Goal: Communication & Community: Share content

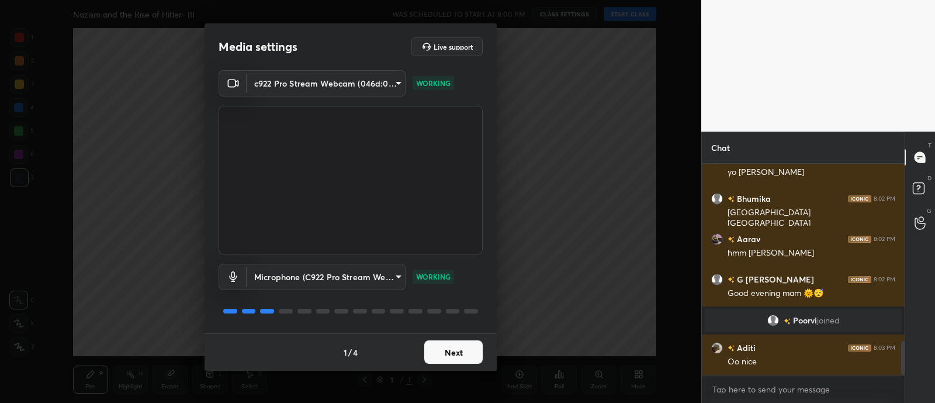
scroll to position [1125, 0]
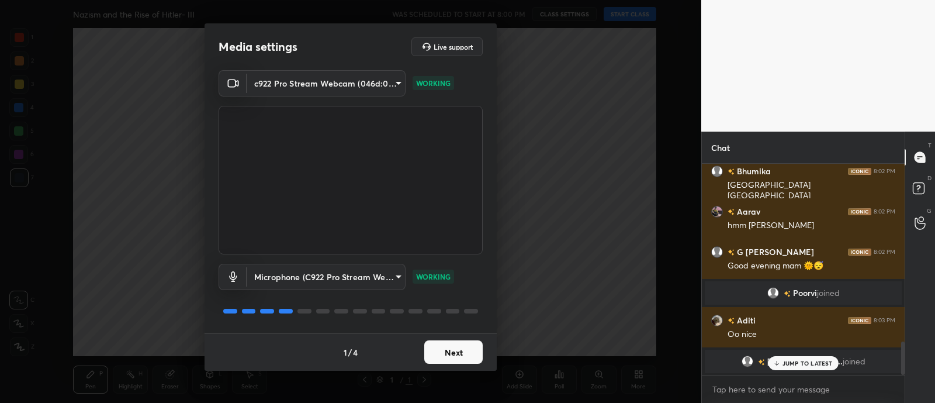
click at [465, 345] on button "Next" at bounding box center [453, 351] width 58 height 23
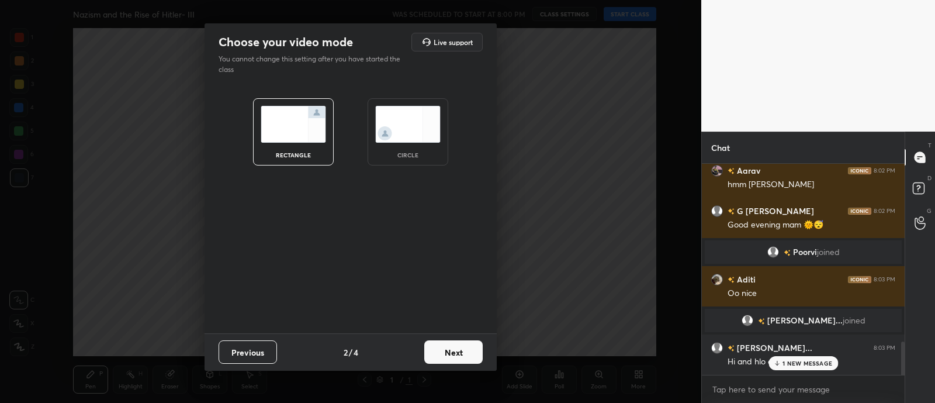
scroll to position [1002, 0]
click at [412, 153] on div "circle" at bounding box center [408, 155] width 47 height 6
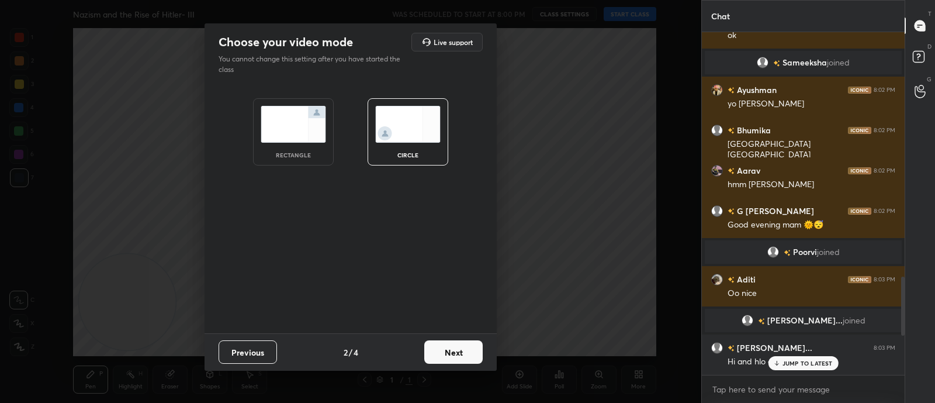
scroll to position [871, 0]
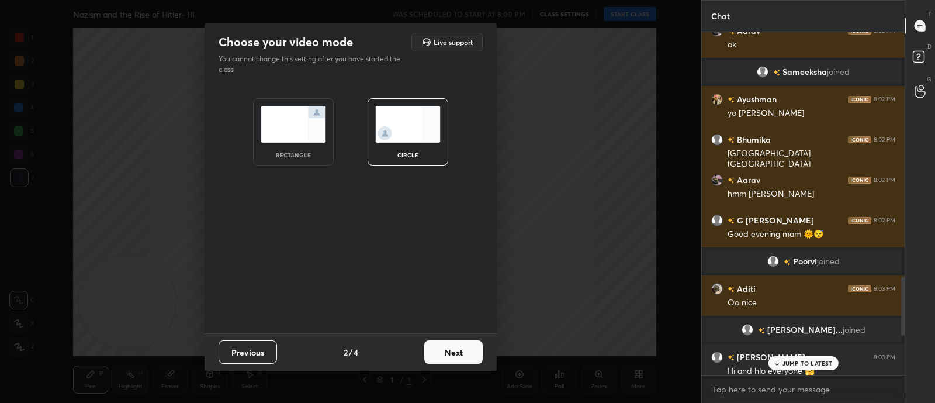
click at [447, 352] on button "Next" at bounding box center [453, 351] width 58 height 23
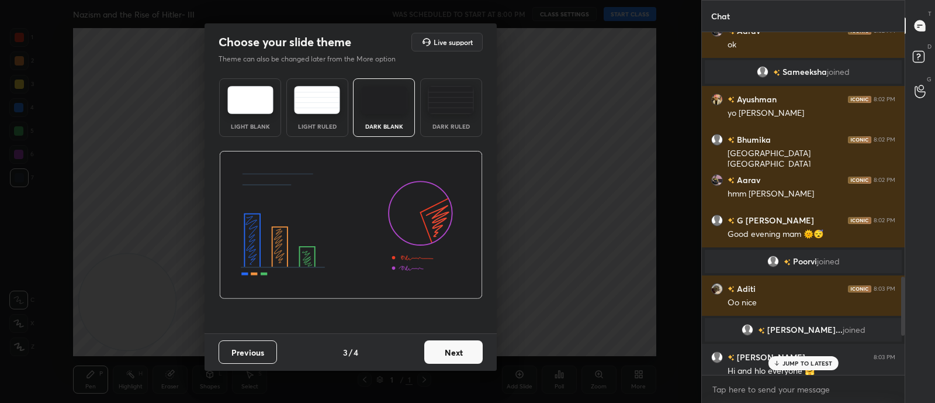
click at [447, 352] on button "Next" at bounding box center [453, 351] width 58 height 23
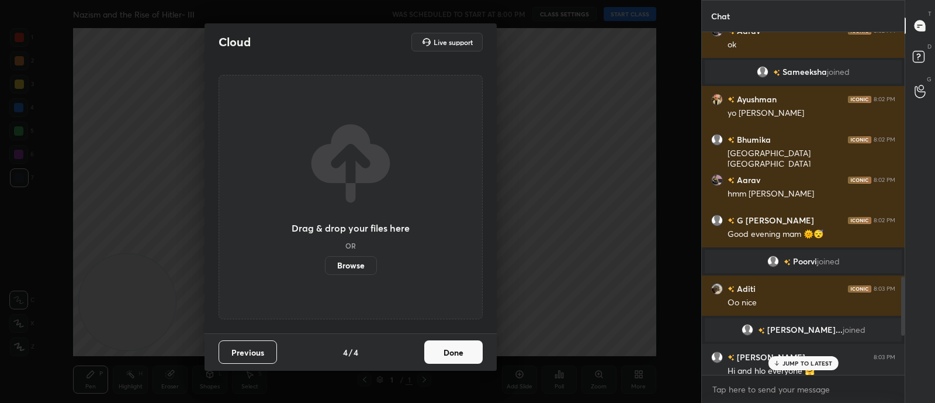
click at [447, 352] on button "Done" at bounding box center [453, 351] width 58 height 23
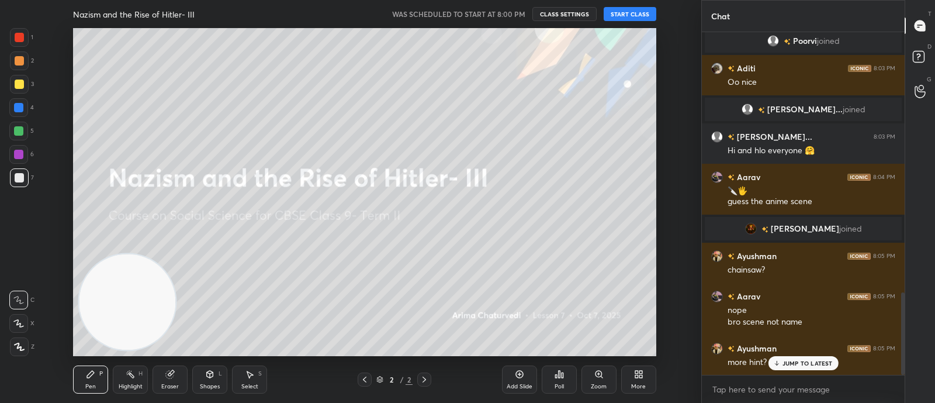
scroll to position [1143, 0]
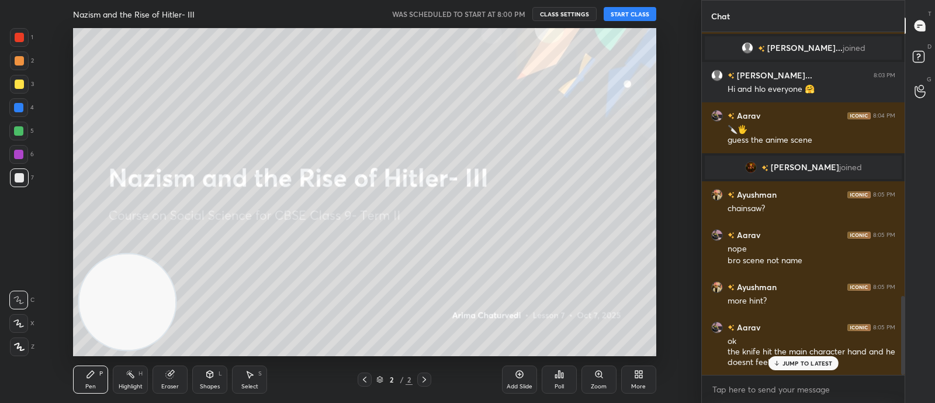
click at [638, 15] on button "START CLASS" at bounding box center [630, 14] width 53 height 14
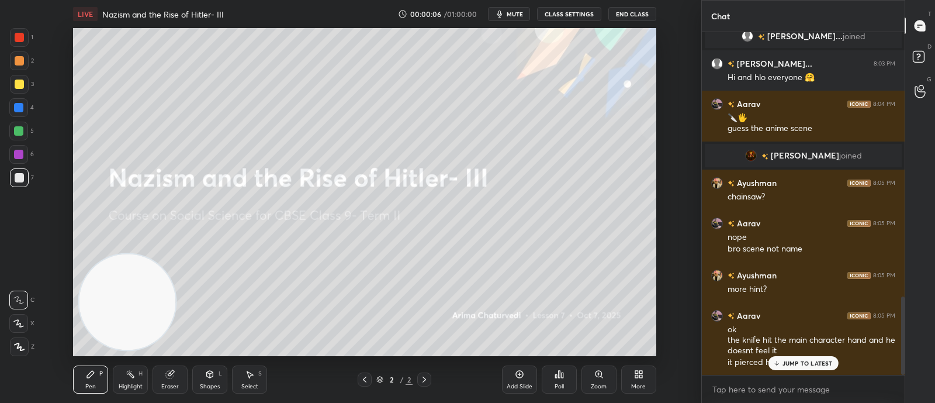
scroll to position [1195, 0]
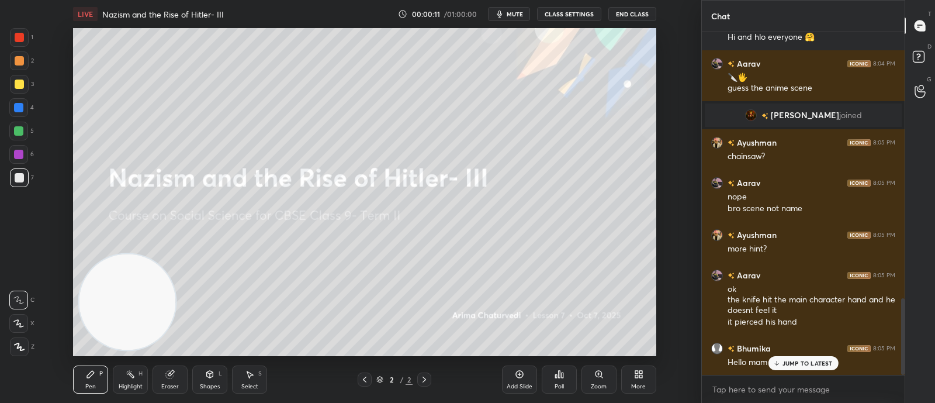
click at [786, 361] on p "JUMP TO LATEST" at bounding box center [808, 362] width 50 height 7
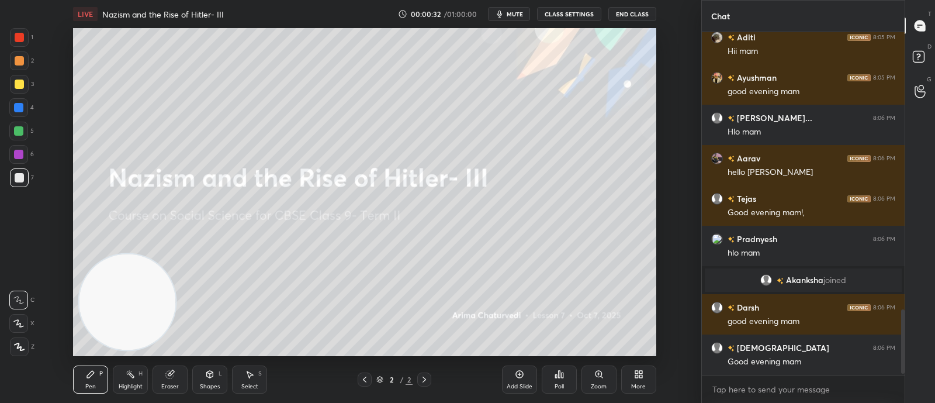
scroll to position [1485, 0]
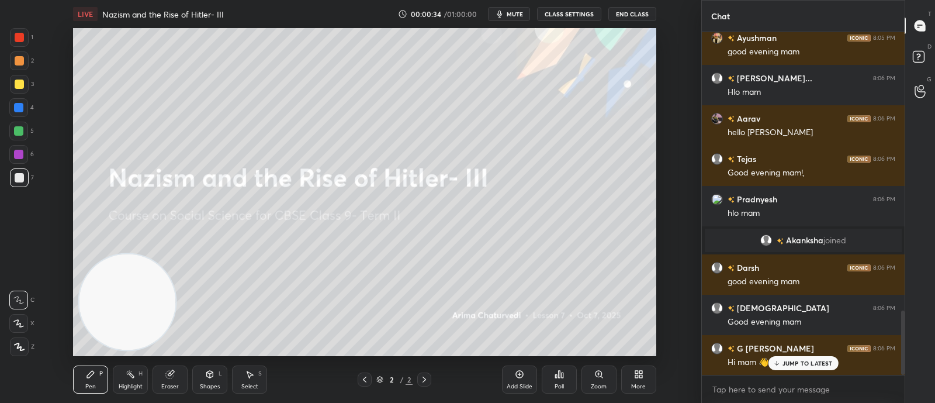
click at [790, 364] on p "JUMP TO LATEST" at bounding box center [808, 362] width 50 height 7
click at [645, 375] on div "More" at bounding box center [638, 379] width 35 height 28
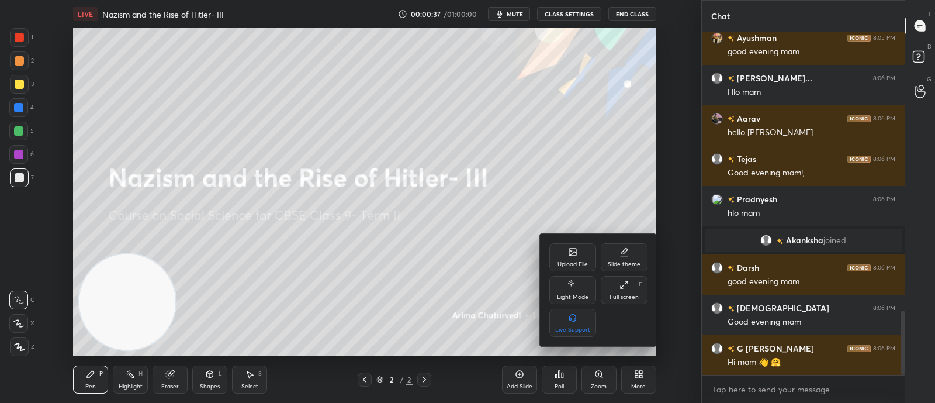
click at [568, 253] on icon at bounding box center [572, 251] width 9 height 9
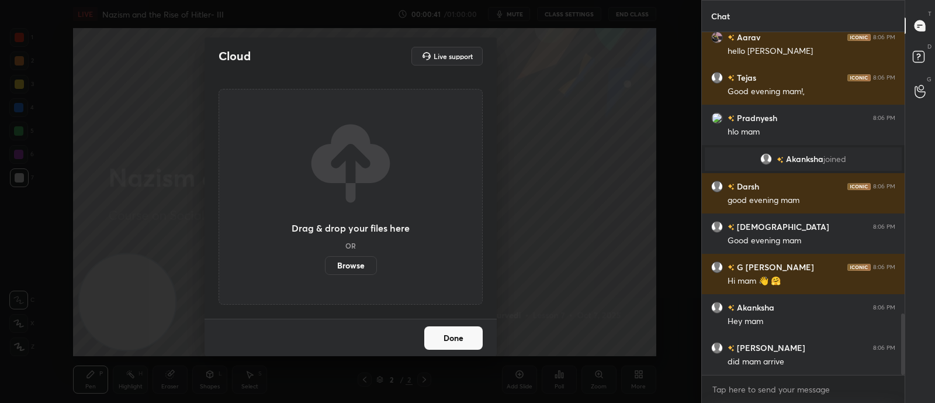
scroll to position [1617, 0]
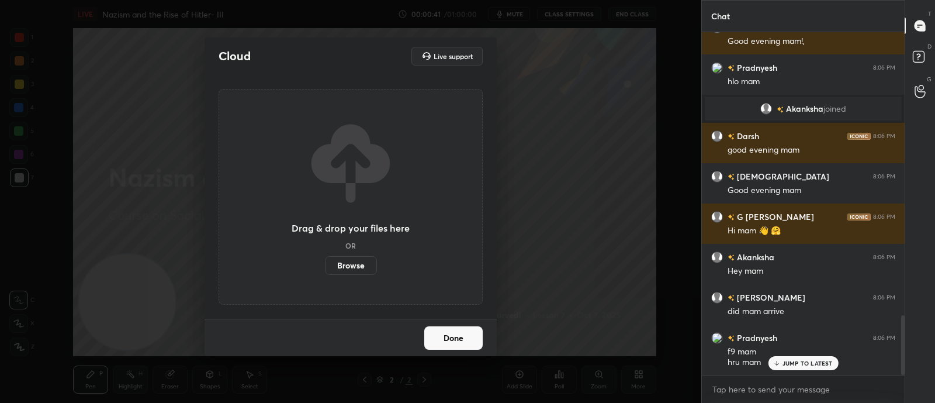
click at [350, 271] on label "Browse" at bounding box center [351, 265] width 52 height 19
click at [325, 271] on input "Browse" at bounding box center [325, 265] width 0 height 19
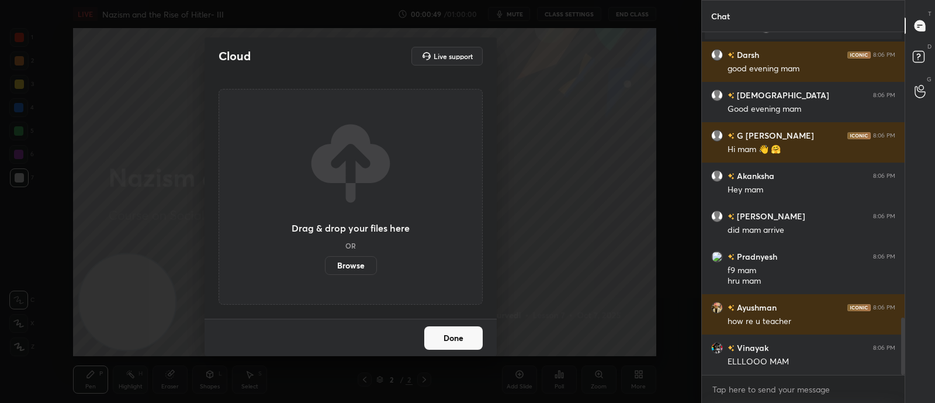
scroll to position [1738, 0]
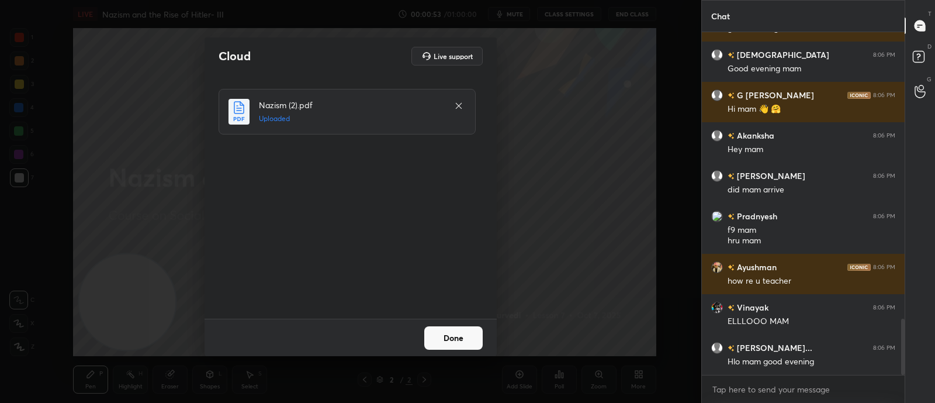
click at [473, 347] on button "Done" at bounding box center [453, 337] width 58 height 23
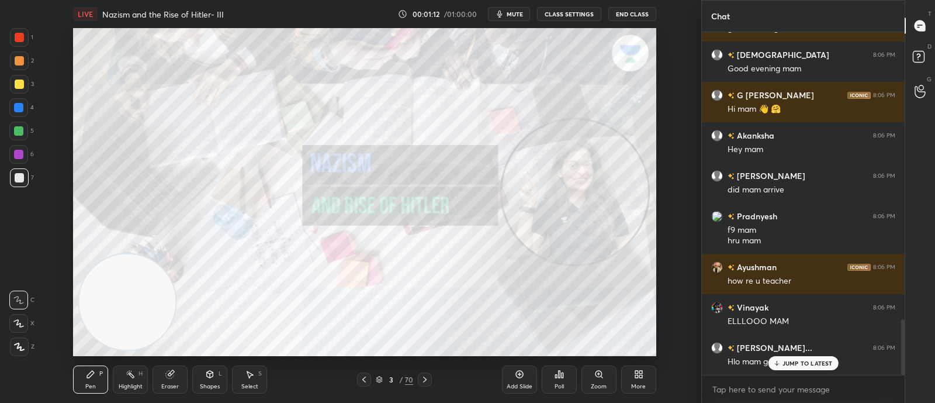
scroll to position [1780, 0]
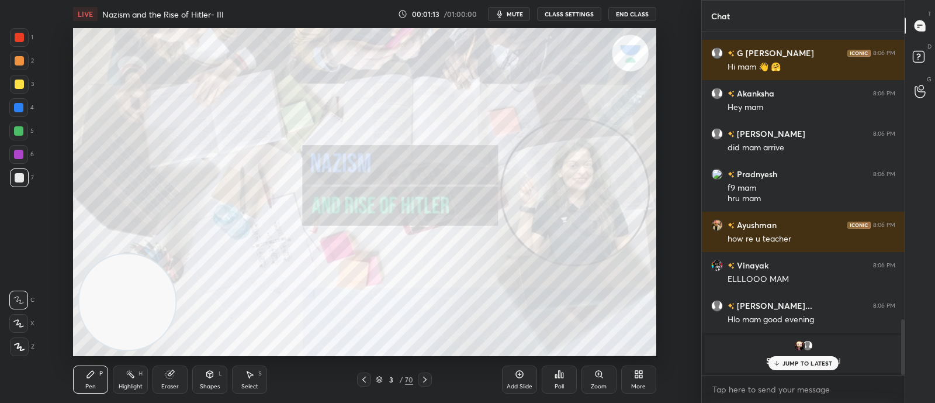
click at [799, 366] on p "JUMP TO LATEST" at bounding box center [808, 362] width 50 height 7
type textarea "x"
click at [797, 393] on textarea at bounding box center [803, 389] width 184 height 19
paste textarea "[URL][DOMAIN_NAME]"
type textarea "[URL][DOMAIN_NAME]"
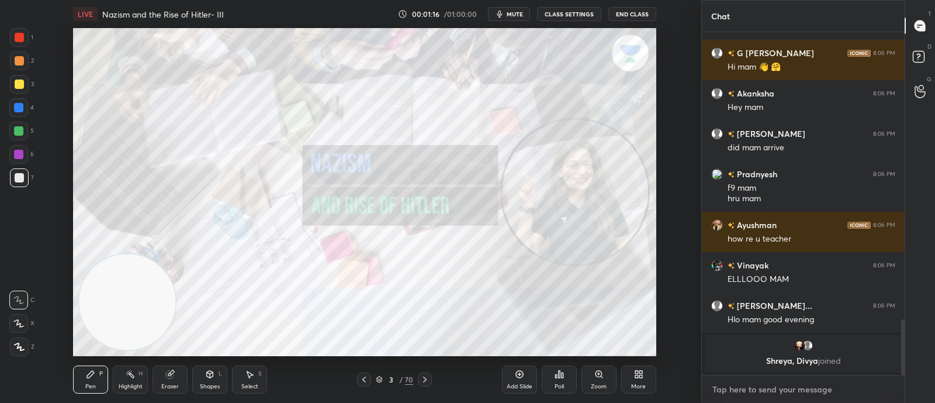
type textarea "x"
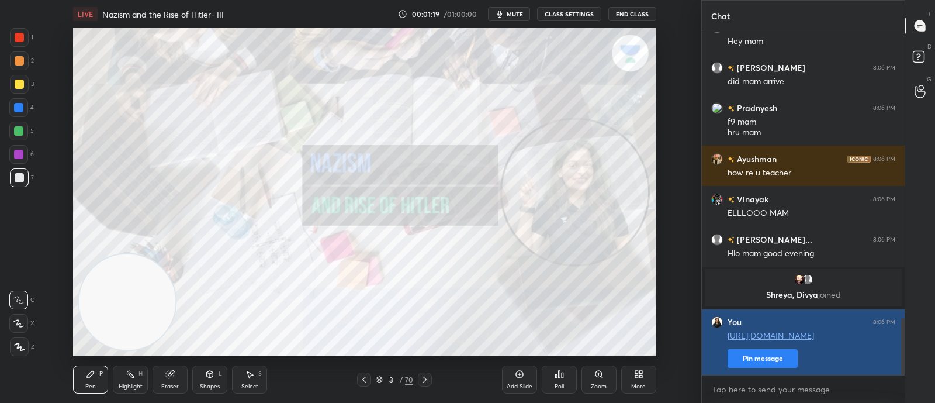
click at [767, 357] on button "Pin message" at bounding box center [763, 358] width 70 height 19
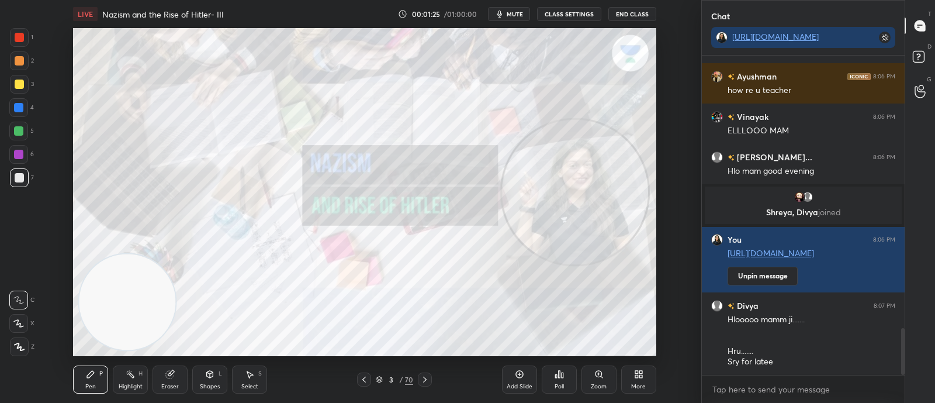
scroll to position [1863, 0]
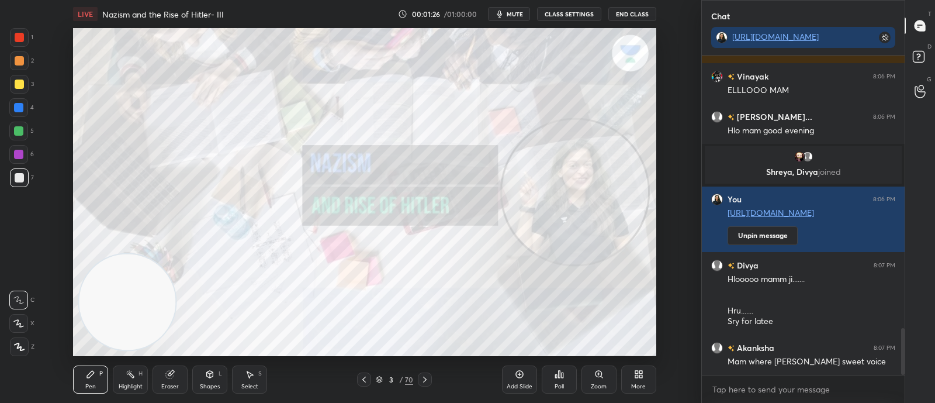
click at [514, 14] on span "mute" at bounding box center [515, 14] width 16 height 8
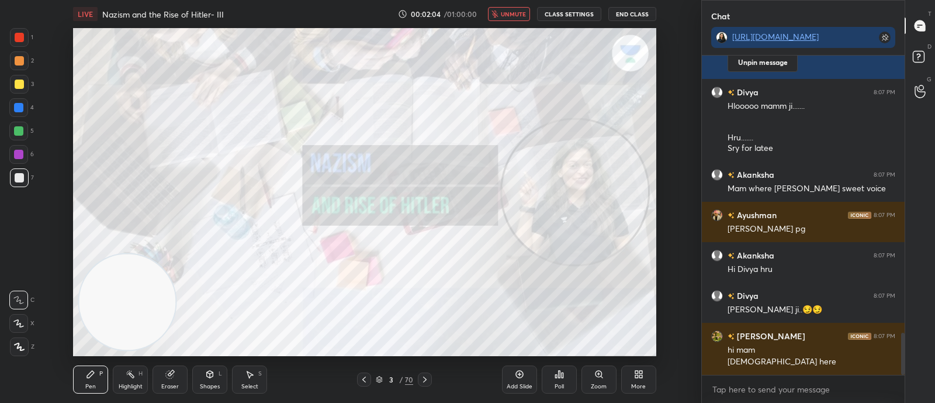
scroll to position [2097, 0]
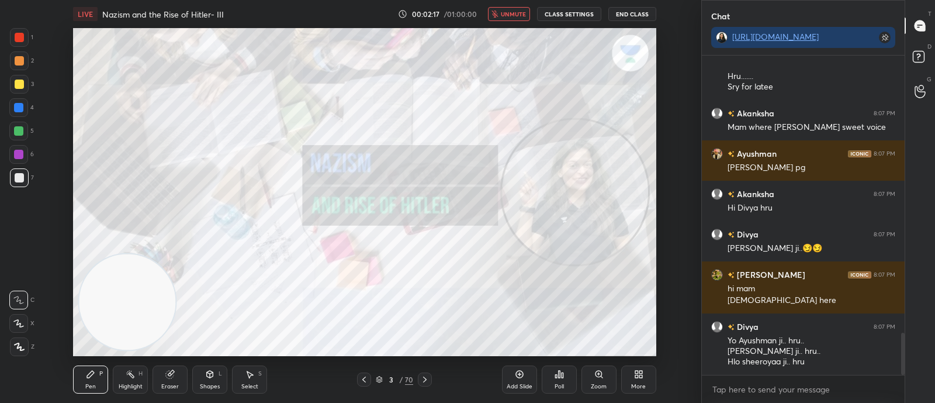
click at [508, 13] on span "unmute" at bounding box center [513, 14] width 25 height 8
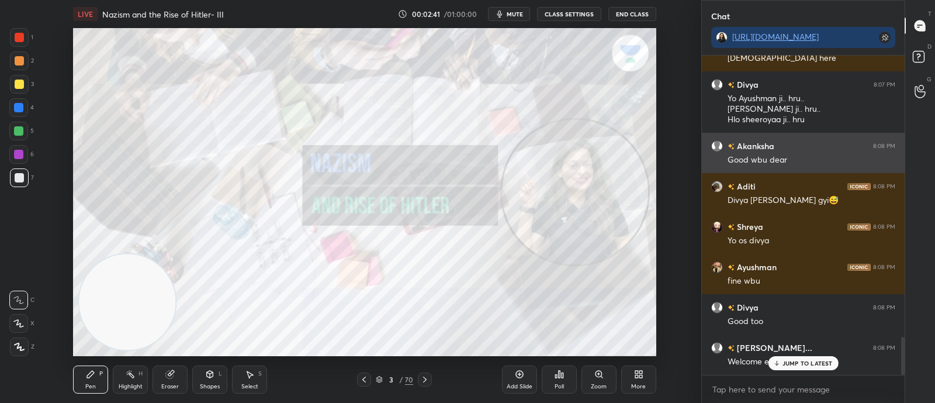
scroll to position [2379, 0]
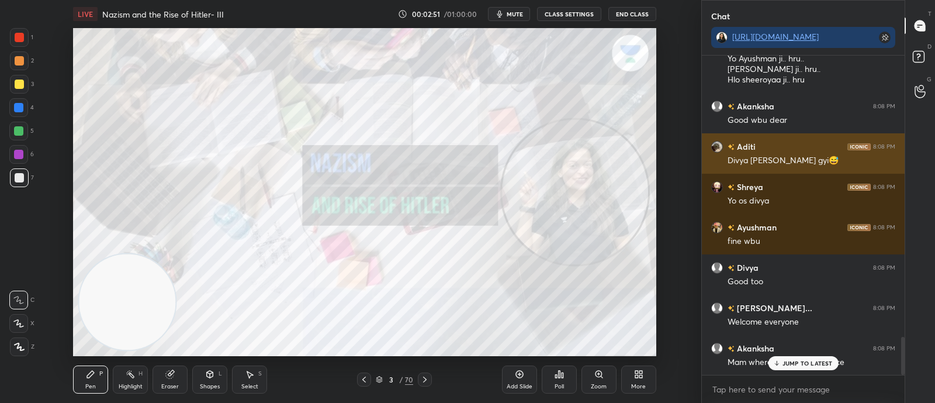
click at [856, 164] on div "Divya mai reh gyi😅" at bounding box center [812, 161] width 168 height 12
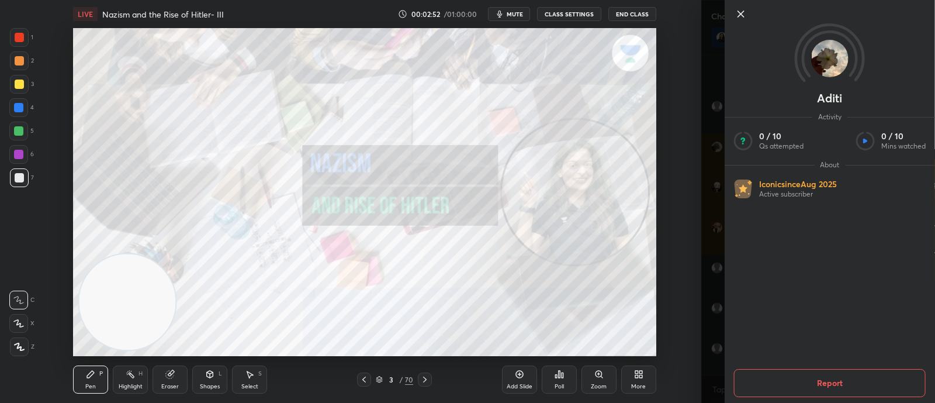
click at [666, 288] on div "Setting up your live class Poll for secs No correct answer Start poll" at bounding box center [364, 192] width 655 height 328
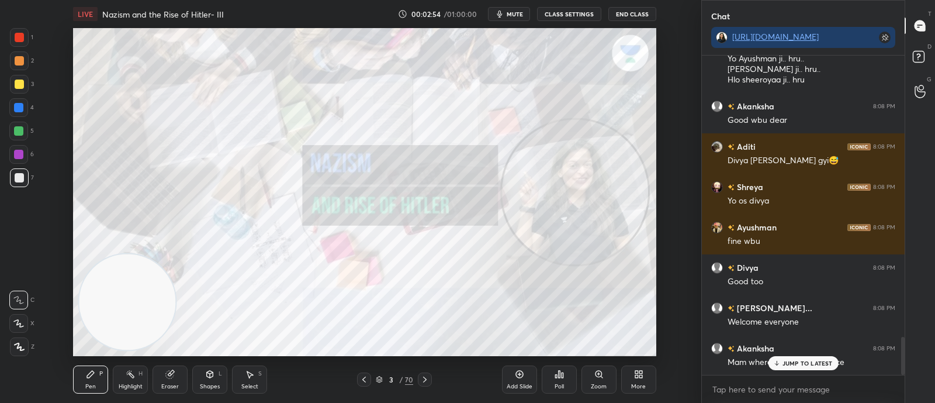
click at [786, 364] on p "JUMP TO LATEST" at bounding box center [808, 362] width 50 height 7
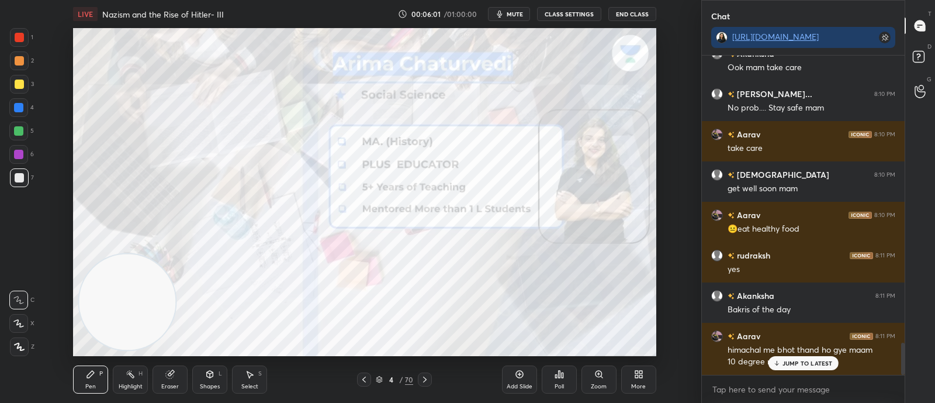
scroll to position [2876, 0]
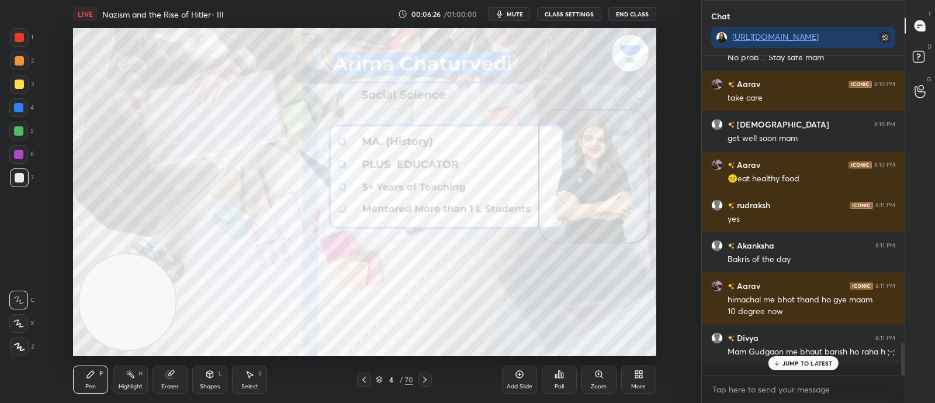
click at [418, 383] on div at bounding box center [425, 379] width 14 height 14
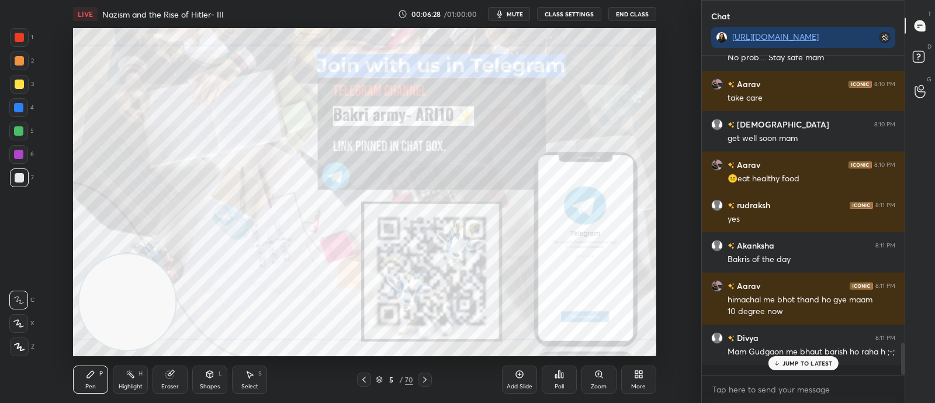
scroll to position [2937, 0]
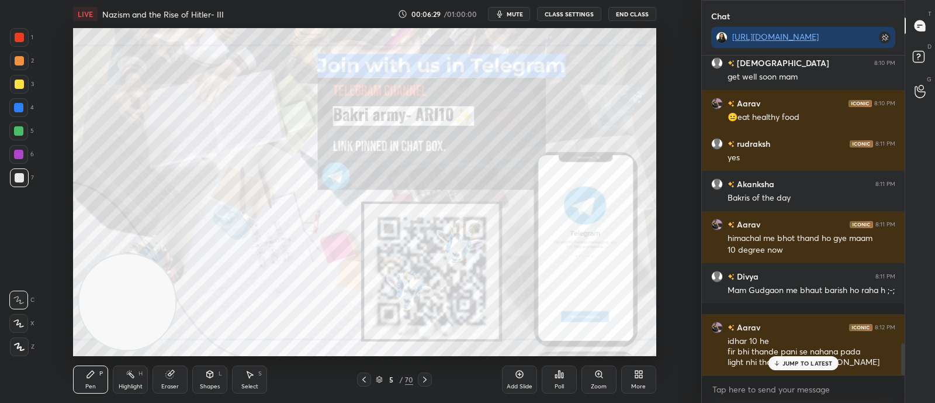
click at [15, 112] on div at bounding box center [18, 107] width 9 height 9
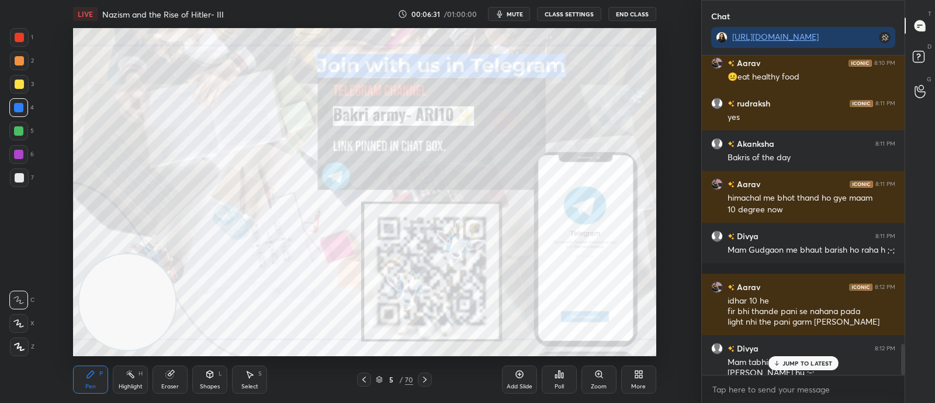
click at [789, 364] on p "JUMP TO LATEST" at bounding box center [808, 362] width 50 height 7
click at [522, 12] on span "mute" at bounding box center [515, 14] width 16 height 8
click at [421, 383] on icon at bounding box center [424, 379] width 9 height 9
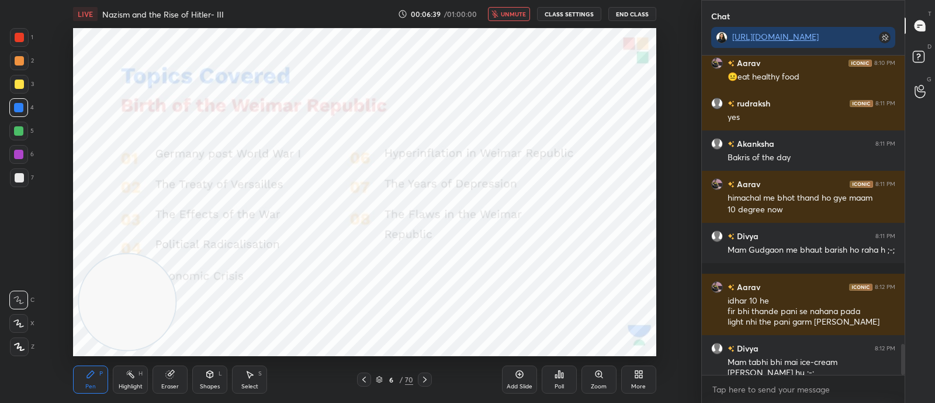
click at [385, 379] on div "6" at bounding box center [391, 379] width 12 height 7
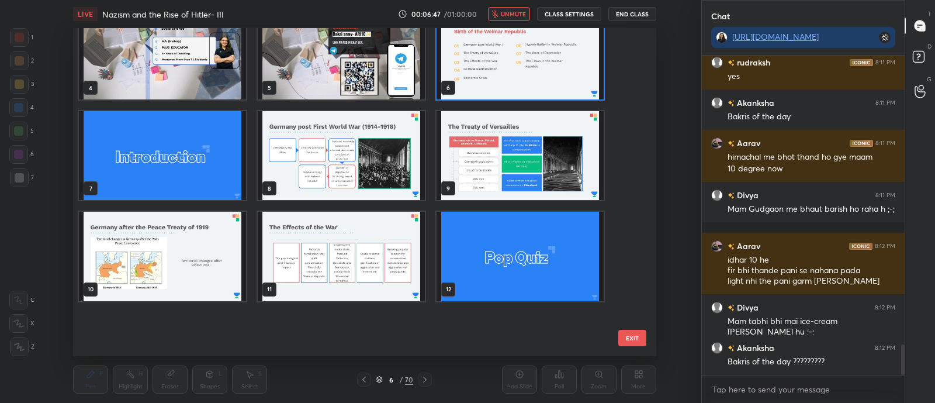
scroll to position [0, 0]
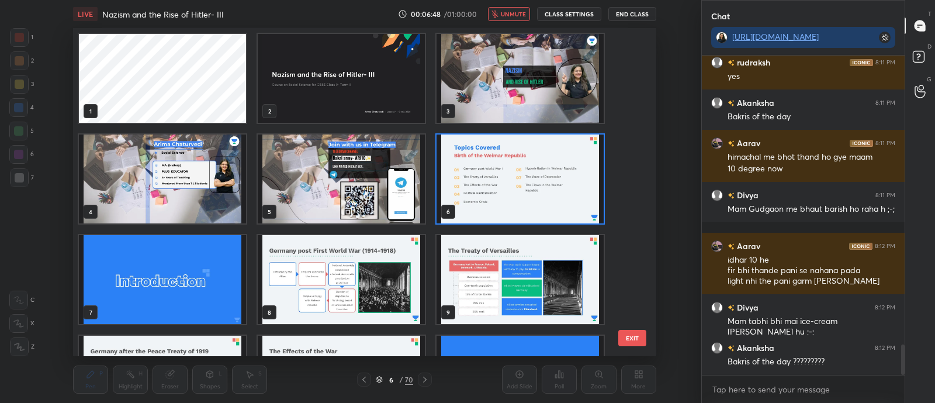
click at [411, 204] on img "grid" at bounding box center [341, 178] width 167 height 89
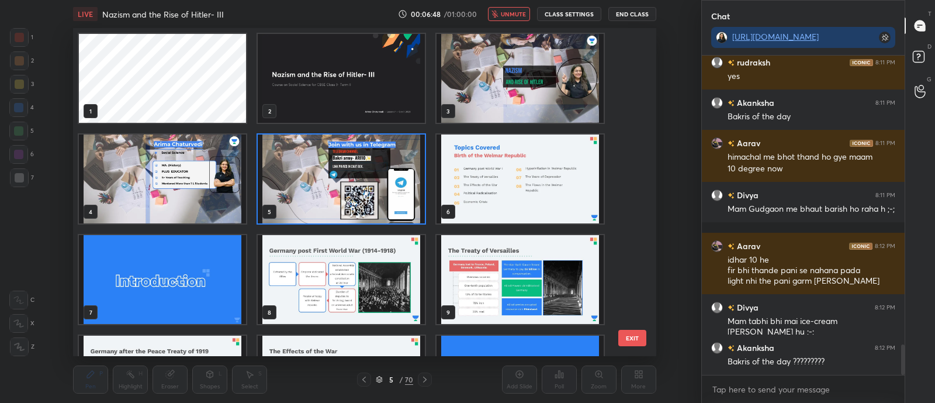
click at [411, 204] on img "grid" at bounding box center [341, 178] width 167 height 89
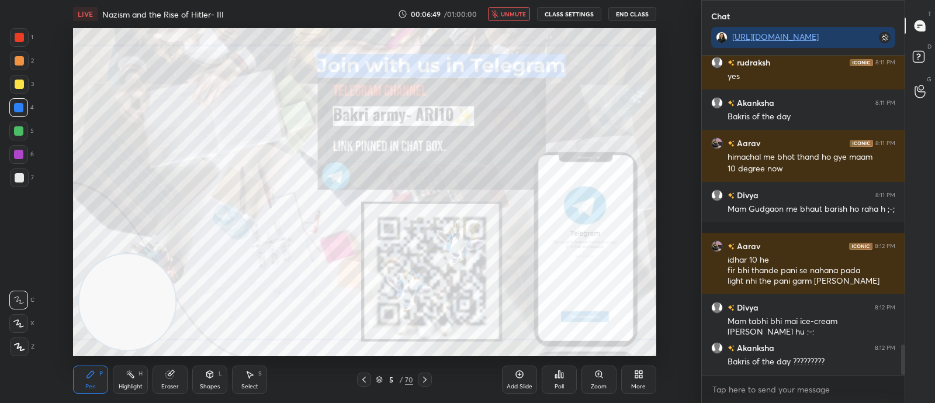
click at [411, 204] on img "grid" at bounding box center [341, 178] width 167 height 89
click at [527, 373] on div "Add Slide" at bounding box center [519, 379] width 35 height 28
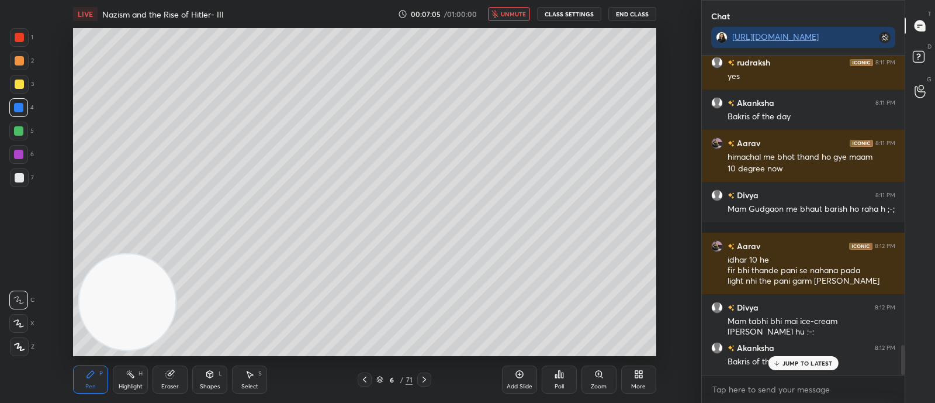
scroll to position [3069, 0]
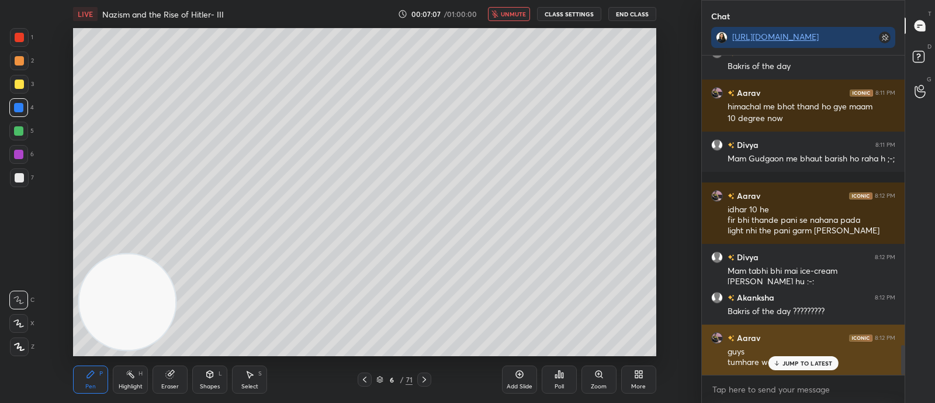
click at [798, 367] on div "JUMP TO LATEST" at bounding box center [803, 363] width 70 height 14
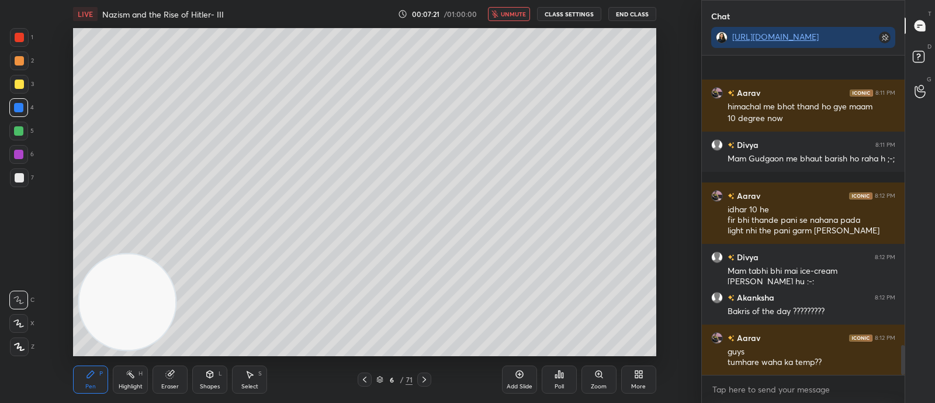
scroll to position [3150, 0]
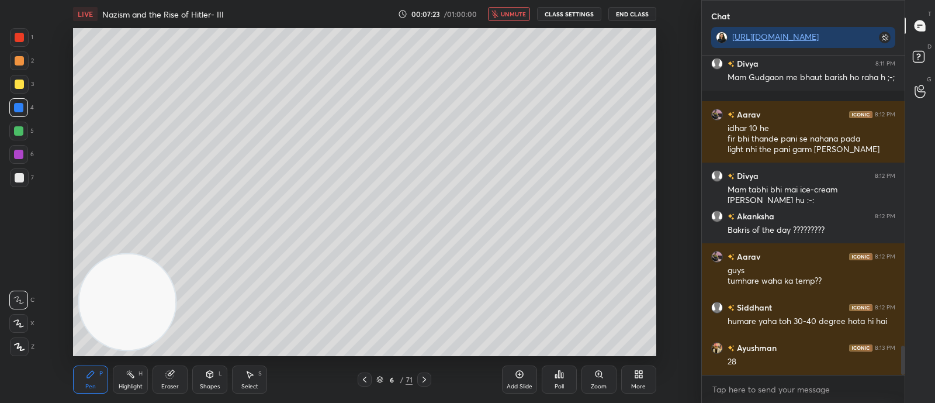
click at [517, 9] on button "unmute" at bounding box center [509, 14] width 42 height 14
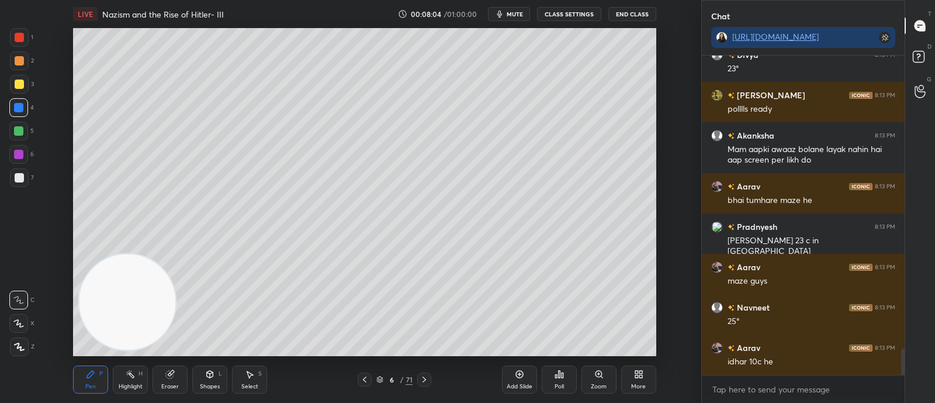
scroll to position [3523, 0]
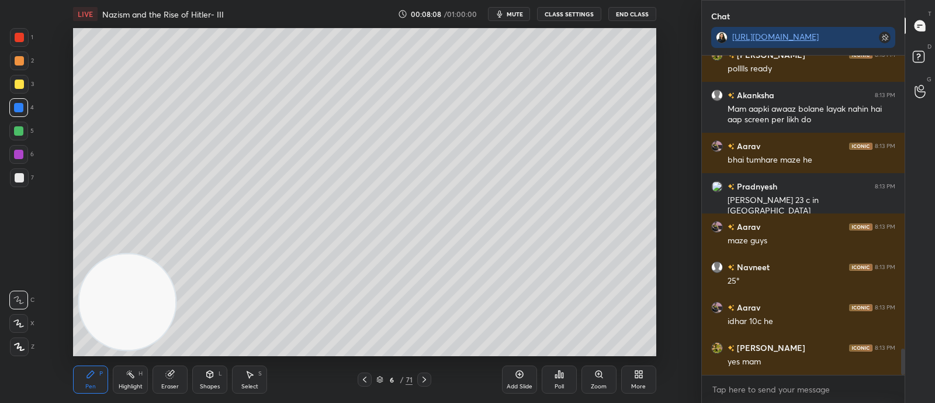
click at [22, 89] on div at bounding box center [19, 84] width 19 height 19
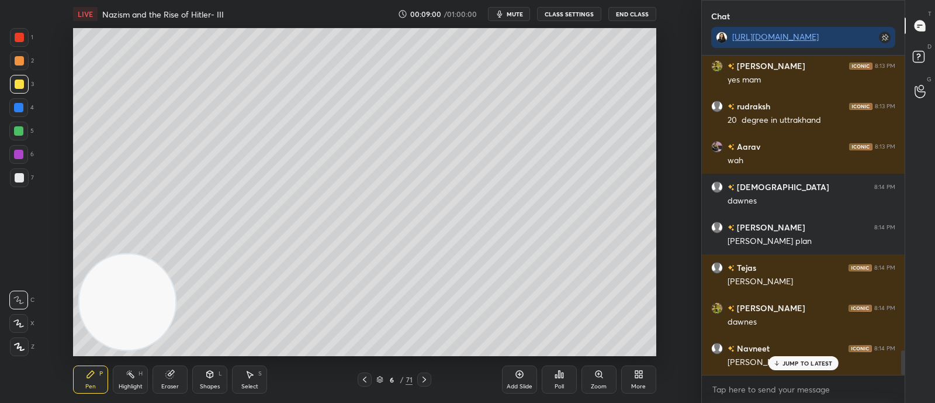
scroll to position [3846, 0]
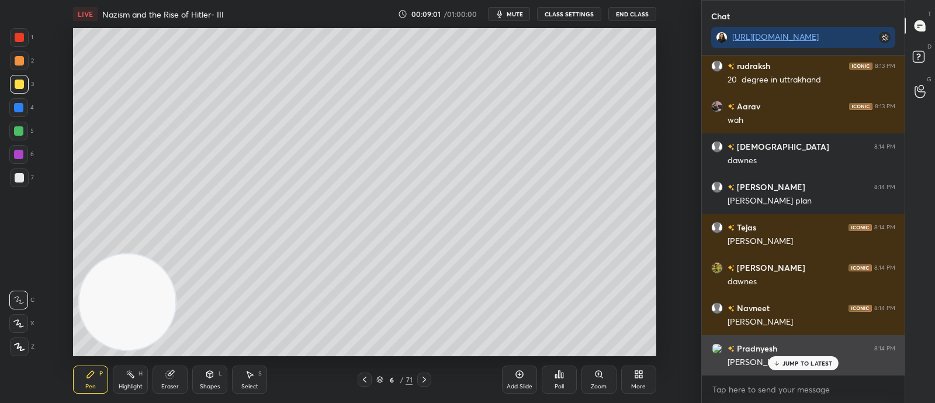
click at [797, 364] on p "JUMP TO LATEST" at bounding box center [808, 362] width 50 height 7
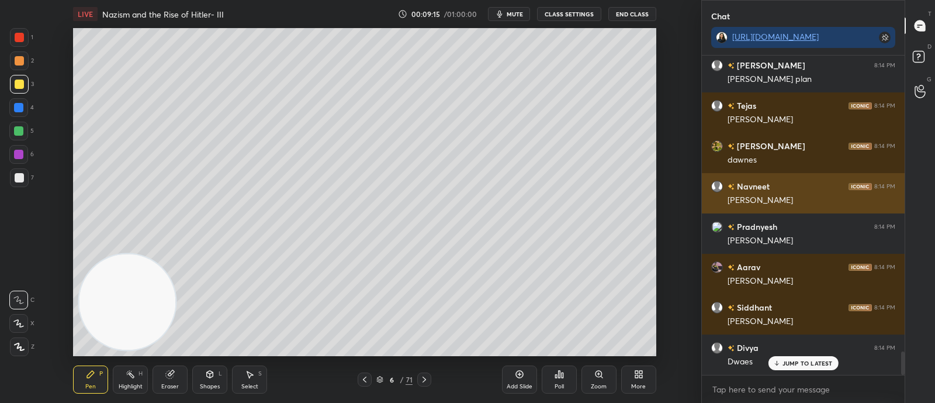
scroll to position [4007, 0]
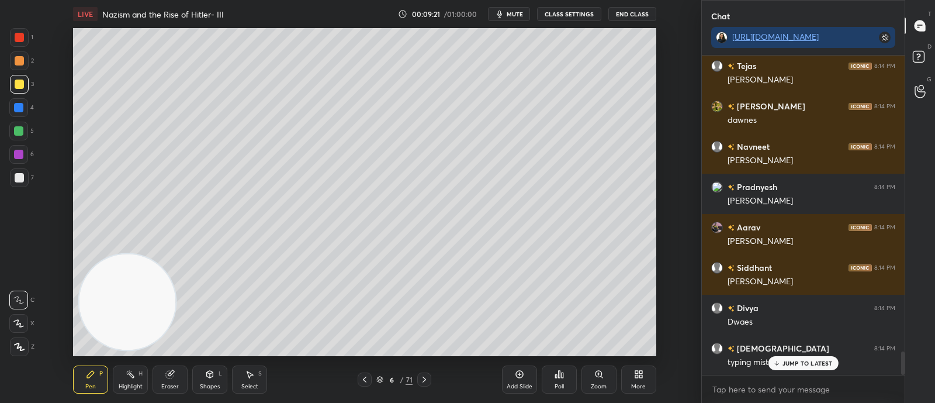
click at [23, 59] on div at bounding box center [19, 60] width 9 height 9
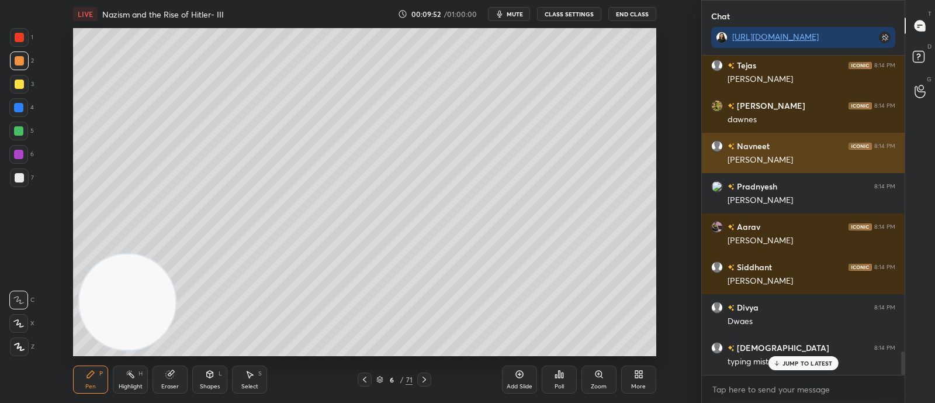
scroll to position [4047, 0]
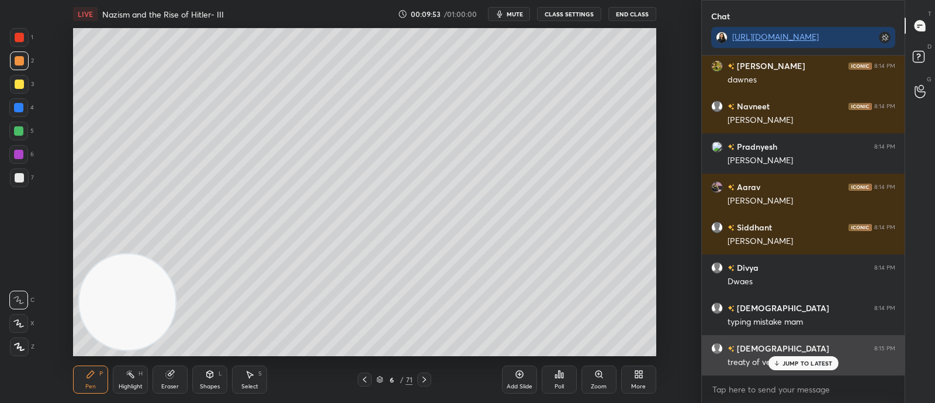
click at [792, 366] on p "JUMP TO LATEST" at bounding box center [808, 362] width 50 height 7
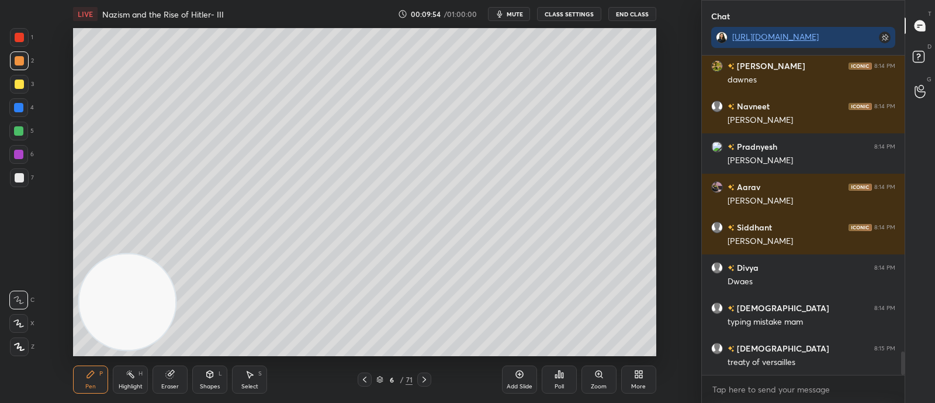
scroll to position [4087, 0]
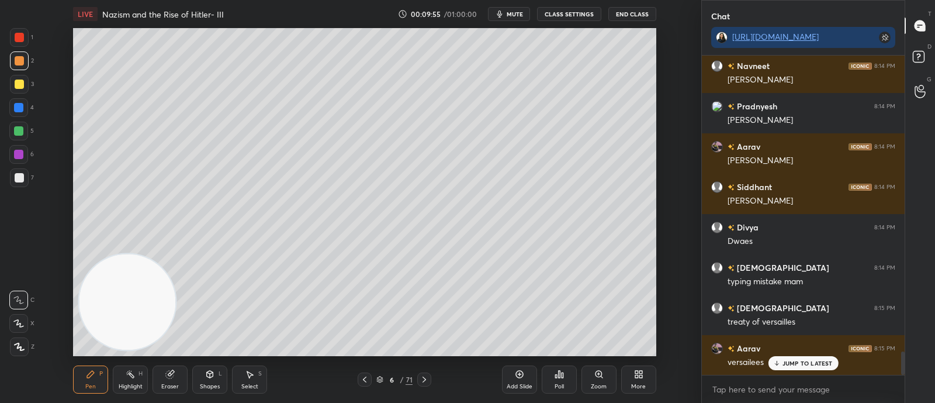
click at [781, 367] on div "JUMP TO LATEST" at bounding box center [803, 363] width 70 height 14
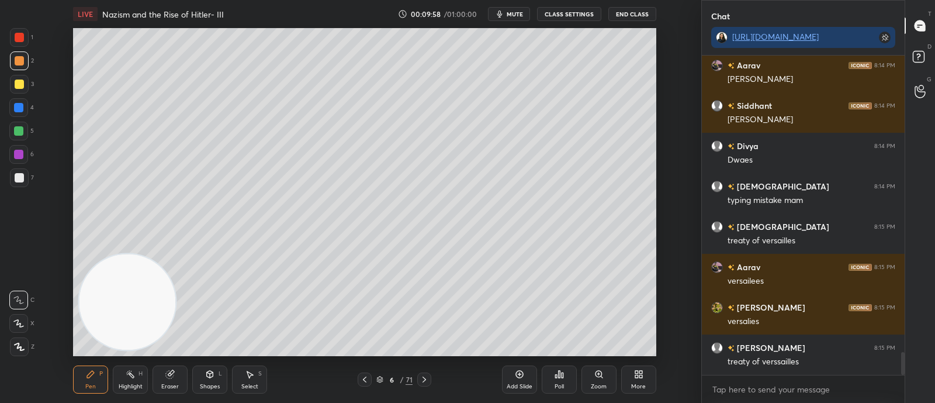
scroll to position [4208, 0]
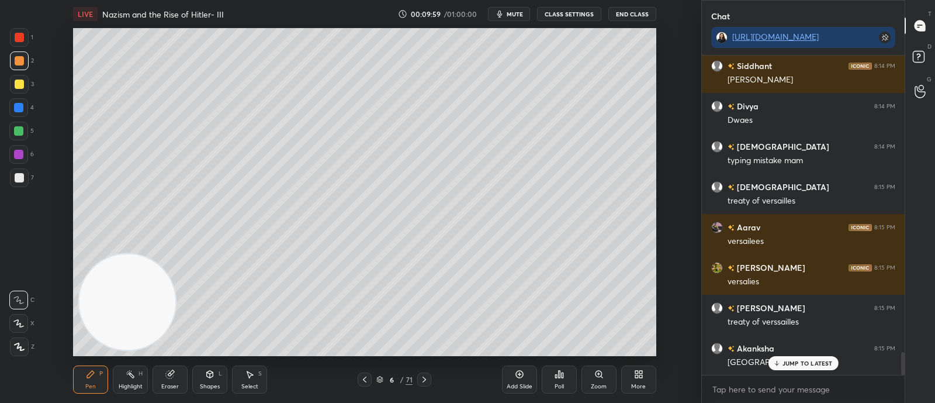
click at [786, 366] on p "JUMP TO LATEST" at bounding box center [808, 362] width 50 height 7
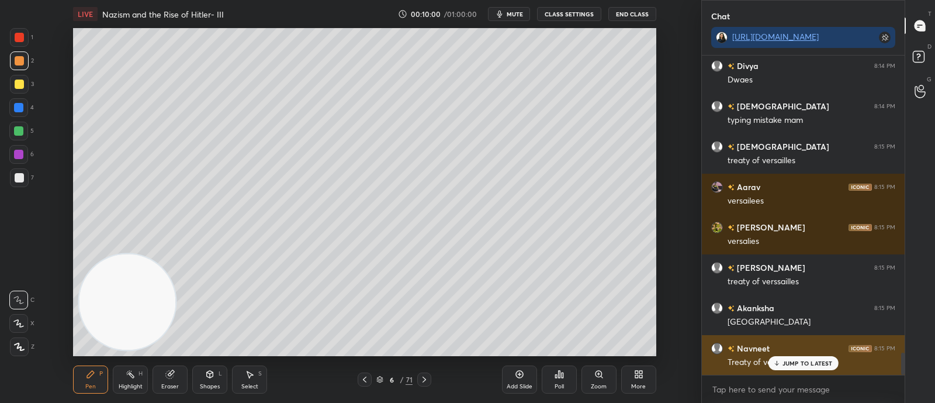
click at [791, 371] on div "Navneet 8:15 PM Treaty of versailles" at bounding box center [803, 355] width 203 height 40
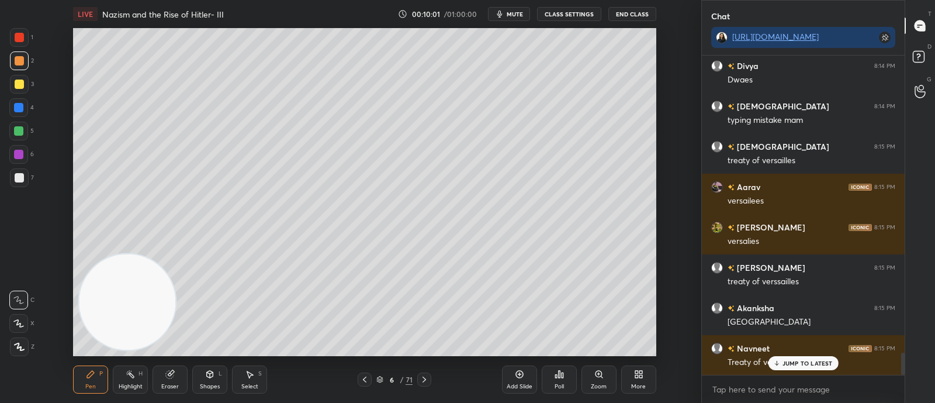
scroll to position [4289, 0]
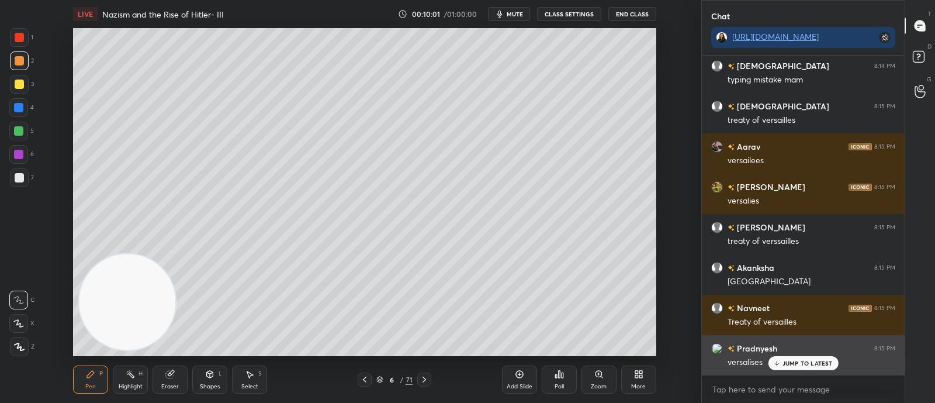
click at [792, 366] on p "JUMP TO LATEST" at bounding box center [808, 362] width 50 height 7
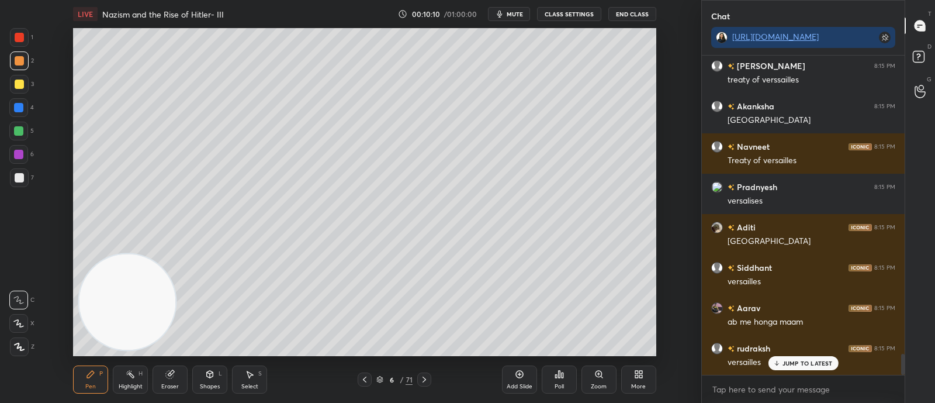
scroll to position [4491, 0]
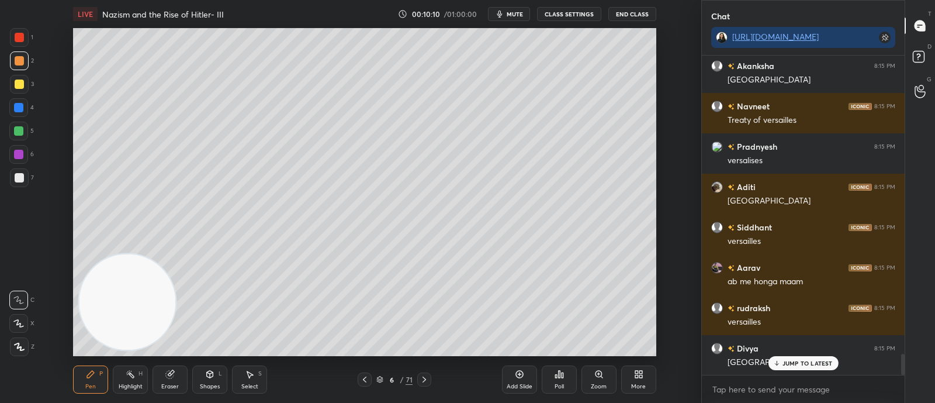
click at [20, 39] on div at bounding box center [19, 37] width 9 height 9
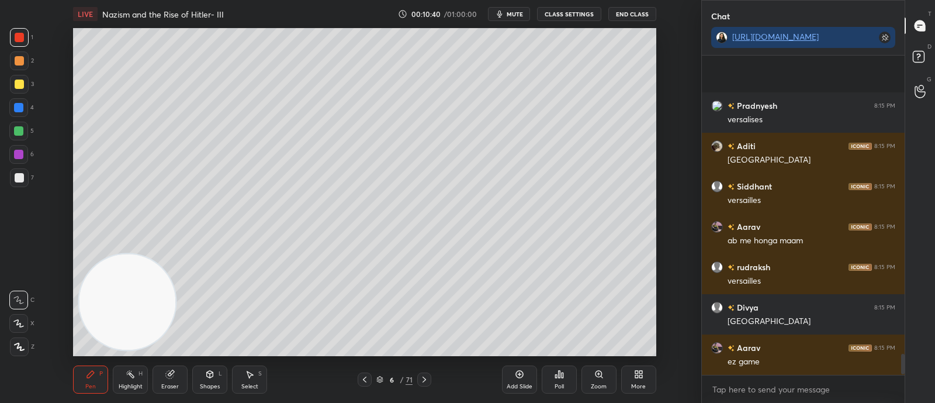
scroll to position [4612, 0]
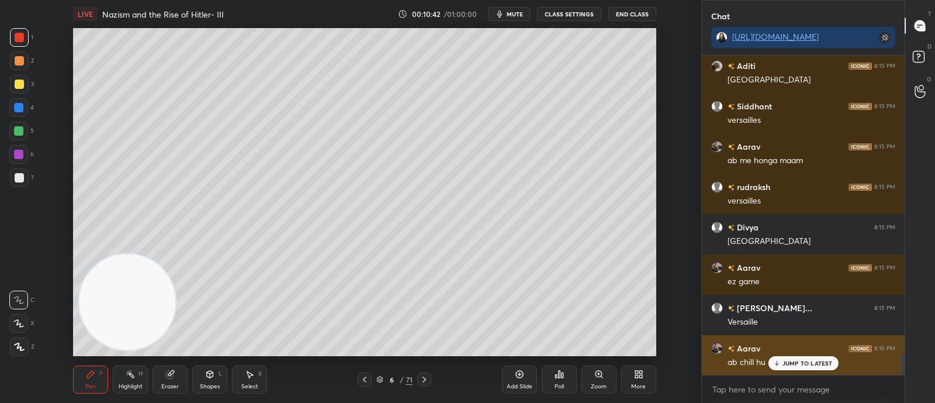
click at [793, 367] on div "JUMP TO LATEST" at bounding box center [803, 363] width 70 height 14
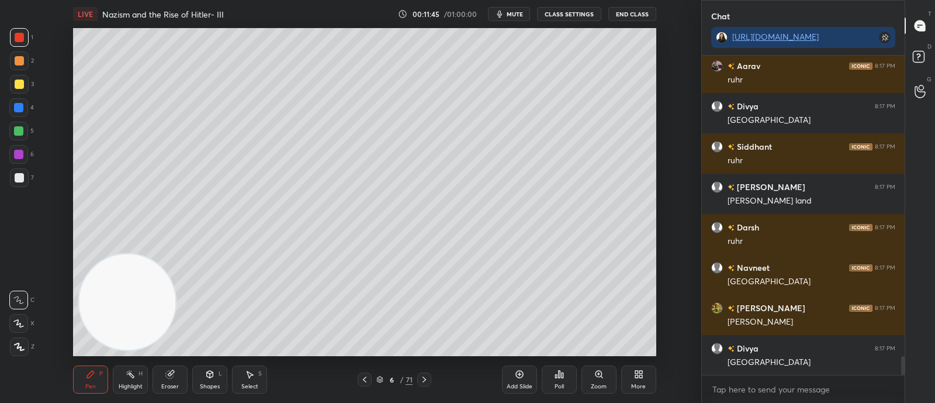
scroll to position [5216, 0]
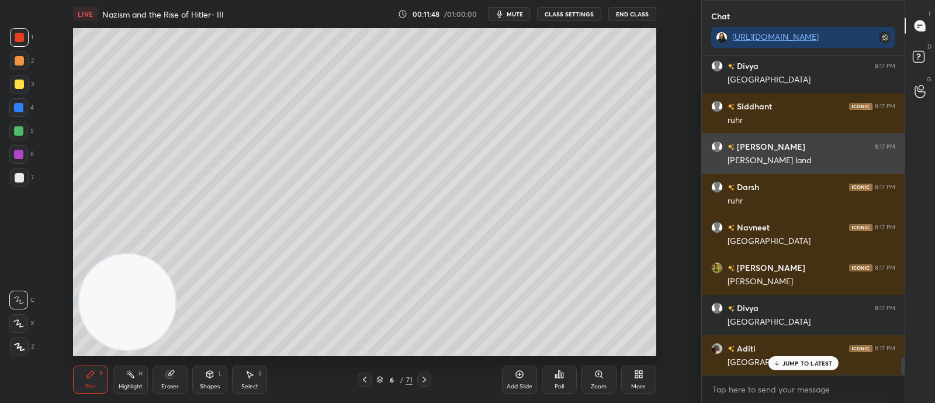
click at [808, 165] on div "rine land" at bounding box center [812, 161] width 168 height 12
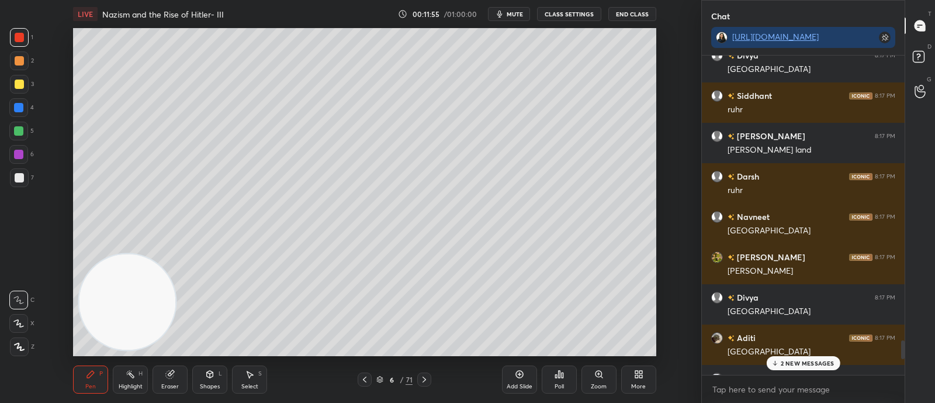
scroll to position [5297, 0]
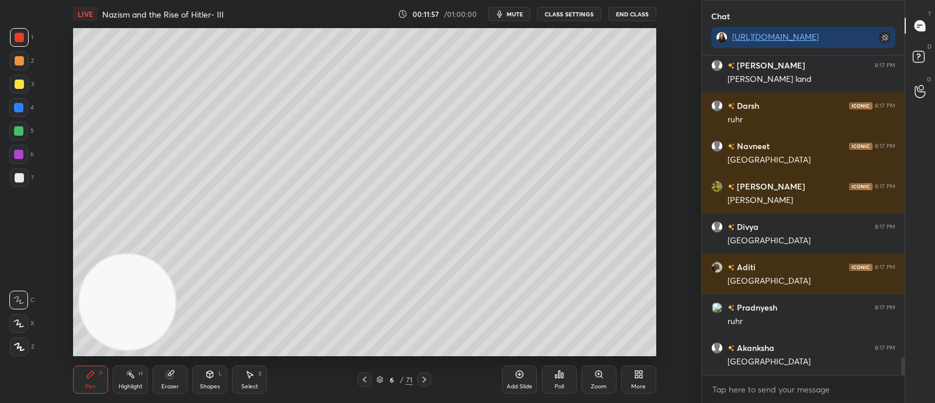
click at [379, 379] on icon at bounding box center [380, 377] width 6 height 3
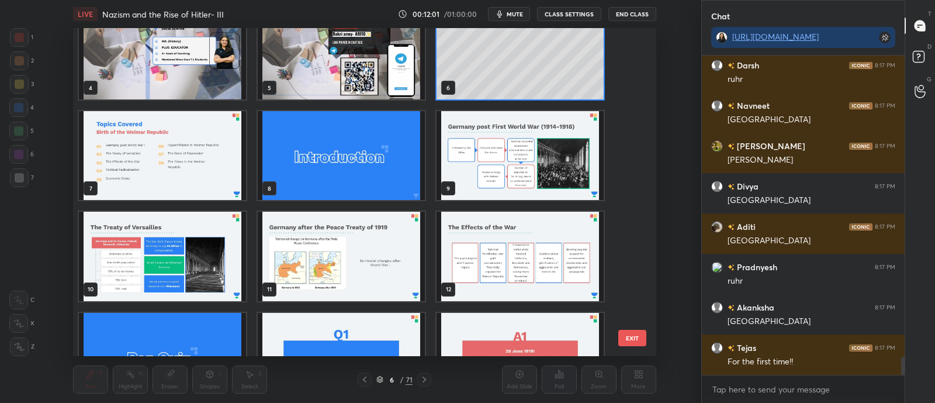
scroll to position [5377, 0]
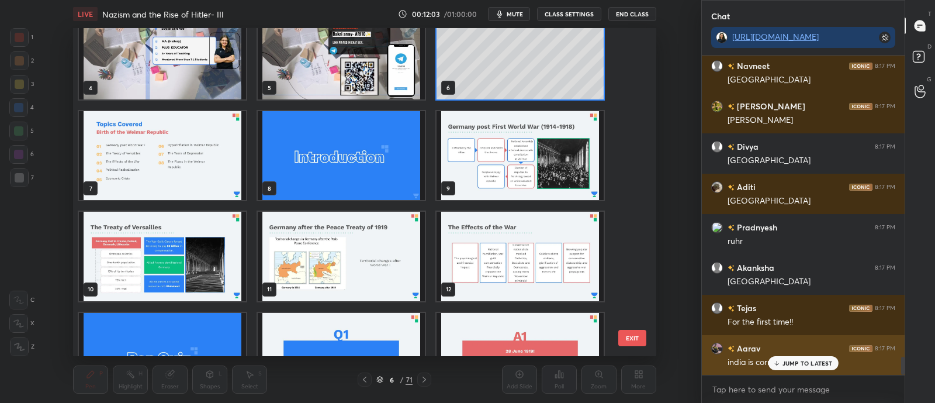
click at [818, 362] on p "JUMP TO LATEST" at bounding box center [808, 362] width 50 height 7
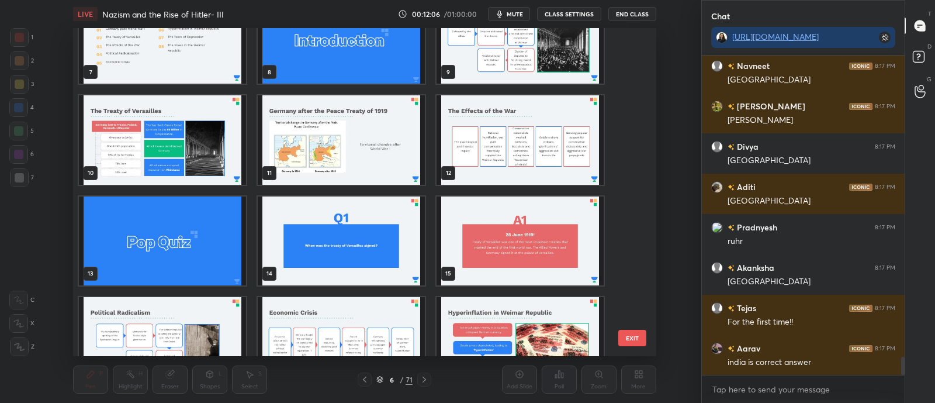
scroll to position [5418, 0]
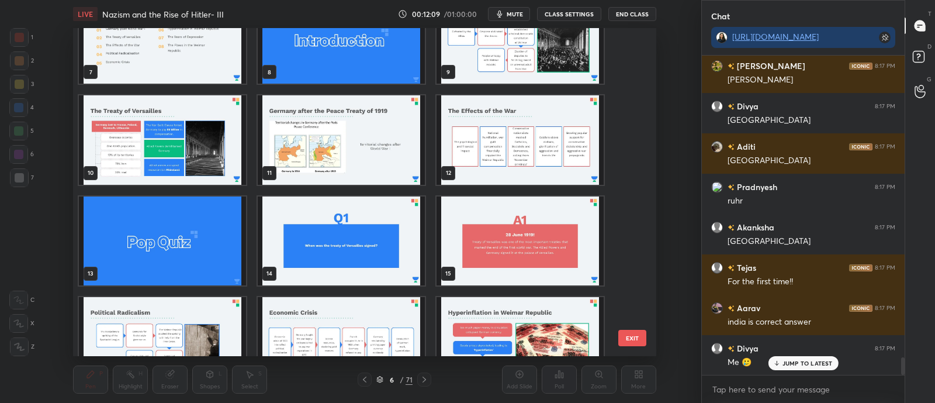
click at [237, 317] on img "grid" at bounding box center [162, 341] width 167 height 89
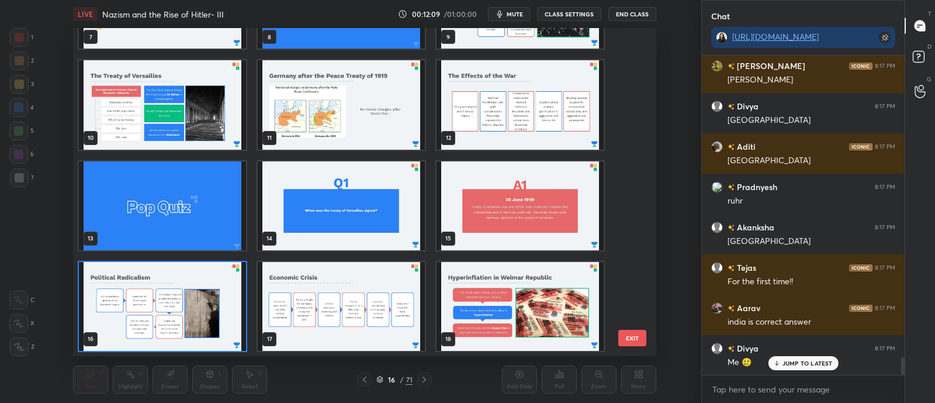
click at [243, 316] on div "4 5 6 7 8 9 10 11 12 13 14 15 16 17 18" at bounding box center [354, 192] width 563 height 328
click at [247, 314] on div "16" at bounding box center [162, 306] width 169 height 91
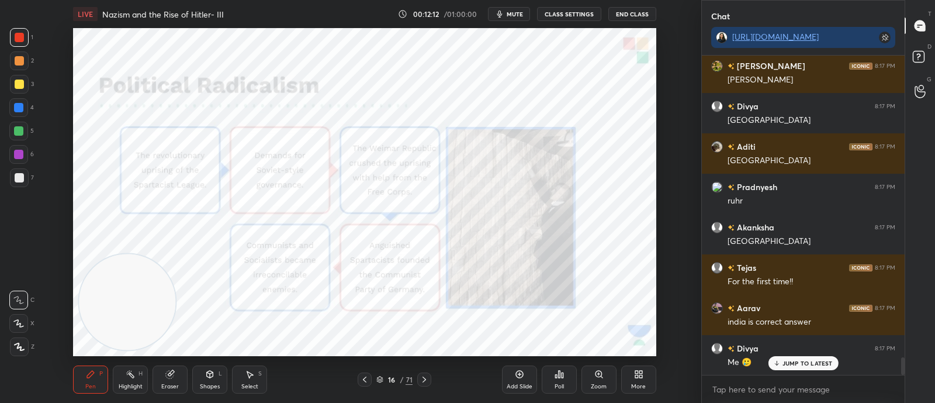
click at [426, 380] on icon at bounding box center [424, 379] width 9 height 9
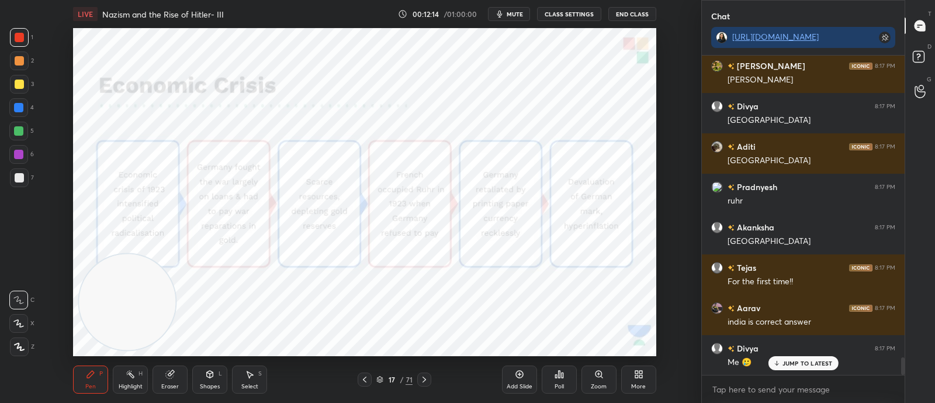
scroll to position [5469, 0]
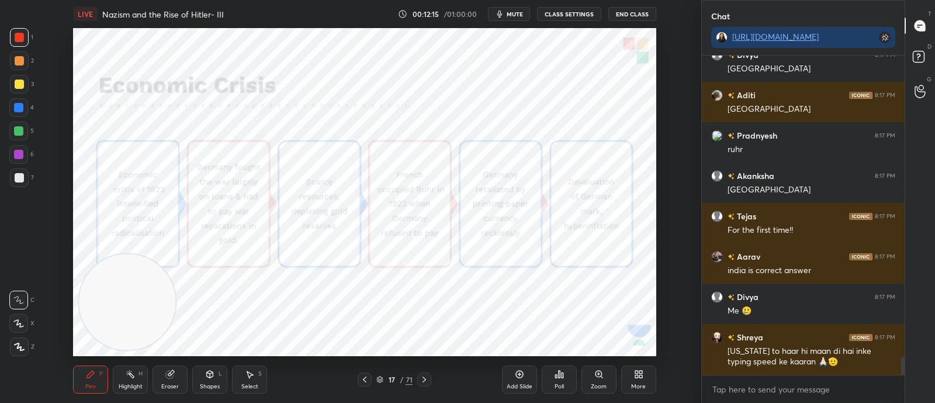
click at [424, 384] on div at bounding box center [424, 379] width 14 height 14
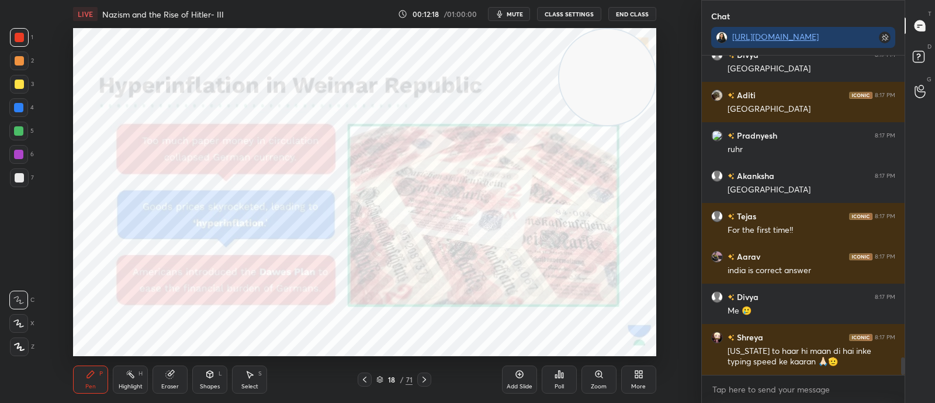
click at [430, 378] on div at bounding box center [424, 379] width 14 height 14
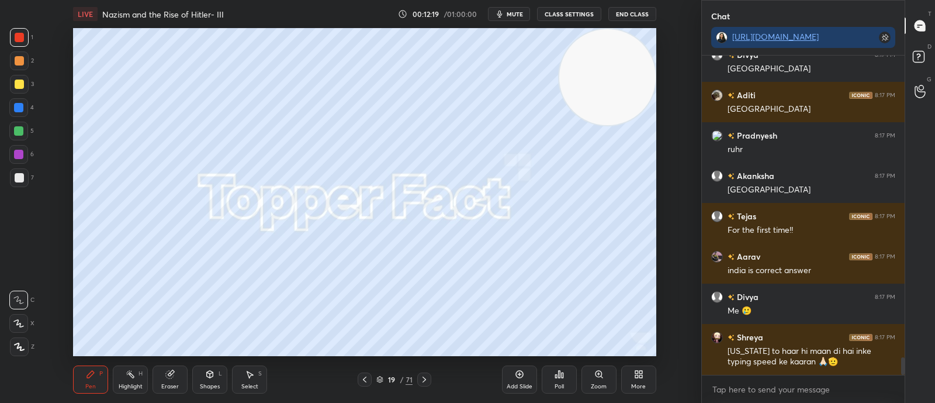
click at [428, 383] on icon at bounding box center [424, 379] width 9 height 9
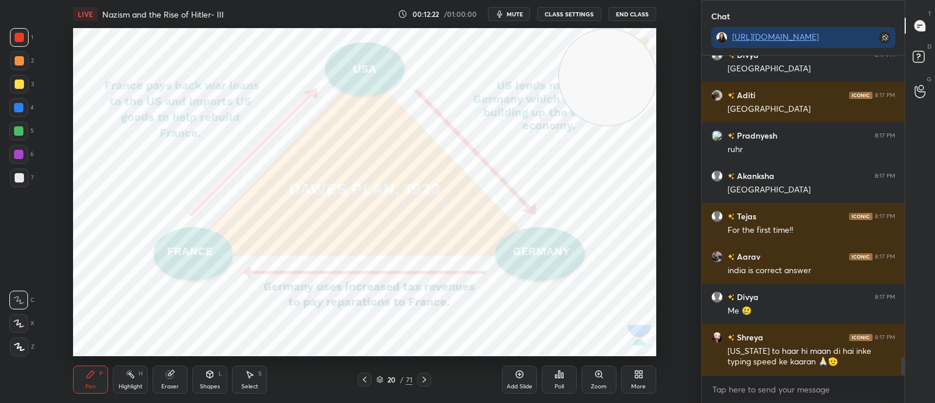
click at [423, 380] on icon at bounding box center [424, 379] width 9 height 9
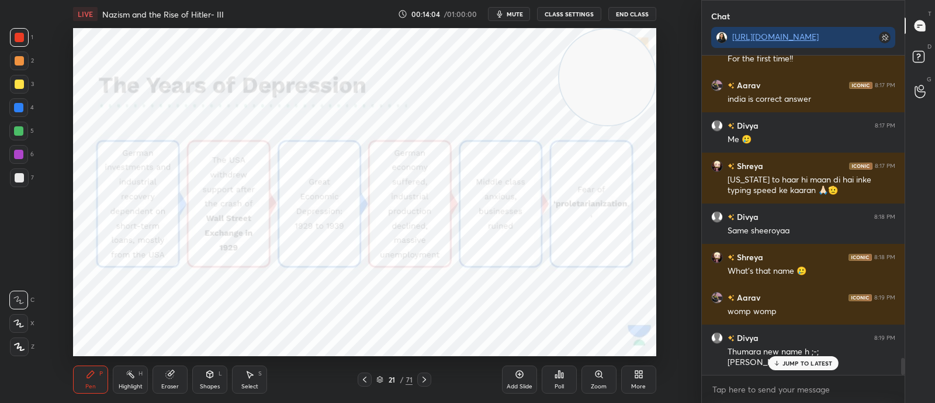
scroll to position [5681, 0]
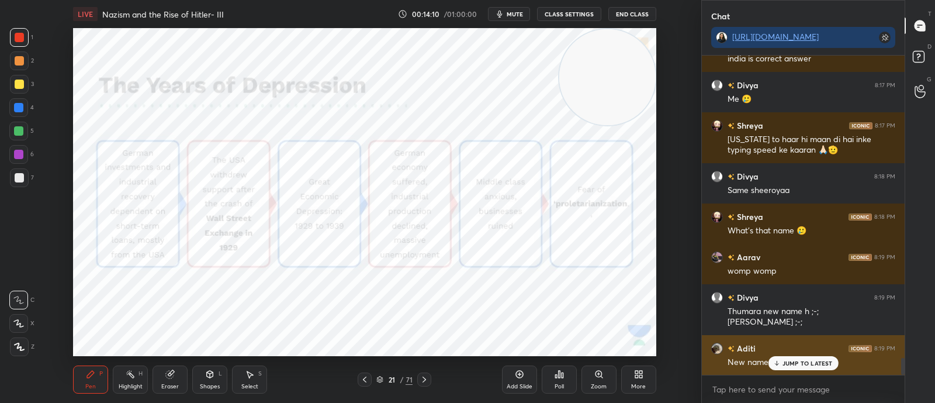
click at [799, 361] on p "JUMP TO LATEST" at bounding box center [808, 362] width 50 height 7
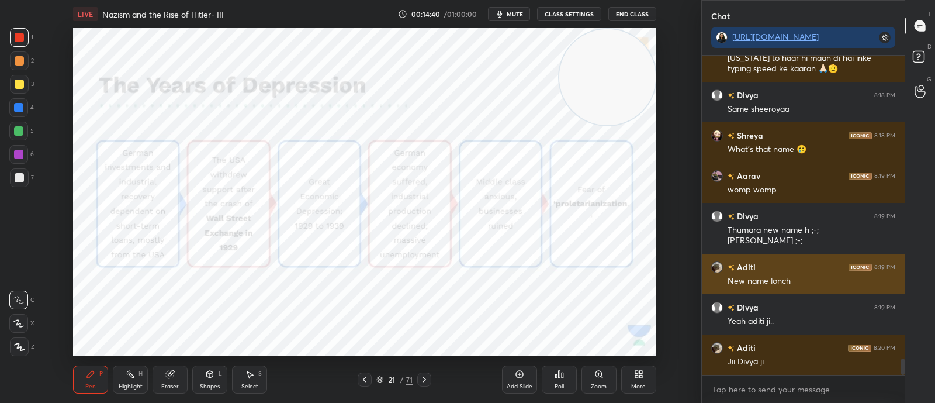
scroll to position [5802, 0]
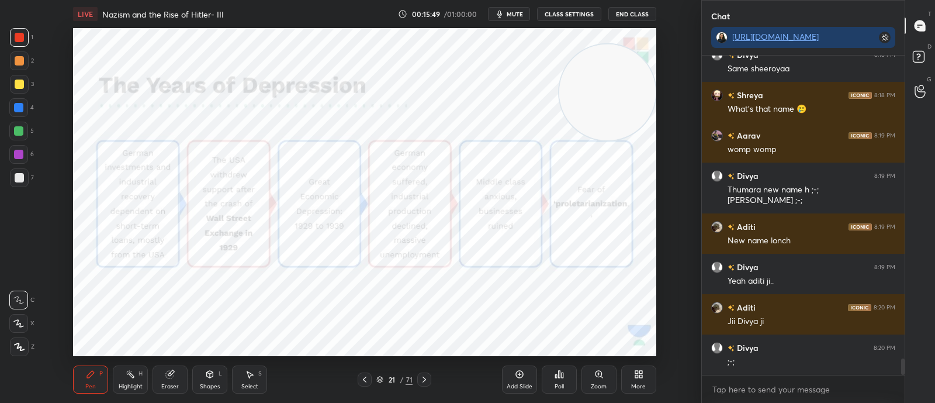
click at [560, 112] on video at bounding box center [607, 92] width 96 height 96
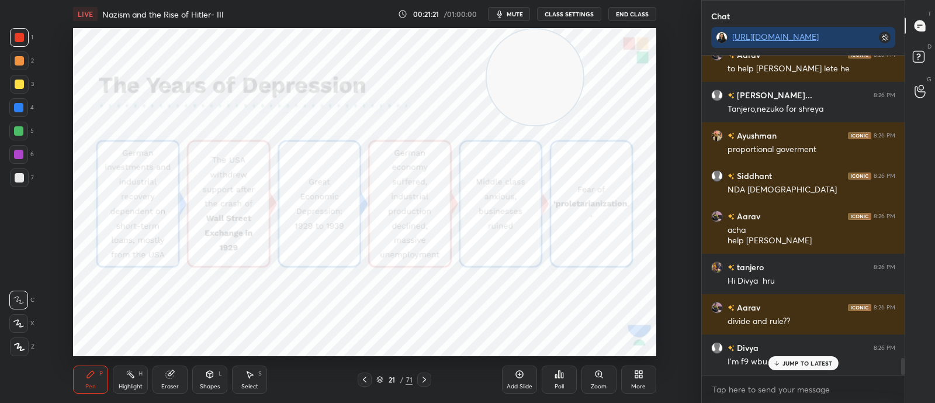
scroll to position [5713, 0]
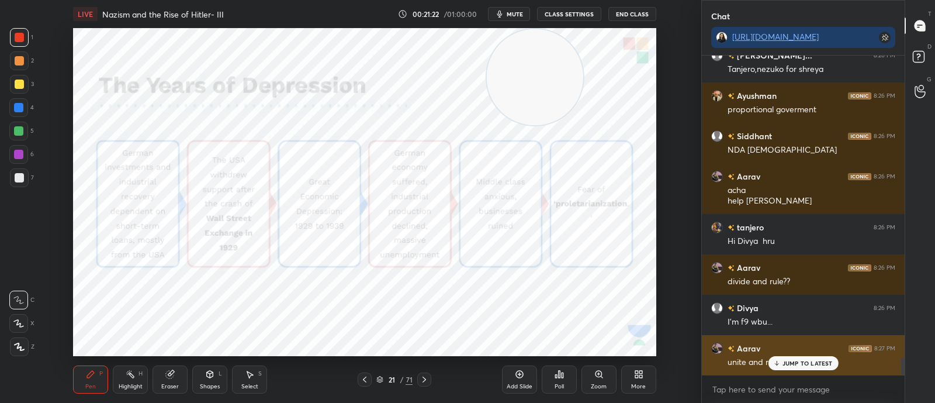
click at [812, 359] on p "JUMP TO LATEST" at bounding box center [808, 362] width 50 height 7
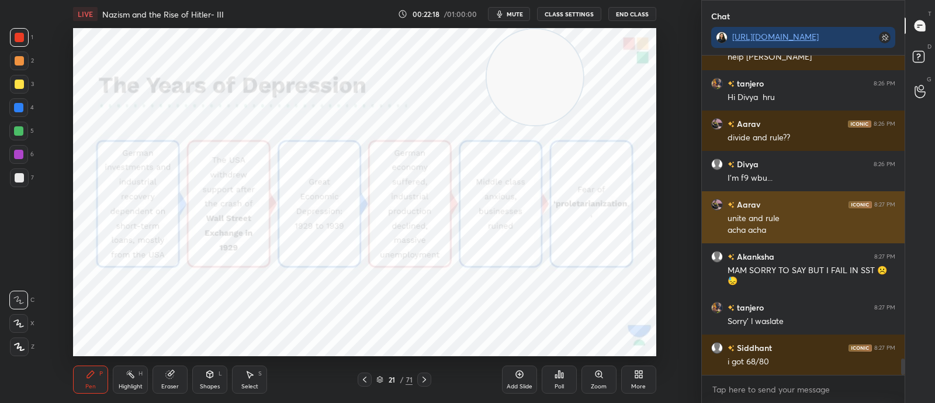
scroll to position [5897, 0]
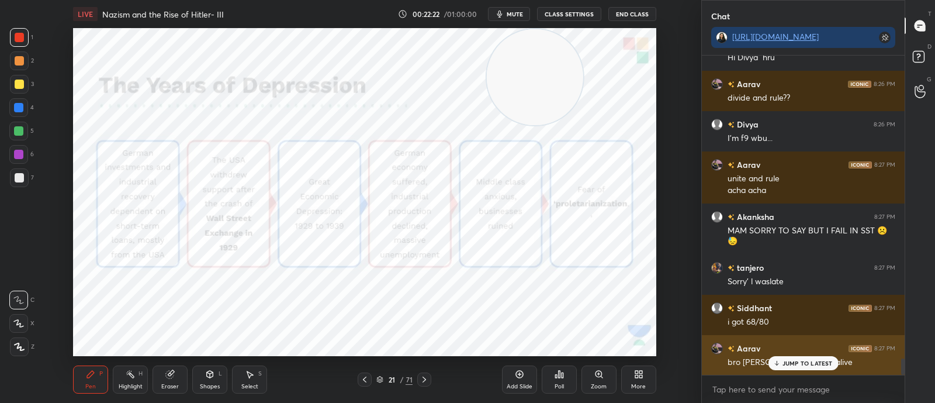
click at [804, 369] on div "JUMP TO LATEST" at bounding box center [803, 363] width 70 height 14
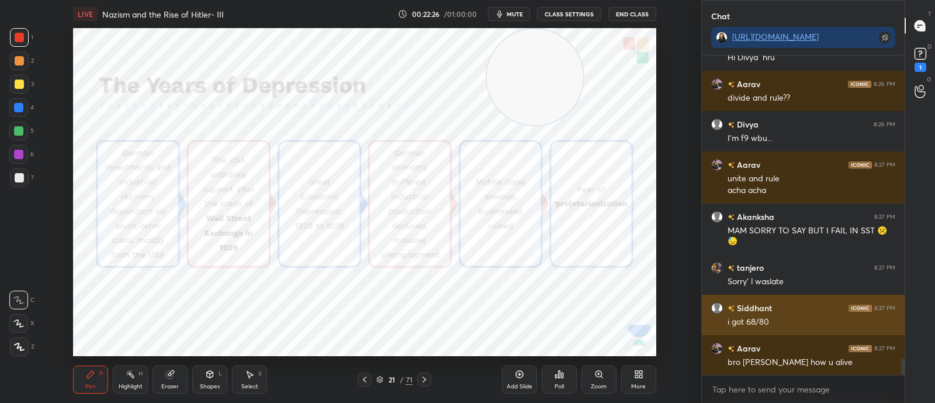
scroll to position [5947, 0]
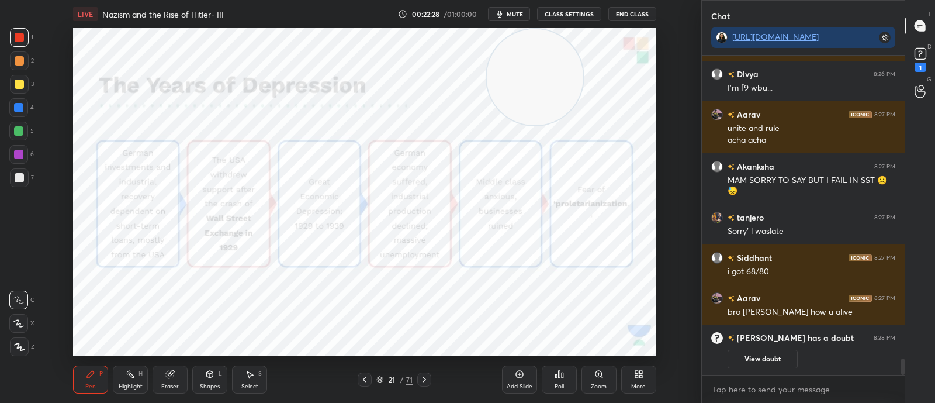
click at [741, 364] on button "View doubt" at bounding box center [763, 358] width 70 height 19
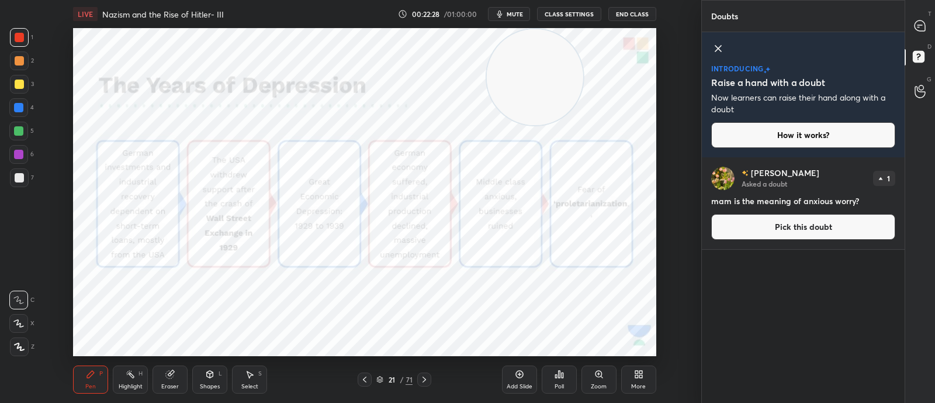
scroll to position [242, 199]
click at [721, 43] on icon at bounding box center [718, 48] width 14 height 14
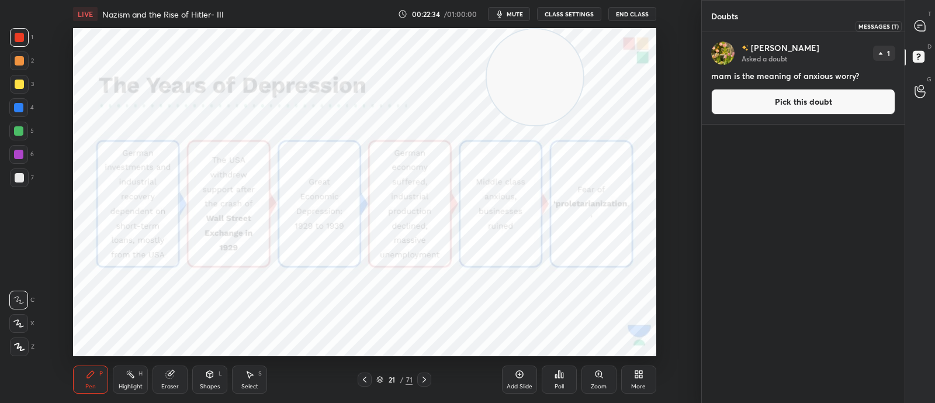
click at [917, 23] on icon at bounding box center [920, 25] width 11 height 11
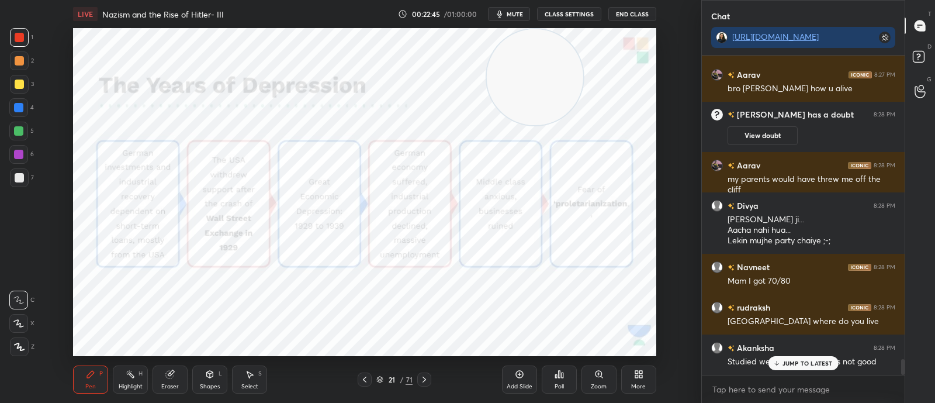
scroll to position [6110, 0]
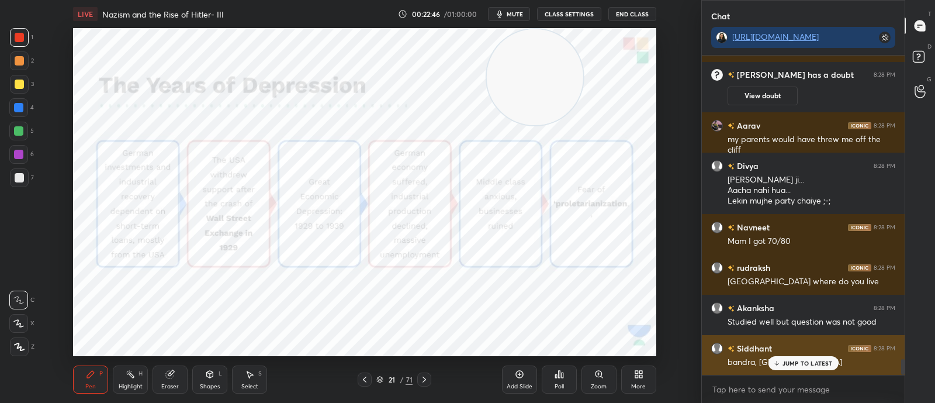
click at [792, 364] on p "JUMP TO LATEST" at bounding box center [808, 362] width 50 height 7
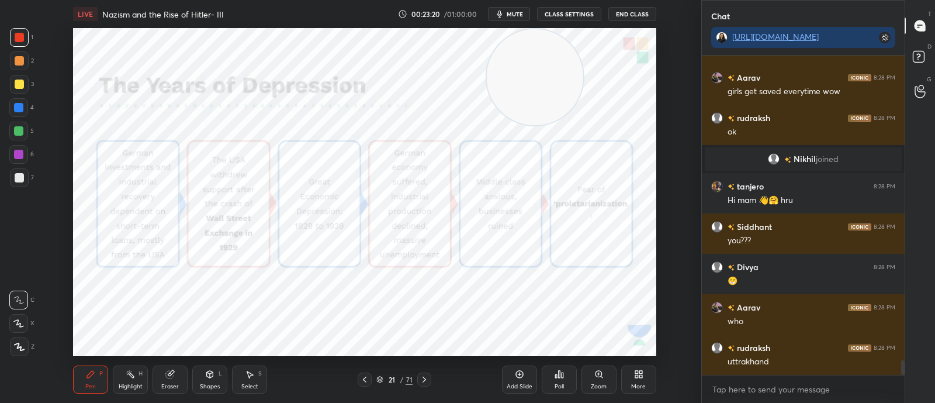
scroll to position [6582, 0]
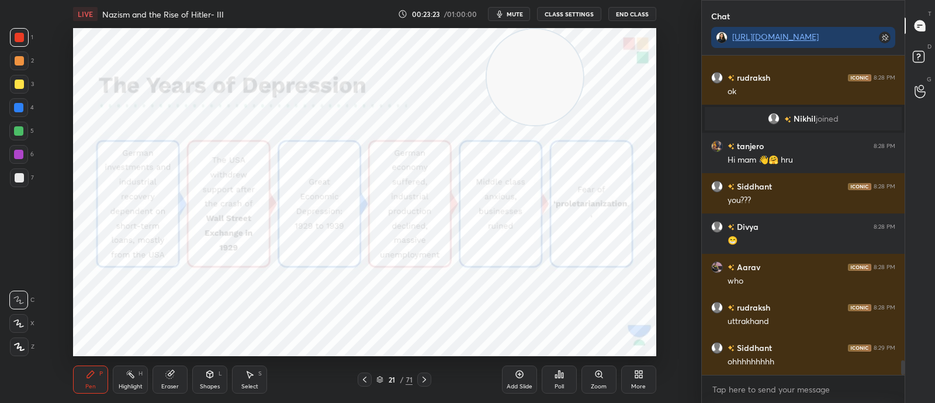
click at [425, 380] on icon at bounding box center [424, 379] width 9 height 9
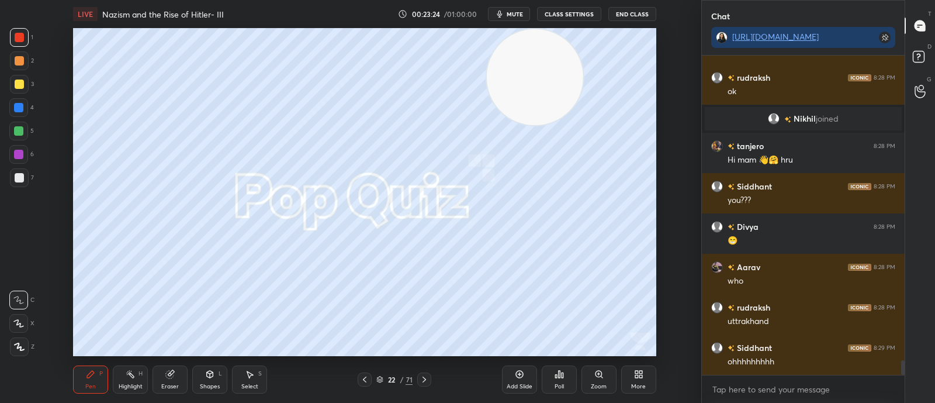
click at [421, 375] on icon at bounding box center [424, 379] width 9 height 9
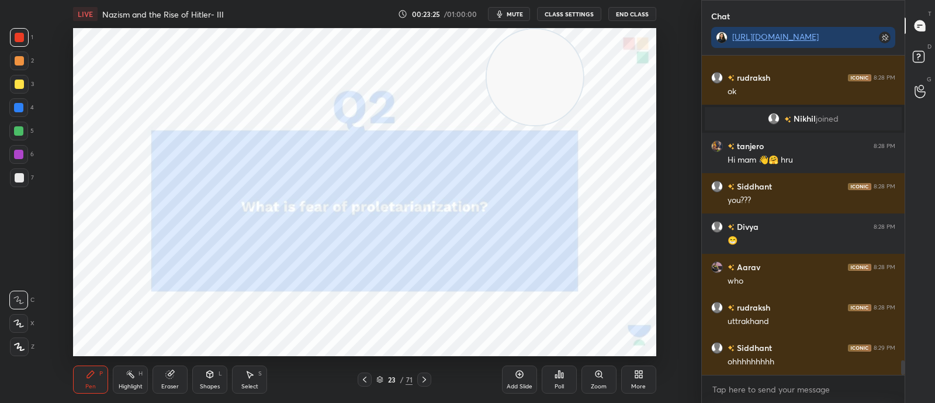
click at [424, 378] on icon at bounding box center [424, 379] width 9 height 9
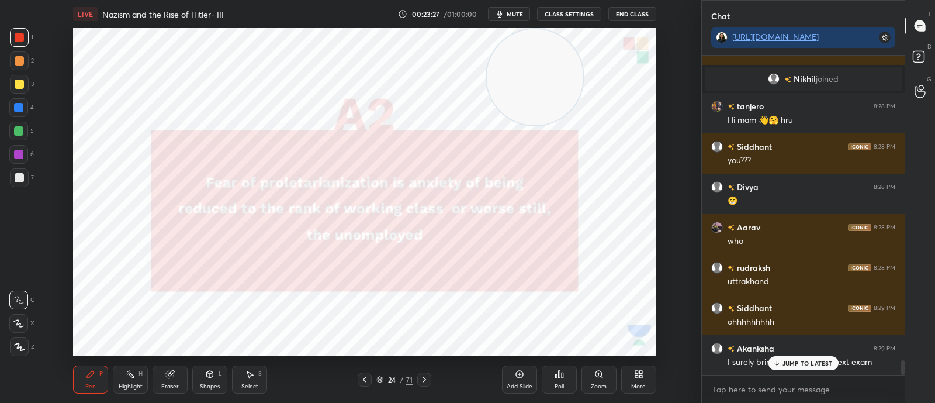
scroll to position [6662, 0]
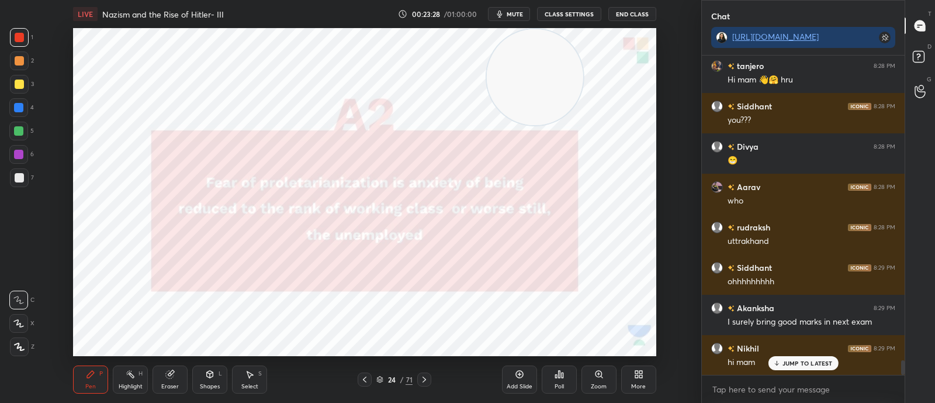
click at [427, 383] on icon at bounding box center [424, 379] width 9 height 9
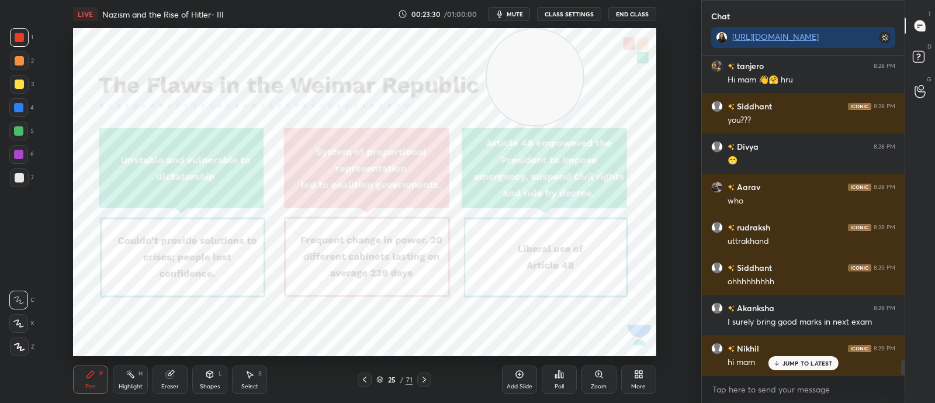
click at [560, 84] on video at bounding box center [535, 77] width 96 height 96
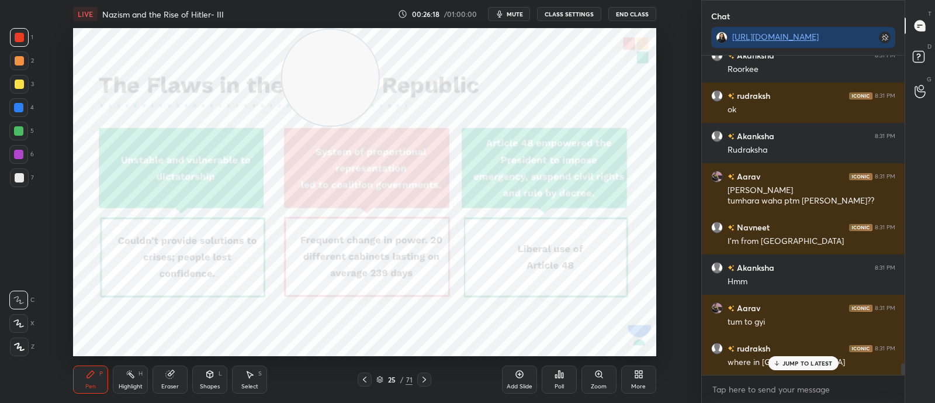
scroll to position [8492, 0]
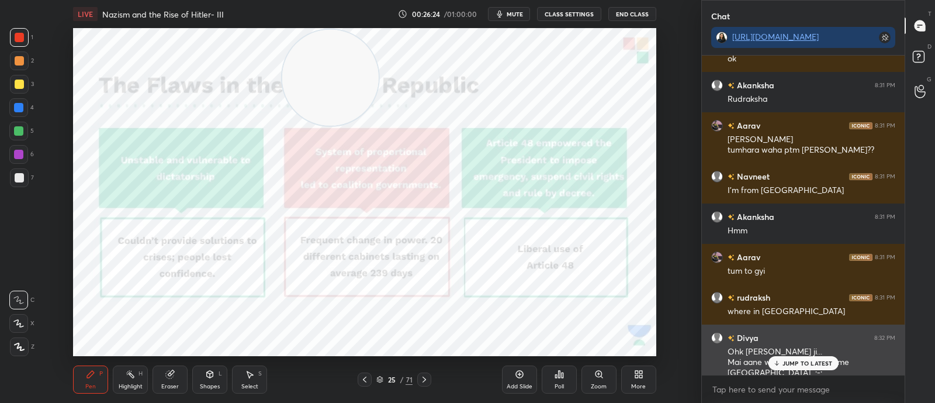
click at [805, 361] on p "JUMP TO LATEST" at bounding box center [808, 362] width 50 height 7
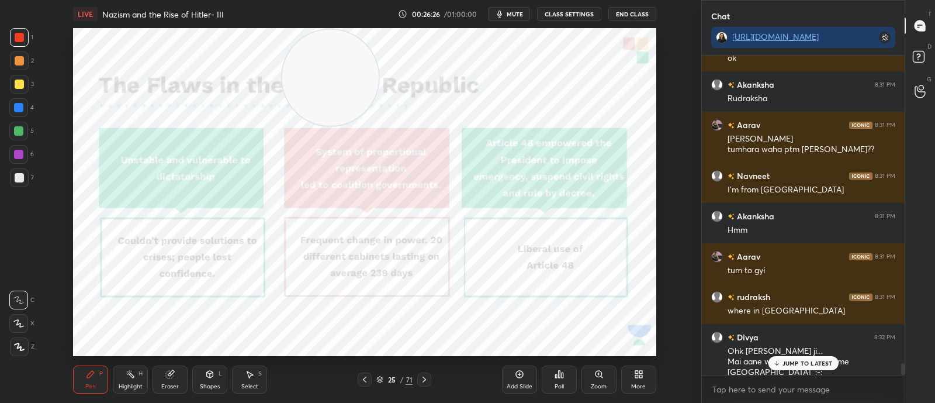
scroll to position [8533, 0]
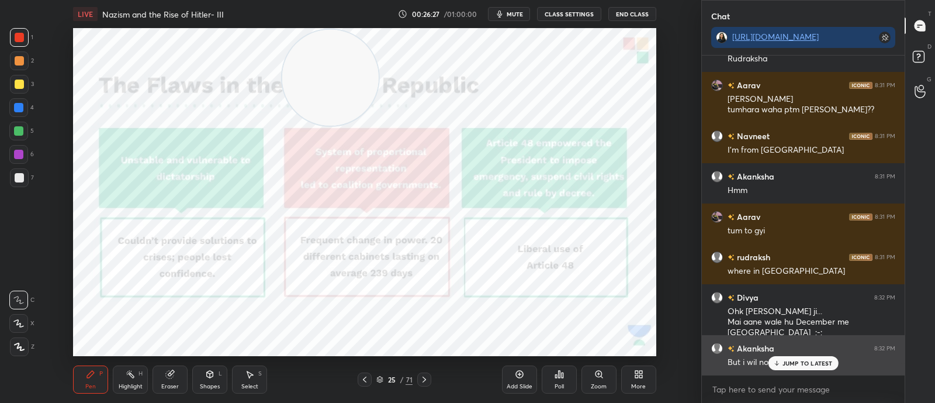
click at [795, 361] on p "JUMP TO LATEST" at bounding box center [808, 362] width 50 height 7
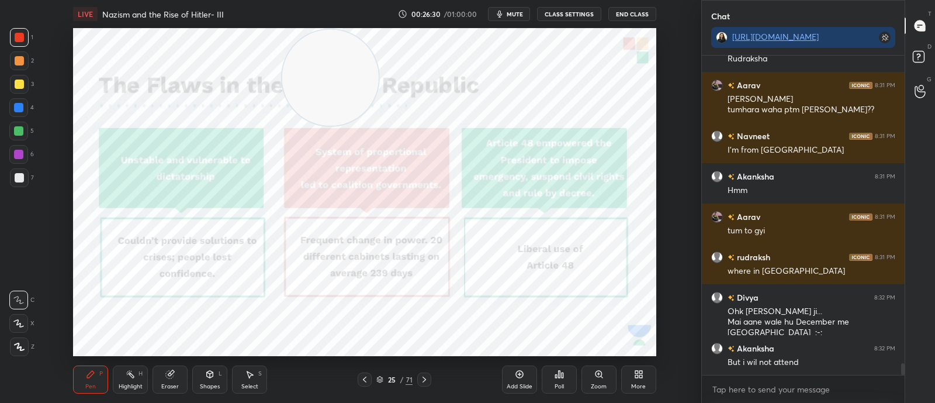
scroll to position [8573, 0]
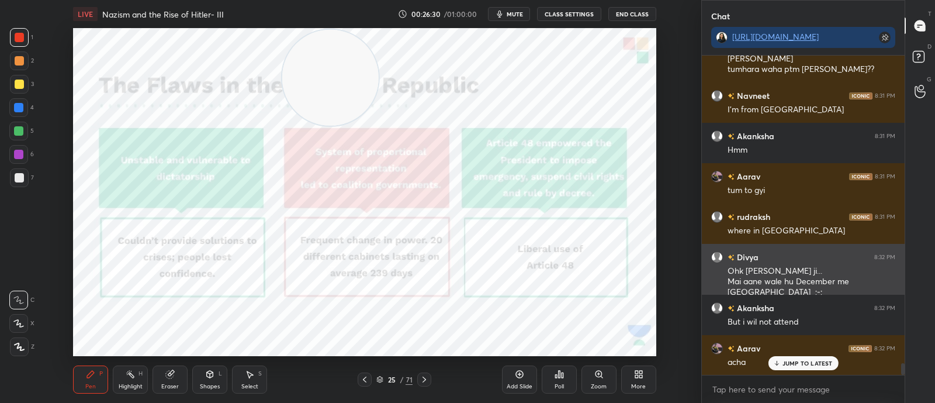
click at [805, 356] on div "JUMP TO LATEST" at bounding box center [803, 363] width 70 height 14
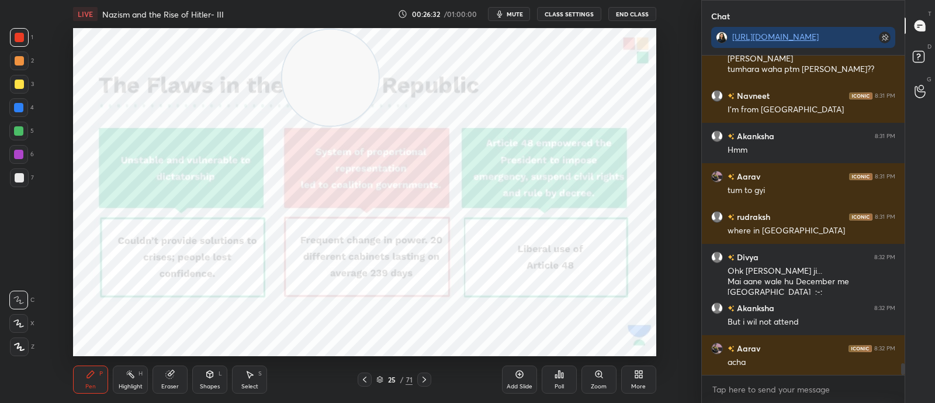
click at [426, 378] on icon at bounding box center [424, 379] width 9 height 9
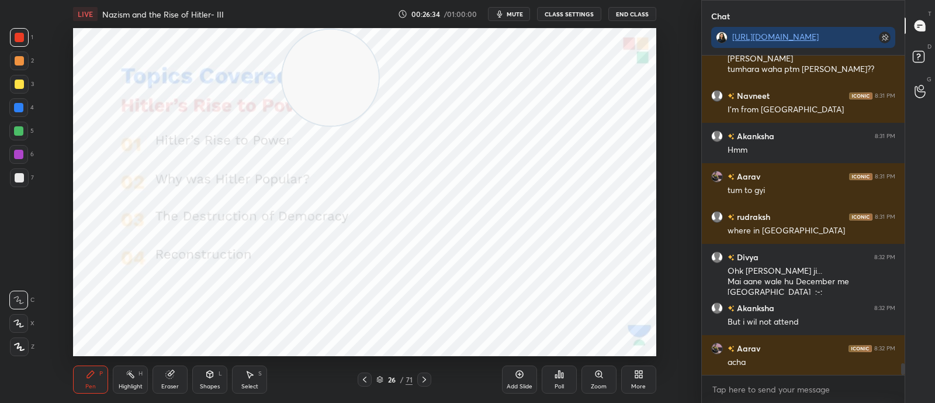
click at [383, 382] on icon at bounding box center [379, 379] width 7 height 7
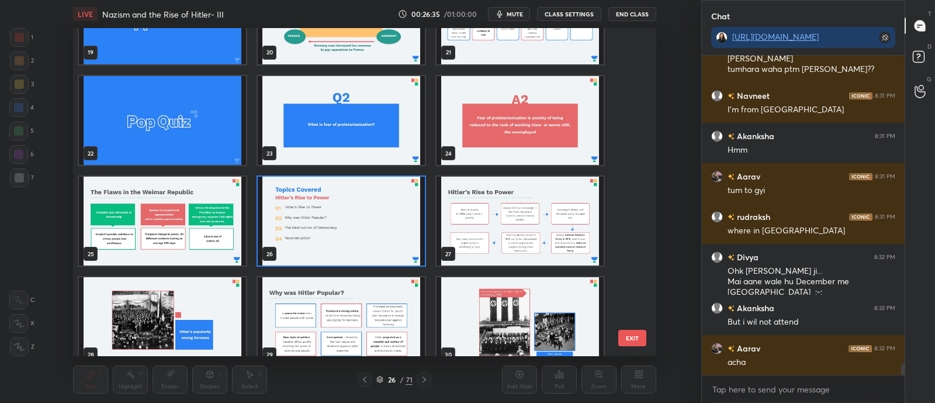
scroll to position [687, 0]
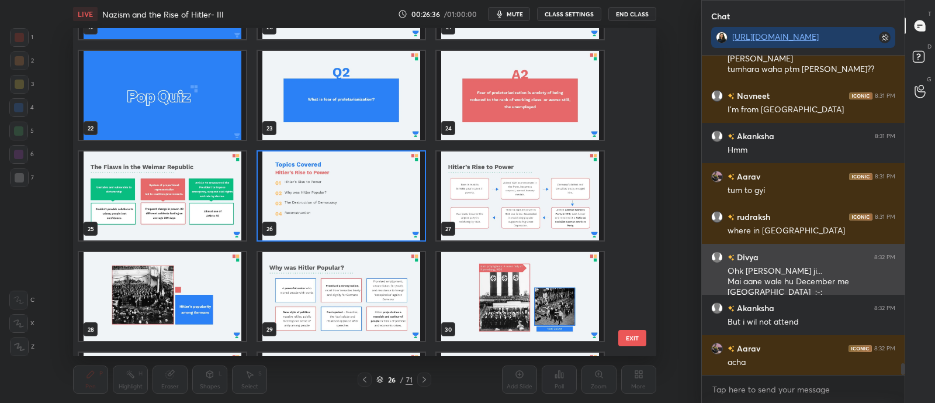
click at [488, 211] on img "grid" at bounding box center [520, 195] width 167 height 89
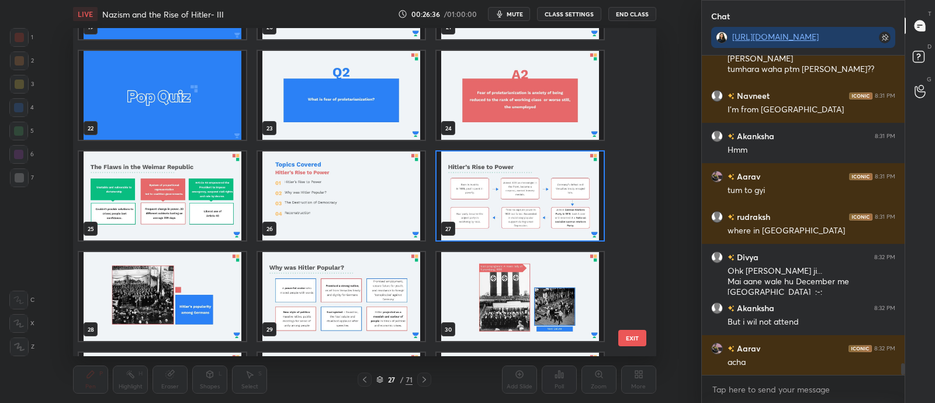
click at [492, 212] on img "grid" at bounding box center [520, 195] width 167 height 89
click at [500, 209] on img "grid" at bounding box center [520, 195] width 167 height 89
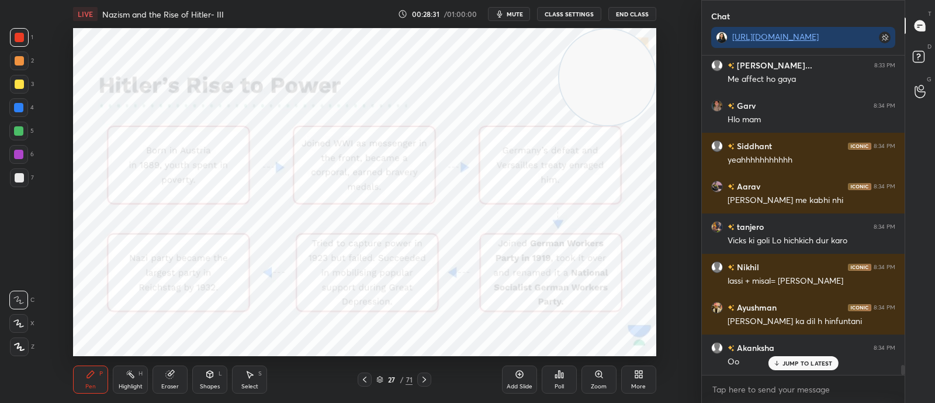
scroll to position [9777, 0]
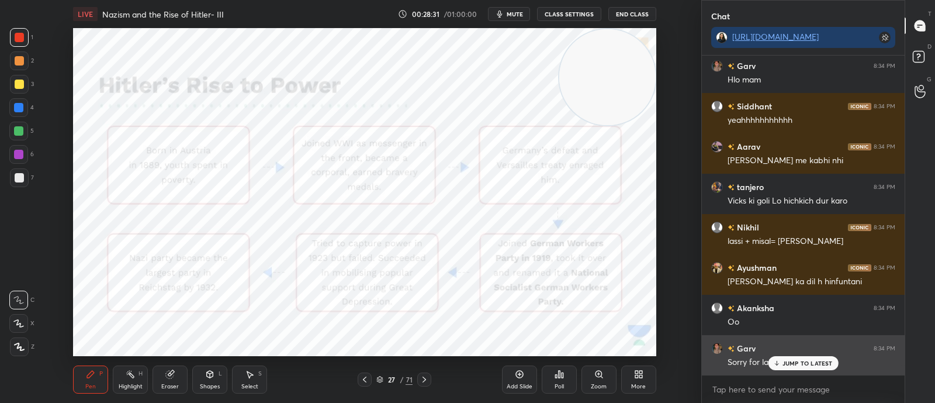
click at [788, 364] on p "JUMP TO LATEST" at bounding box center [808, 362] width 50 height 7
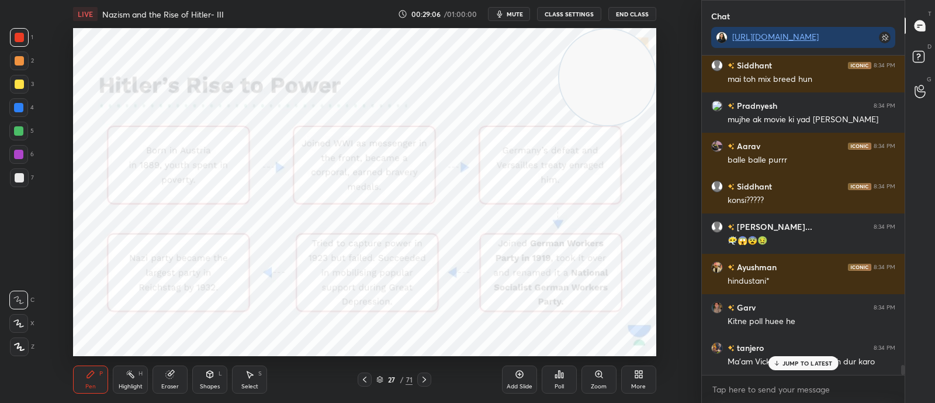
scroll to position [10140, 0]
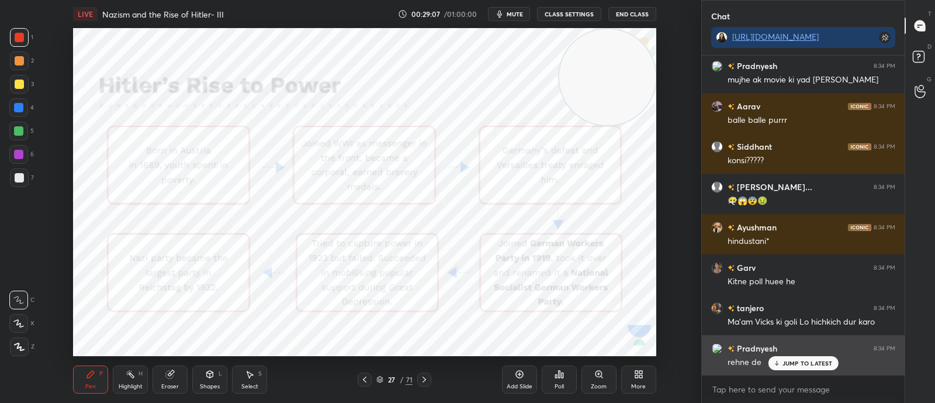
click at [798, 358] on div "JUMP TO LATEST" at bounding box center [803, 363] width 70 height 14
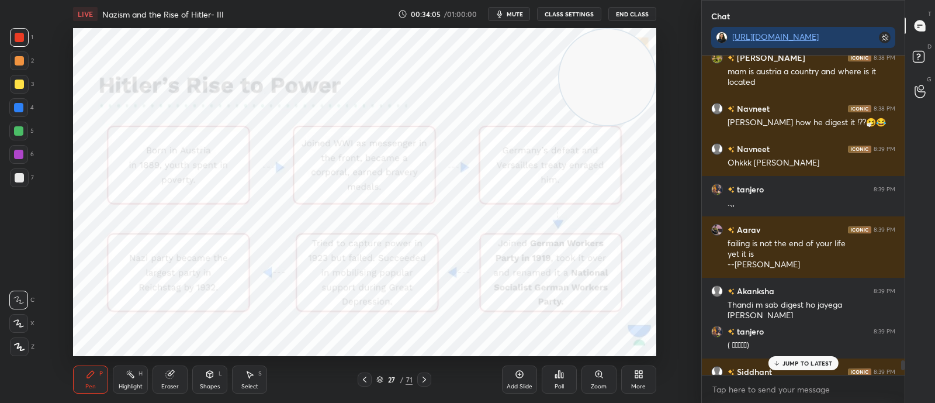
scroll to position [10019, 0]
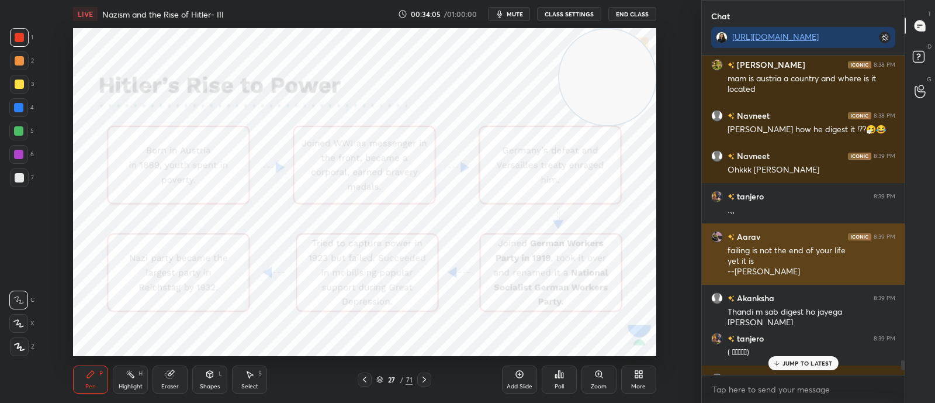
click at [719, 144] on div "Navneet 8:39 PM Ohkkk siddhant" at bounding box center [803, 163] width 203 height 40
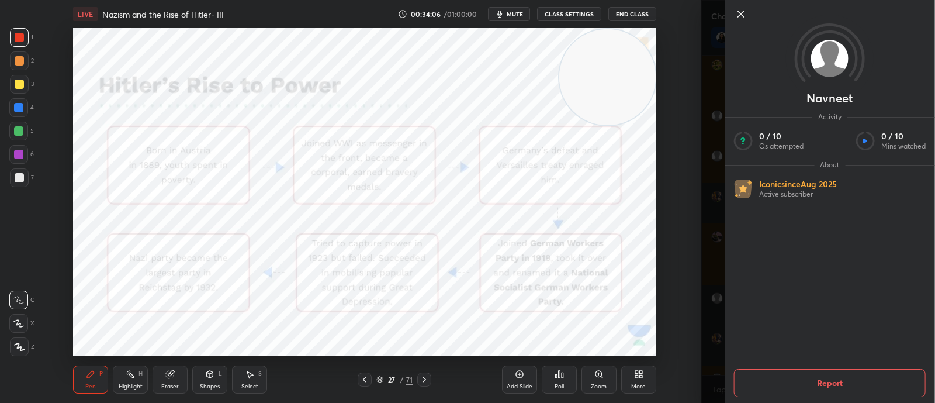
click at [660, 175] on div "Setting up your live class Poll for secs No correct answer Start poll" at bounding box center [364, 192] width 655 height 328
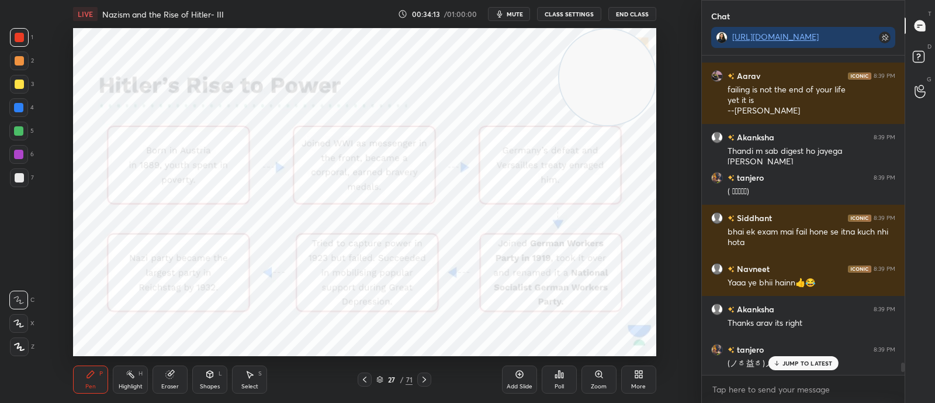
scroll to position [10181, 0]
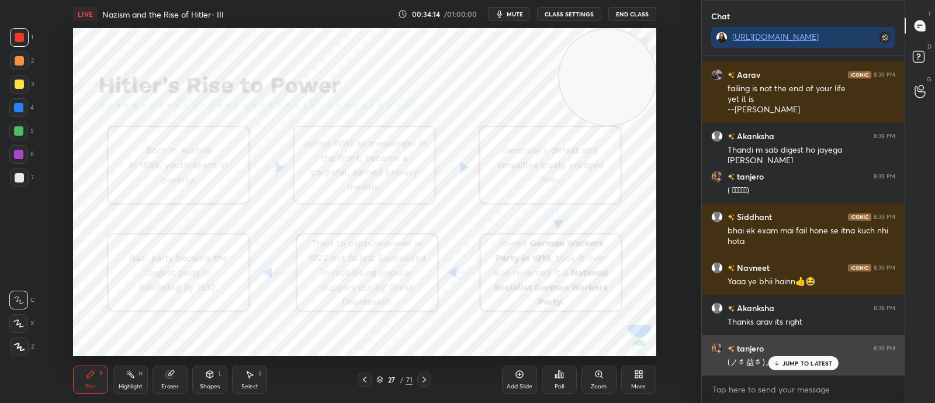
click at [816, 361] on p "JUMP TO LATEST" at bounding box center [808, 362] width 50 height 7
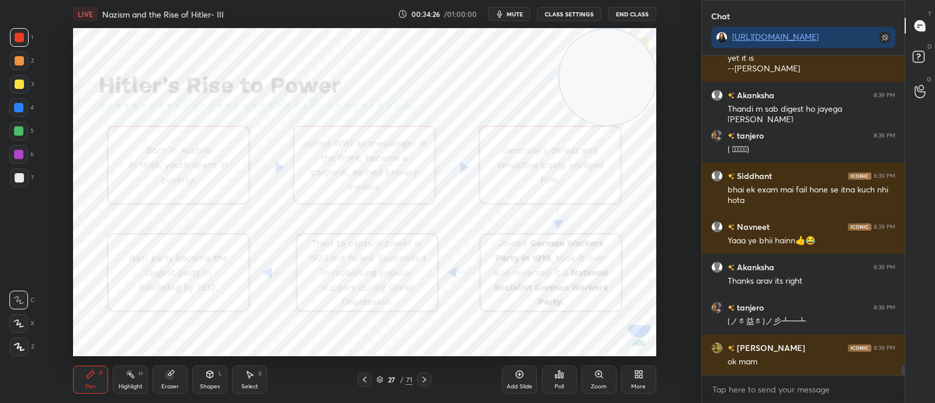
scroll to position [10293, 0]
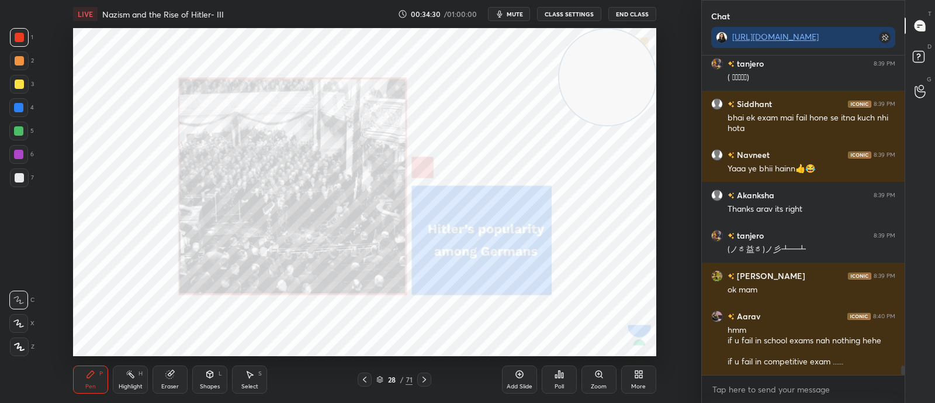
click at [427, 378] on icon at bounding box center [424, 379] width 9 height 9
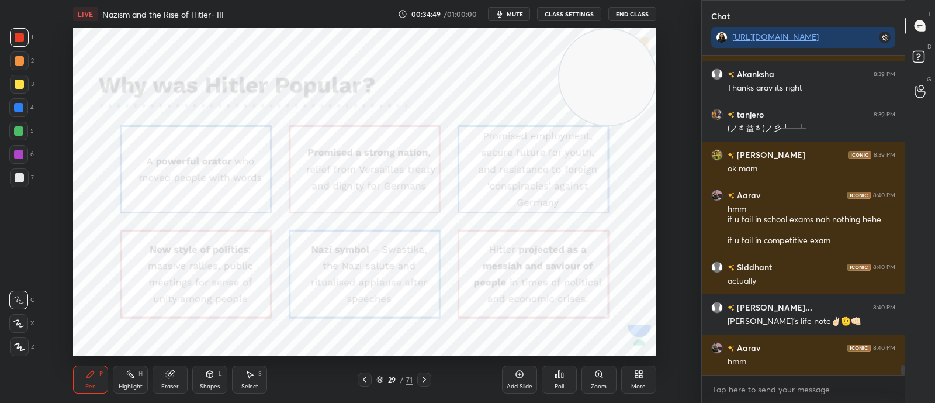
scroll to position [10086, 0]
click at [380, 381] on icon at bounding box center [379, 379] width 7 height 7
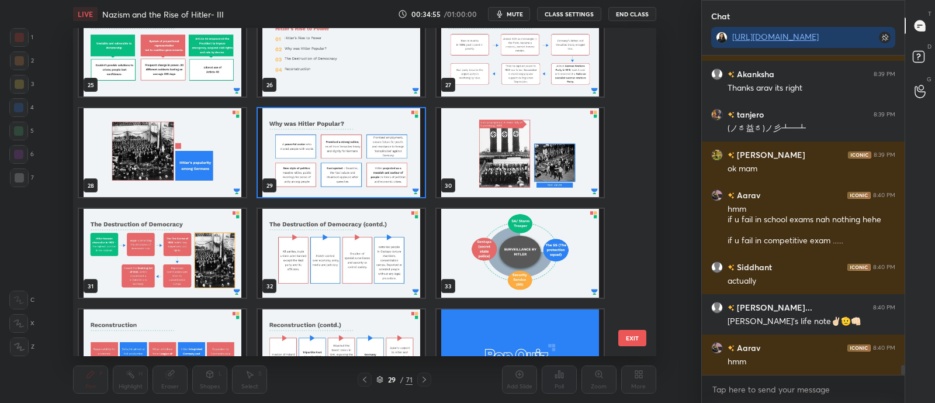
scroll to position [794, 0]
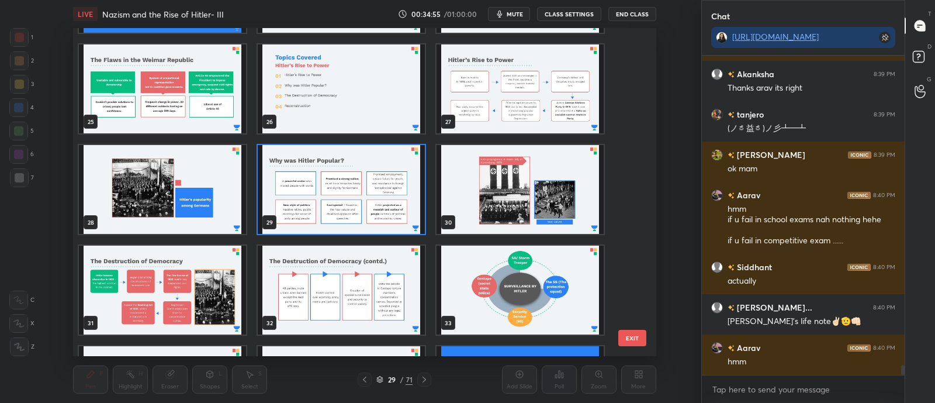
click at [345, 179] on img "grid" at bounding box center [341, 189] width 167 height 89
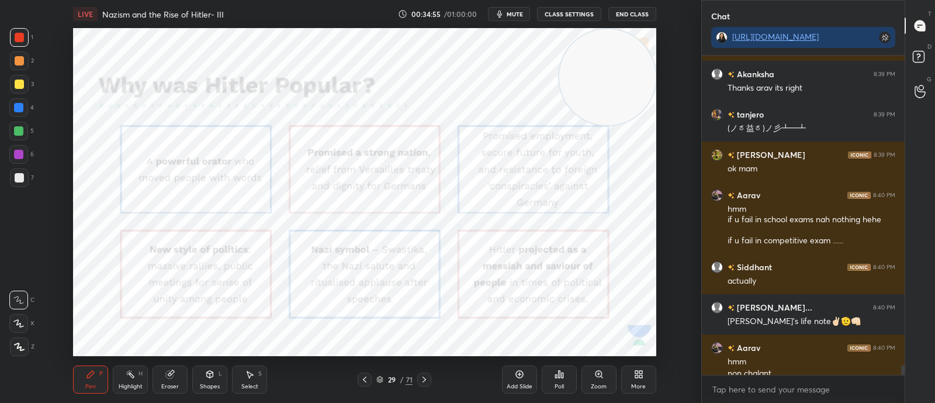
scroll to position [10098, 0]
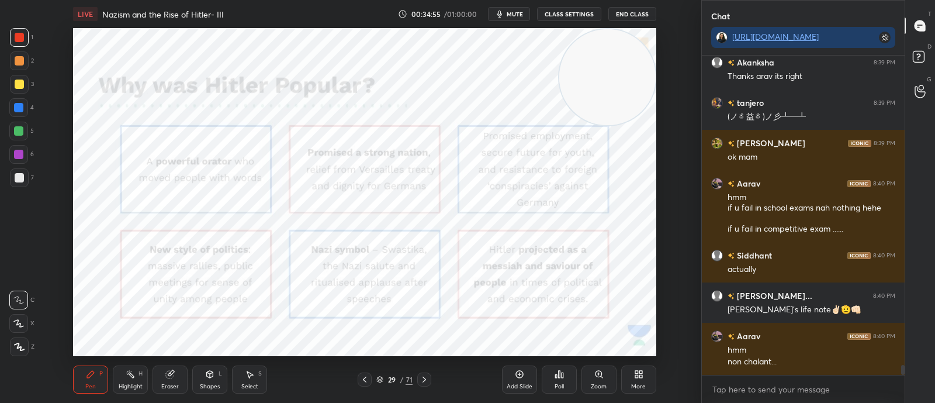
click at [351, 185] on img "grid" at bounding box center [341, 189] width 167 height 89
click at [359, 191] on img "grid" at bounding box center [341, 189] width 167 height 89
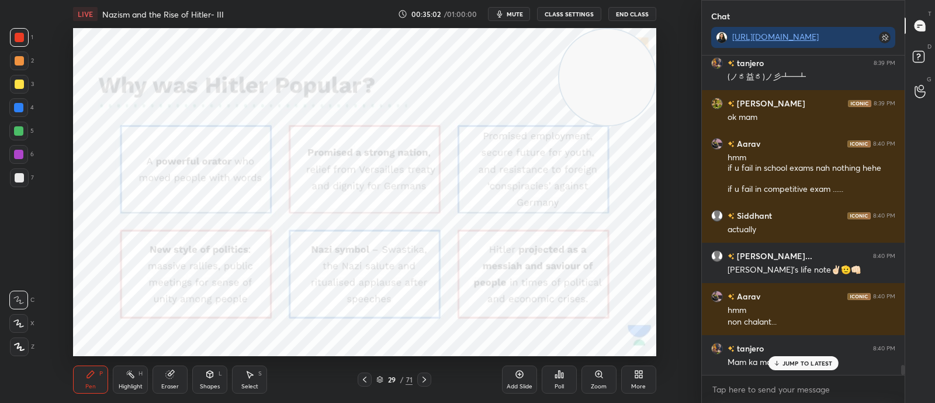
scroll to position [10178, 0]
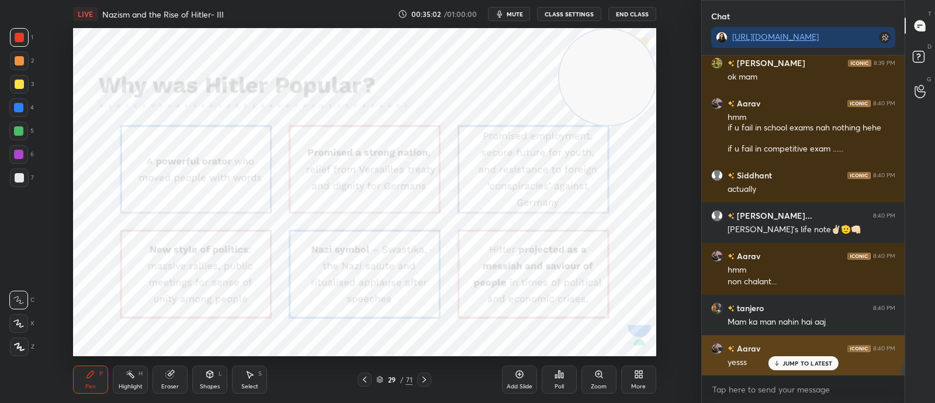
click at [811, 362] on p "JUMP TO LATEST" at bounding box center [808, 362] width 50 height 7
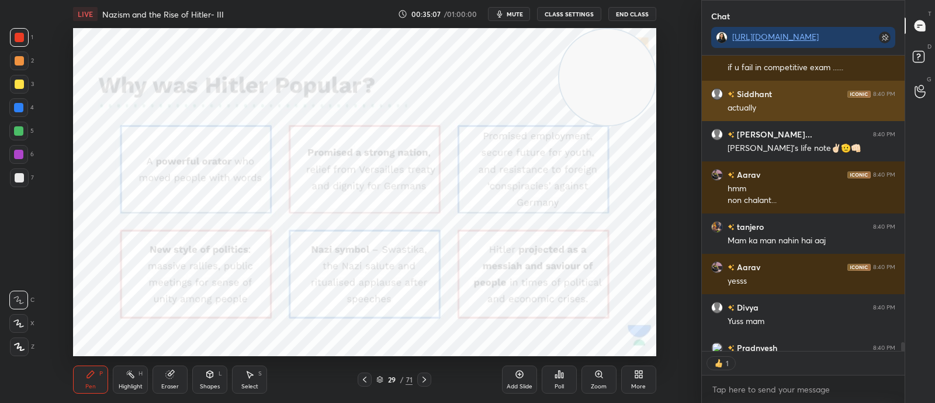
scroll to position [10323, 0]
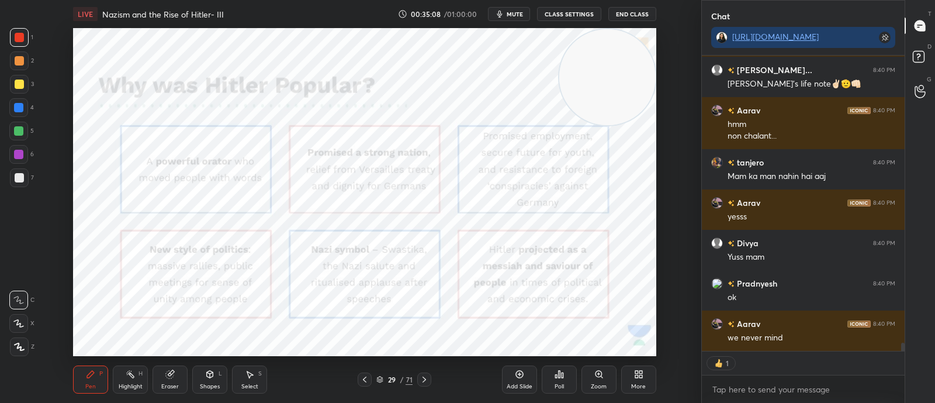
click at [363, 378] on icon at bounding box center [364, 379] width 9 height 9
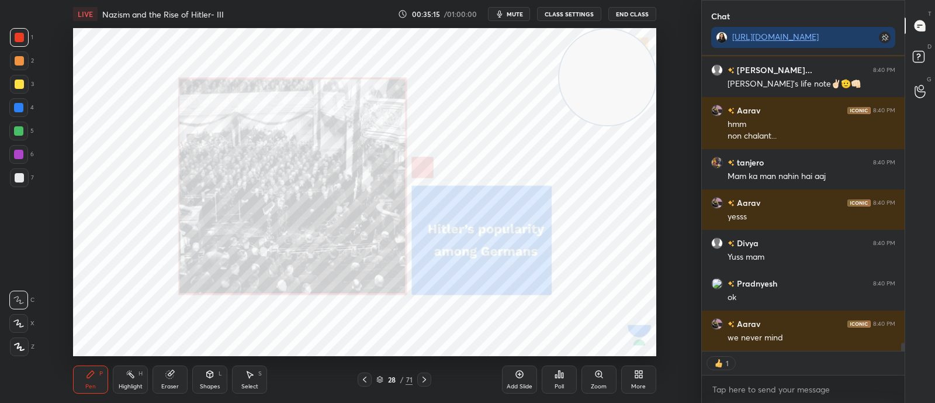
scroll to position [10351, 0]
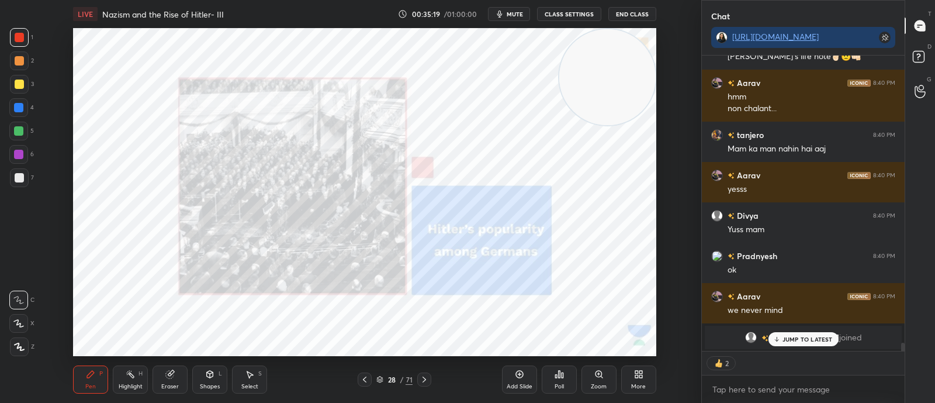
click at [383, 375] on div "28 / 71" at bounding box center [394, 379] width 36 height 11
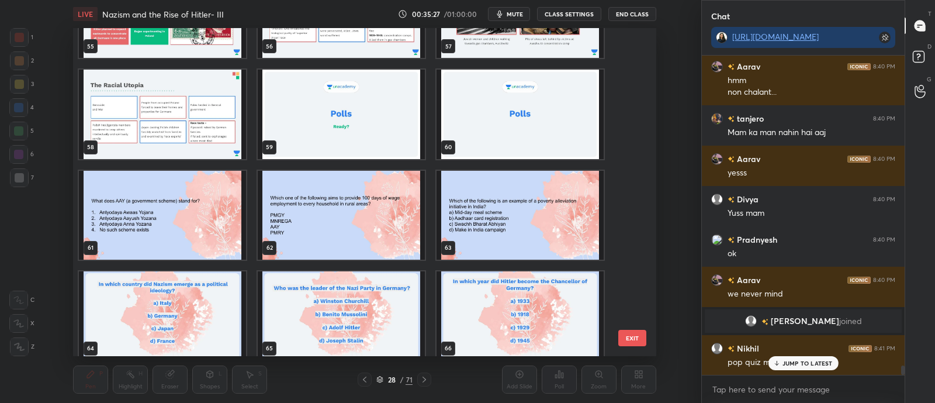
scroll to position [10269, 0]
click at [568, 117] on img "grid" at bounding box center [520, 114] width 167 height 89
click at [566, 117] on img "grid" at bounding box center [520, 114] width 167 height 89
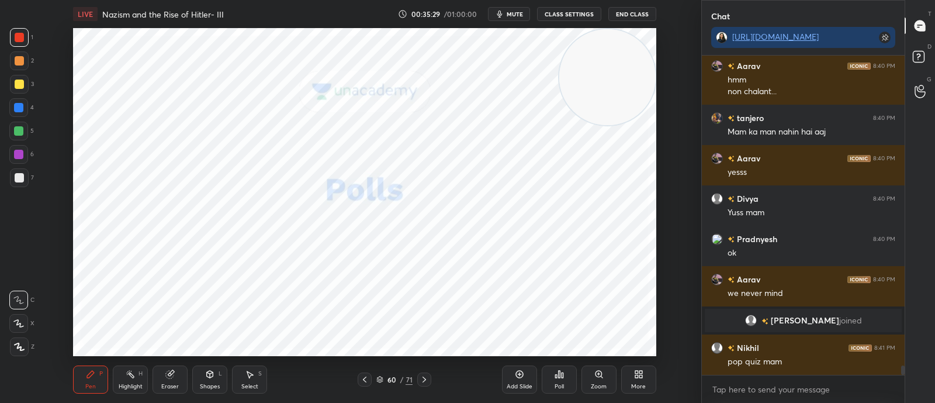
click at [565, 122] on img "grid" at bounding box center [520, 114] width 167 height 89
click at [379, 378] on icon at bounding box center [379, 379] width 7 height 7
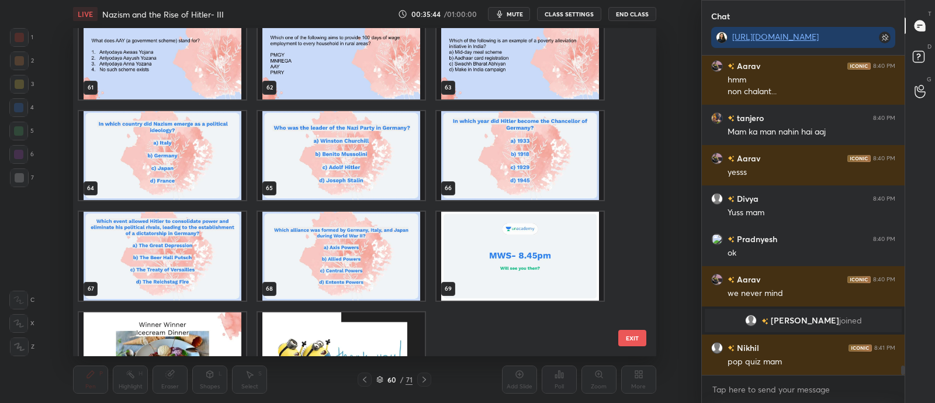
scroll to position [10309, 0]
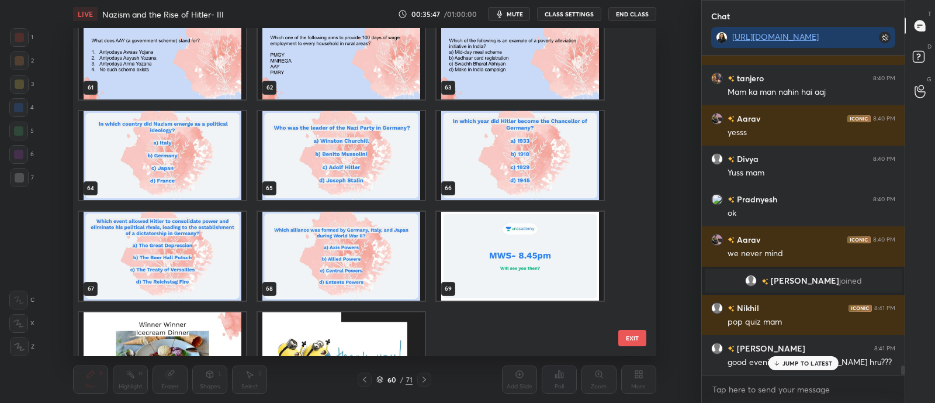
click at [372, 246] on img "grid" at bounding box center [341, 256] width 167 height 89
click at [374, 251] on img "grid" at bounding box center [341, 256] width 167 height 89
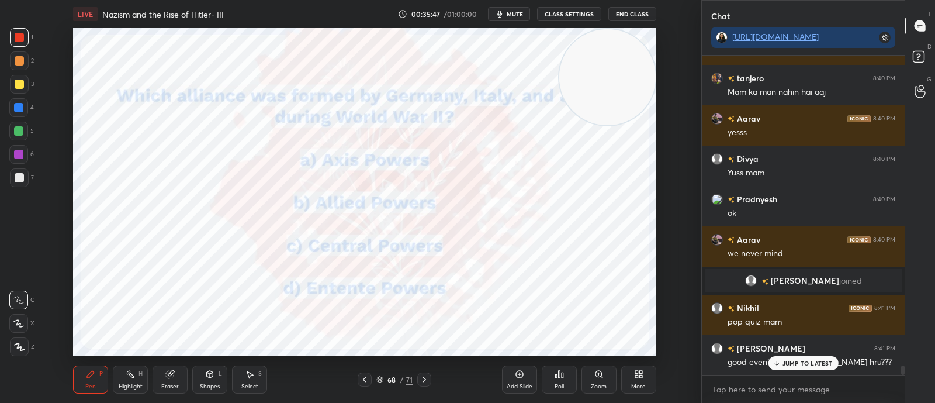
click at [380, 252] on img "grid" at bounding box center [341, 256] width 167 height 89
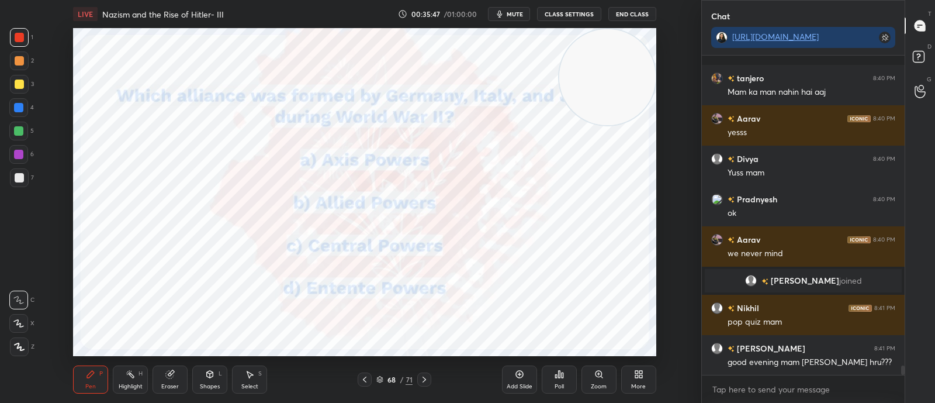
scroll to position [0, 0]
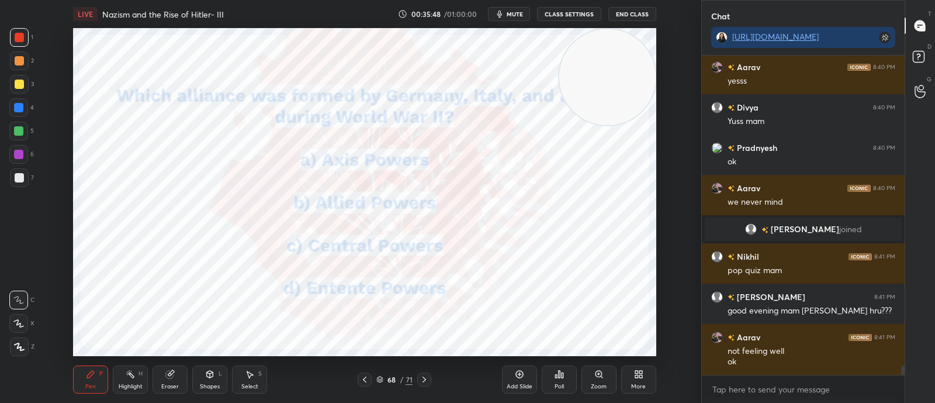
click at [520, 389] on div "Add Slide" at bounding box center [520, 386] width 26 height 6
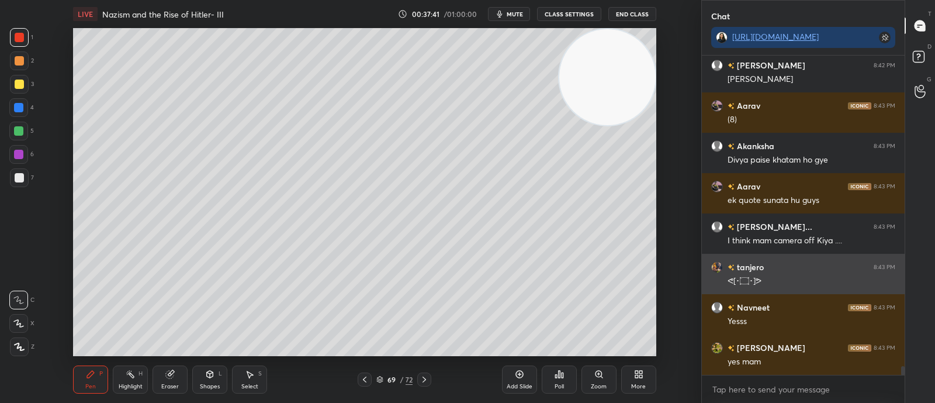
scroll to position [11710, 0]
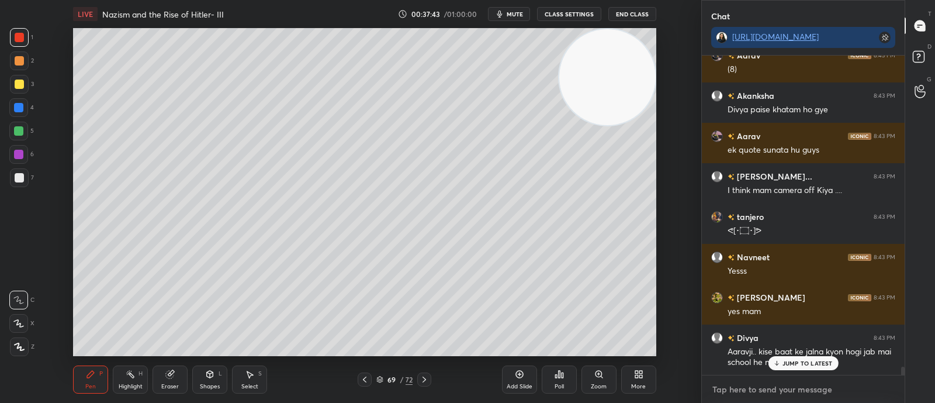
type textarea "x"
click at [759, 396] on textarea at bounding box center [803, 389] width 184 height 19
paste textarea "Hitler was the leader of which political party? A. Social Democratic Party B. G…"
type textarea "Hitler was the leader of which political party? A. Social Democratic Party B. G…"
type textarea "x"
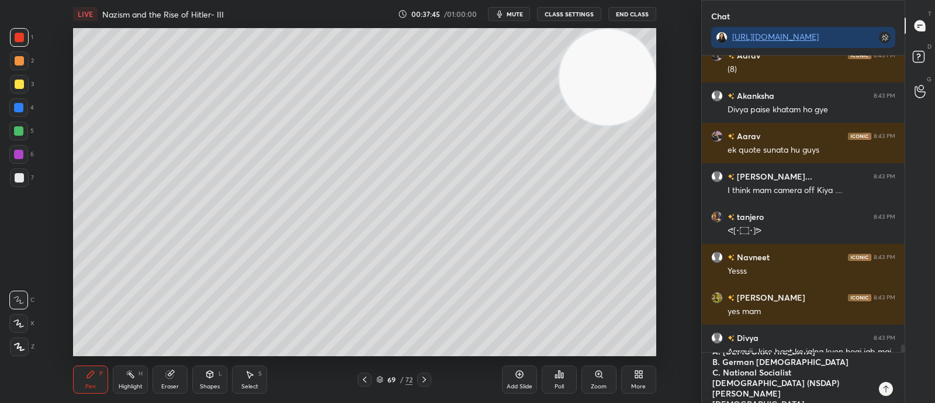
scroll to position [11773, 0]
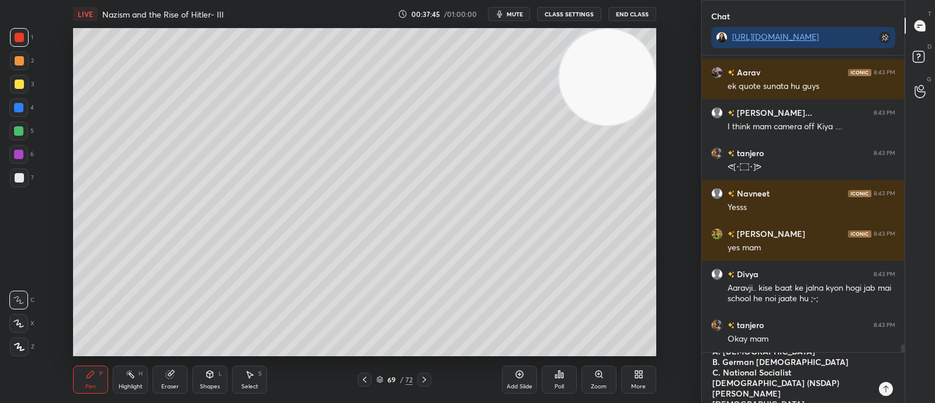
type textarea "Hitler was the leader of which political party? A. Social Democratic Party B. G…"
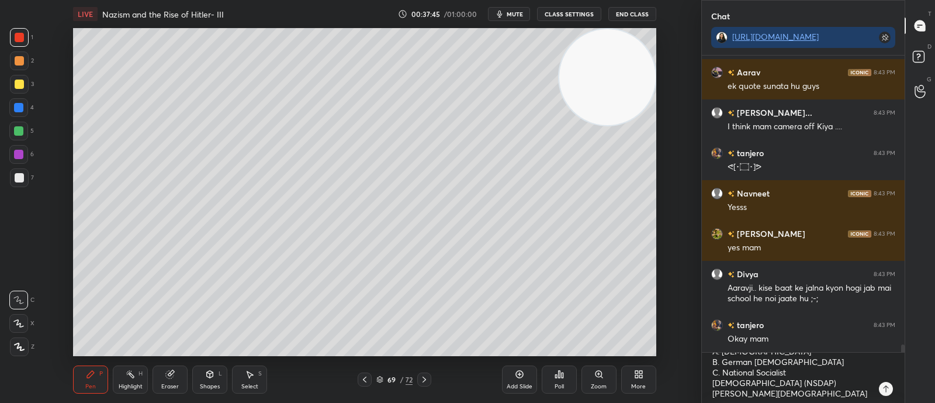
type textarea "x"
click at [884, 389] on icon at bounding box center [885, 388] width 9 height 9
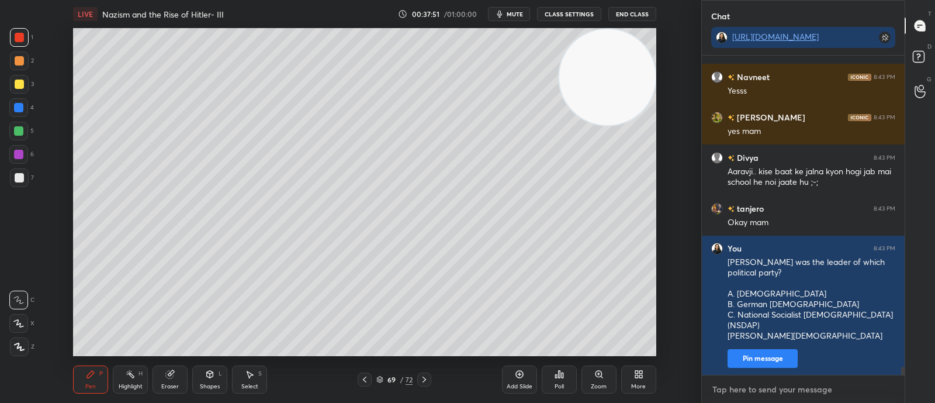
scroll to position [11940, 0]
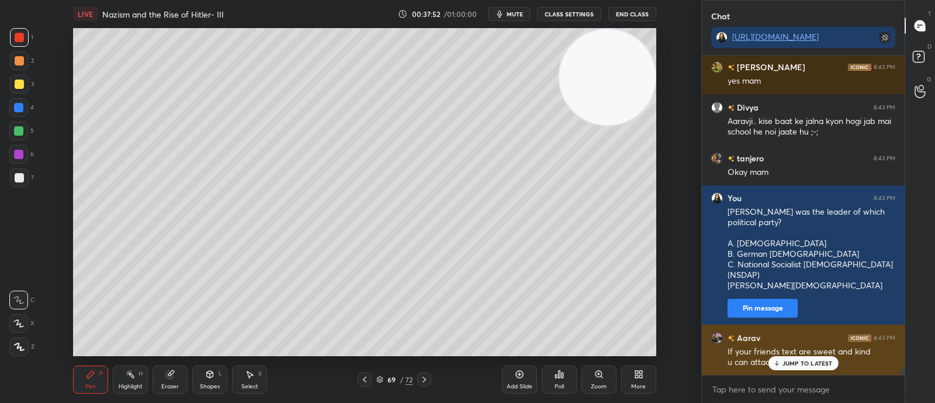
click at [826, 364] on p "JUMP TO LATEST" at bounding box center [808, 362] width 50 height 7
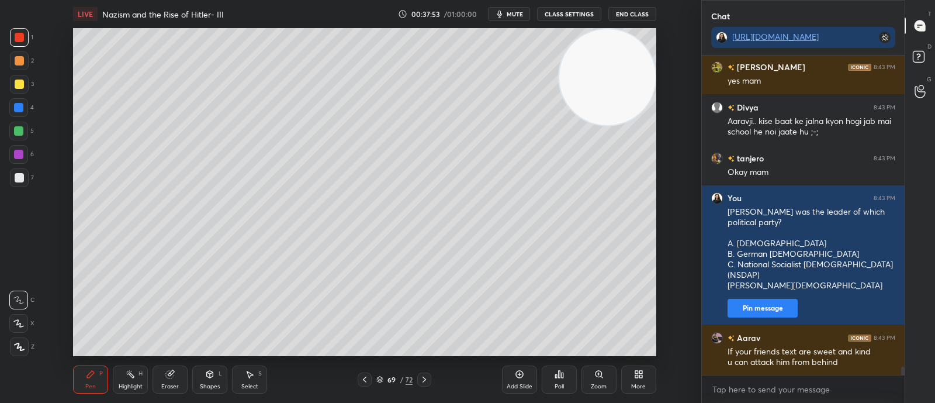
click at [557, 385] on div "Poll" at bounding box center [559, 386] width 9 height 6
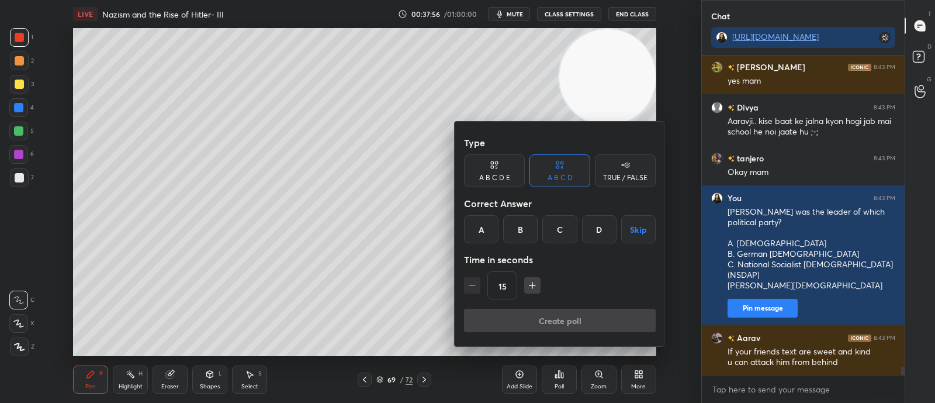
click at [565, 232] on div "C" at bounding box center [559, 229] width 34 height 28
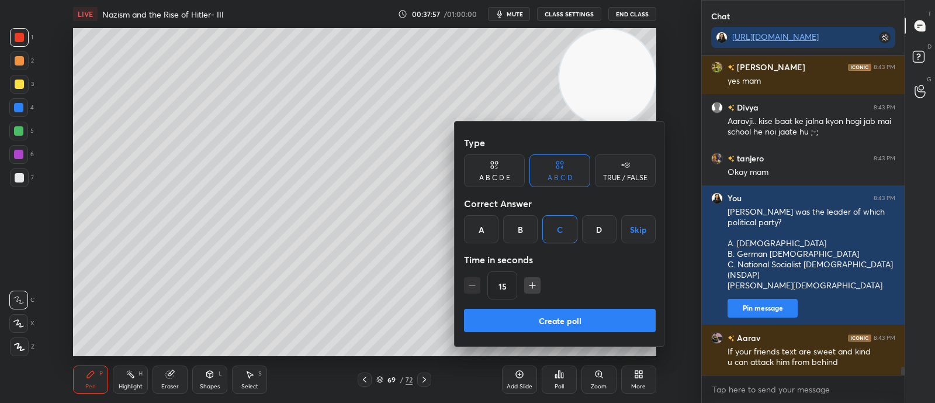
click at [551, 320] on button "Create poll" at bounding box center [560, 320] width 192 height 23
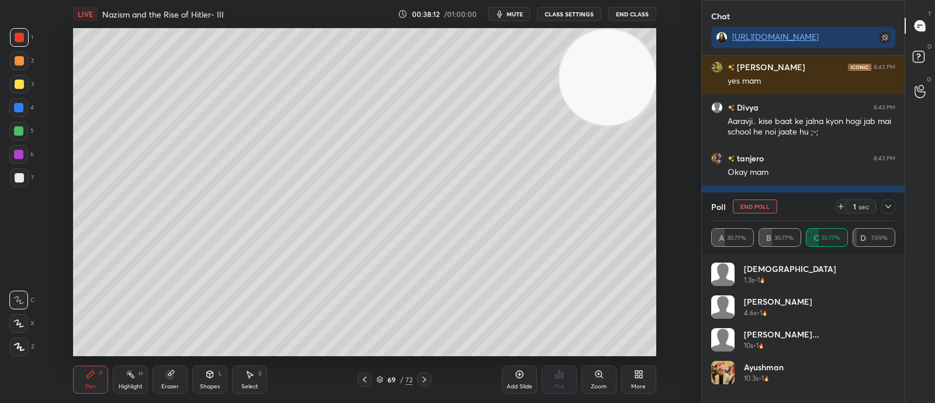
scroll to position [12202, 0]
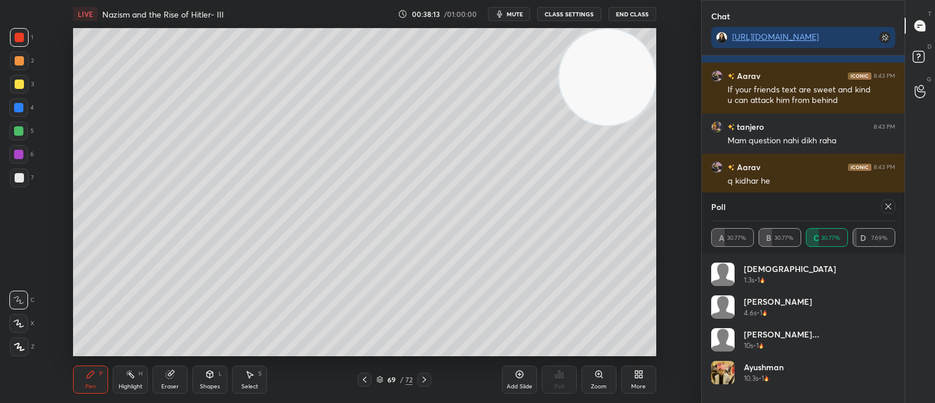
click at [891, 206] on icon at bounding box center [888, 206] width 9 height 9
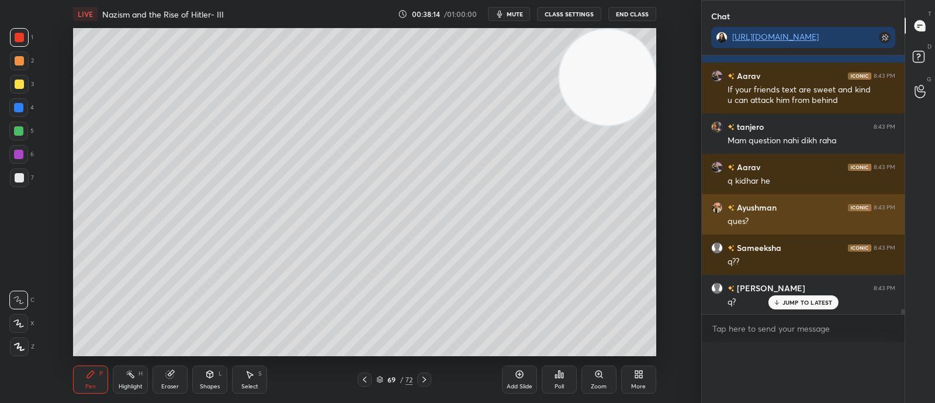
scroll to position [0, 0]
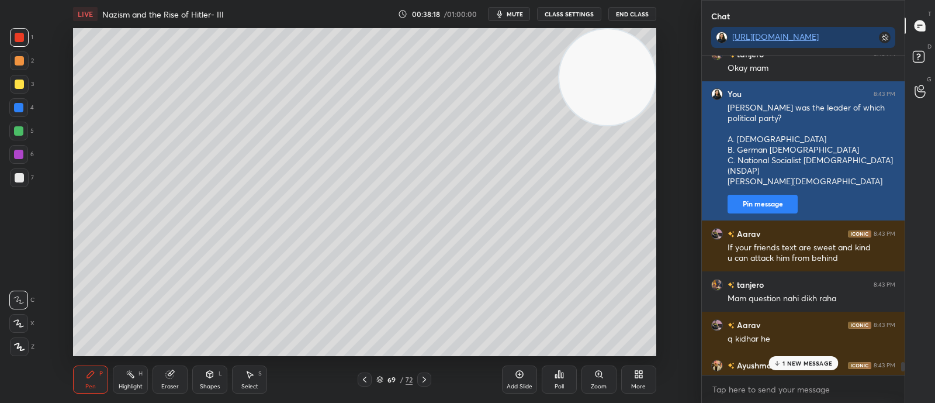
click at [781, 206] on button "Pin message" at bounding box center [763, 204] width 70 height 19
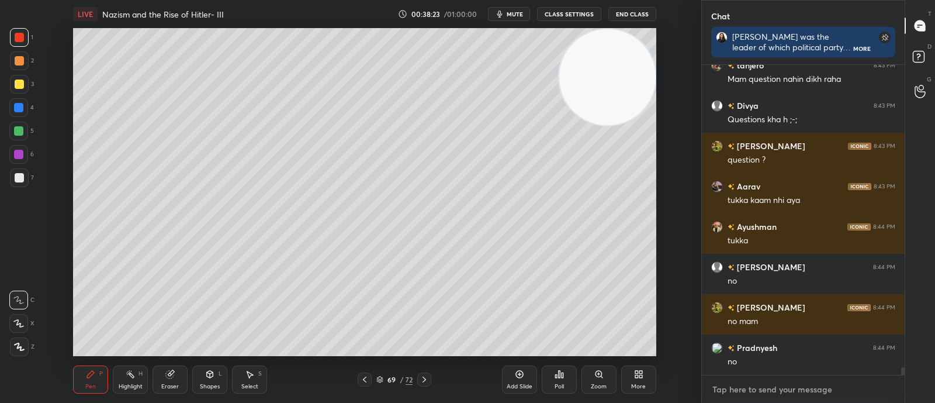
type textarea "x"
click at [813, 384] on textarea at bounding box center [803, 389] width 184 height 19
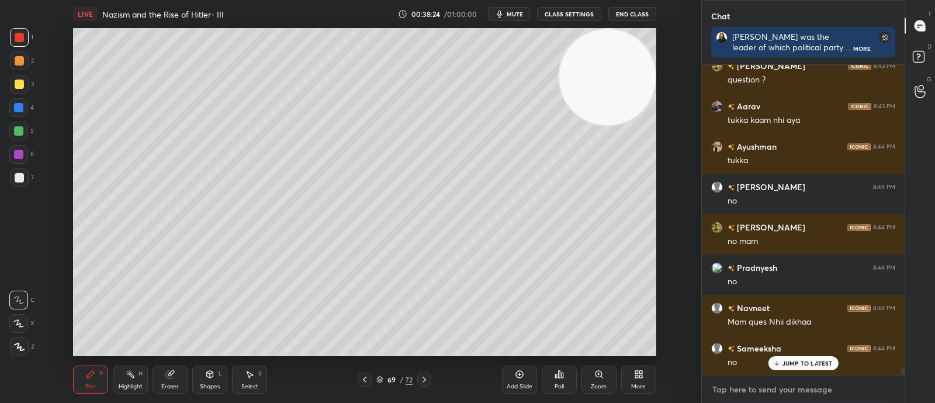
type textarea "a"
type textarea "x"
type textarea "ab"
type textarea "x"
type textarea "abi"
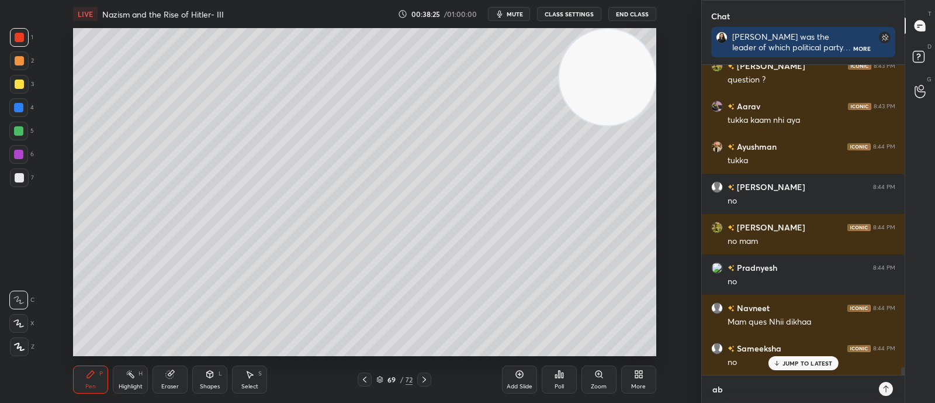
type textarea "x"
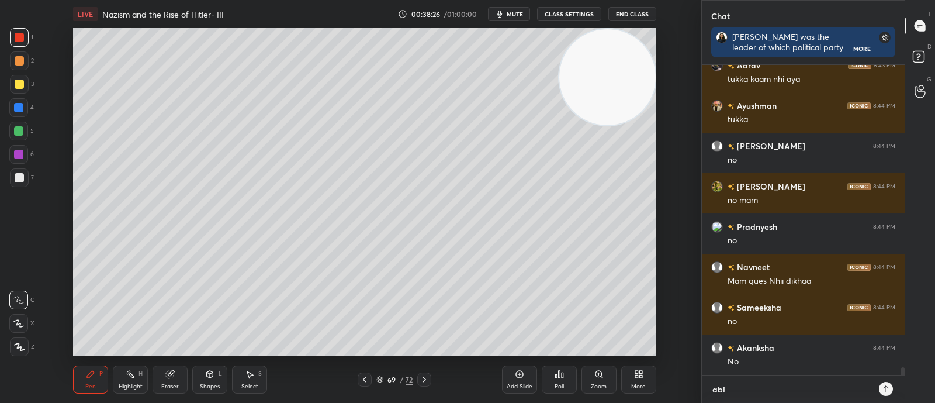
type textarea "abi?"
type textarea "x"
type textarea "abi??"
type textarea "x"
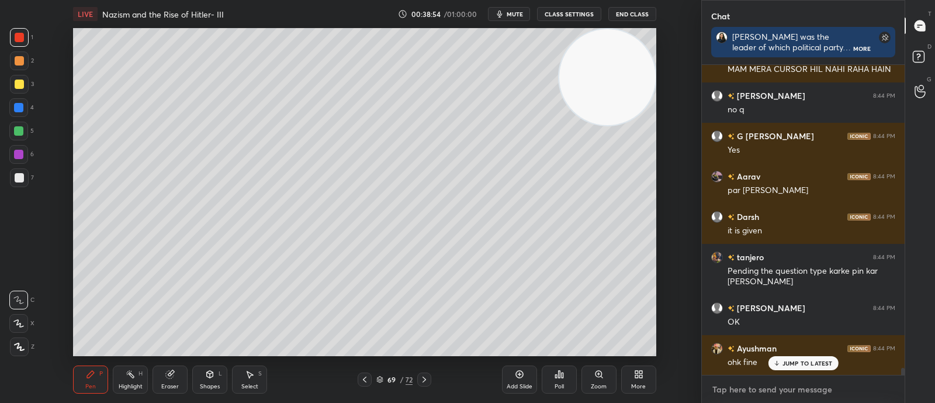
paste textarea "The Great Depression began in which year? A. 1919 B. 1923 C. 1929 D. 1933"
type textarea "The Great Depression began in which year? A. 1919 B. 1923 C. 1929 D. 1933"
type textarea "x"
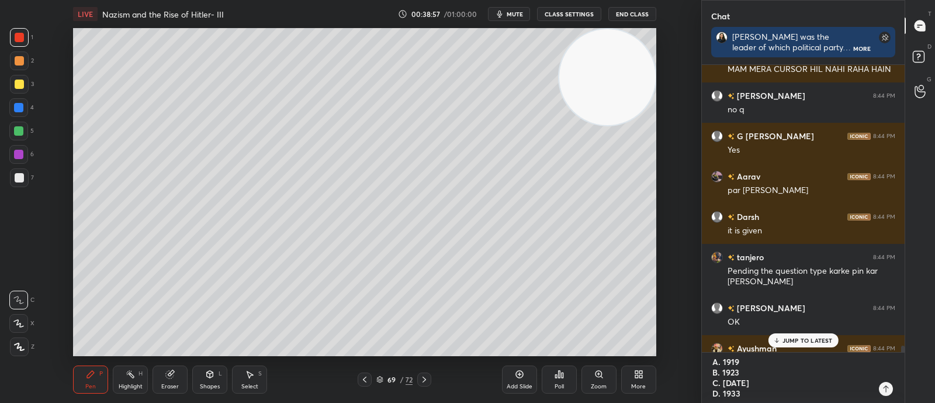
type textarea "The Great Depression began in which year? A. 1919 B. 1923 C. 1929 D. 1933"
type textarea "x"
click at [888, 387] on icon at bounding box center [885, 388] width 9 height 9
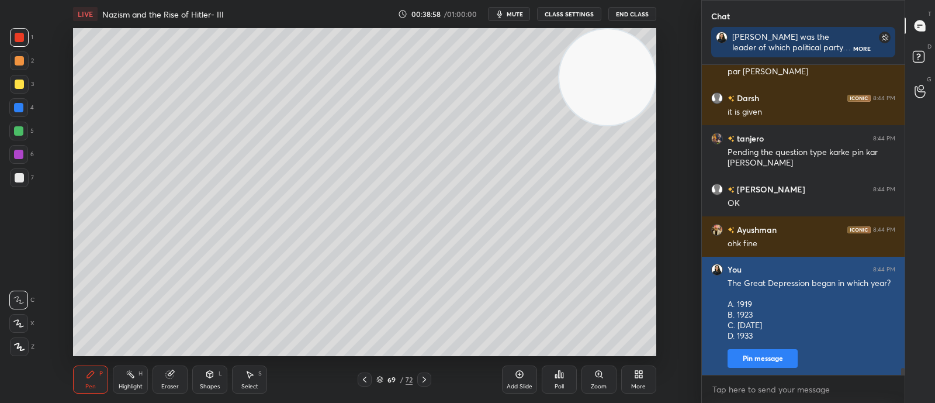
click at [776, 358] on button "Pin message" at bounding box center [763, 358] width 70 height 19
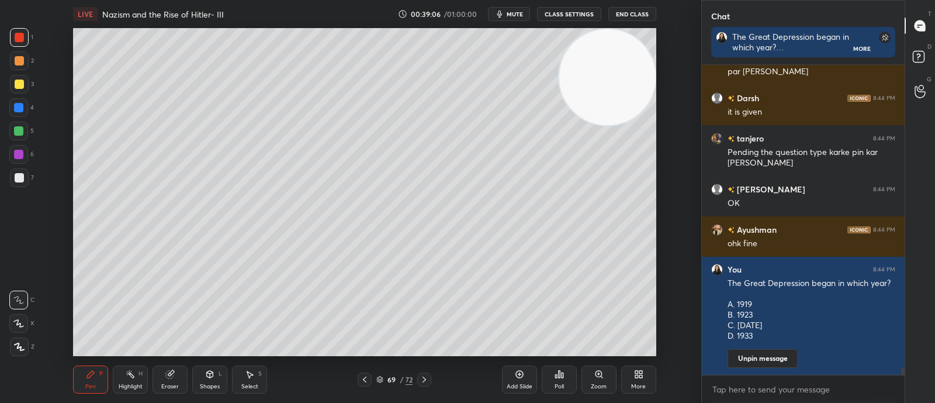
click at [573, 378] on div "Poll" at bounding box center [559, 379] width 35 height 28
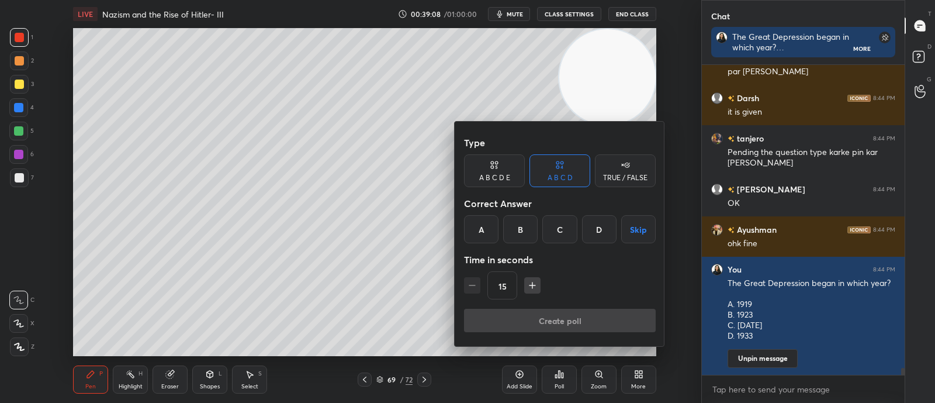
click at [560, 232] on div "C" at bounding box center [559, 229] width 34 height 28
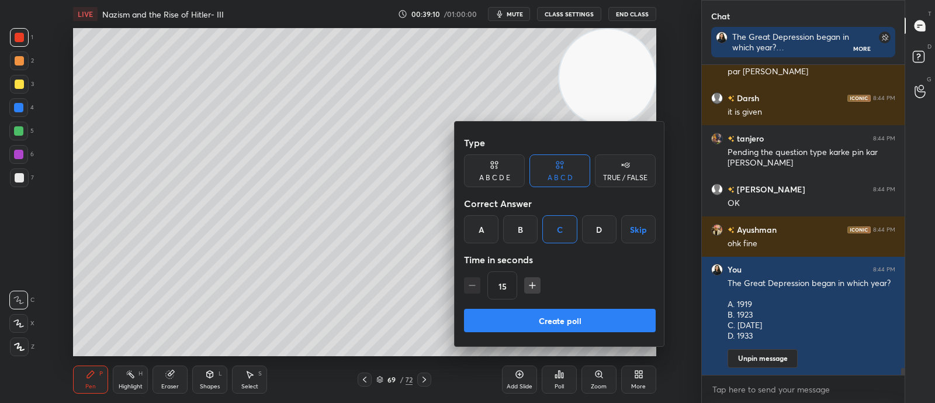
click at [563, 324] on button "Create poll" at bounding box center [560, 320] width 192 height 23
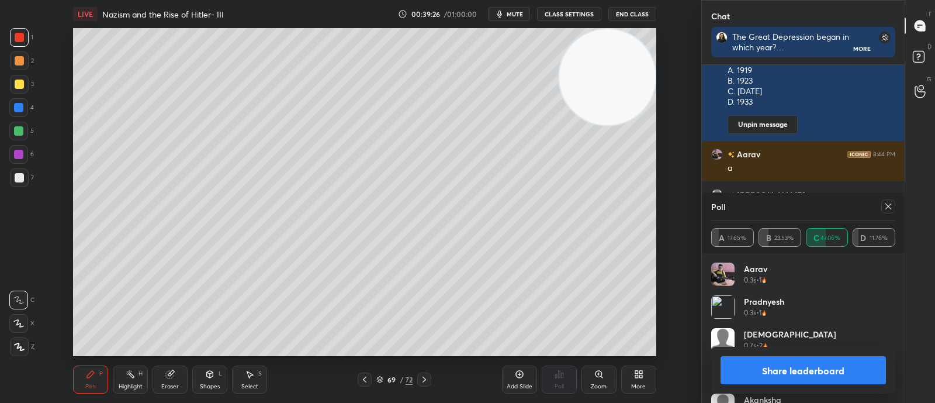
click at [890, 203] on icon at bounding box center [888, 206] width 9 height 9
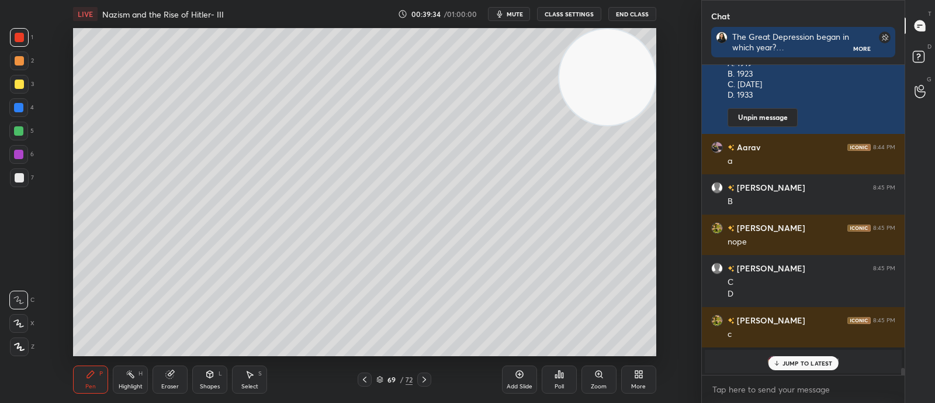
click at [815, 361] on p "JUMP TO LATEST" at bounding box center [808, 362] width 50 height 7
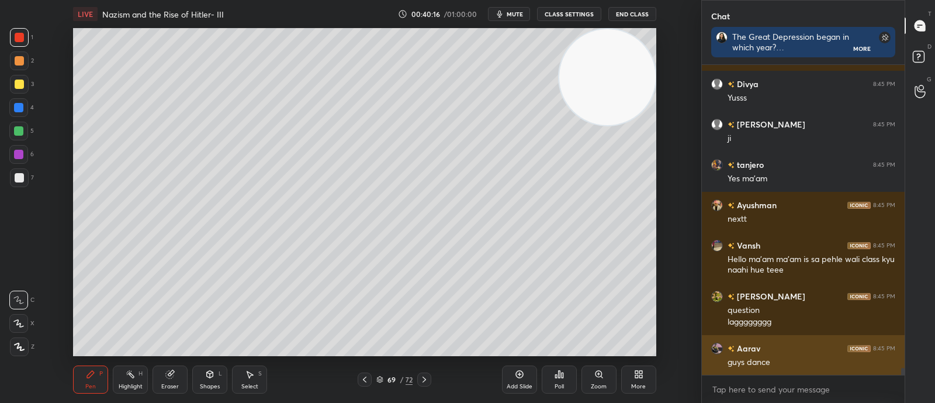
scroll to position [13056, 0]
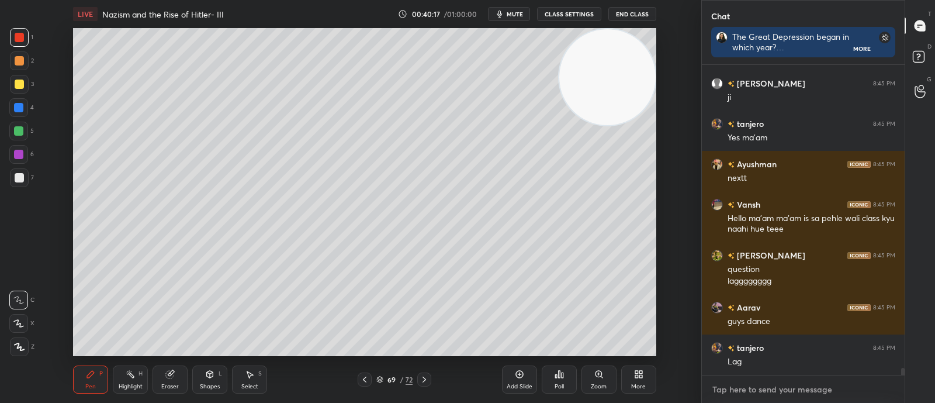
type textarea "x"
click at [828, 387] on textarea at bounding box center [803, 389] width 184 height 19
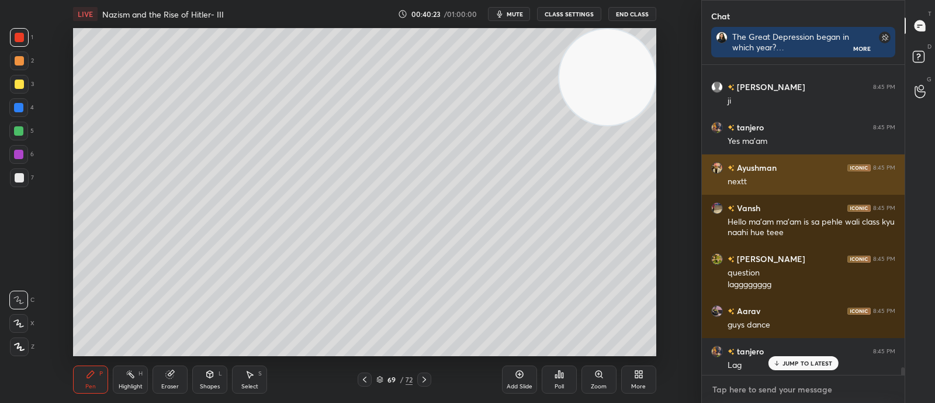
scroll to position [13096, 0]
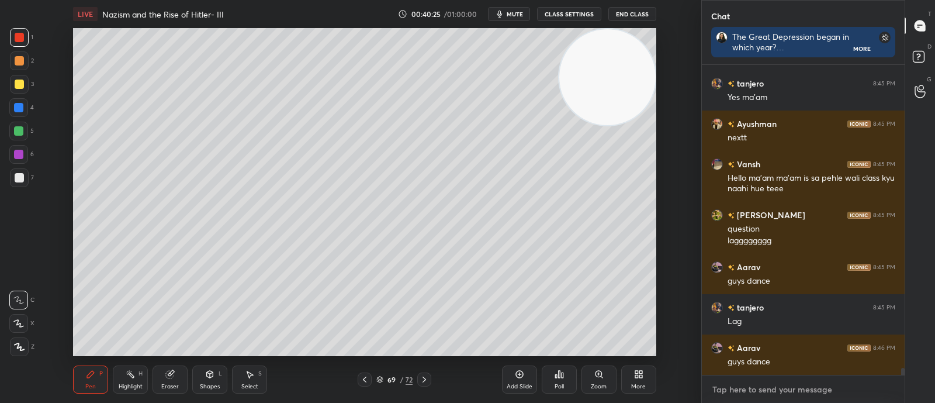
click at [812, 387] on textarea at bounding box center [803, 389] width 184 height 19
paste textarea "What economic event helped Hitler gain popular support? A. World War I B. The G…"
type textarea "What economic event helped Hitler gain popular support? A. World War I B. The G…"
type textarea "x"
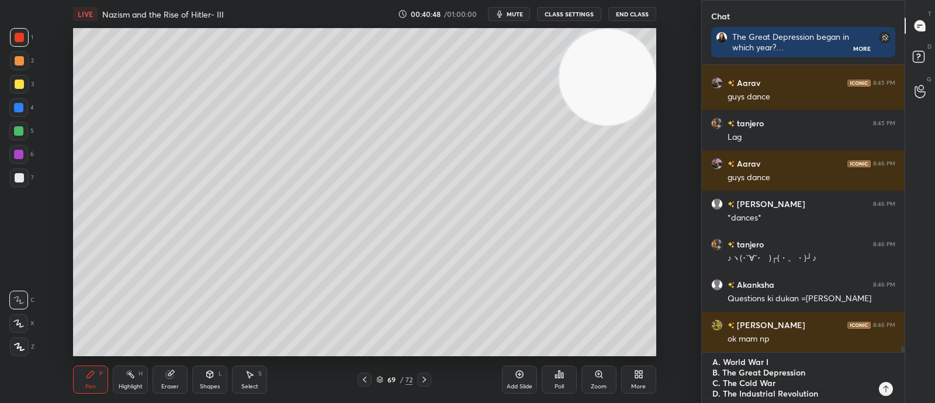
scroll to position [13321, 0]
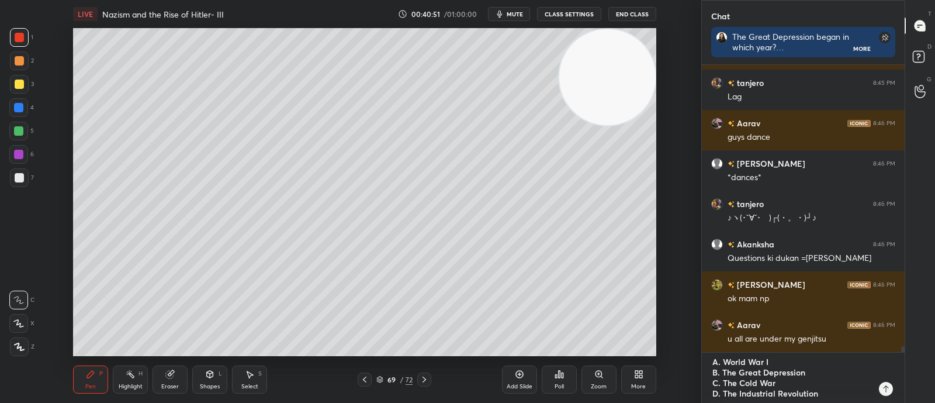
type textarea "What economic event helped Hitler gain popular support? A. World War I B. The G…"
type textarea "x"
click at [885, 389] on icon at bounding box center [885, 388] width 5 height 7
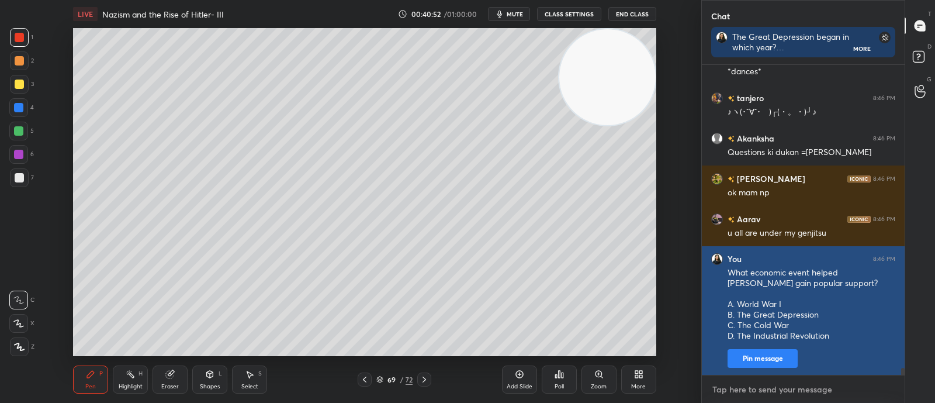
scroll to position [13467, 0]
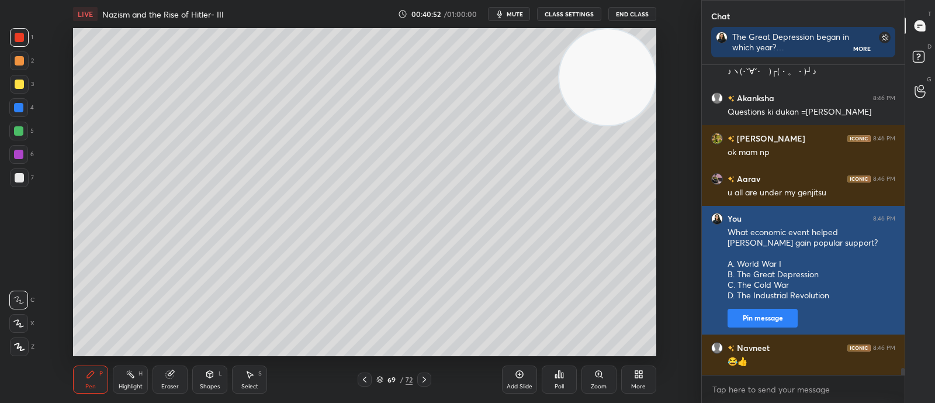
click at [784, 357] on div "Sathya 8:46 PM *dances* tanjero 8:46 PM ♪⁠ヽ⁠(⁠･⁠ˇ⁠∀⁠ˇ⁠･⁠ゞ⁠)┌⁠(⁠・⁠。⁠・⁠)⁠┘⁠♪ Akan…" at bounding box center [803, 220] width 203 height 310
click at [778, 320] on button "Pin message" at bounding box center [763, 318] width 70 height 19
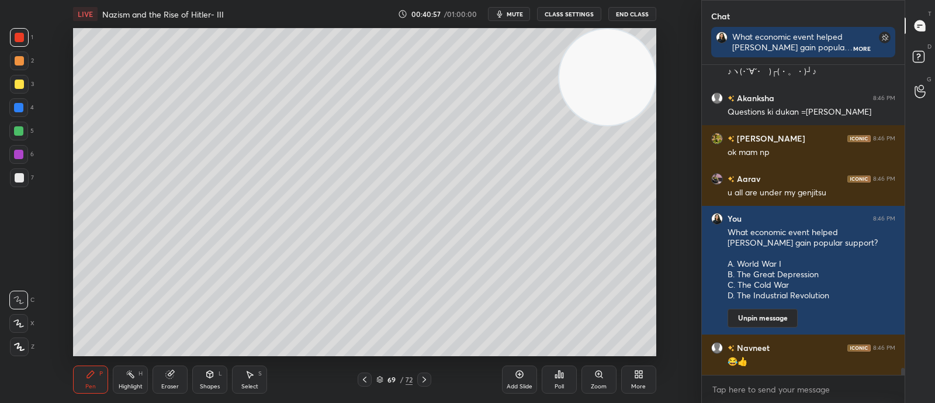
click at [558, 375] on icon at bounding box center [559, 374] width 2 height 7
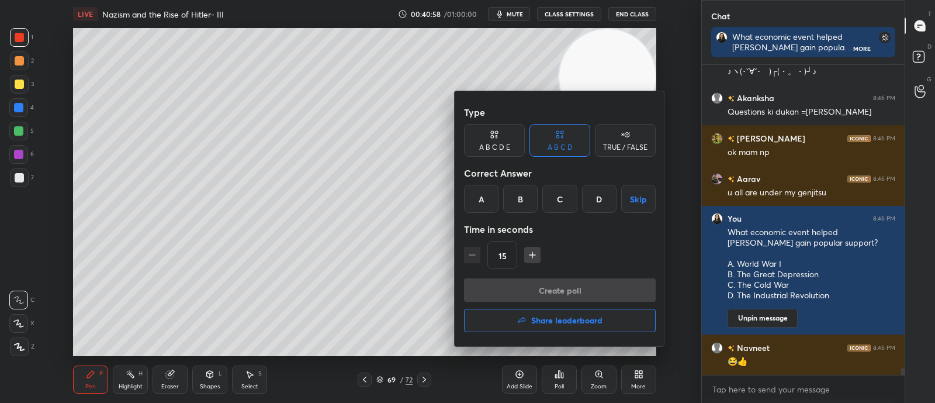
click at [514, 198] on div "B" at bounding box center [520, 199] width 34 height 28
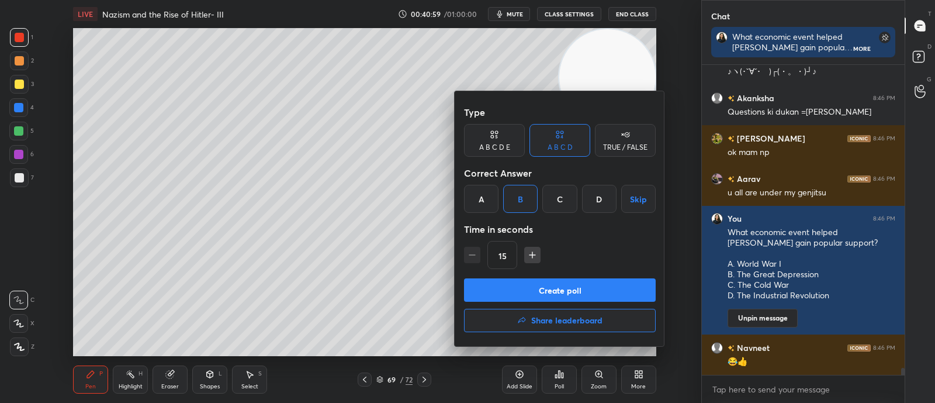
click at [502, 289] on button "Create poll" at bounding box center [560, 289] width 192 height 23
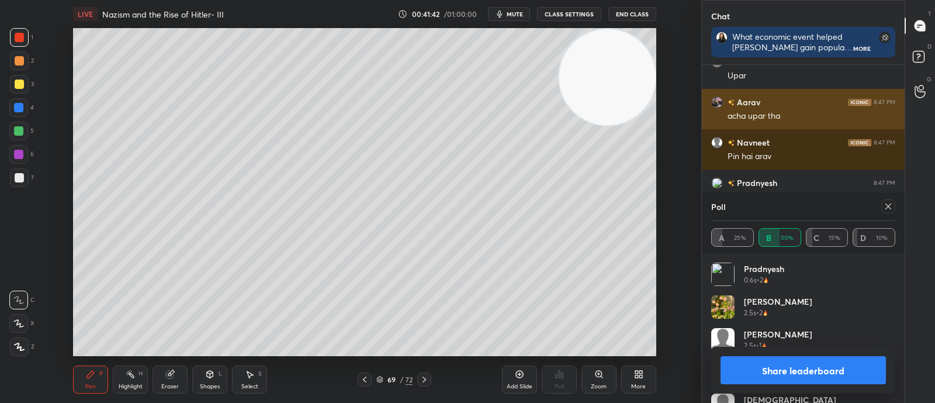
scroll to position [4, 4]
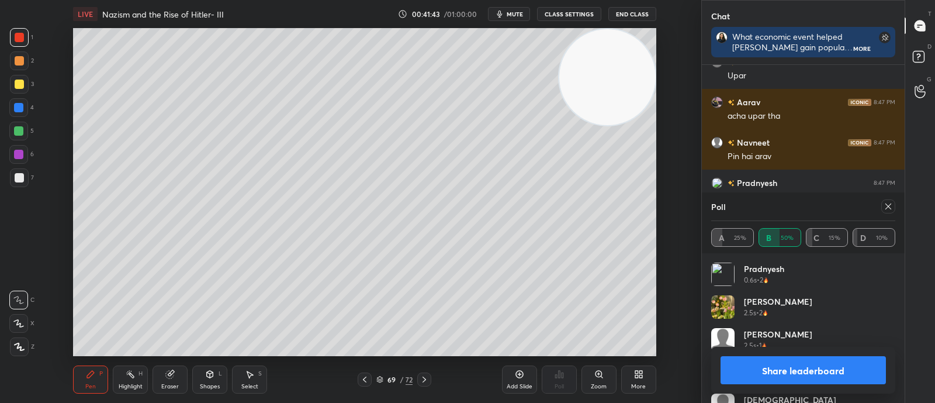
click at [892, 203] on icon at bounding box center [888, 206] width 9 height 9
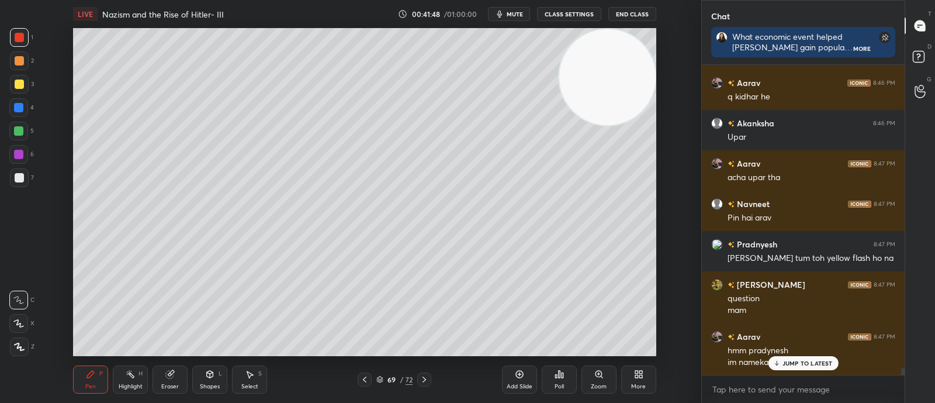
click at [815, 361] on p "JUMP TO LATEST" at bounding box center [808, 362] width 50 height 7
click at [783, 359] on p "JUMP TO LATEST" at bounding box center [808, 362] width 50 height 7
click at [779, 397] on textarea at bounding box center [803, 389] width 184 height 19
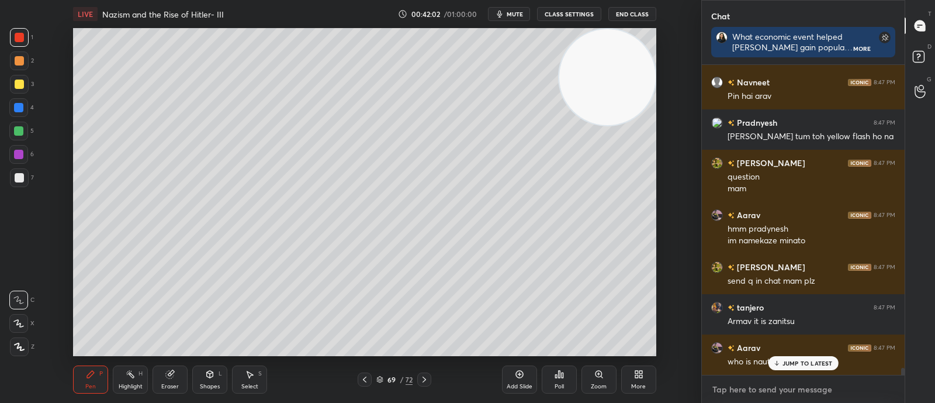
scroll to position [13933, 0]
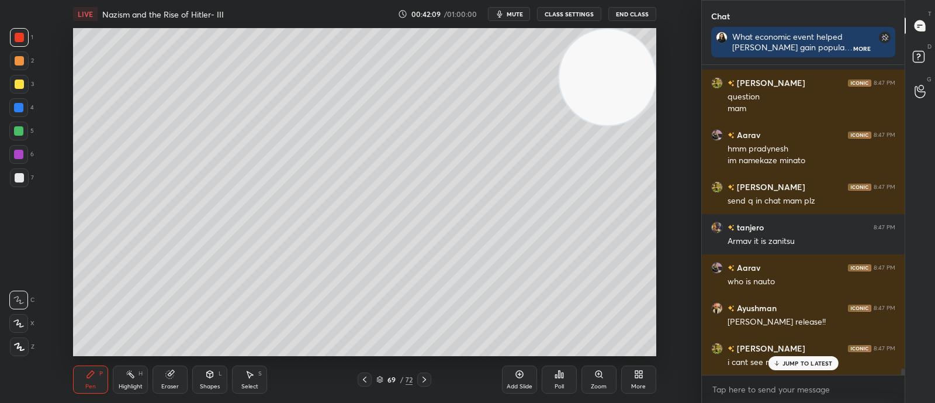
click at [593, 11] on button "CLASS SETTINGS" at bounding box center [569, 14] width 64 height 14
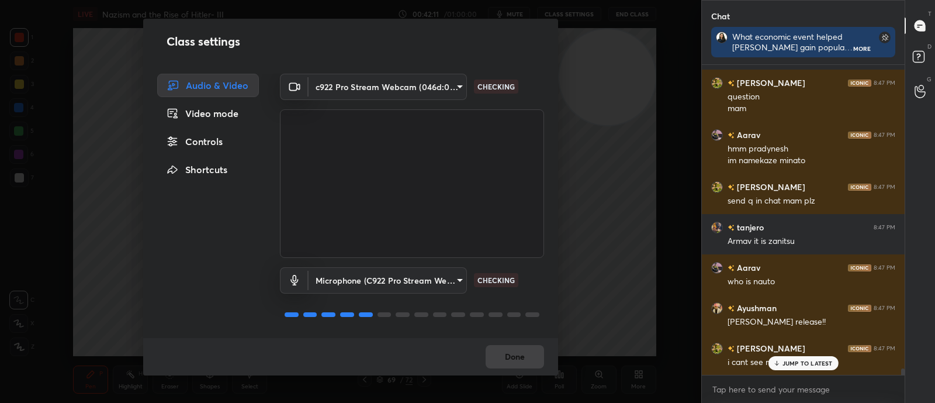
click at [652, 263] on div "Class settings Audio & Video Video mode Controls Shortcuts c922 Pro Stream Webc…" at bounding box center [350, 201] width 701 height 403
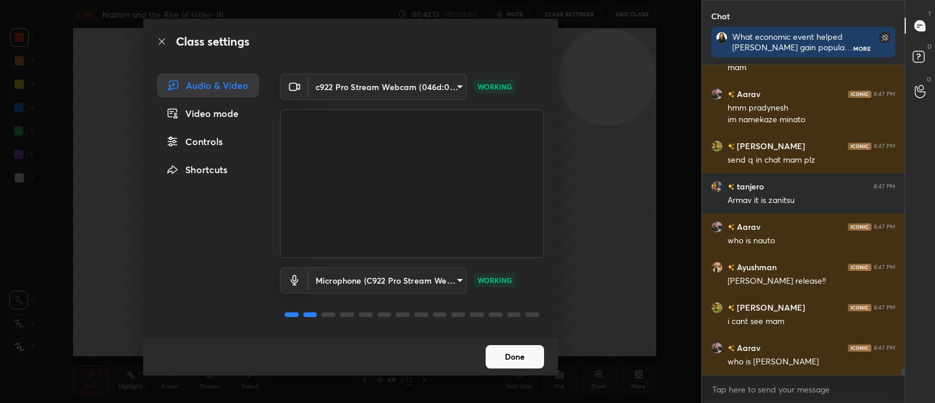
click at [505, 355] on button "Done" at bounding box center [515, 356] width 58 height 23
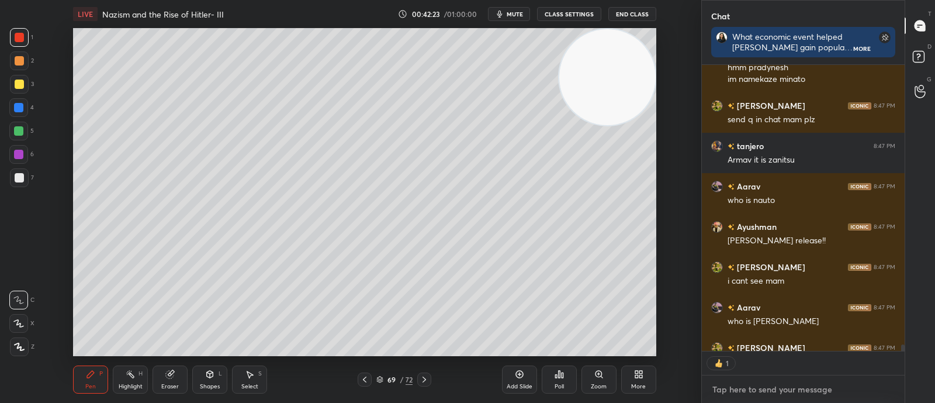
click at [743, 389] on textarea at bounding box center [803, 389] width 184 height 19
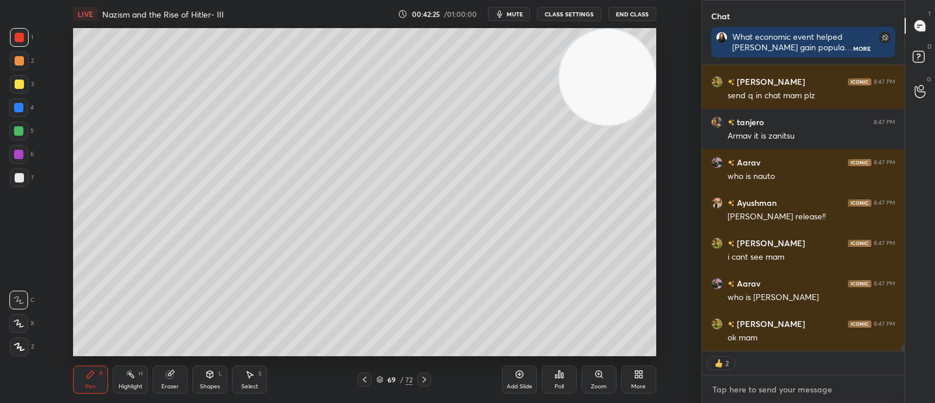
type textarea "x"
paste textarea "What was the main criticism of the Treaty of Versailles by Germans? A. It unite…"
type textarea "What was the main criticism of the Treaty of Versailles by Germans? A. It unite…"
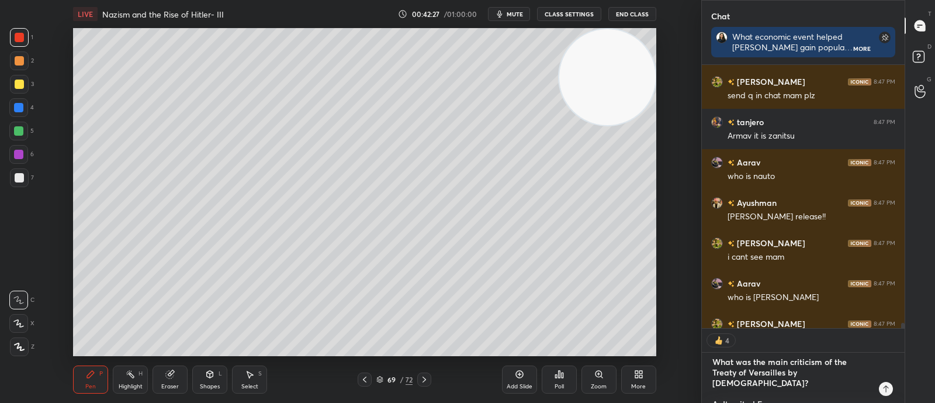
type textarea "x"
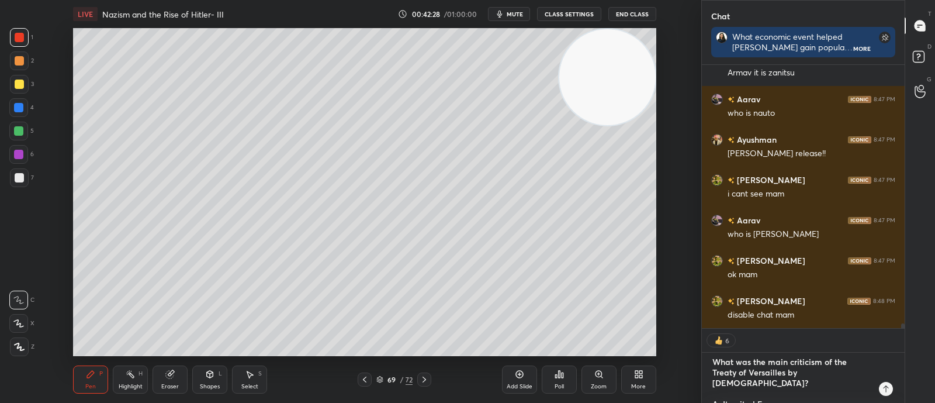
type textarea "What was the main criticism of the Treaty of Versailles by Germans? A. It unite…"
type textarea "x"
click at [888, 389] on icon at bounding box center [885, 388] width 9 height 9
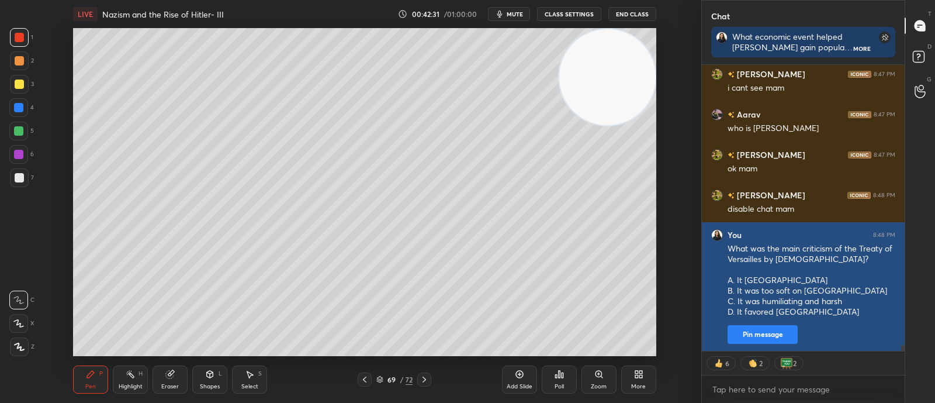
click at [764, 331] on button "Pin message" at bounding box center [763, 334] width 70 height 19
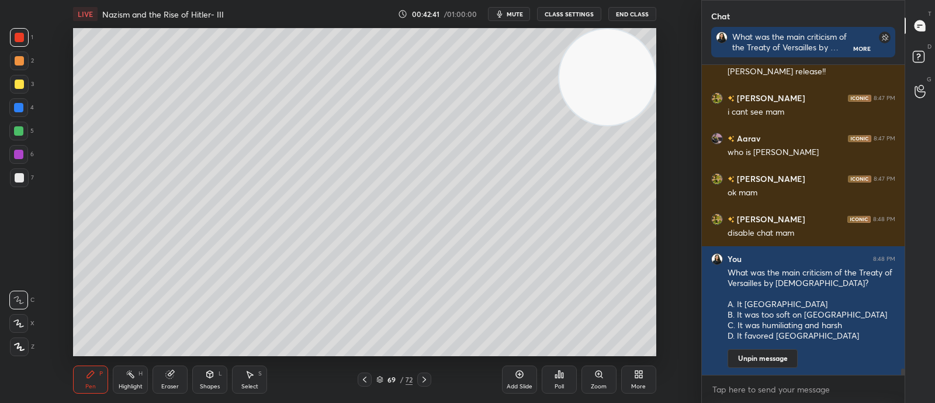
click at [566, 387] on div "Poll" at bounding box center [559, 379] width 35 height 28
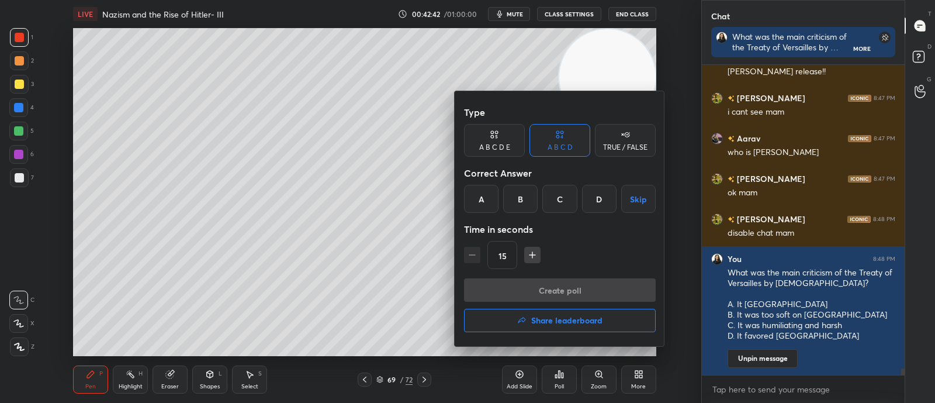
click at [561, 191] on div "C" at bounding box center [559, 199] width 34 height 28
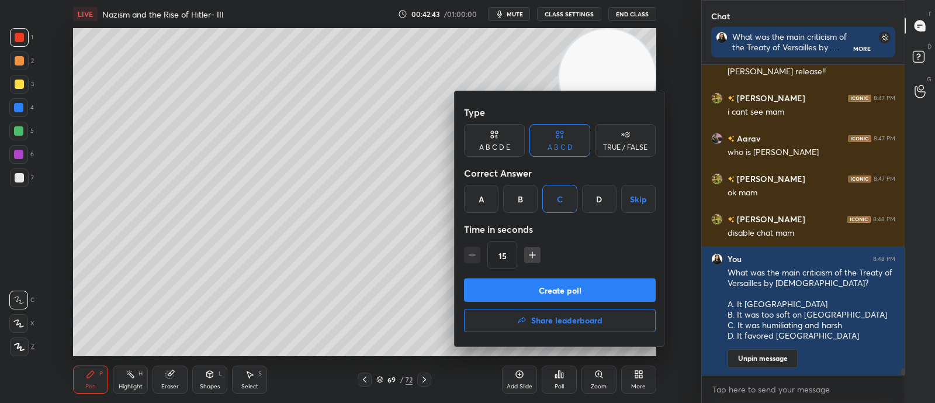
click at [556, 289] on button "Create poll" at bounding box center [560, 289] width 192 height 23
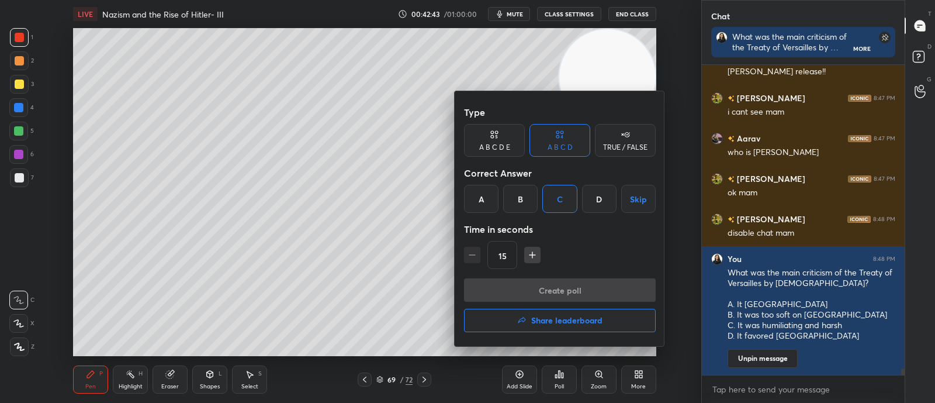
scroll to position [310, 199]
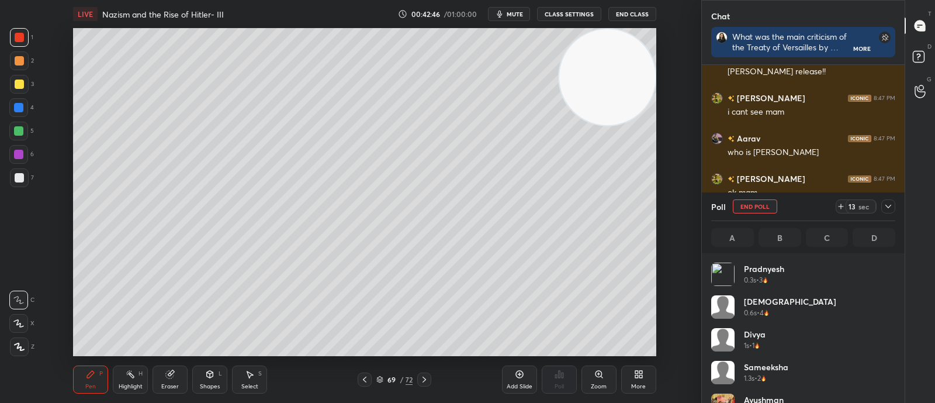
click at [888, 209] on icon at bounding box center [888, 206] width 9 height 9
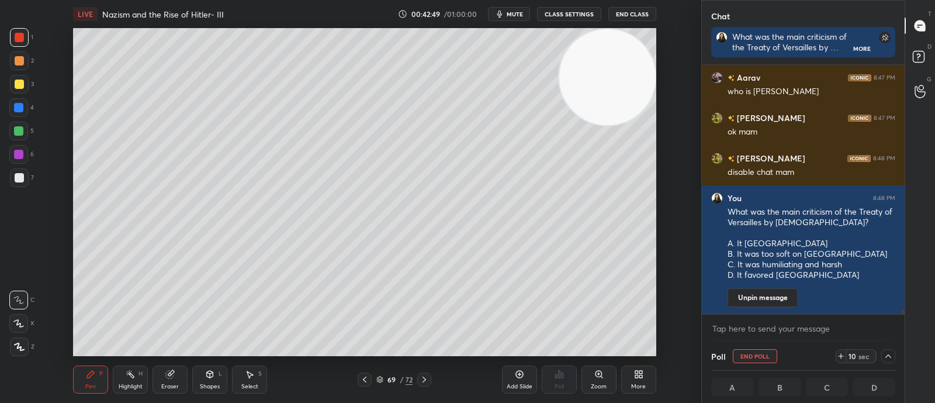
click at [383, 380] on icon at bounding box center [379, 379] width 7 height 7
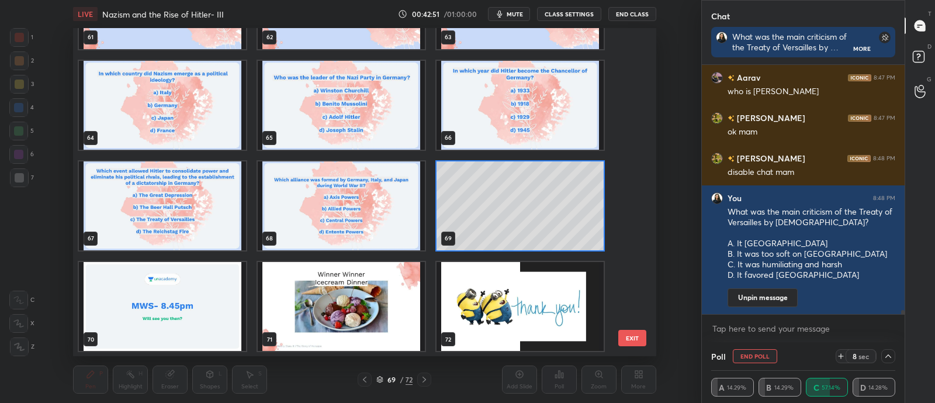
click at [327, 306] on img "grid" at bounding box center [341, 306] width 167 height 89
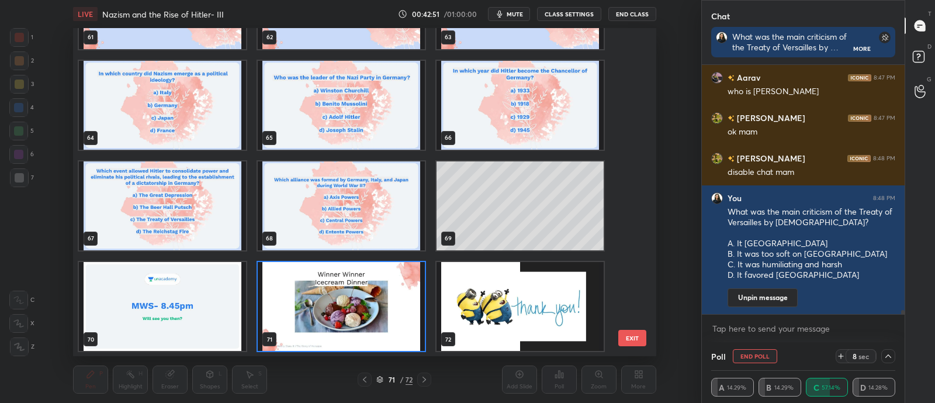
click at [327, 306] on img "grid" at bounding box center [341, 306] width 167 height 89
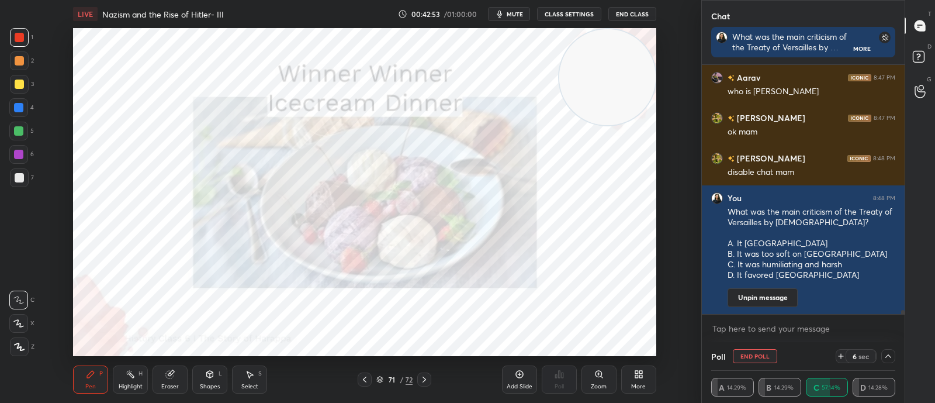
click at [886, 354] on icon at bounding box center [888, 355] width 9 height 9
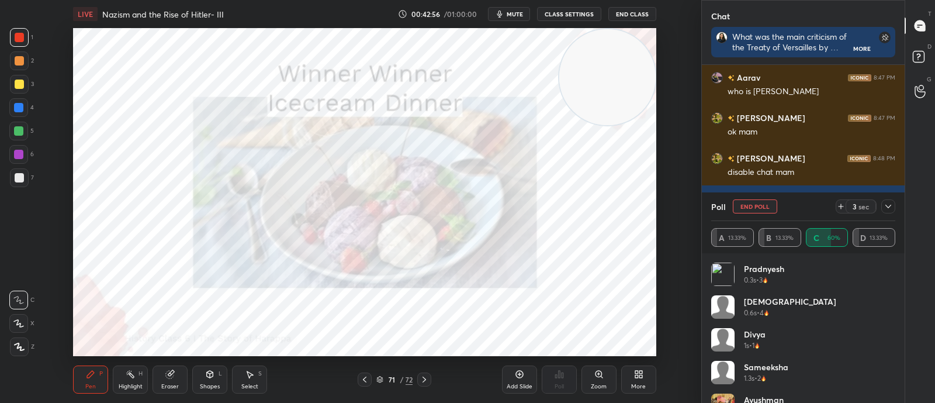
click at [894, 203] on div at bounding box center [888, 206] width 14 height 14
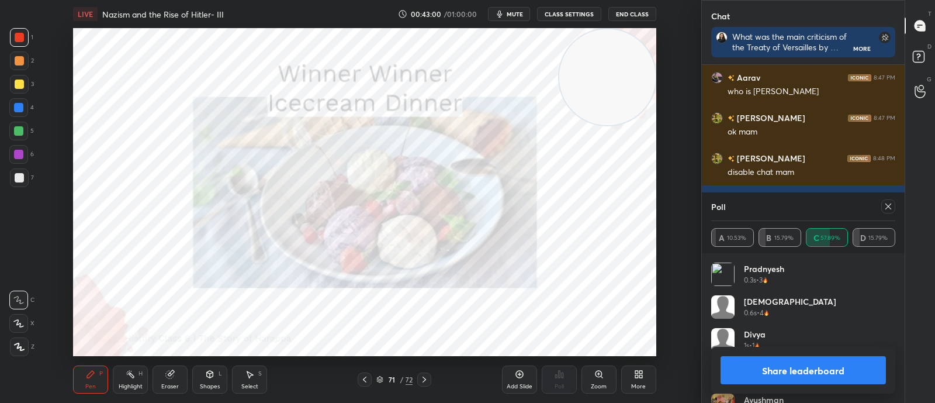
click at [883, 200] on div at bounding box center [888, 206] width 14 height 14
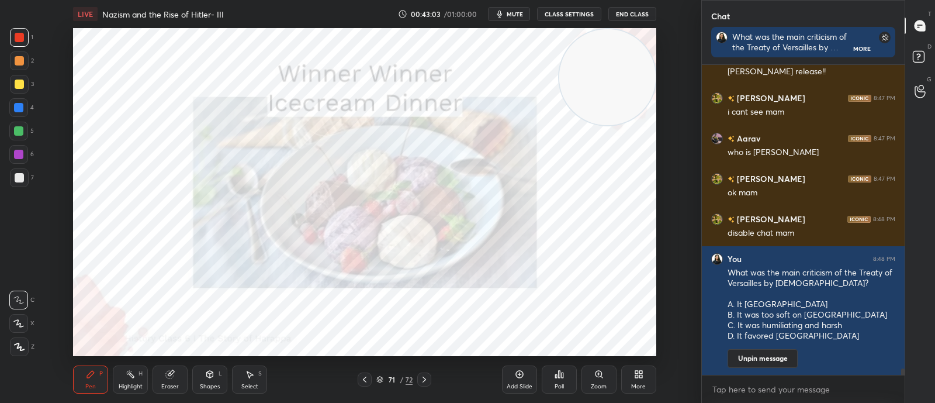
click at [558, 383] on div "Poll" at bounding box center [559, 386] width 9 height 6
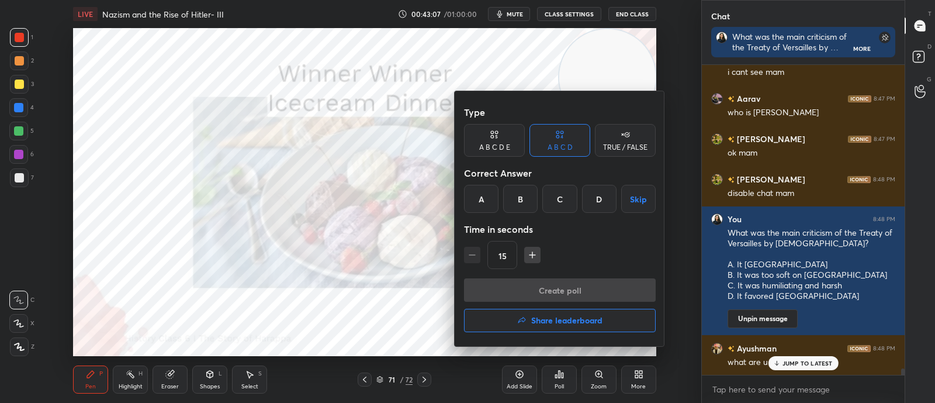
click at [785, 361] on div at bounding box center [467, 201] width 935 height 403
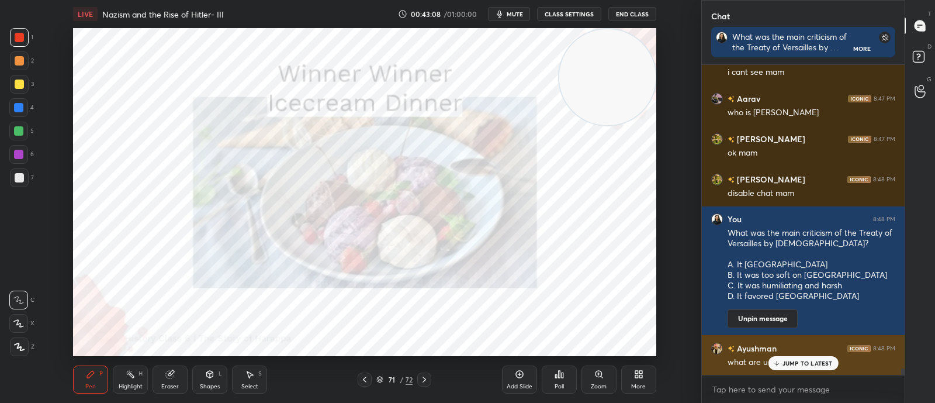
click at [780, 358] on div "JUMP TO LATEST" at bounding box center [803, 363] width 70 height 14
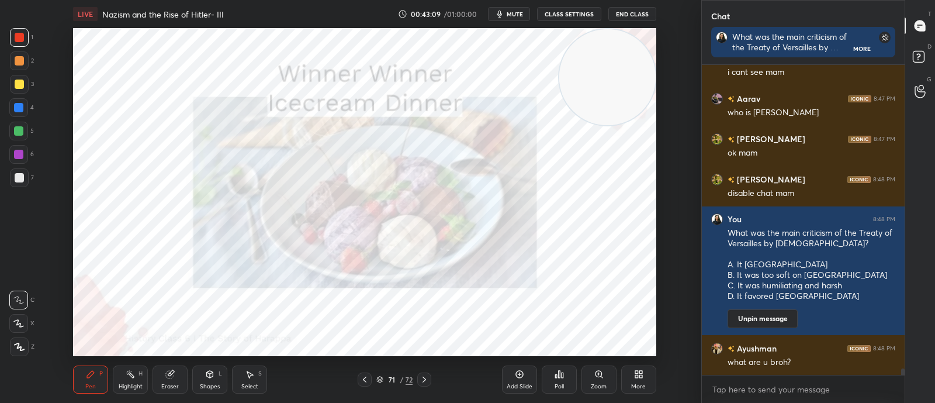
click at [560, 386] on div "Poll" at bounding box center [559, 386] width 9 height 6
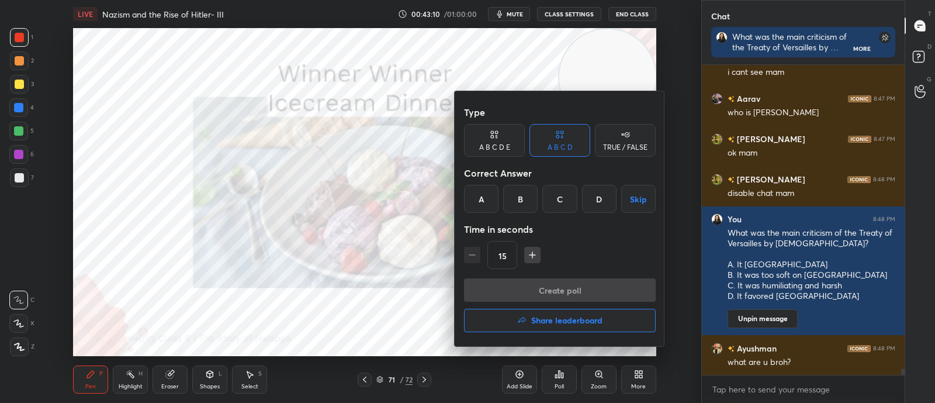
click at [570, 322] on h4 "Share leaderboard" at bounding box center [566, 320] width 71 height 8
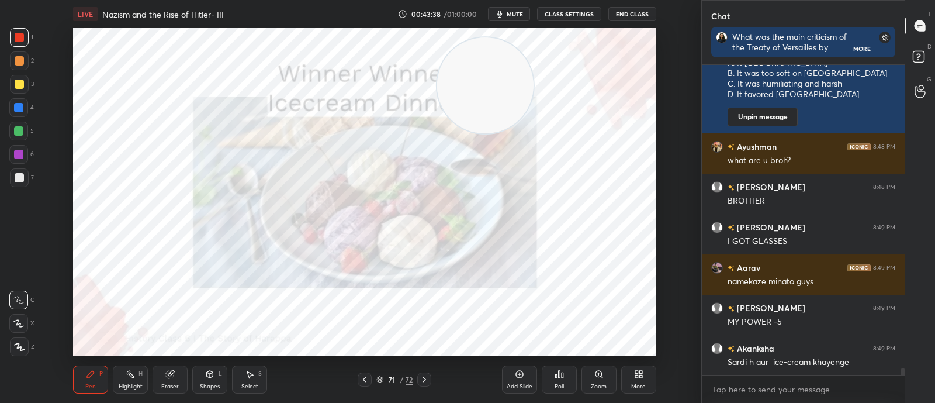
click at [425, 378] on icon at bounding box center [424, 379] width 9 height 9
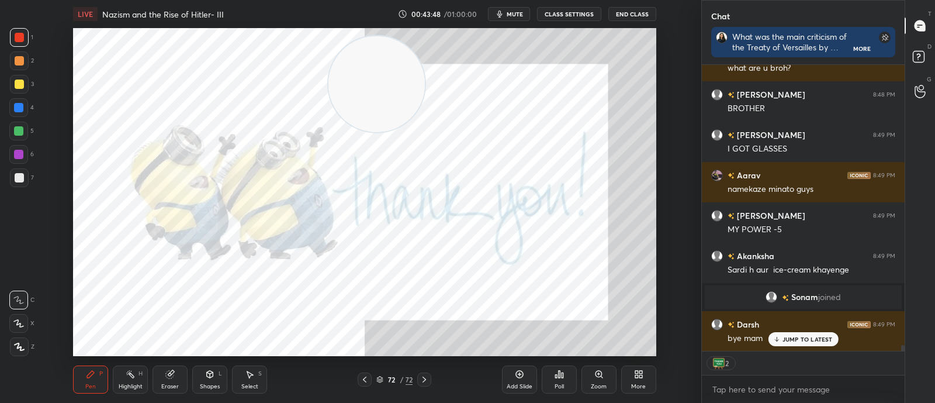
click at [511, 17] on span "mute" at bounding box center [515, 14] width 16 height 8
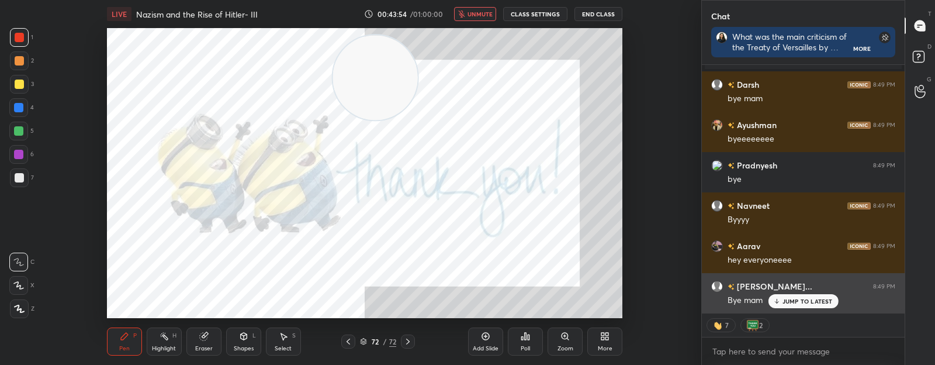
click at [787, 302] on p "JUMP TO LATEST" at bounding box center [808, 300] width 50 height 7
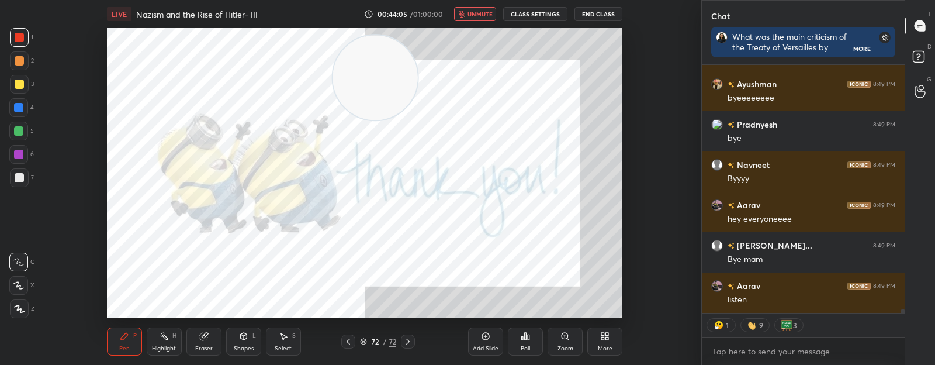
type textarea "x"
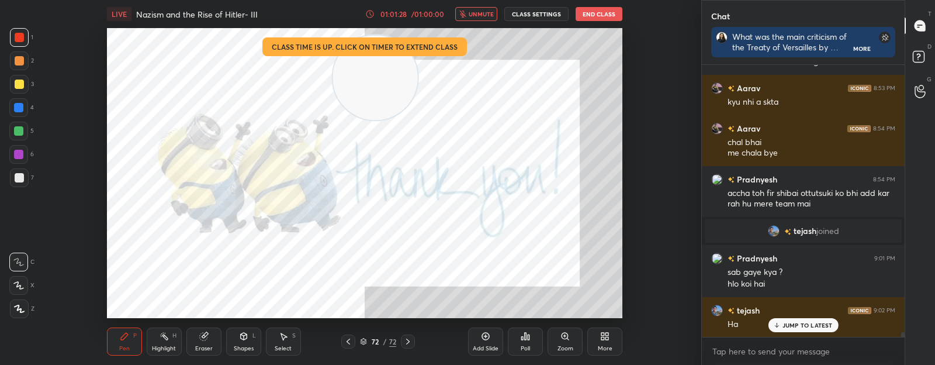
scroll to position [15063, 0]
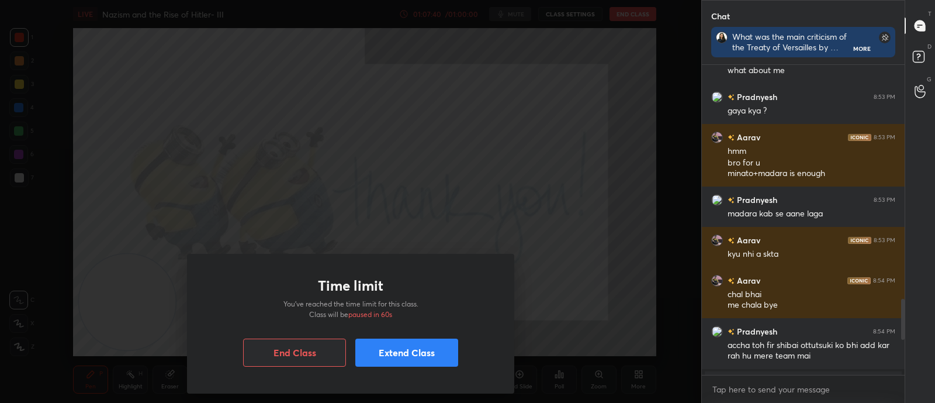
scroll to position [58115, 57787]
click at [403, 351] on button "Extend Class" at bounding box center [406, 352] width 103 height 28
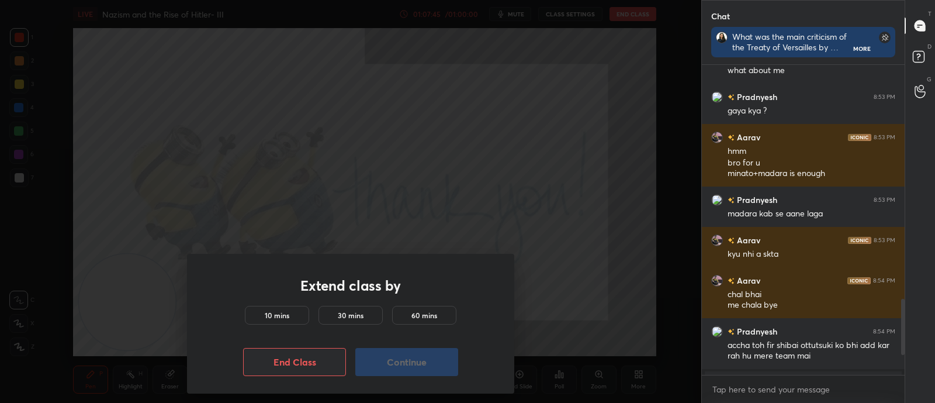
click at [286, 311] on h5 "10 mins" at bounding box center [277, 315] width 25 height 11
click at [372, 355] on button "Continue" at bounding box center [406, 362] width 103 height 28
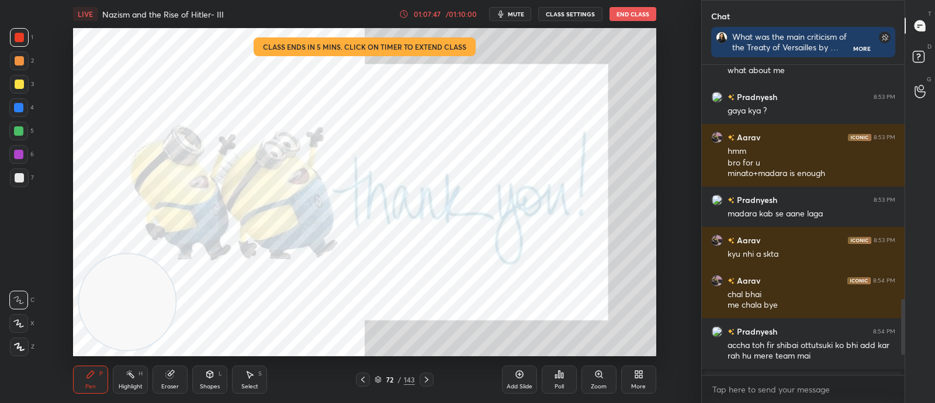
click at [634, 13] on button "End Class" at bounding box center [633, 14] width 47 height 14
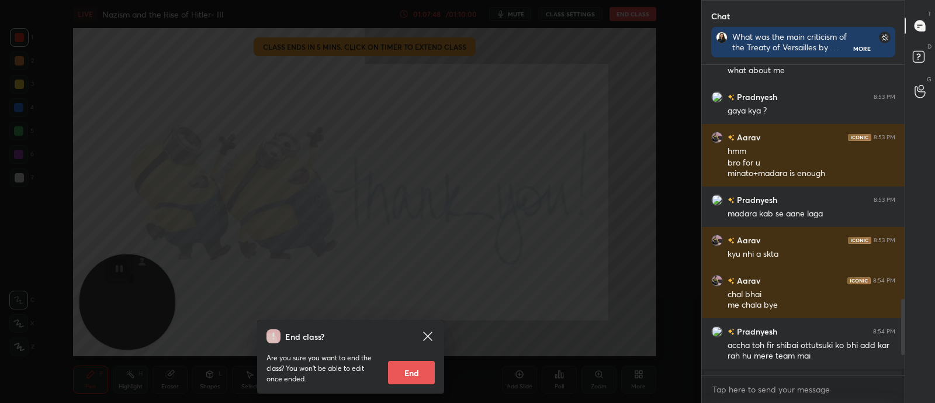
click at [418, 367] on button "End" at bounding box center [411, 372] width 47 height 23
type textarea "x"
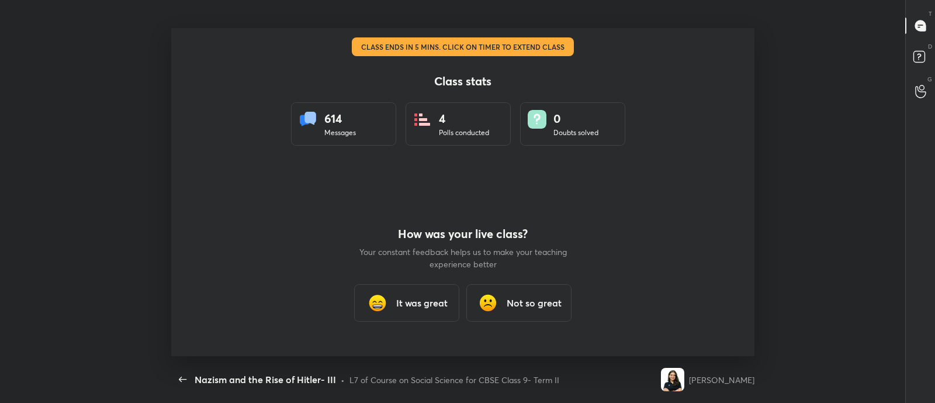
scroll to position [0, 0]
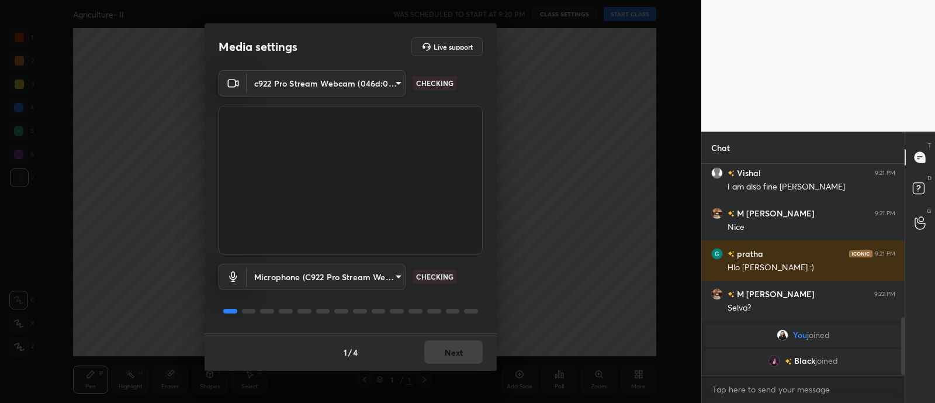
scroll to position [569, 0]
click at [462, 356] on button "Next" at bounding box center [453, 351] width 58 height 23
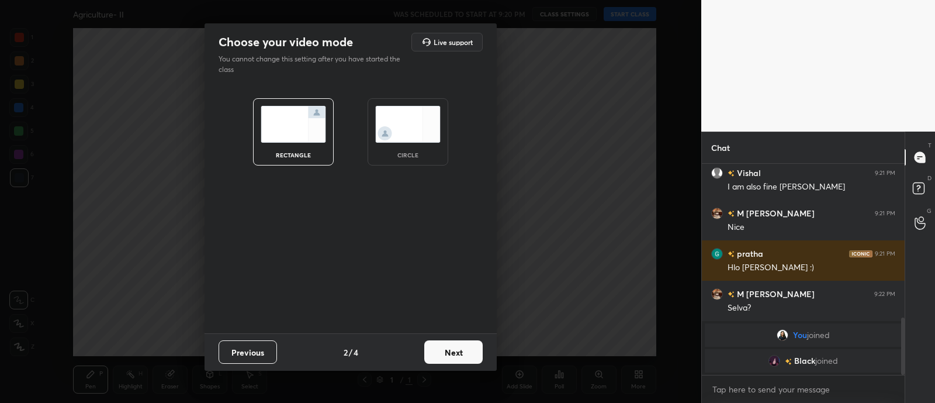
click at [424, 124] on img at bounding box center [407, 124] width 65 height 37
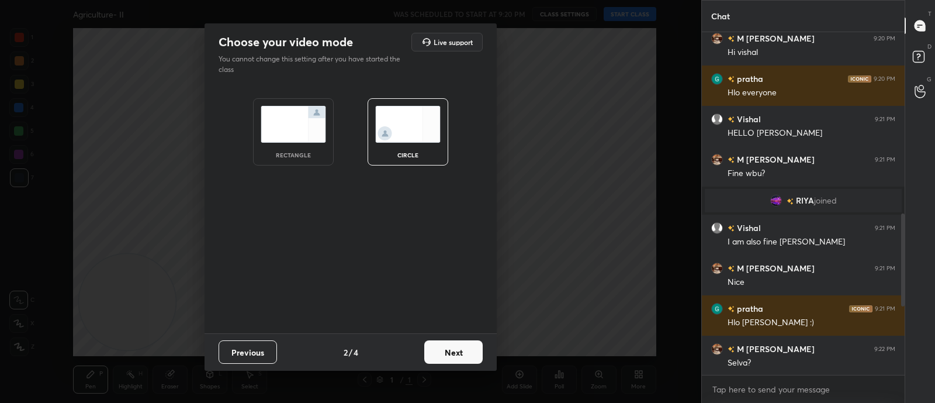
click at [449, 342] on button "Next" at bounding box center [453, 351] width 58 height 23
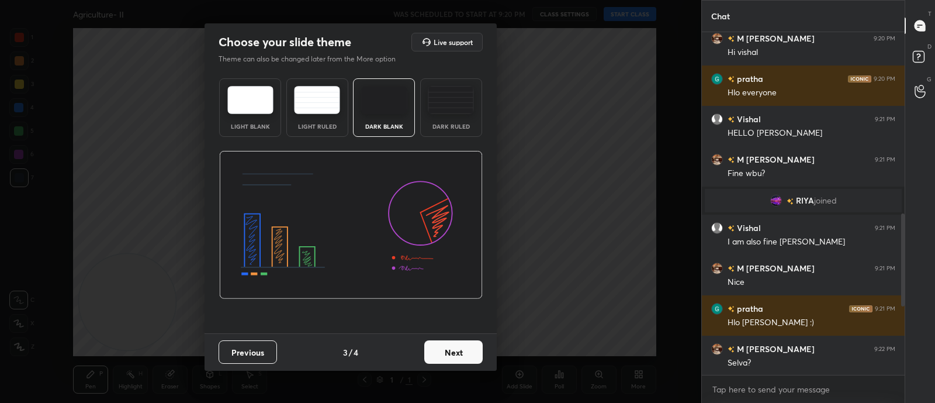
scroll to position [532, 0]
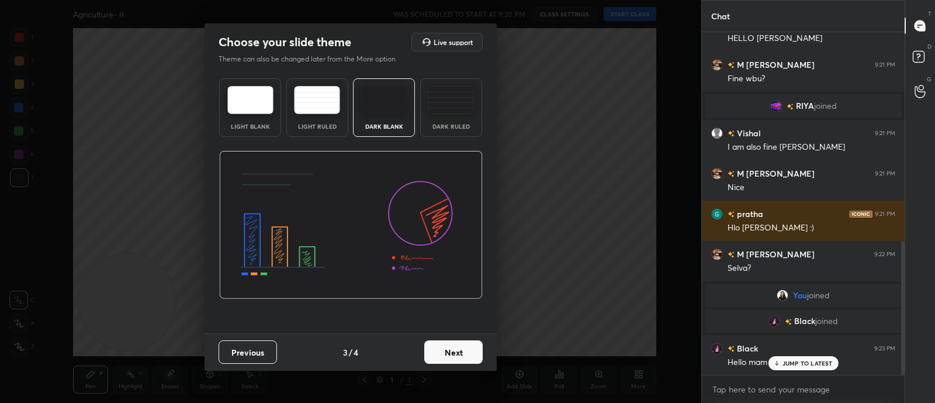
click at [472, 352] on button "Next" at bounding box center [453, 351] width 58 height 23
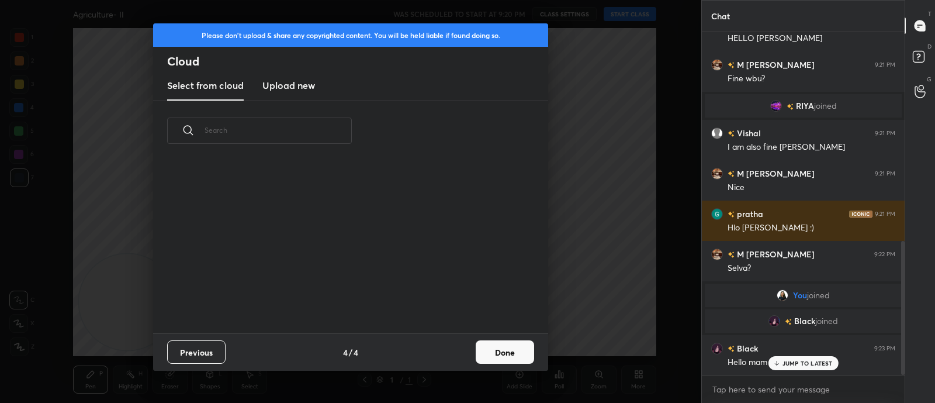
scroll to position [172, 375]
click at [468, 345] on div "Previous 4 / 4 Done" at bounding box center [350, 351] width 395 height 37
click at [497, 347] on button "Done" at bounding box center [505, 351] width 58 height 23
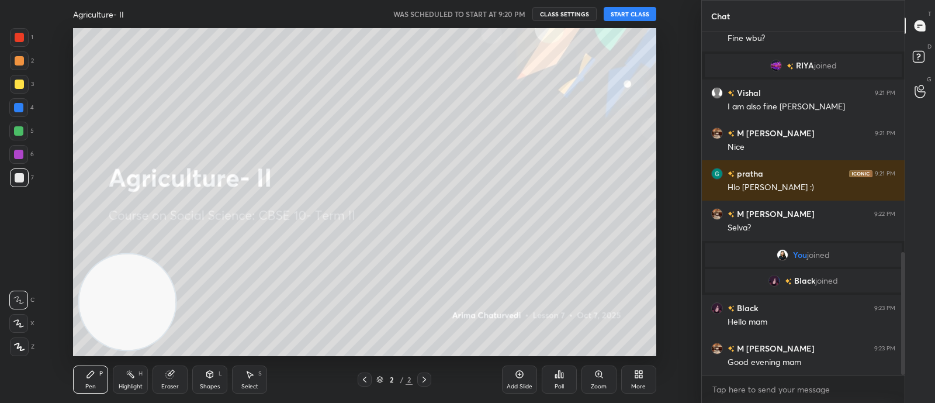
scroll to position [613, 0]
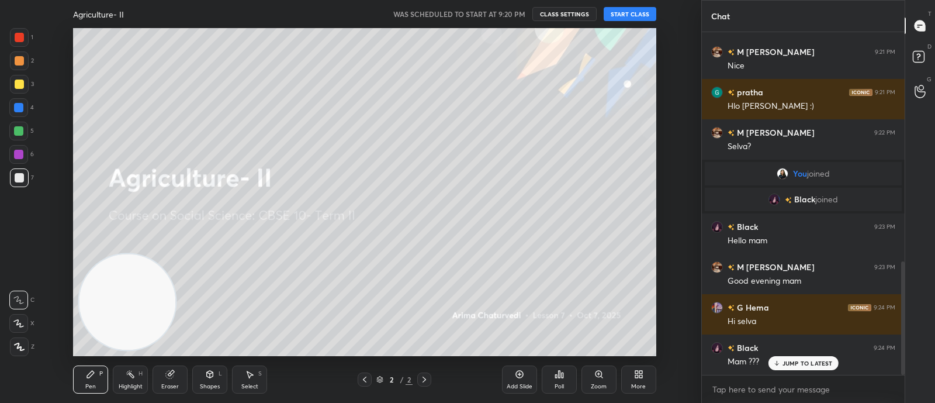
click at [622, 13] on button "START CLASS" at bounding box center [630, 14] width 53 height 14
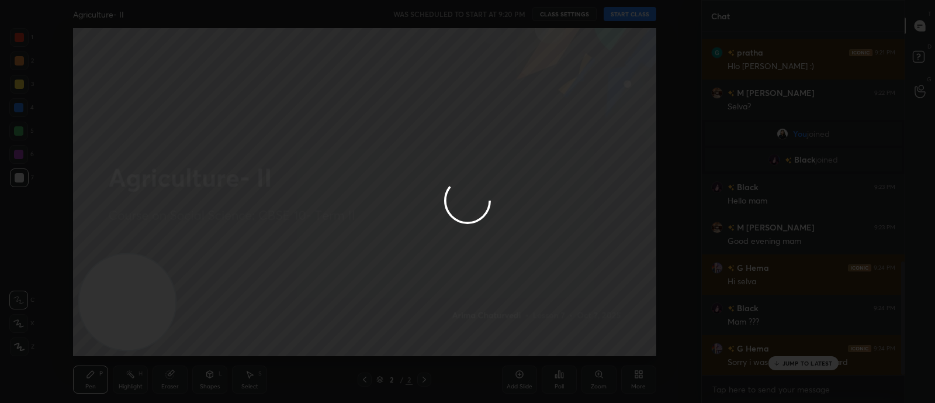
type textarea "x"
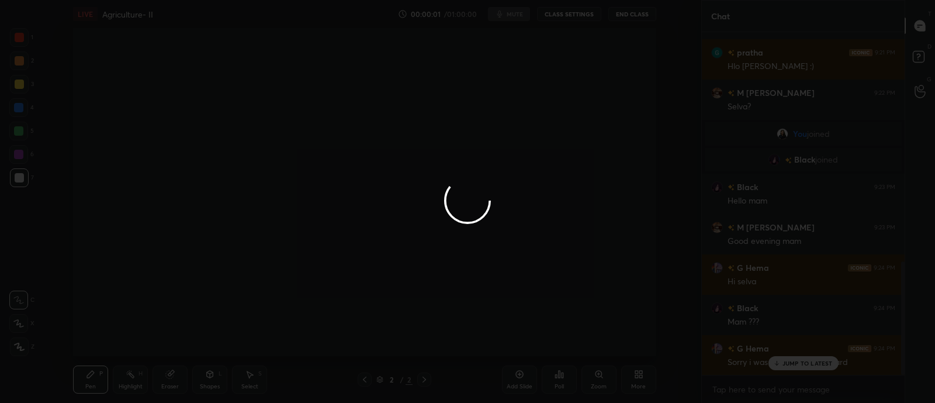
click at [801, 362] on div at bounding box center [467, 201] width 935 height 403
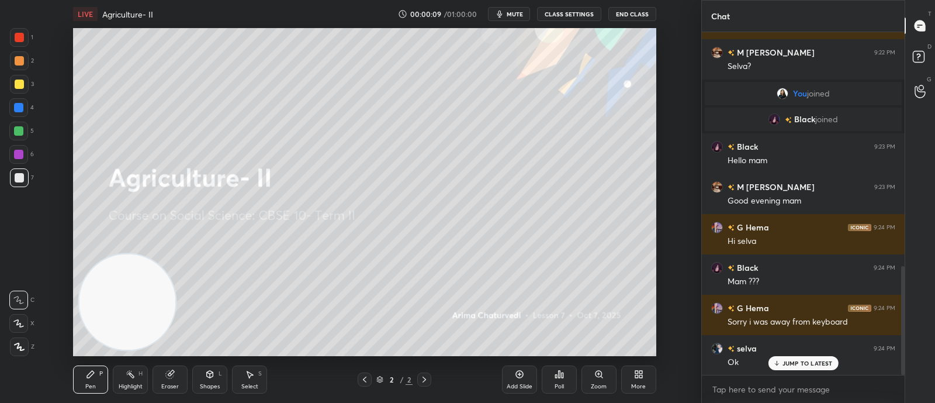
click at [648, 373] on div "More" at bounding box center [638, 379] width 35 height 28
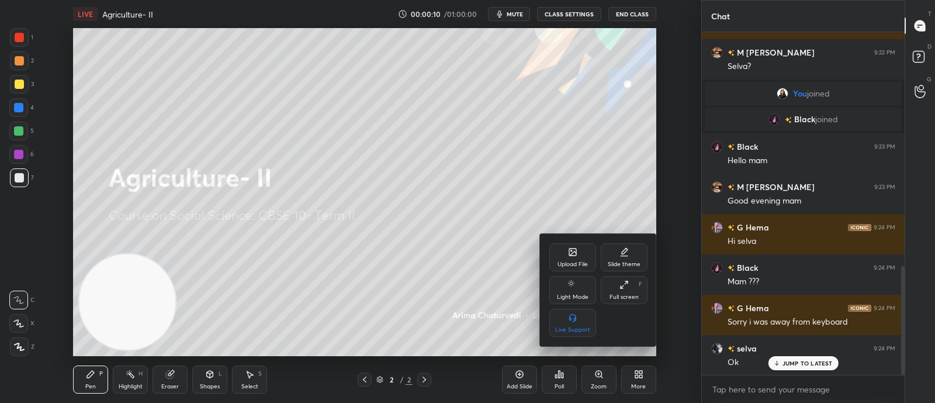
click at [579, 256] on div "Upload File" at bounding box center [572, 257] width 47 height 28
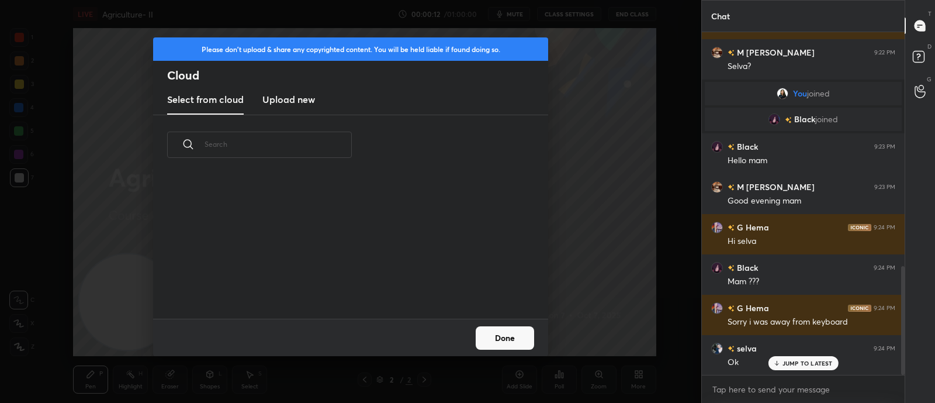
click at [276, 95] on h3 "Upload new" at bounding box center [288, 99] width 53 height 14
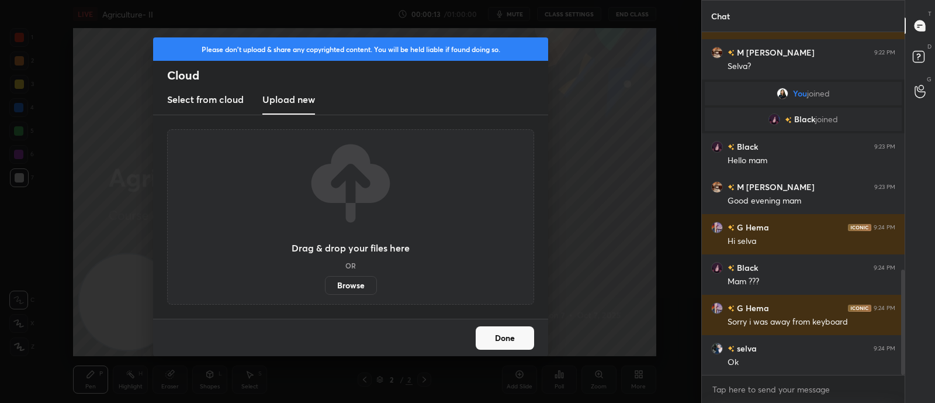
scroll to position [774, 0]
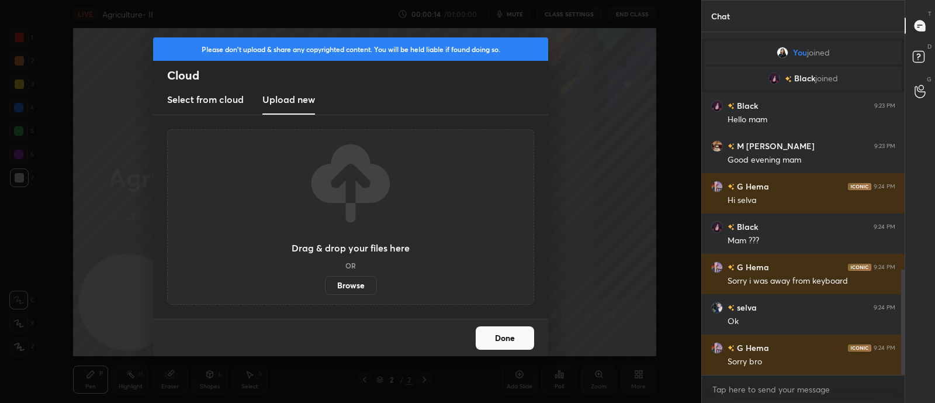
click at [349, 287] on label "Browse" at bounding box center [351, 285] width 52 height 19
click at [325, 287] on input "Browse" at bounding box center [325, 285] width 0 height 19
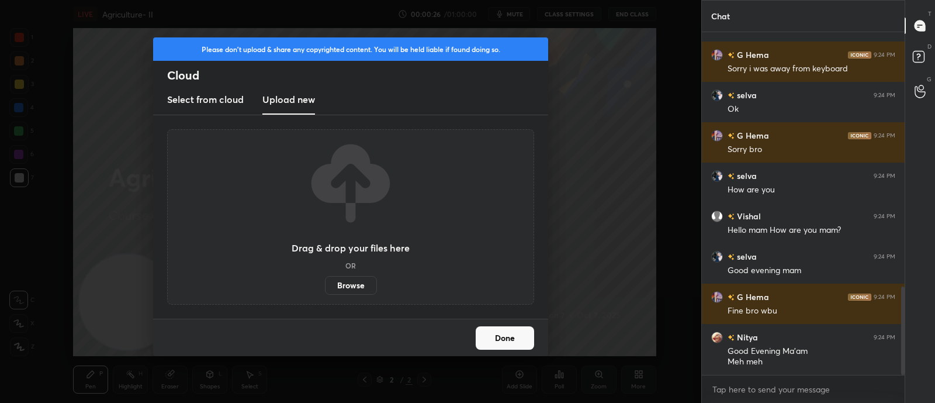
scroll to position [1026, 0]
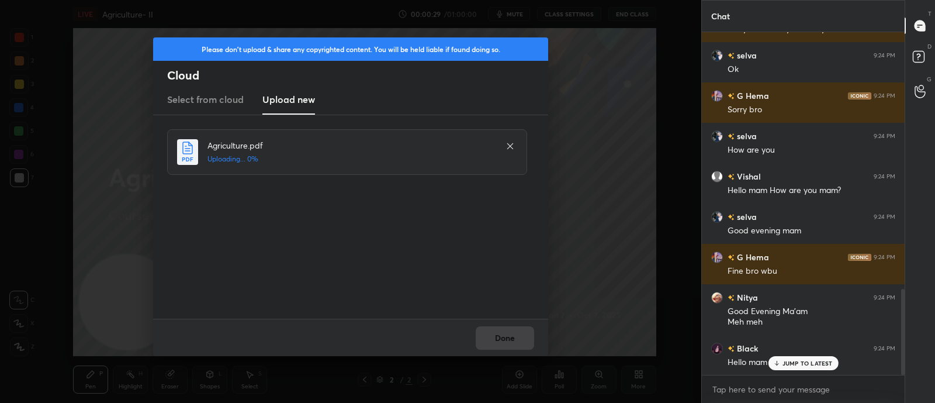
click at [818, 364] on p "JUMP TO LATEST" at bounding box center [808, 362] width 50 height 7
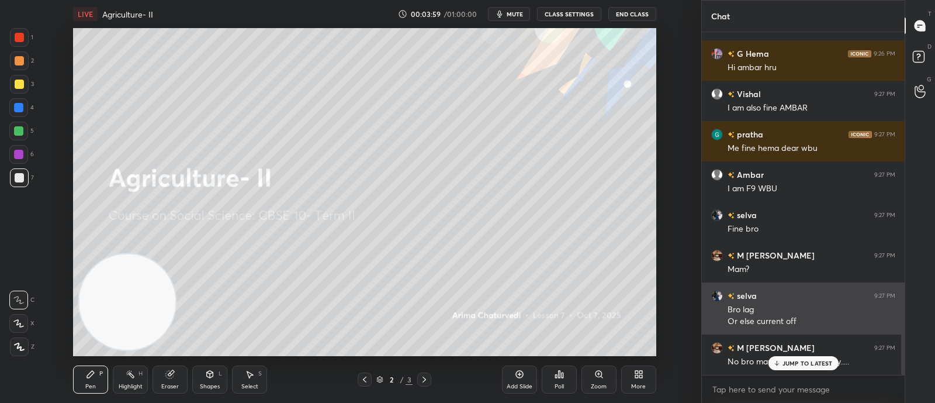
scroll to position [1540, 0]
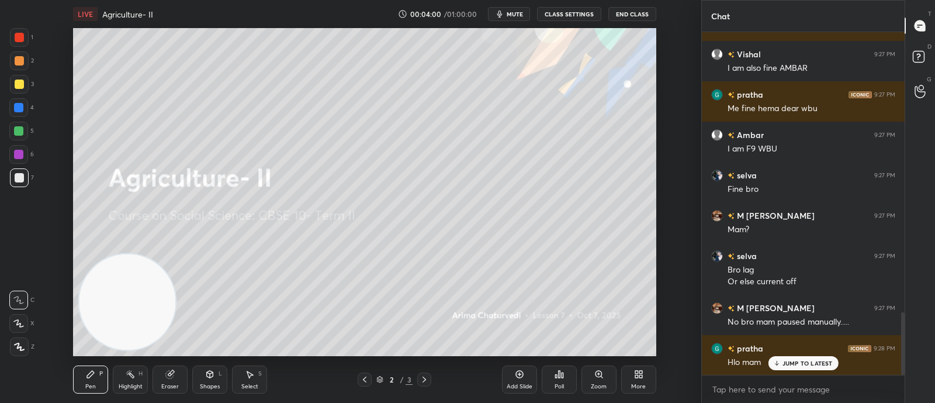
click at [787, 369] on div "JUMP TO LATEST" at bounding box center [803, 363] width 70 height 14
click at [788, 361] on p "JUMP TO LATEST" at bounding box center [808, 362] width 50 height 7
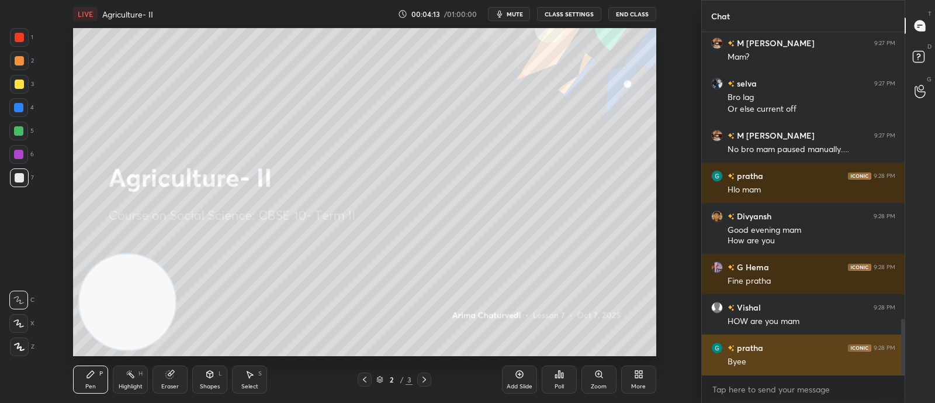
scroll to position [1753, 0]
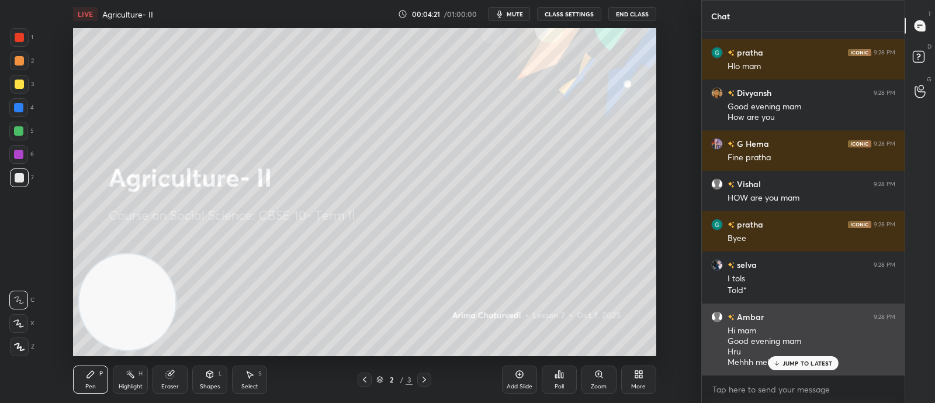
click at [818, 361] on p "JUMP TO LATEST" at bounding box center [808, 362] width 50 height 7
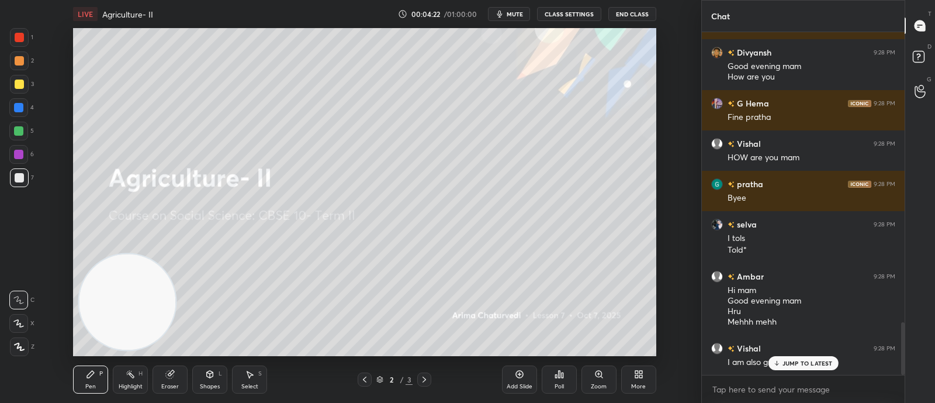
click at [734, 375] on div at bounding box center [803, 375] width 203 height 1
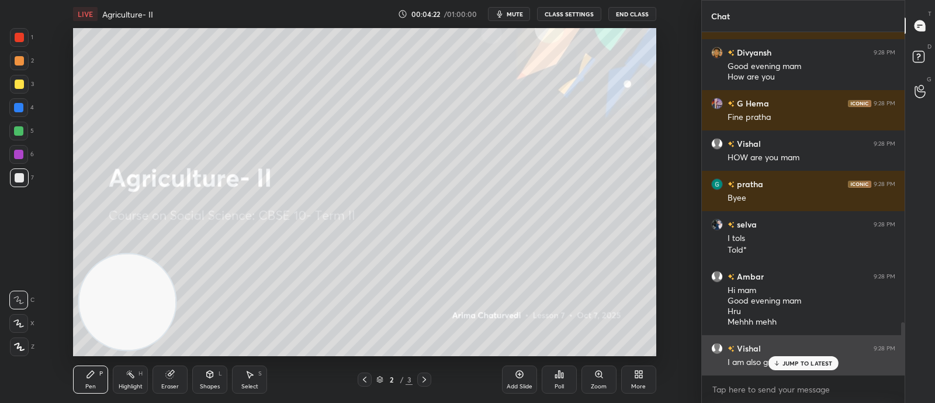
click at [799, 361] on p "JUMP TO LATEST" at bounding box center [808, 362] width 50 height 7
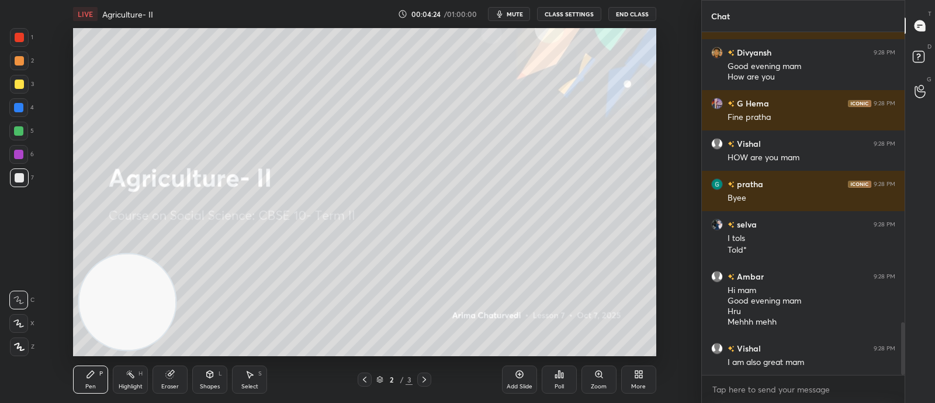
click at [652, 372] on div "More" at bounding box center [638, 379] width 35 height 28
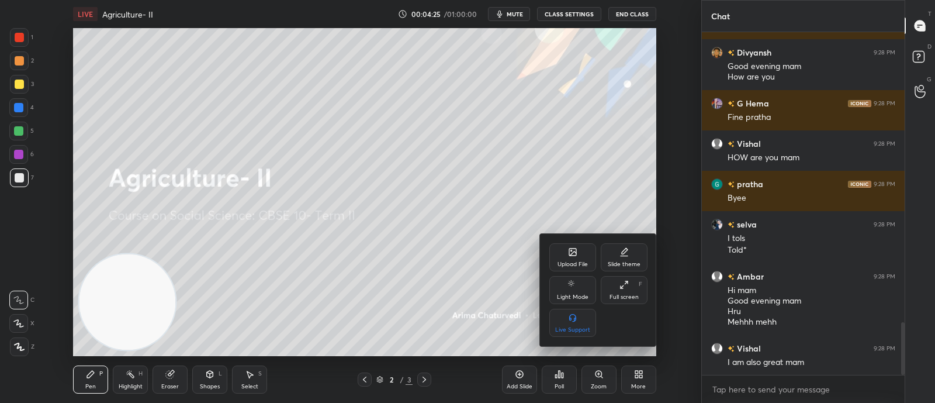
click at [581, 250] on div "Upload File" at bounding box center [572, 257] width 47 height 28
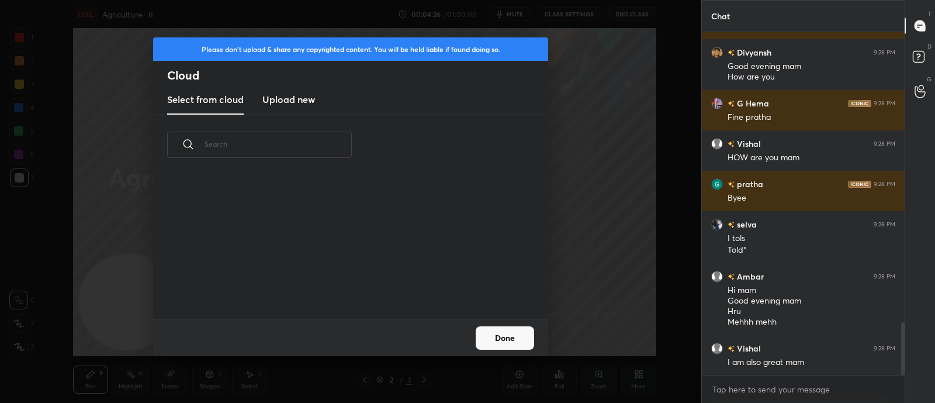
click at [287, 101] on h3 "Upload new" at bounding box center [288, 99] width 53 height 14
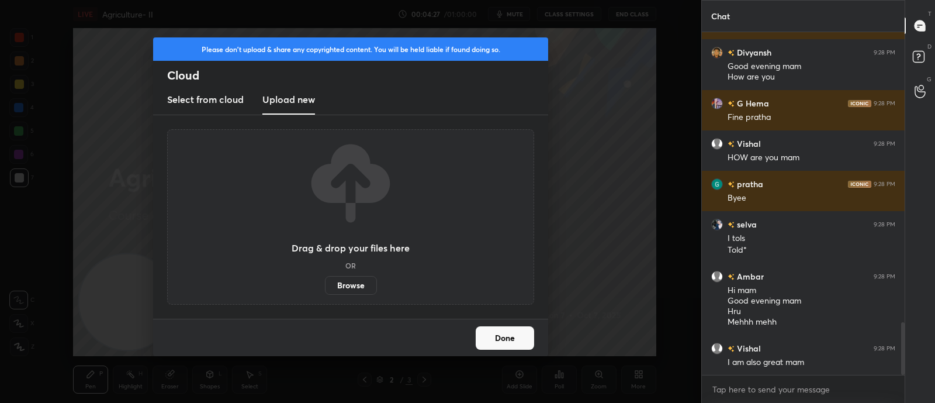
click at [362, 285] on label "Browse" at bounding box center [351, 285] width 52 height 19
click at [325, 285] on input "Browse" at bounding box center [325, 285] width 0 height 19
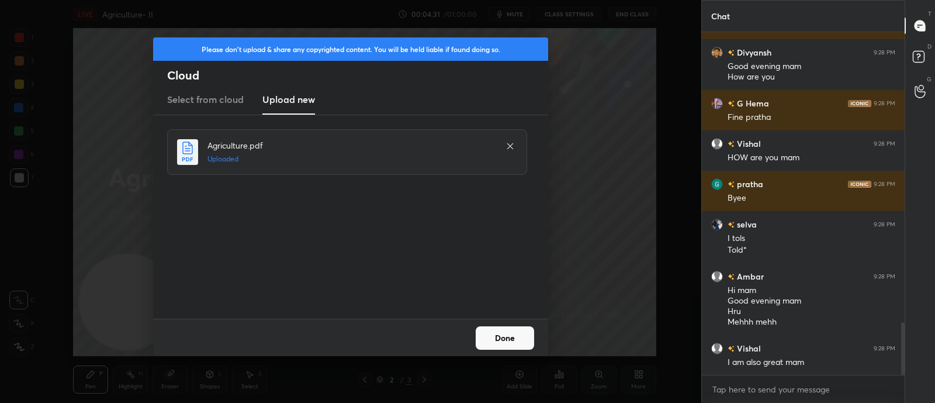
click at [492, 338] on button "Done" at bounding box center [505, 337] width 58 height 23
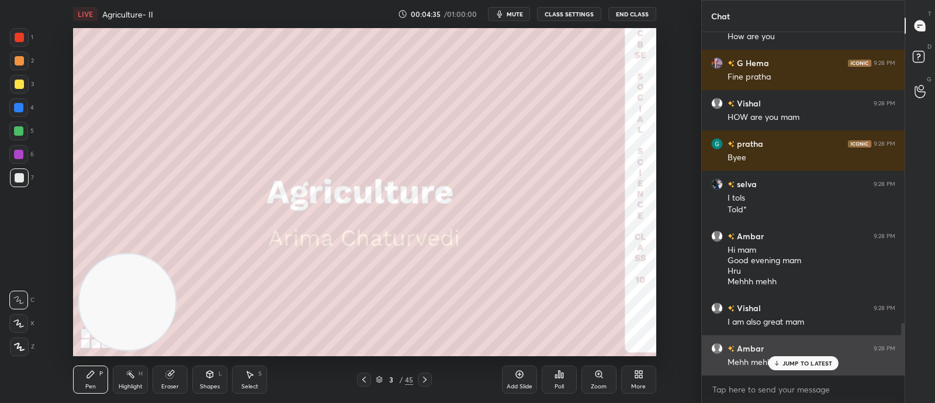
click at [811, 358] on div "JUMP TO LATEST" at bounding box center [803, 363] width 70 height 14
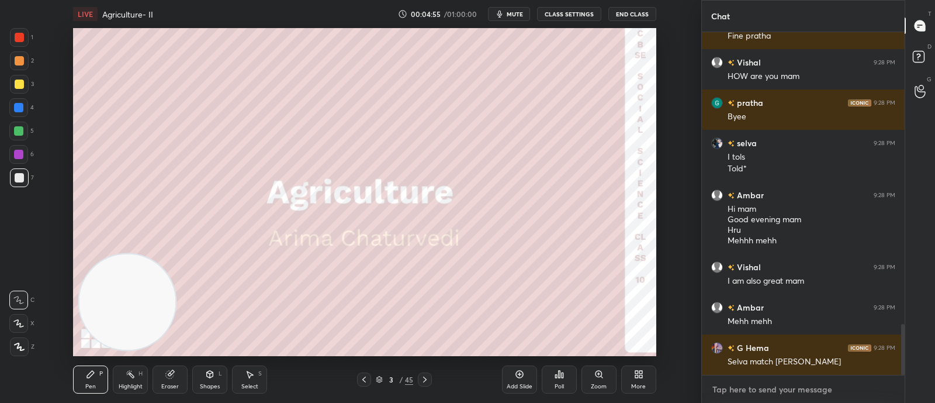
type textarea "x"
click at [821, 388] on textarea at bounding box center [803, 389] width 184 height 19
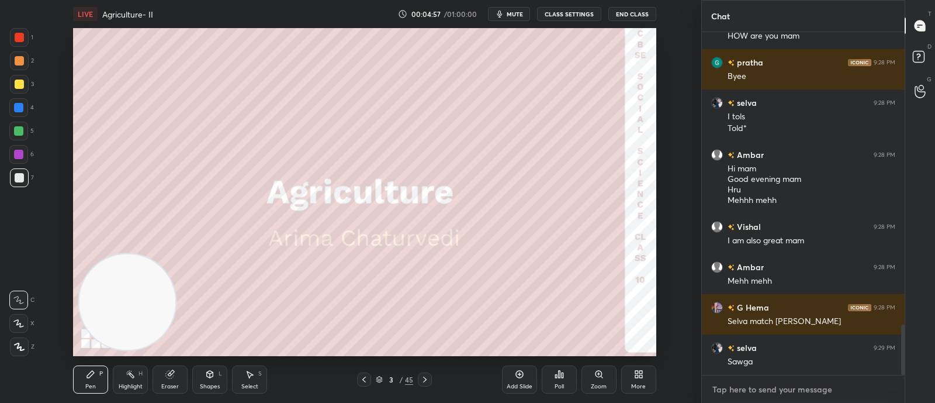
paste textarea "[URL][DOMAIN_NAME]"
type textarea "[URL][DOMAIN_NAME]"
type textarea "x"
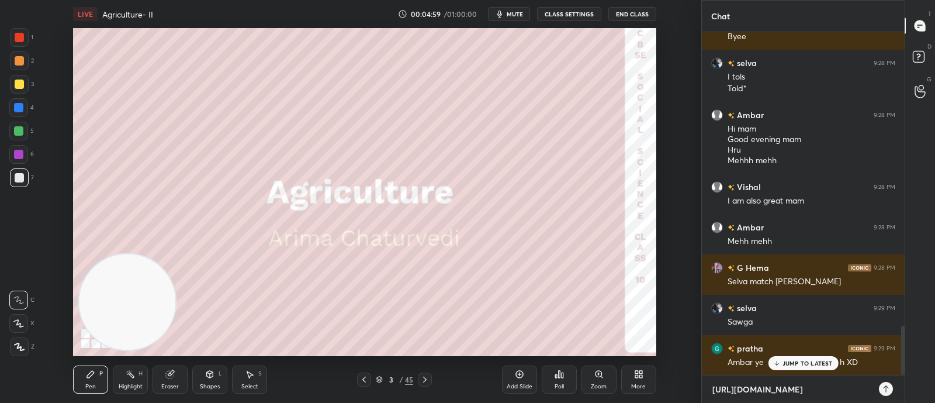
type textarea "[URL][DOMAIN_NAME]"
type textarea "x"
click at [890, 387] on icon at bounding box center [885, 388] width 9 height 9
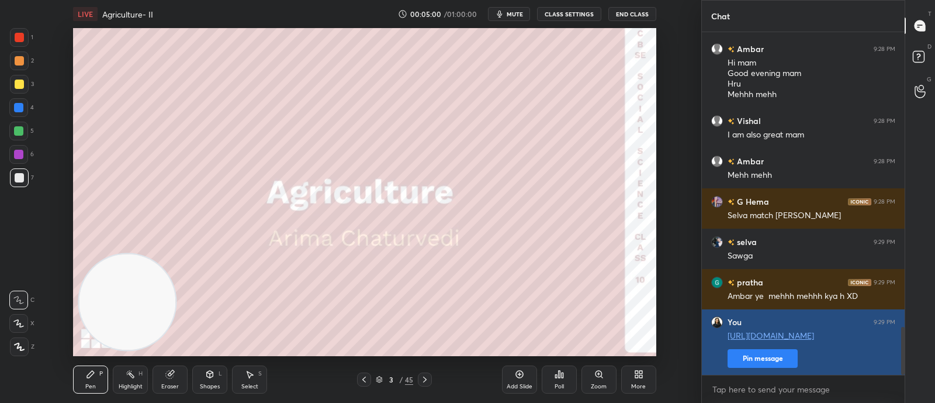
type textarea "x"
click at [782, 361] on button "Pin message" at bounding box center [763, 358] width 70 height 19
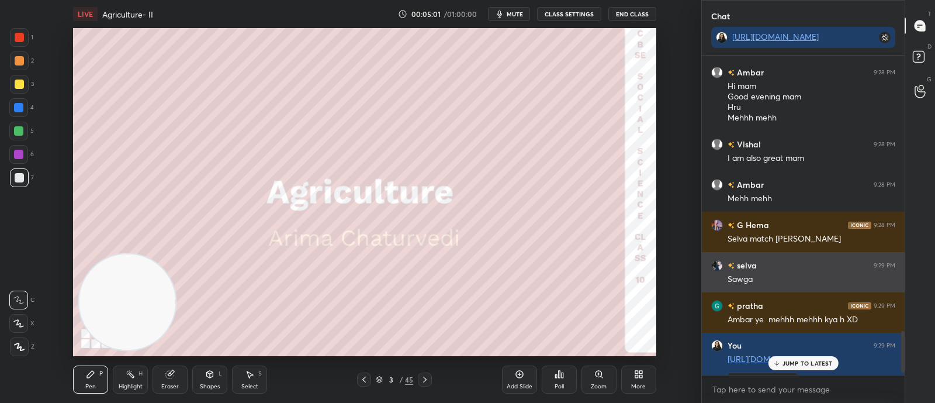
scroll to position [2127, 0]
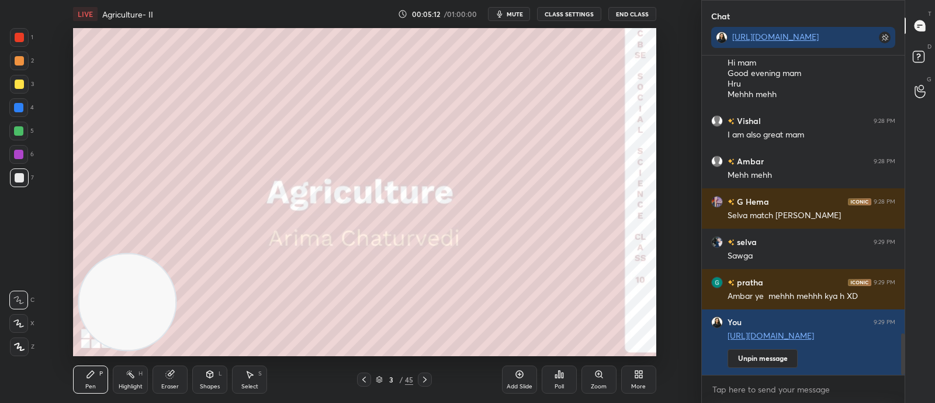
click at [431, 384] on div at bounding box center [425, 379] width 14 height 14
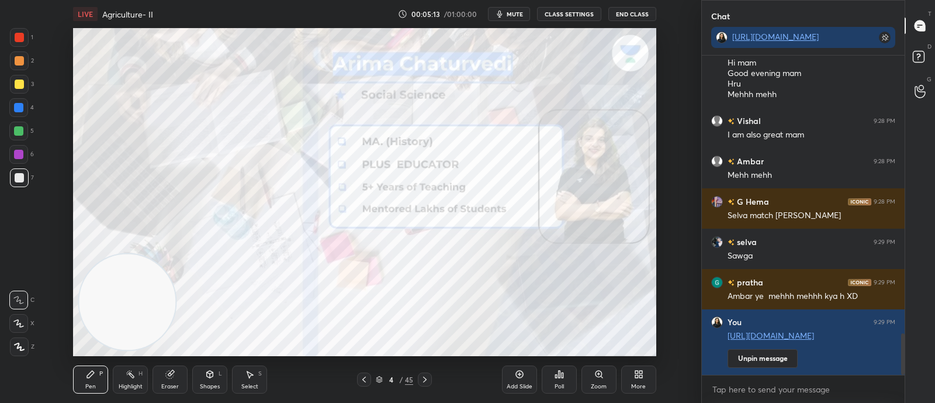
scroll to position [2167, 0]
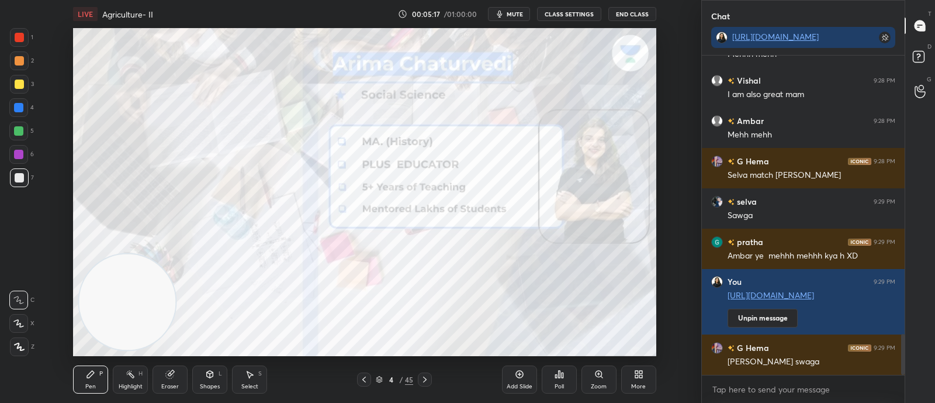
click at [18, 109] on div at bounding box center [18, 107] width 9 height 9
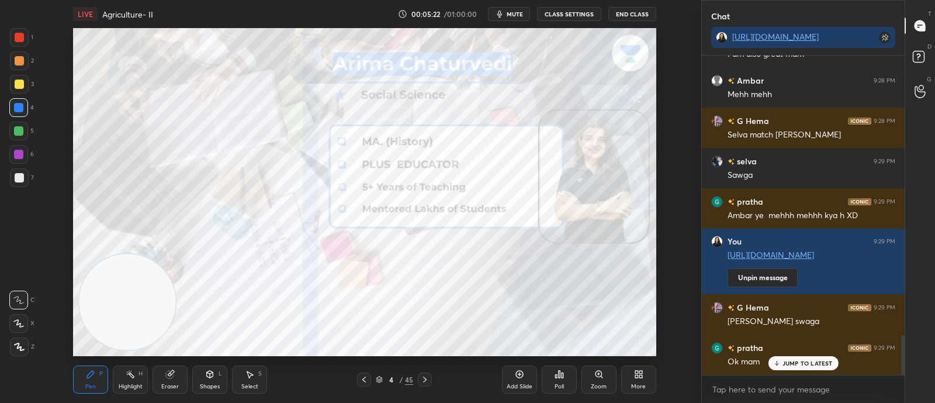
scroll to position [2247, 0]
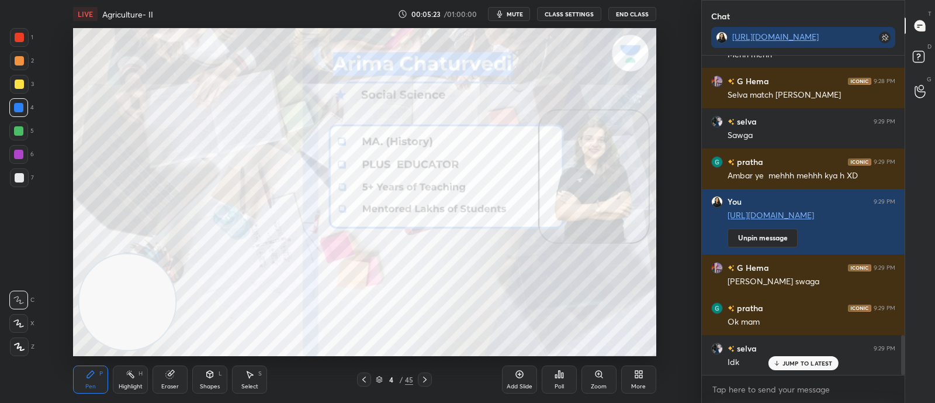
click at [359, 381] on icon at bounding box center [363, 379] width 9 height 9
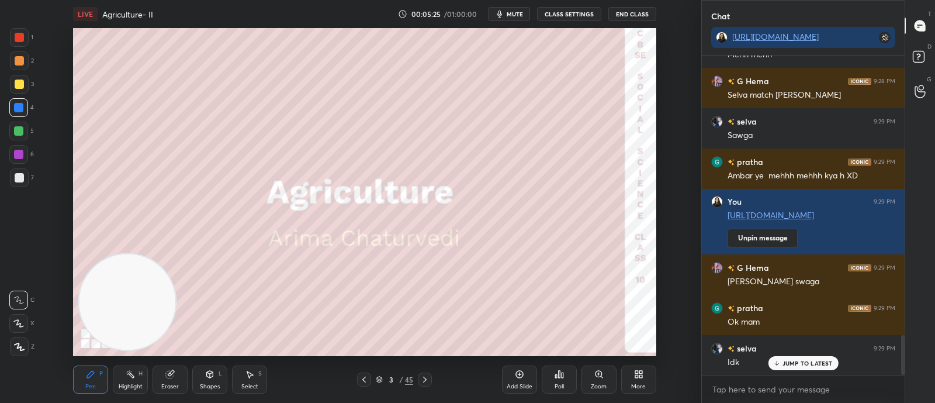
click at [434, 373] on div "3 / 45" at bounding box center [395, 379] width 214 height 14
click at [427, 379] on icon at bounding box center [424, 379] width 9 height 9
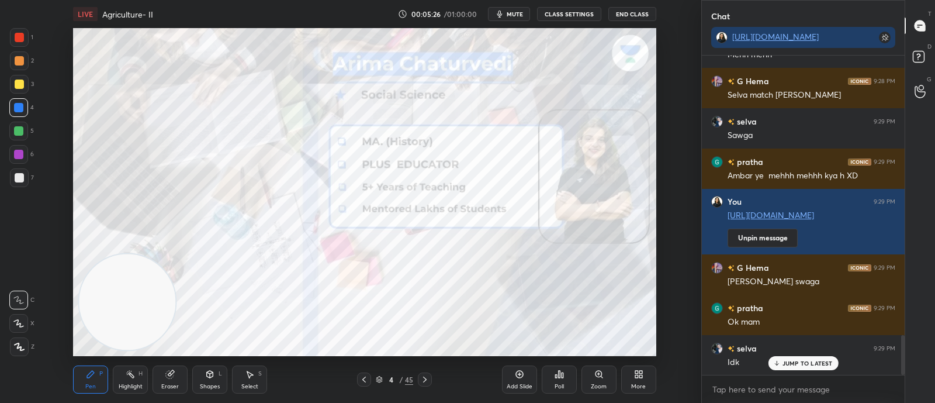
click at [427, 381] on icon at bounding box center [424, 379] width 9 height 9
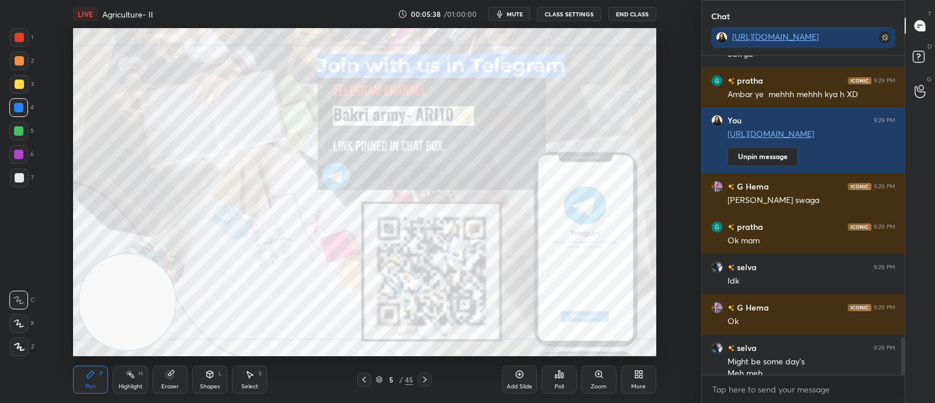
scroll to position [2340, 0]
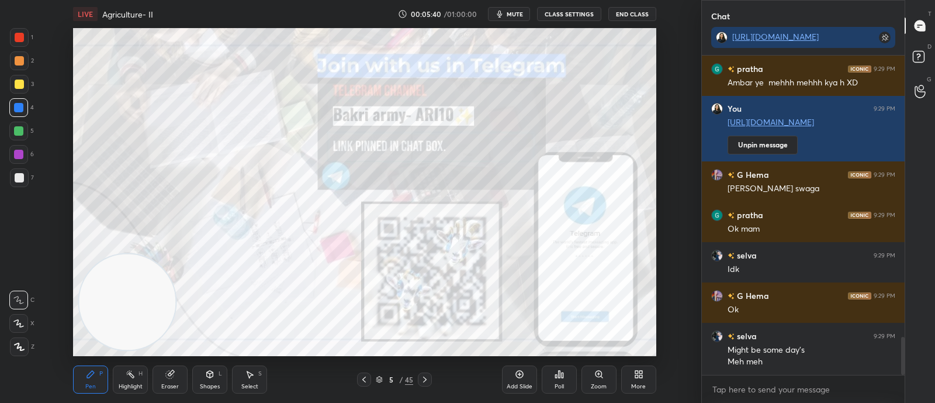
click at [427, 382] on icon at bounding box center [424, 379] width 9 height 9
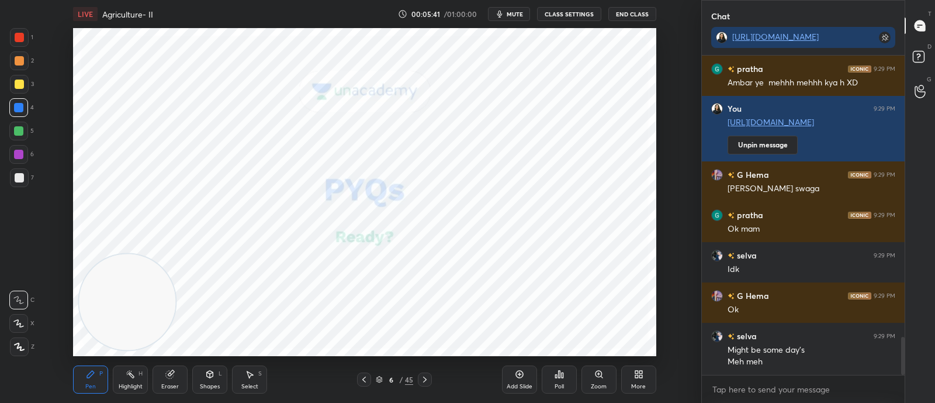
scroll to position [2380, 0]
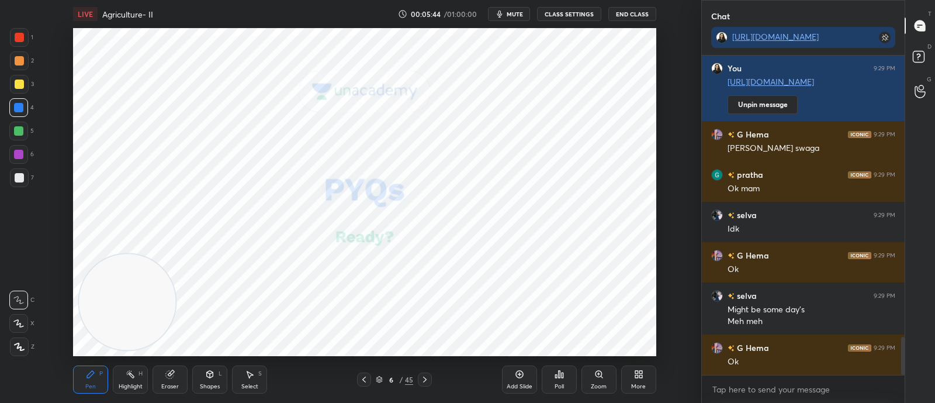
click at [377, 378] on icon at bounding box center [379, 377] width 6 height 3
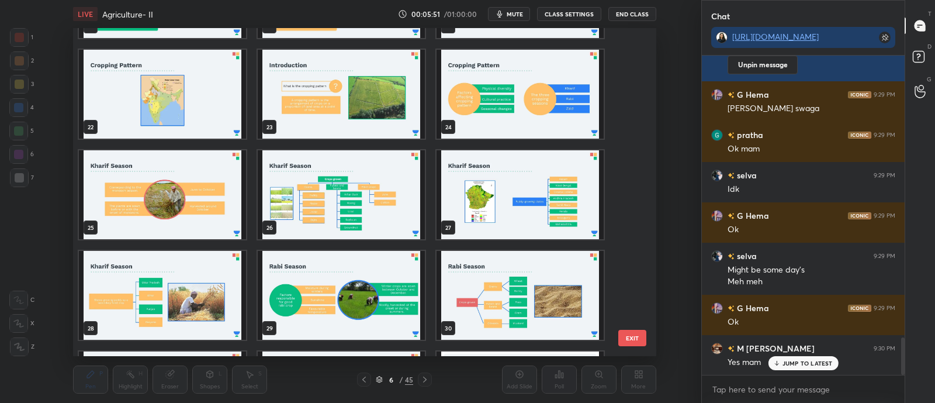
scroll to position [690, 0]
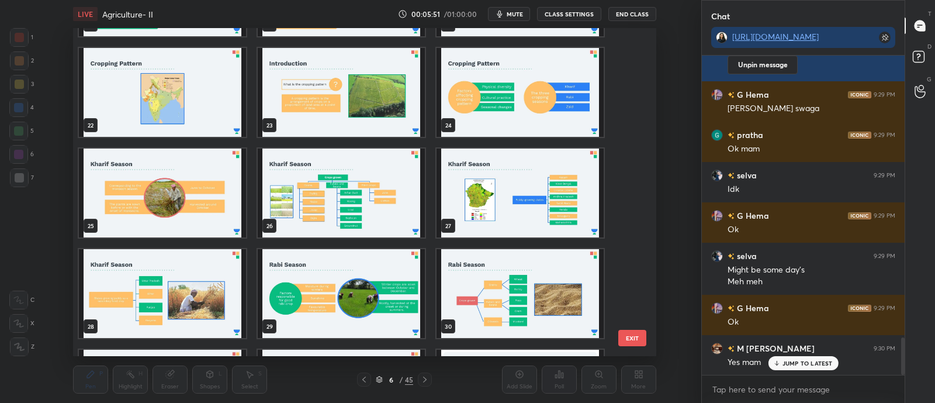
click at [364, 225] on img "grid" at bounding box center [341, 192] width 167 height 89
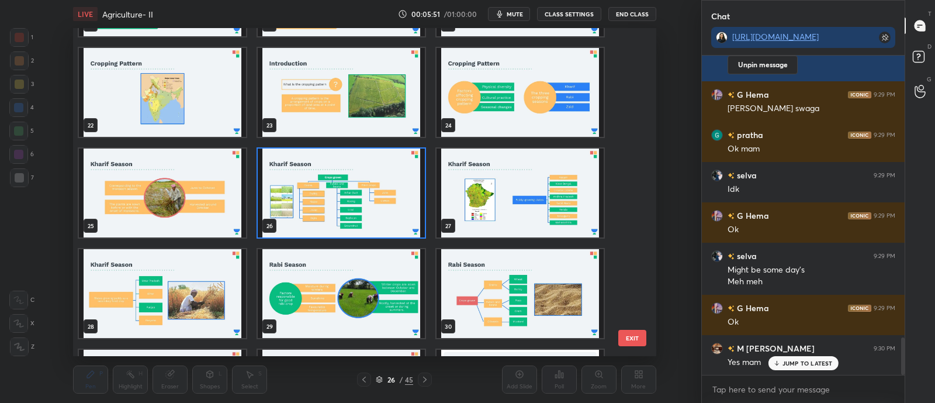
click at [370, 226] on img "grid" at bounding box center [341, 192] width 167 height 89
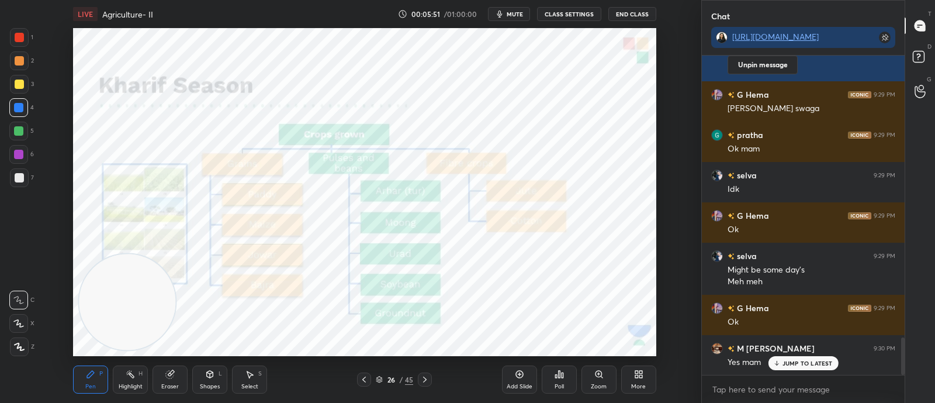
click at [375, 222] on img "grid" at bounding box center [341, 192] width 167 height 89
click at [426, 380] on icon at bounding box center [425, 379] width 4 height 6
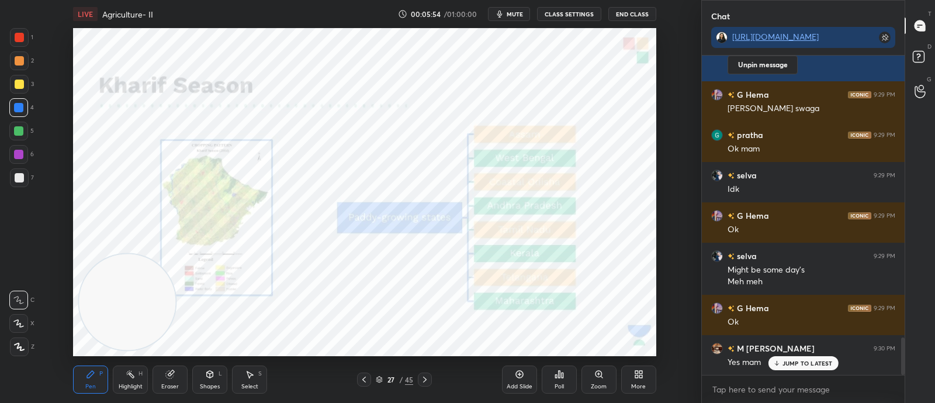
click at [359, 380] on icon at bounding box center [363, 379] width 9 height 9
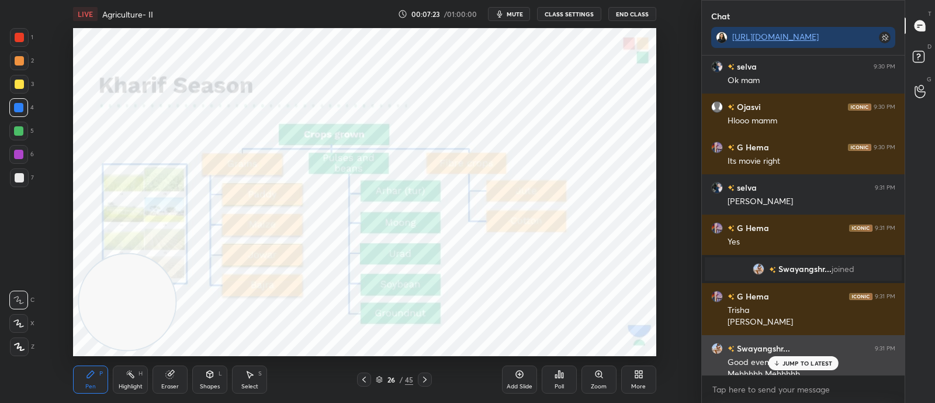
scroll to position [2449, 0]
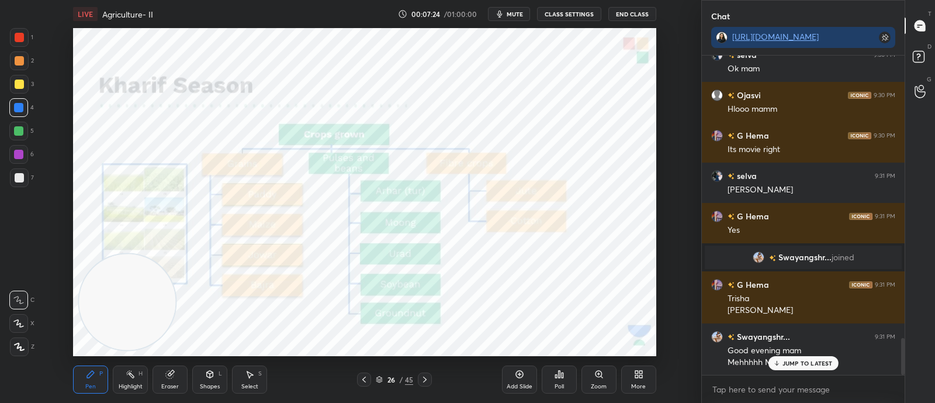
click at [777, 362] on icon at bounding box center [777, 363] width 0 height 4
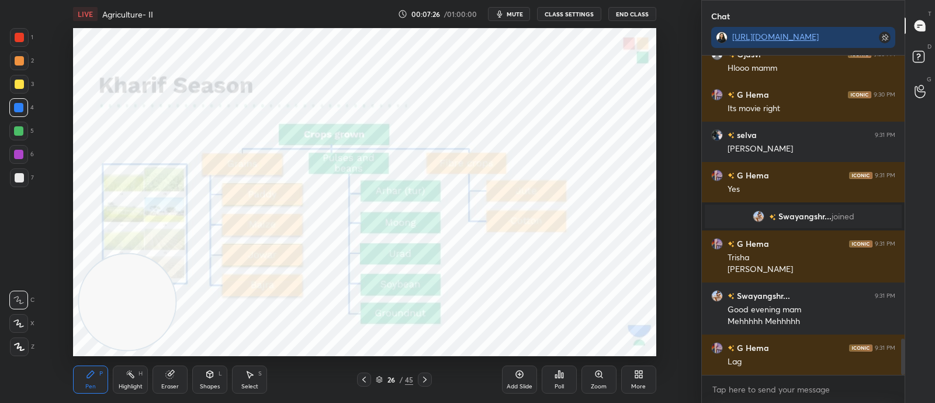
click at [430, 383] on div at bounding box center [425, 379] width 14 height 14
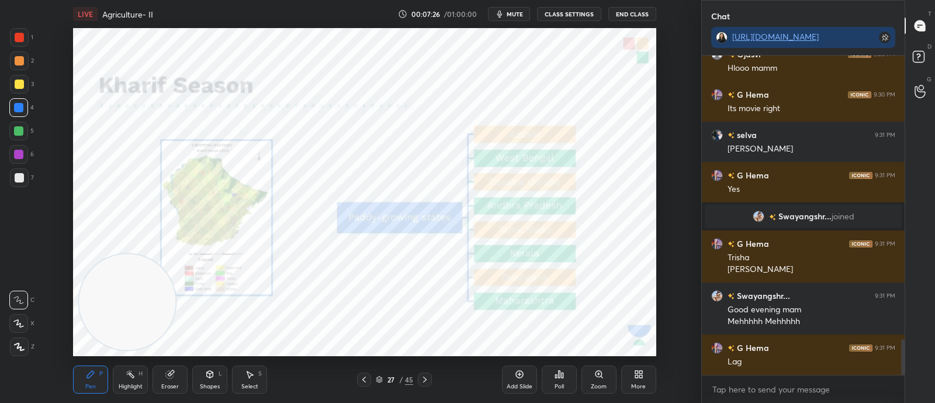
scroll to position [2530, 0]
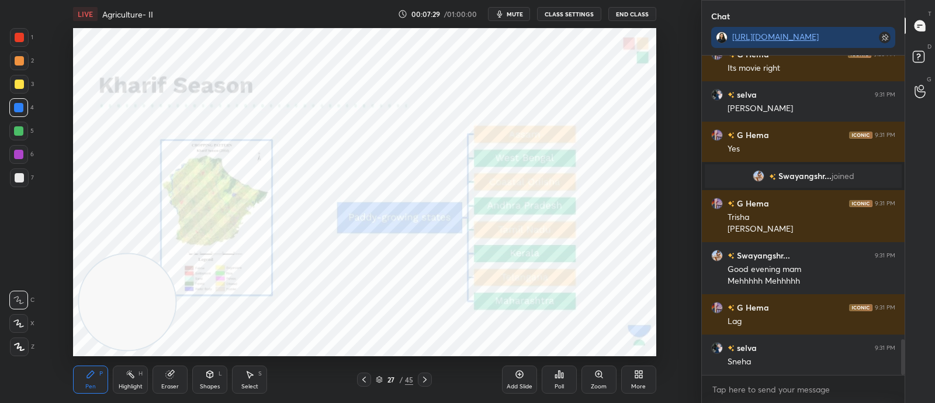
click at [427, 381] on icon at bounding box center [424, 379] width 9 height 9
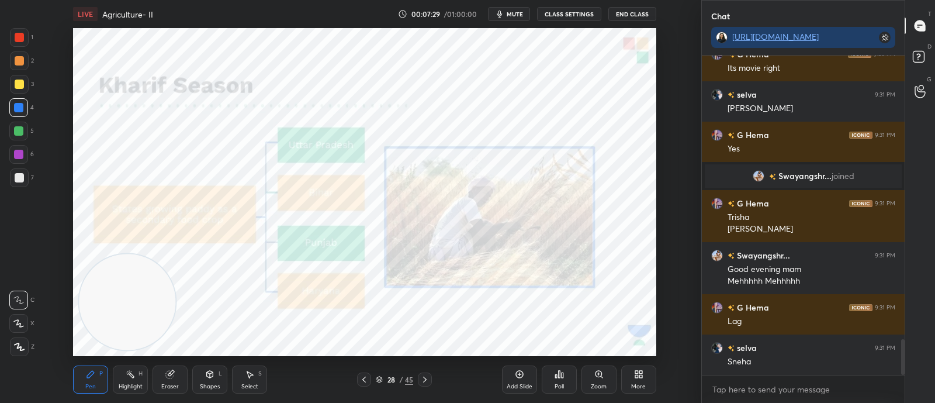
click at [431, 379] on div at bounding box center [425, 379] width 14 height 14
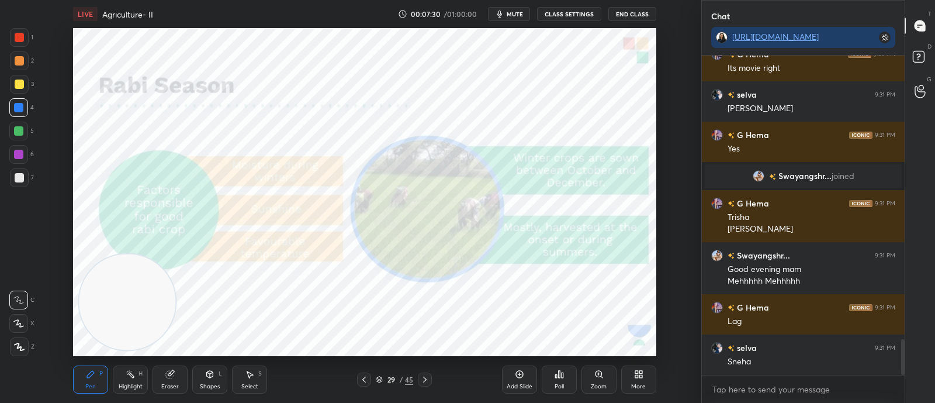
click at [432, 380] on div "29 / 45" at bounding box center [395, 379] width 214 height 14
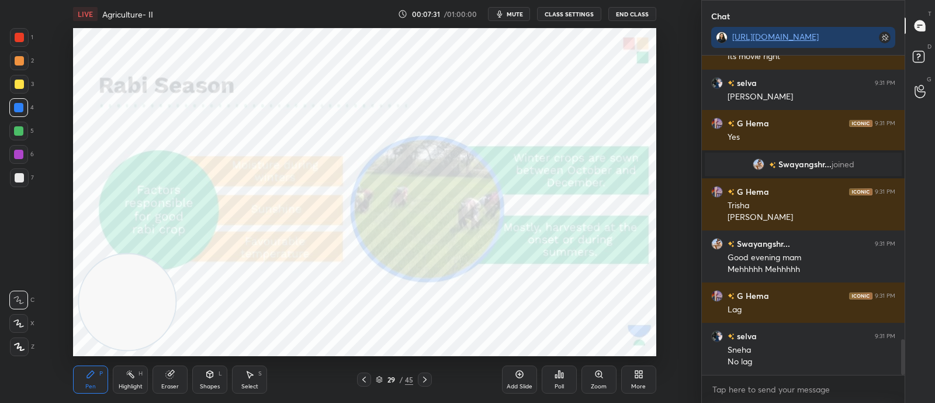
click at [427, 382] on icon at bounding box center [424, 379] width 9 height 9
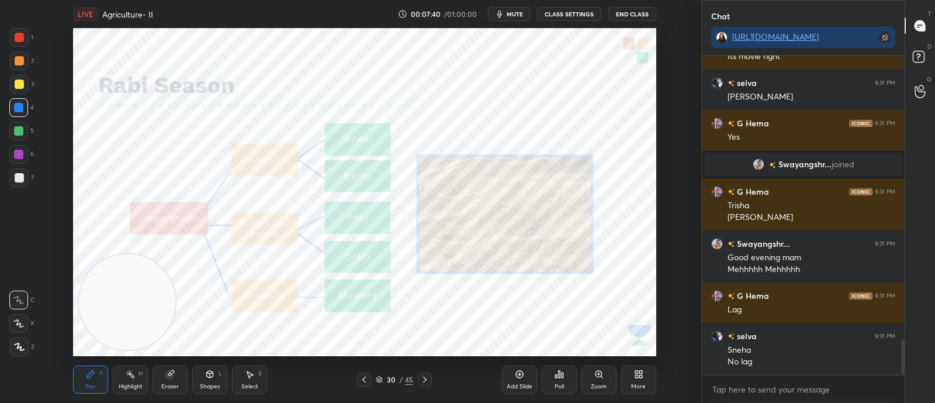
scroll to position [2582, 0]
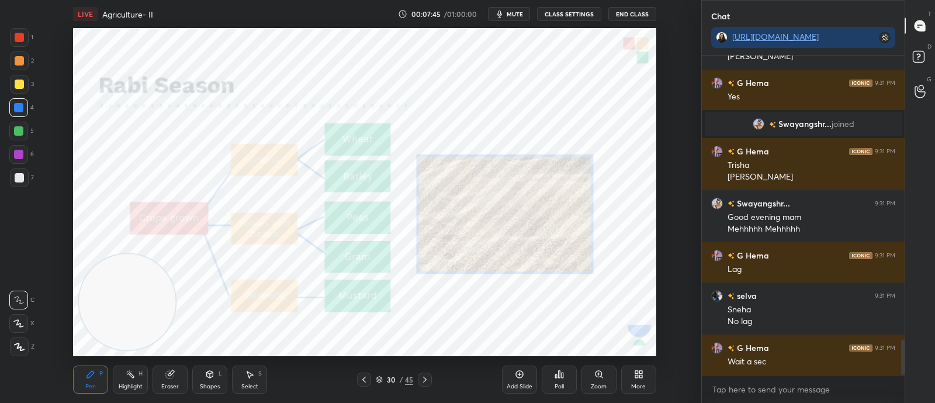
click at [425, 376] on icon at bounding box center [424, 379] width 9 height 9
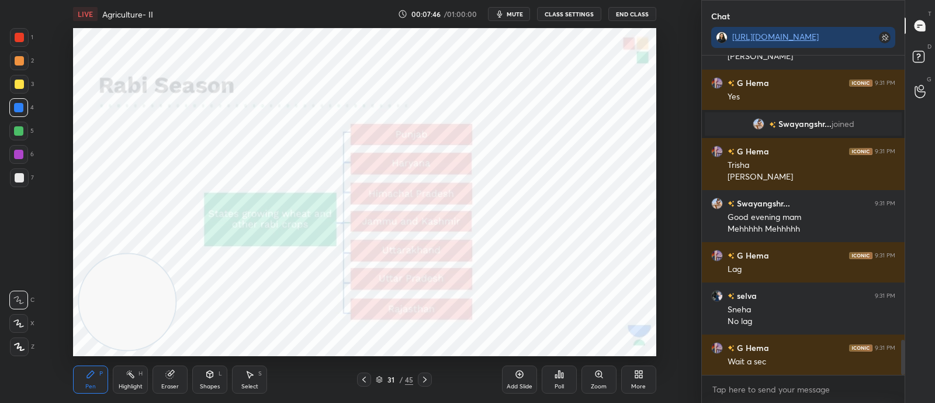
click at [427, 378] on icon at bounding box center [424, 379] width 9 height 9
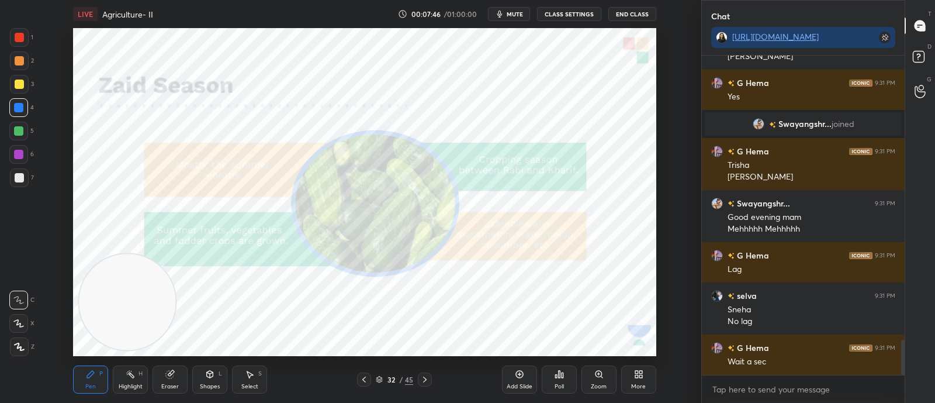
click at [427, 376] on icon at bounding box center [424, 379] width 9 height 9
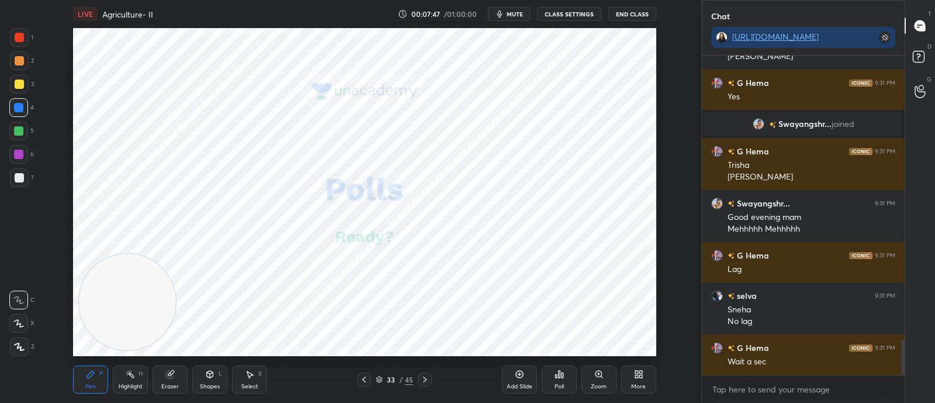
click at [366, 382] on icon at bounding box center [363, 379] width 9 height 9
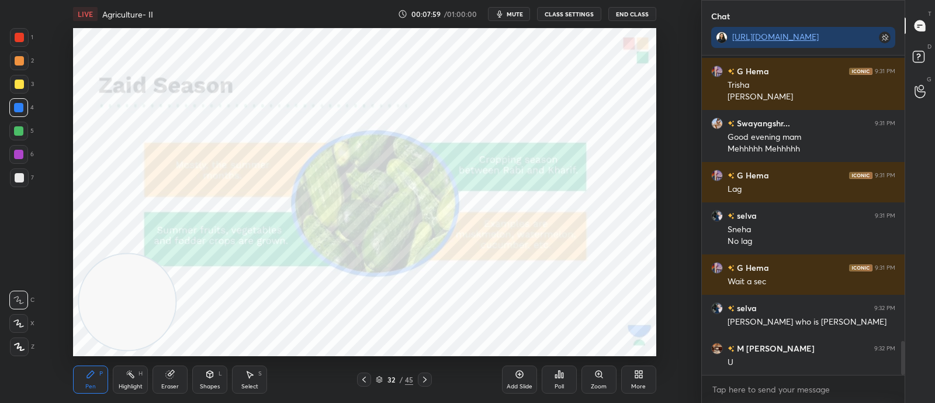
scroll to position [2703, 0]
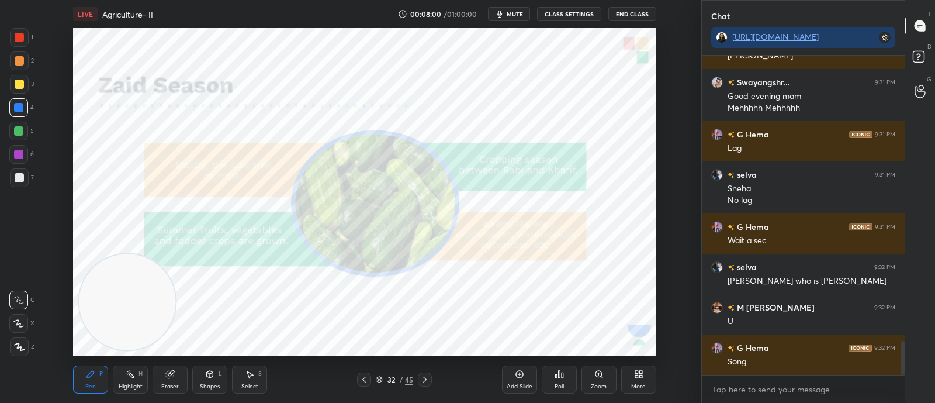
click at [383, 378] on div "32 / 45" at bounding box center [394, 379] width 37 height 11
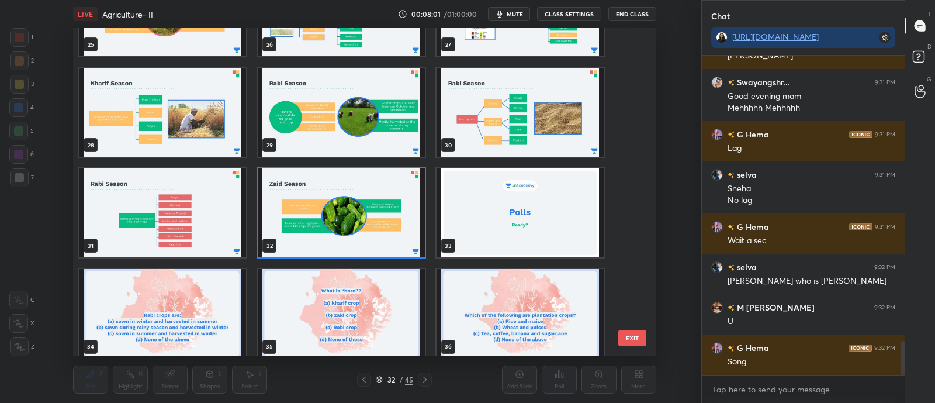
scroll to position [868, 0]
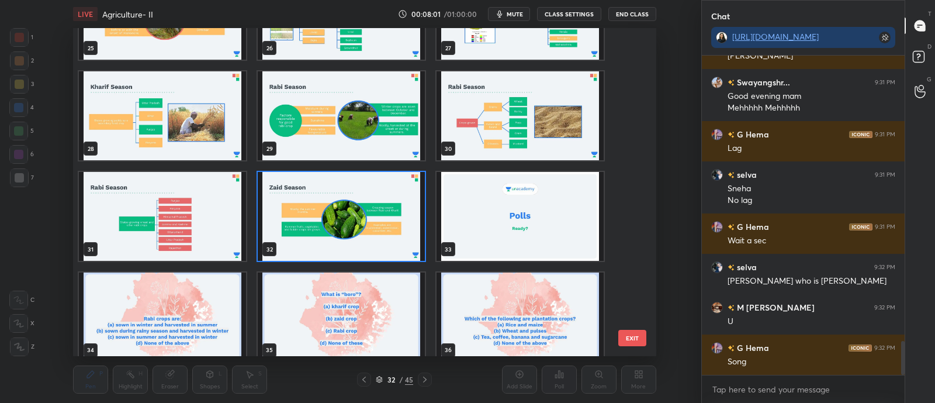
click at [396, 243] on img "grid" at bounding box center [341, 216] width 167 height 89
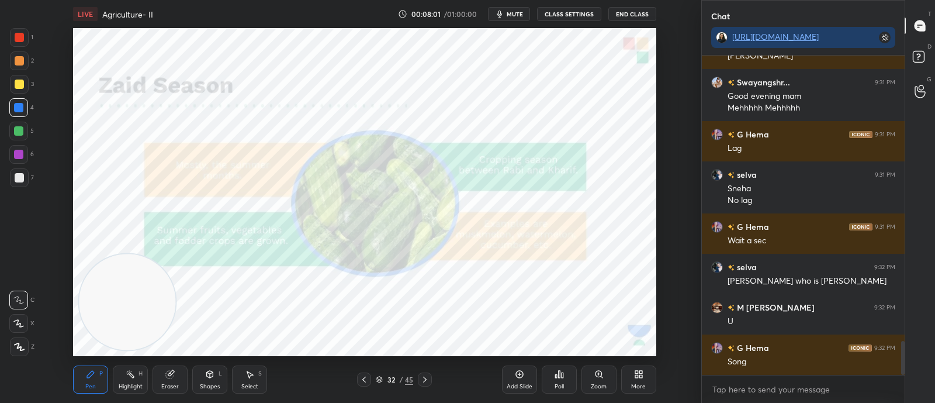
click at [398, 245] on img "grid" at bounding box center [341, 216] width 167 height 89
click at [642, 381] on div "More" at bounding box center [638, 379] width 35 height 28
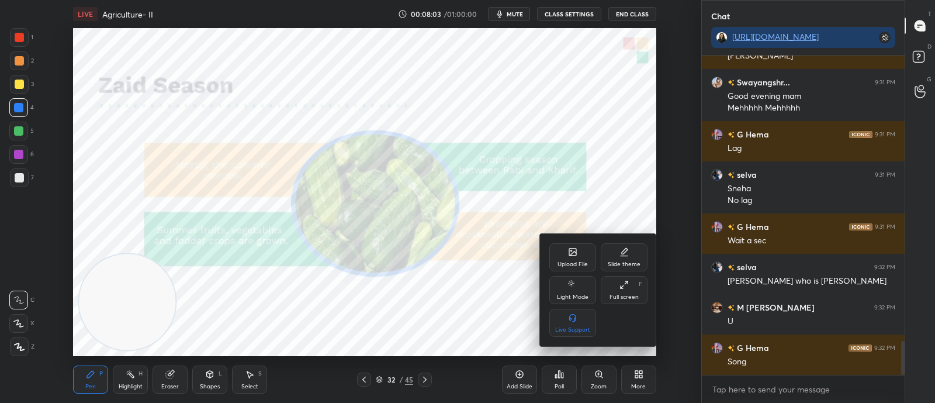
click at [577, 257] on div "Upload File" at bounding box center [572, 257] width 47 height 28
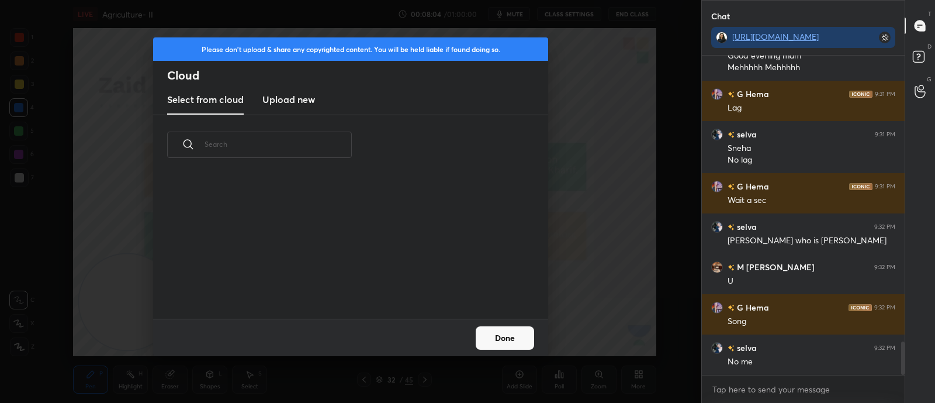
scroll to position [144, 375]
click at [290, 95] on h3 "Upload new" at bounding box center [288, 99] width 53 height 14
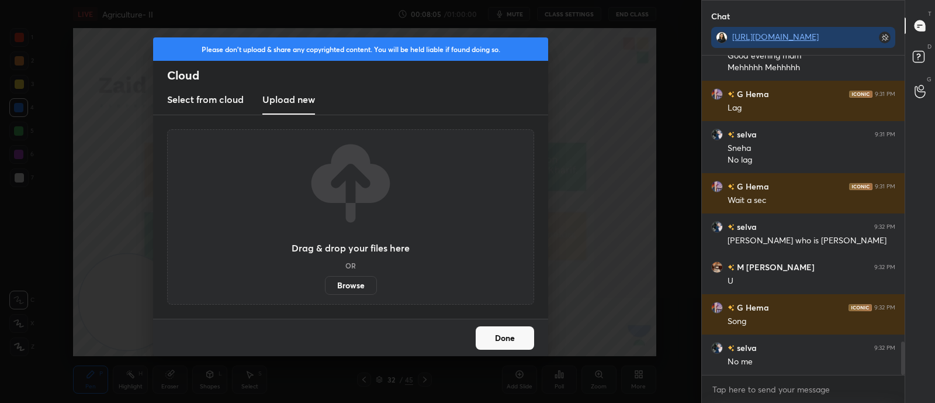
click at [356, 286] on label "Browse" at bounding box center [351, 285] width 52 height 19
click at [325, 286] on input "Browse" at bounding box center [325, 285] width 0 height 19
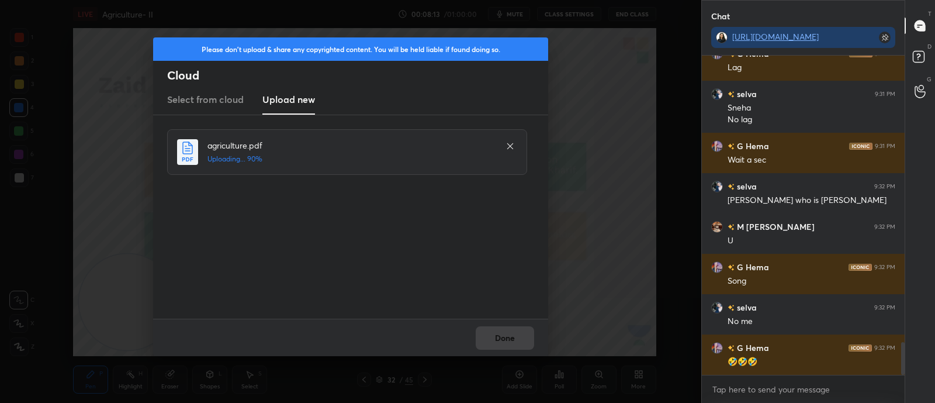
scroll to position [2795, 0]
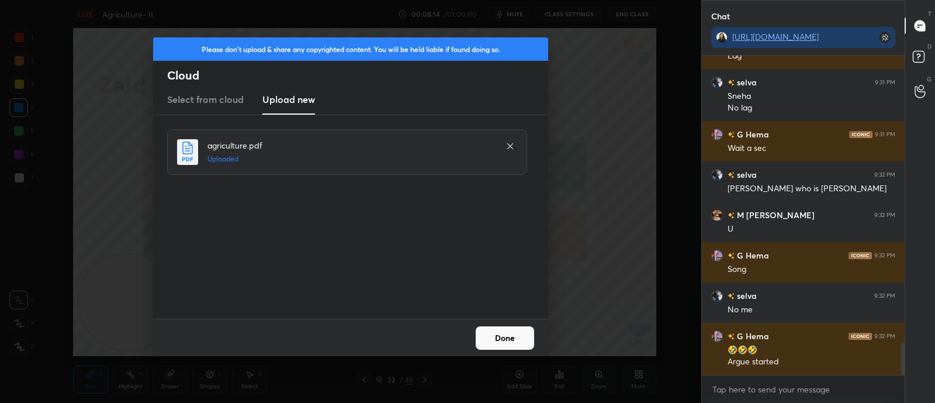
click at [513, 334] on button "Done" at bounding box center [505, 337] width 58 height 23
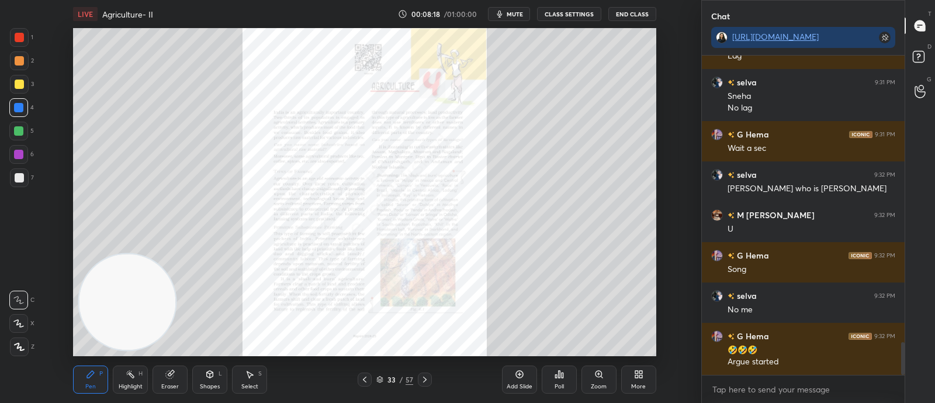
click at [380, 384] on div "33 / 57" at bounding box center [394, 379] width 37 height 11
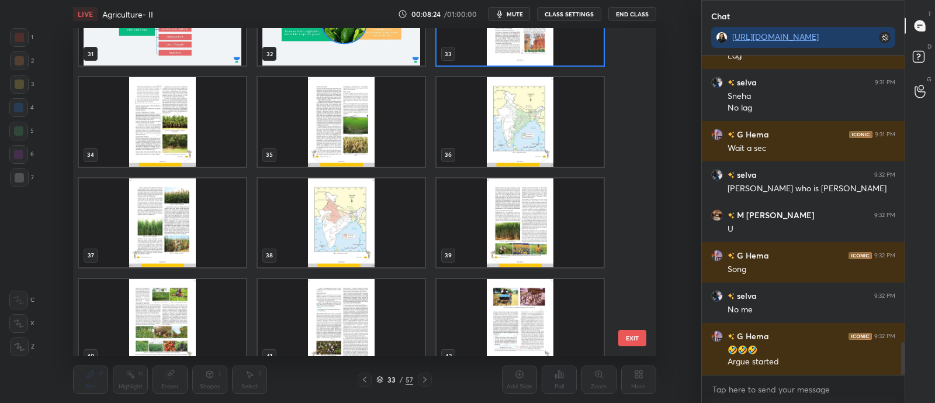
scroll to position [1062, 0]
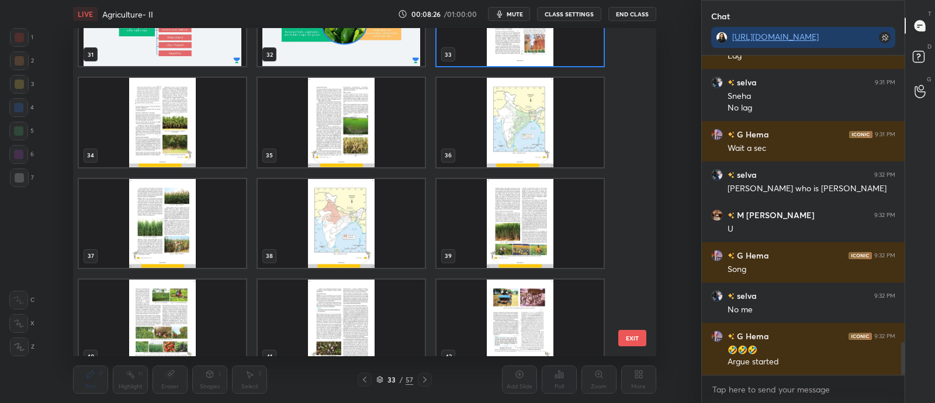
click at [182, 237] on img "grid" at bounding box center [162, 222] width 167 height 89
click at [188, 237] on img "grid" at bounding box center [162, 222] width 167 height 89
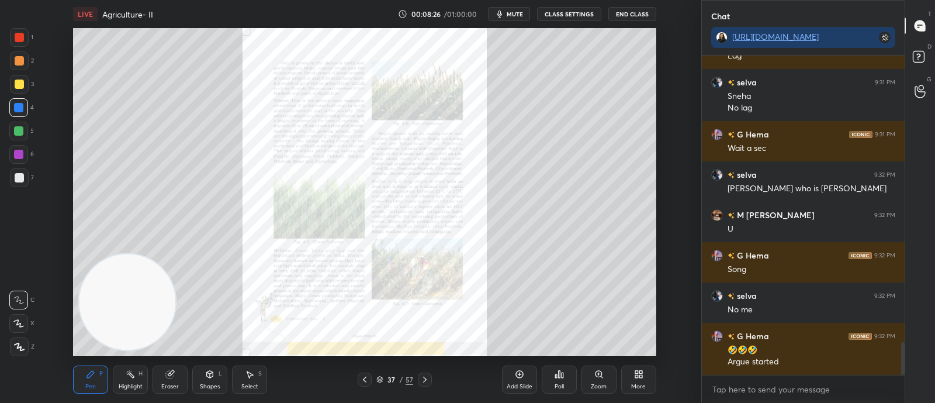
click at [192, 233] on img "grid" at bounding box center [162, 222] width 167 height 89
click at [193, 229] on img "grid" at bounding box center [162, 222] width 167 height 89
click at [360, 375] on icon at bounding box center [364, 379] width 9 height 9
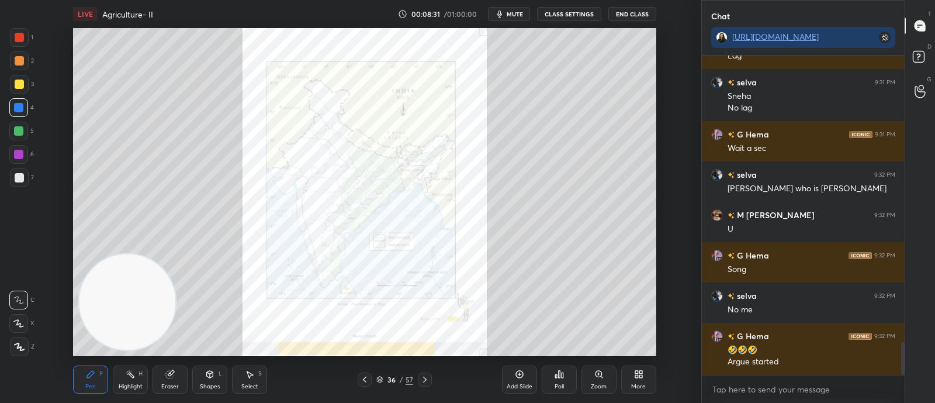
click at [362, 375] on icon at bounding box center [364, 379] width 9 height 9
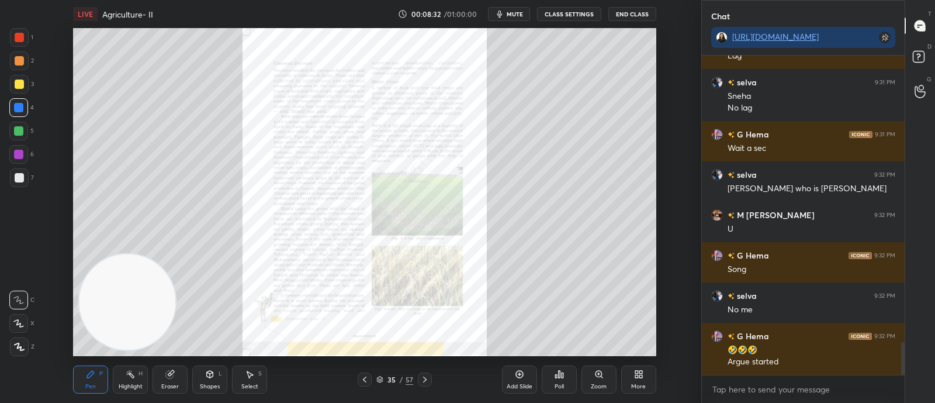
click at [366, 379] on icon at bounding box center [364, 379] width 9 height 9
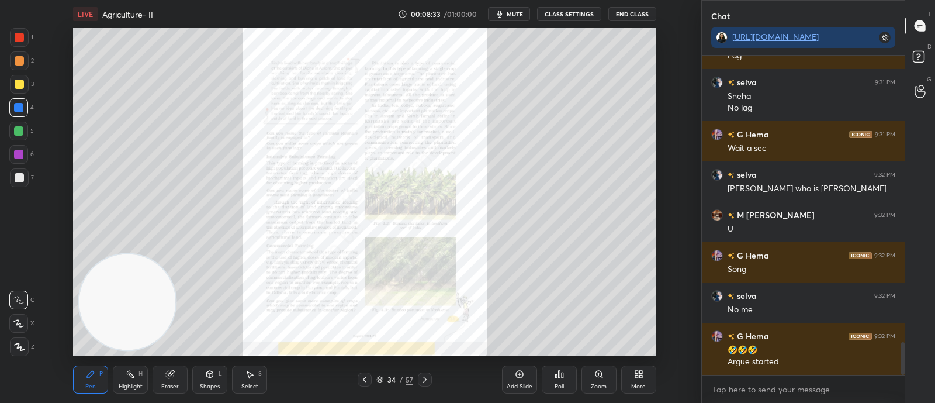
click at [426, 378] on icon at bounding box center [424, 379] width 9 height 9
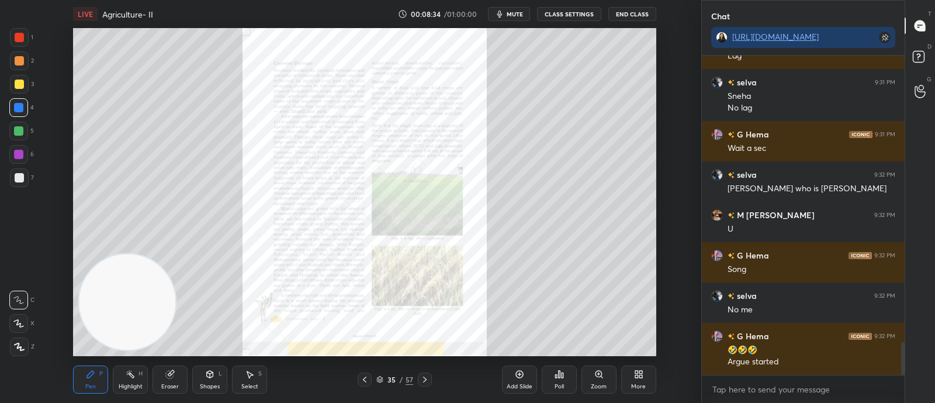
click at [619, 383] on div "Add Slide Poll Zoom More" at bounding box center [579, 379] width 154 height 65
click at [611, 384] on div "Zoom" at bounding box center [599, 379] width 35 height 28
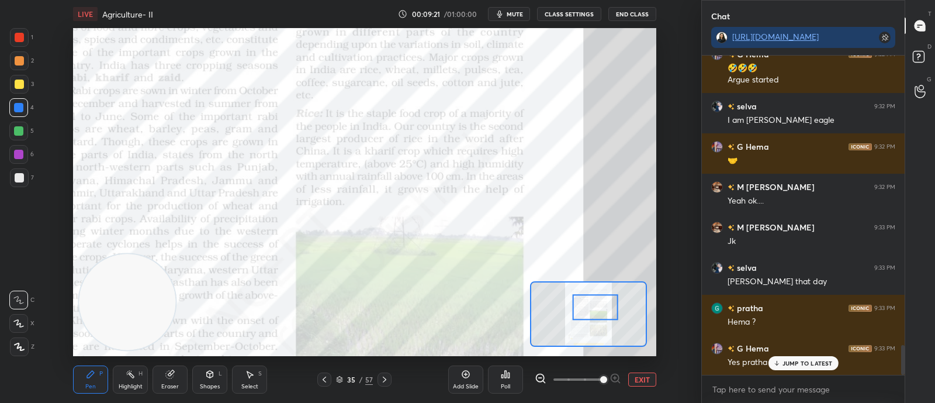
scroll to position [3118, 0]
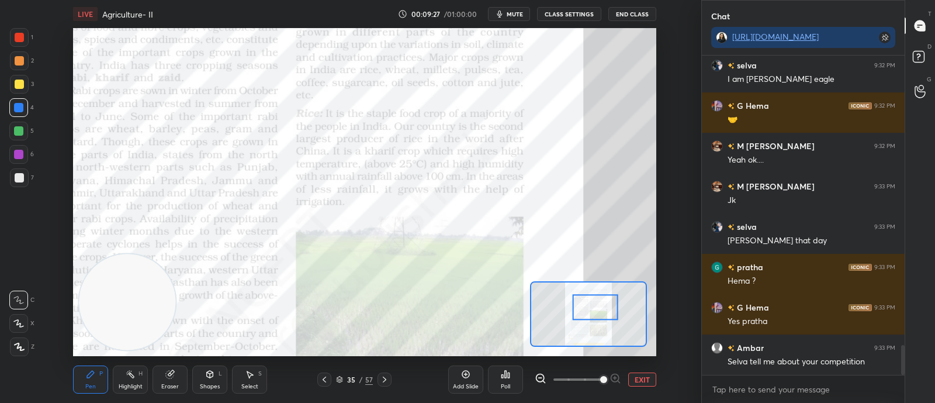
click at [342, 378] on icon at bounding box center [340, 377] width 6 height 3
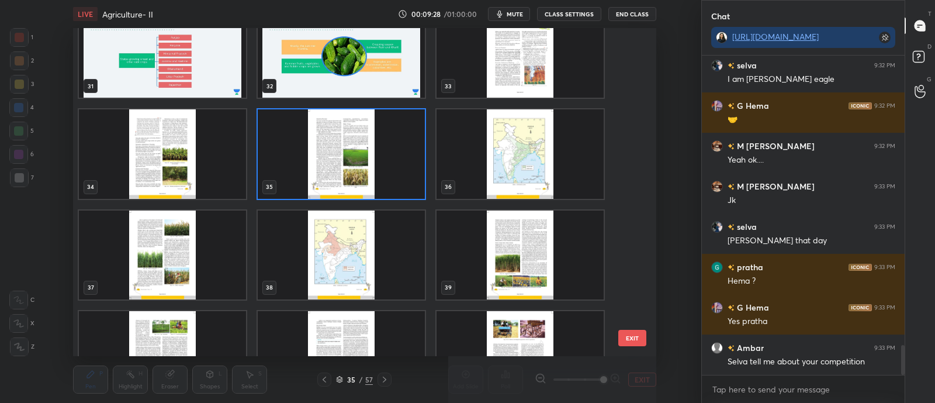
scroll to position [1070, 0]
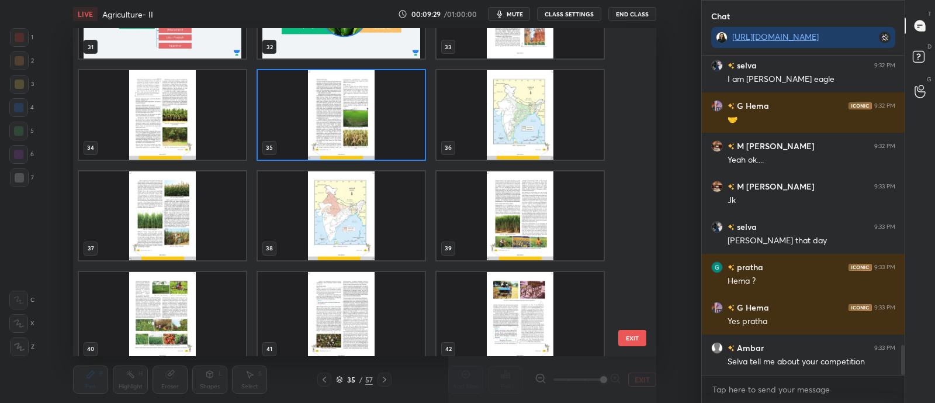
click at [508, 119] on img "grid" at bounding box center [520, 114] width 167 height 89
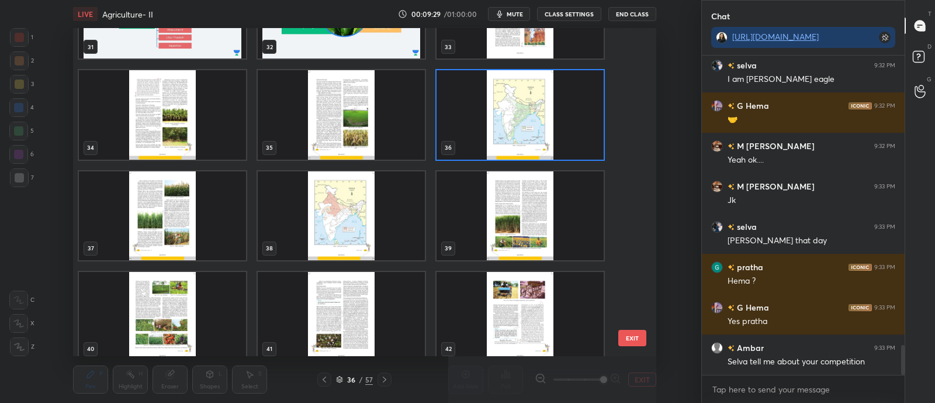
click at [507, 120] on img "grid" at bounding box center [520, 114] width 167 height 89
click at [506, 123] on img "grid" at bounding box center [520, 114] width 167 height 89
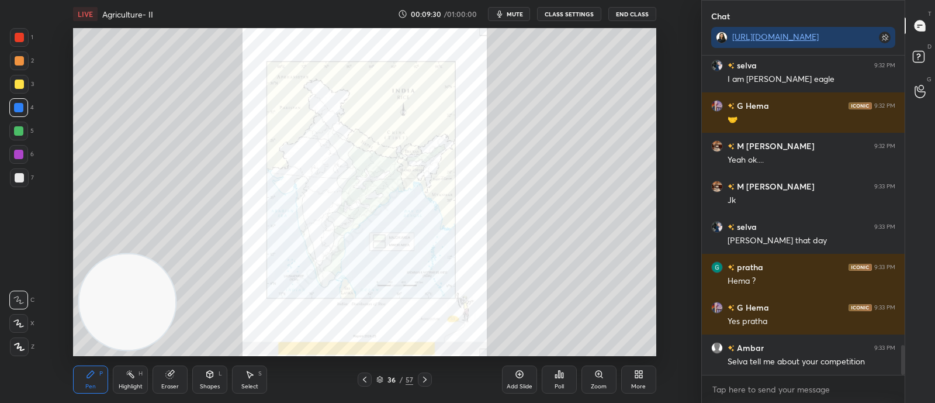
click at [421, 382] on icon at bounding box center [424, 379] width 9 height 9
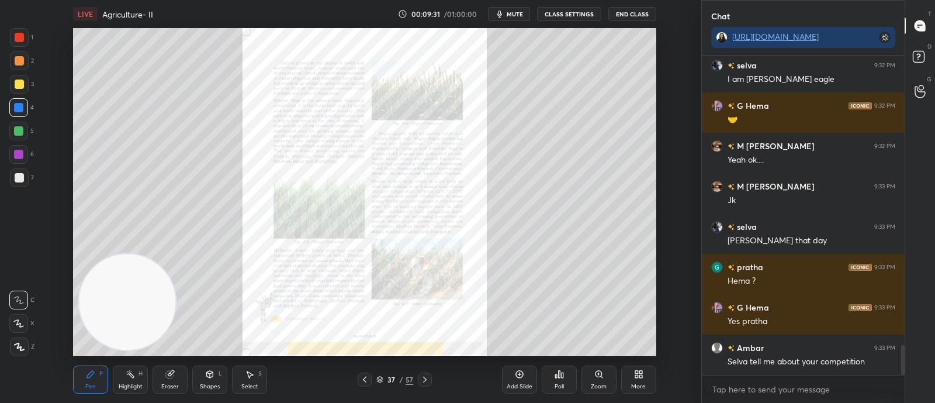
click at [421, 386] on div at bounding box center [425, 379] width 14 height 14
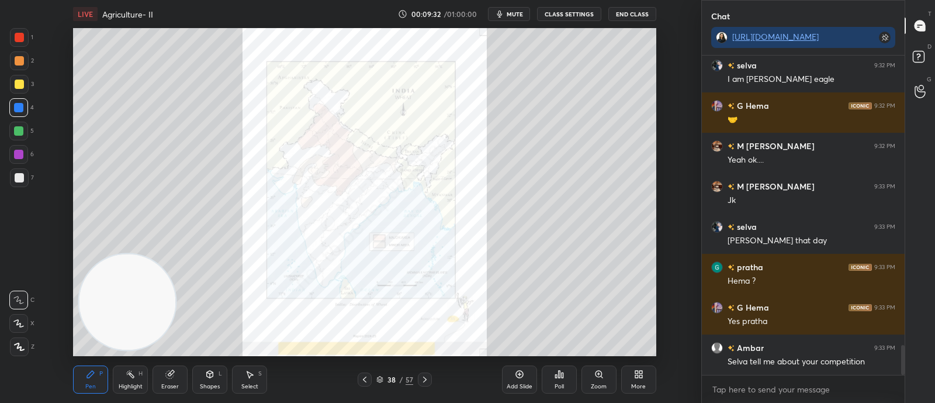
click at [363, 385] on div at bounding box center [365, 379] width 14 height 14
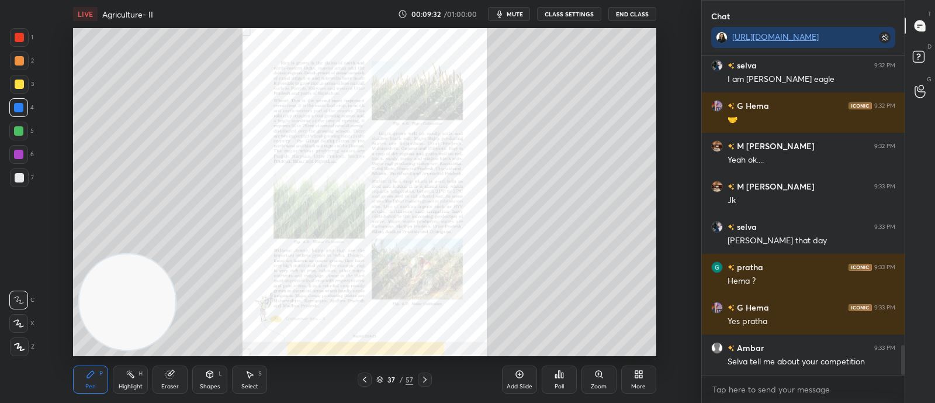
click at [600, 381] on div "Zoom" at bounding box center [599, 379] width 35 height 28
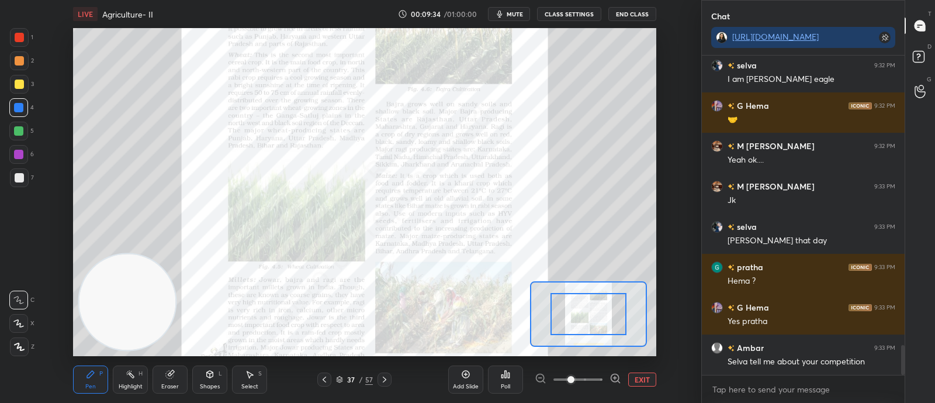
scroll to position [3158, 0]
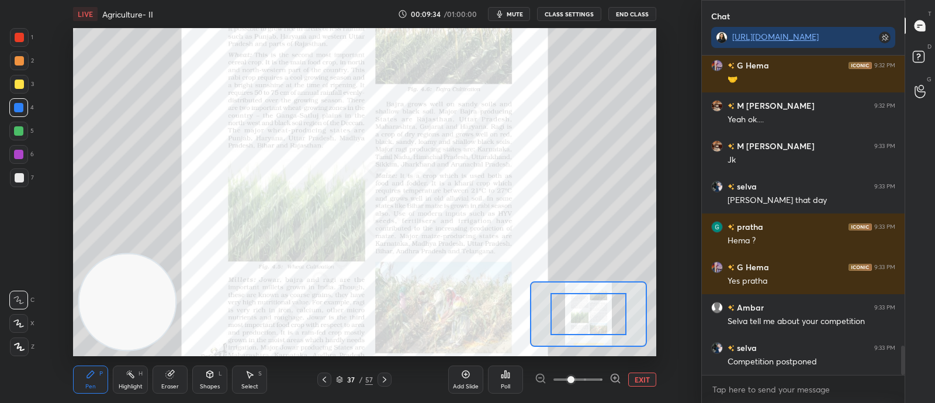
click at [622, 329] on div at bounding box center [589, 314] width 76 height 42
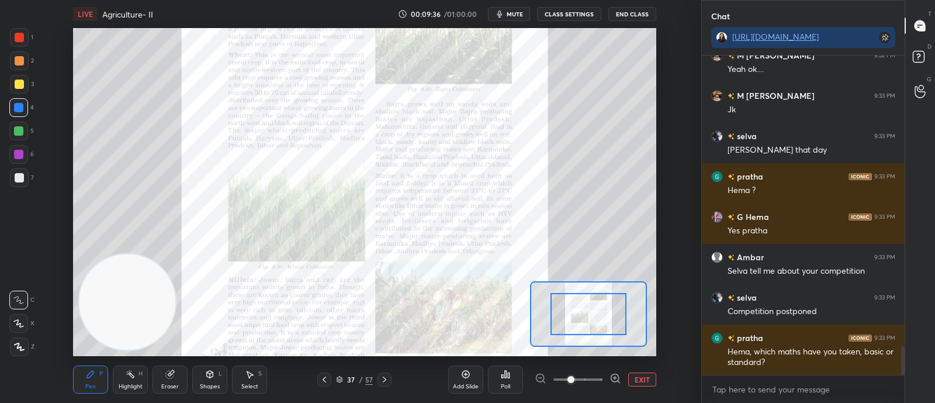
click at [385, 379] on icon at bounding box center [385, 379] width 4 height 6
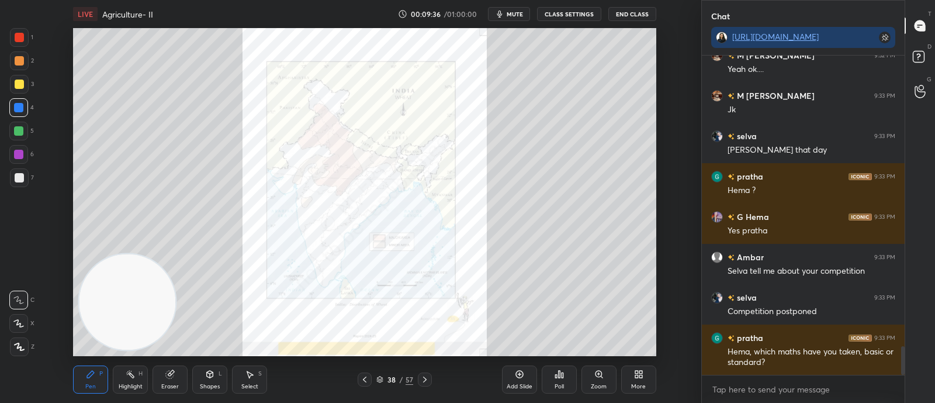
scroll to position [3249, 0]
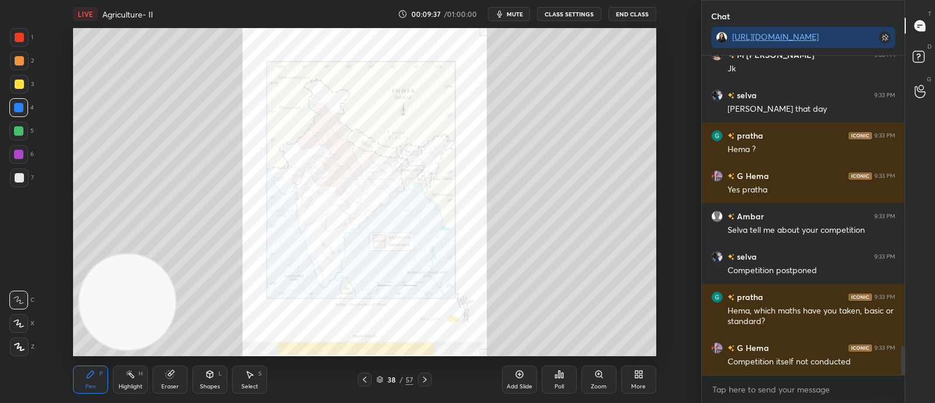
click at [424, 379] on icon at bounding box center [424, 379] width 9 height 9
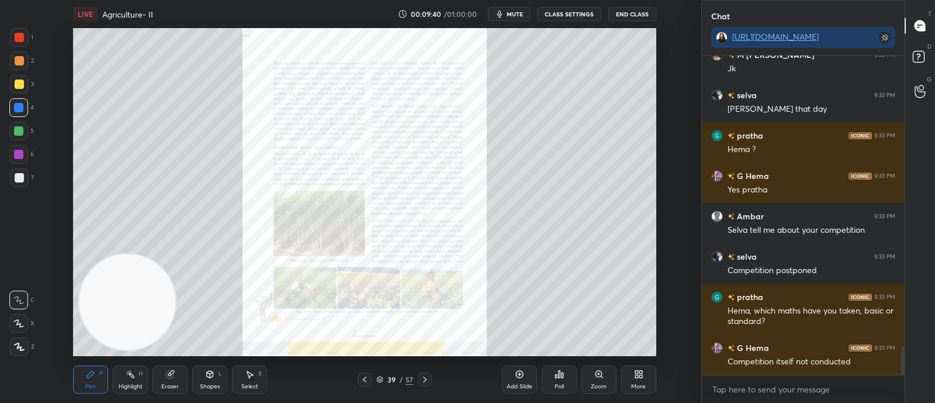
click at [379, 377] on icon at bounding box center [380, 377] width 6 height 3
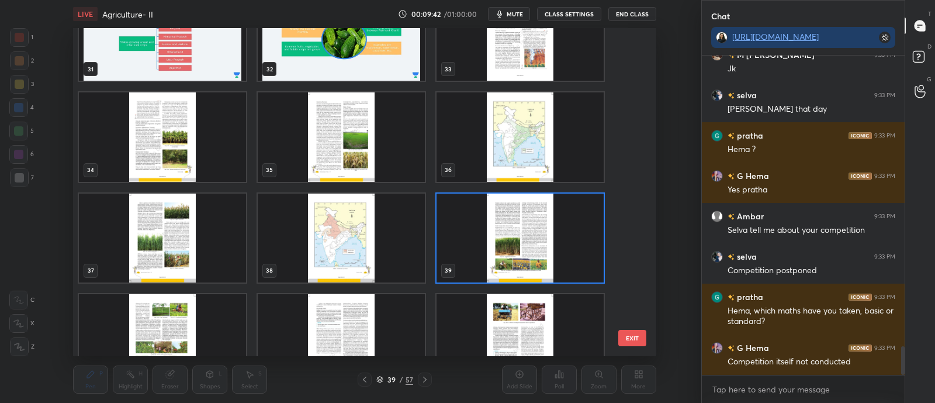
scroll to position [1046, 0]
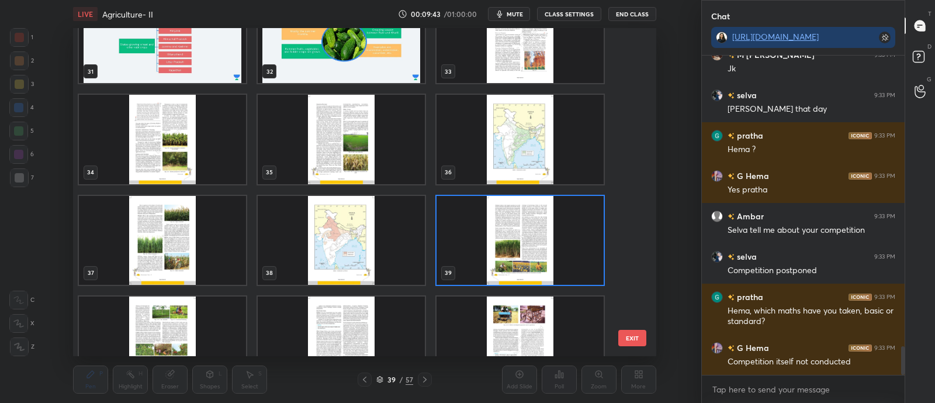
click at [382, 166] on img "grid" at bounding box center [341, 139] width 167 height 89
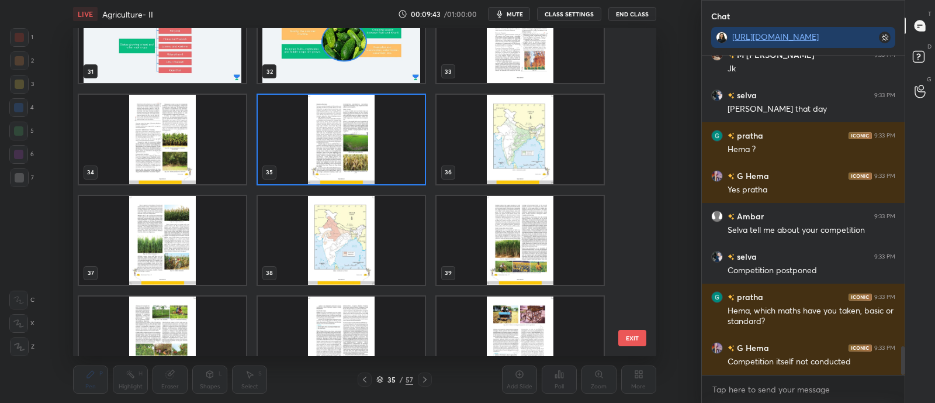
click at [387, 168] on img "grid" at bounding box center [341, 139] width 167 height 89
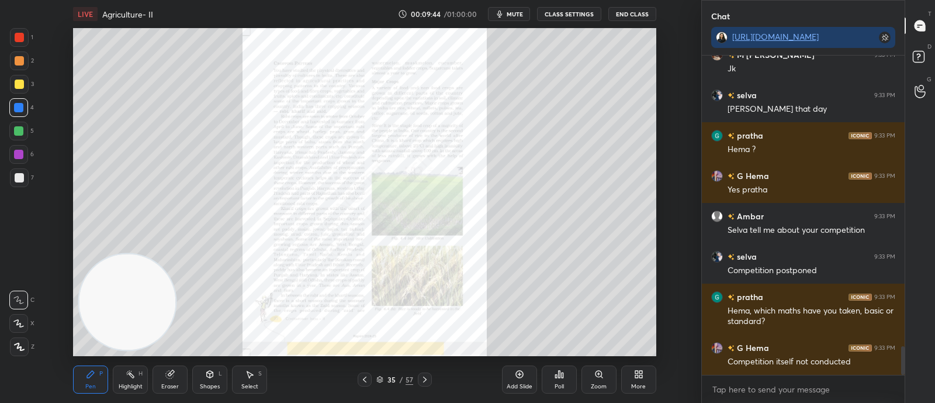
click at [389, 173] on img "grid" at bounding box center [341, 139] width 167 height 89
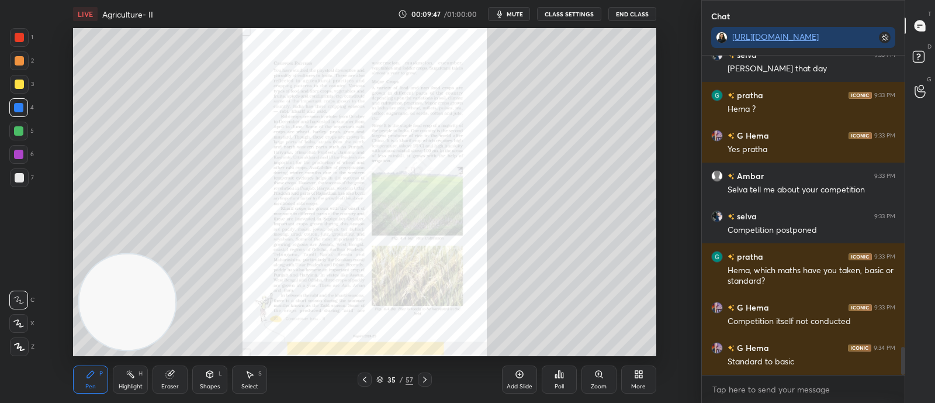
click at [589, 379] on div "Zoom" at bounding box center [599, 379] width 35 height 28
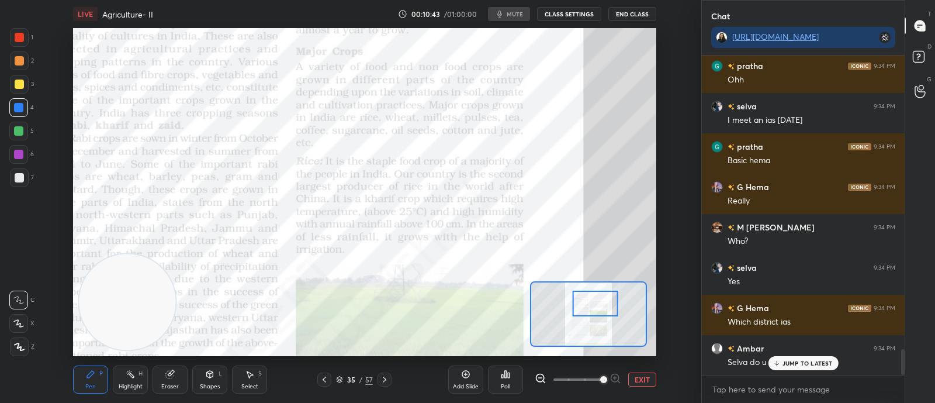
scroll to position [3664, 0]
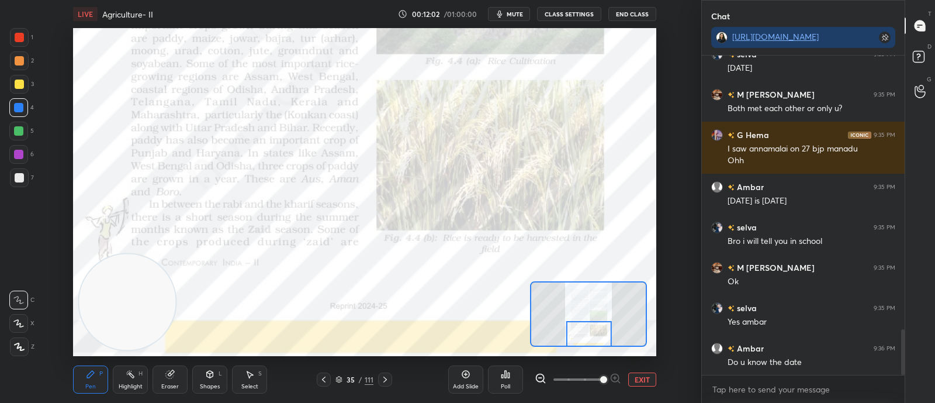
scroll to position [1911, 0]
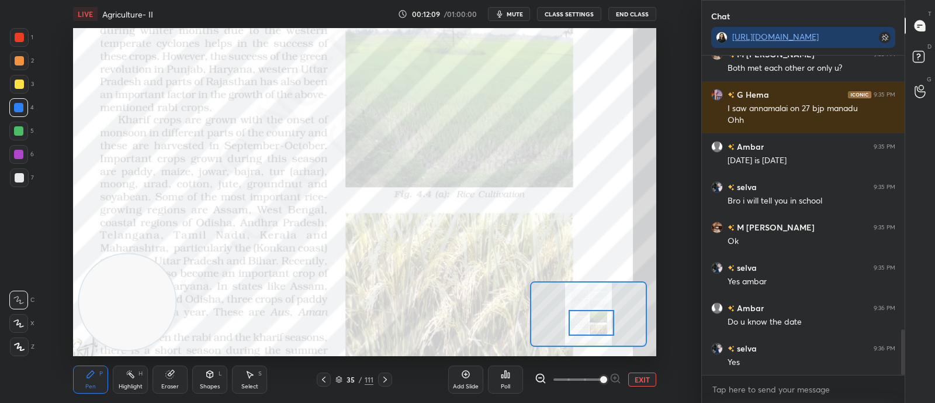
click at [388, 375] on icon at bounding box center [384, 379] width 9 height 9
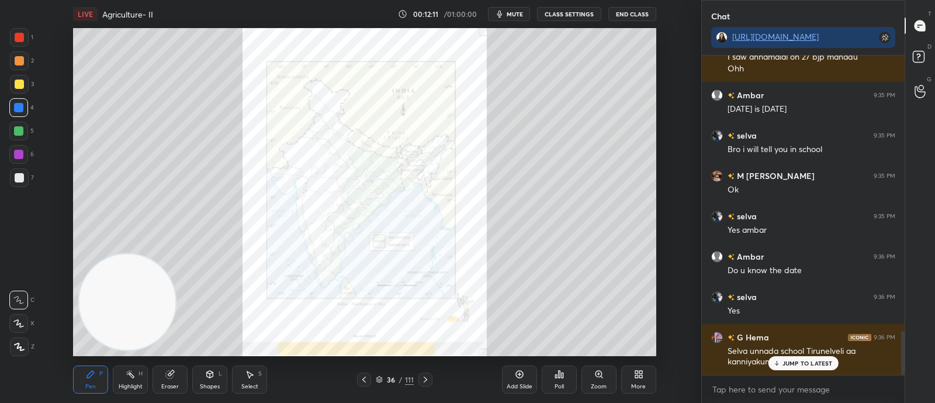
scroll to position [2002, 0]
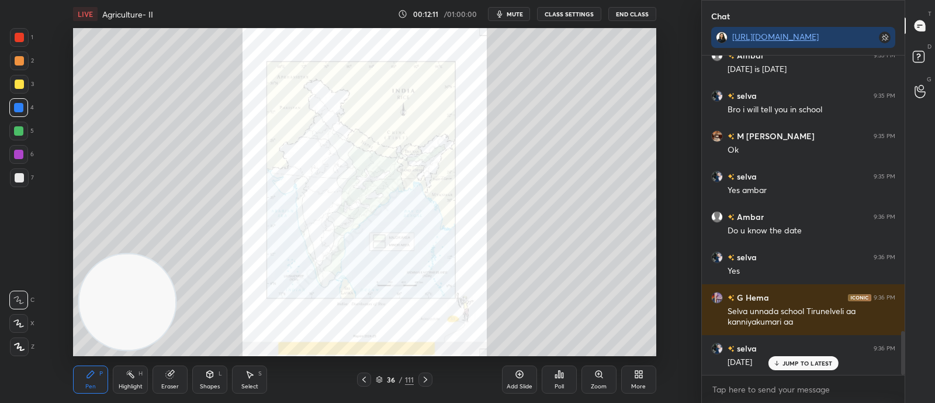
click at [603, 389] on div "Zoom" at bounding box center [599, 386] width 16 height 6
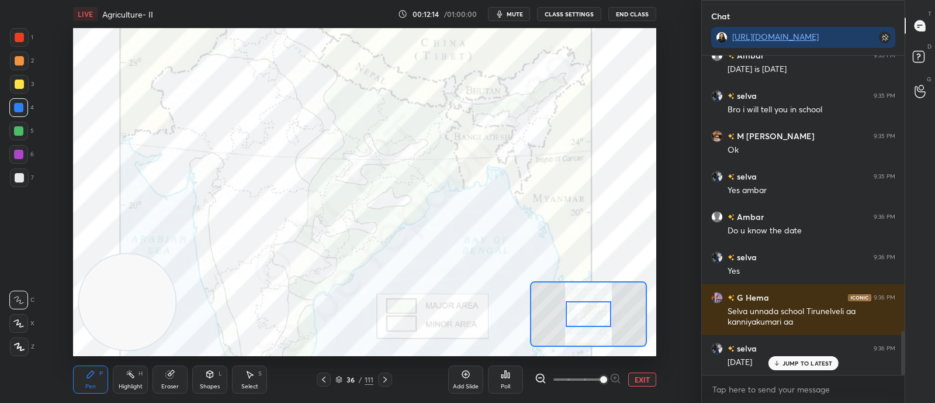
click at [686, 310] on div "Setting up your live class Poll for secs No correct answer Start poll" at bounding box center [364, 192] width 655 height 328
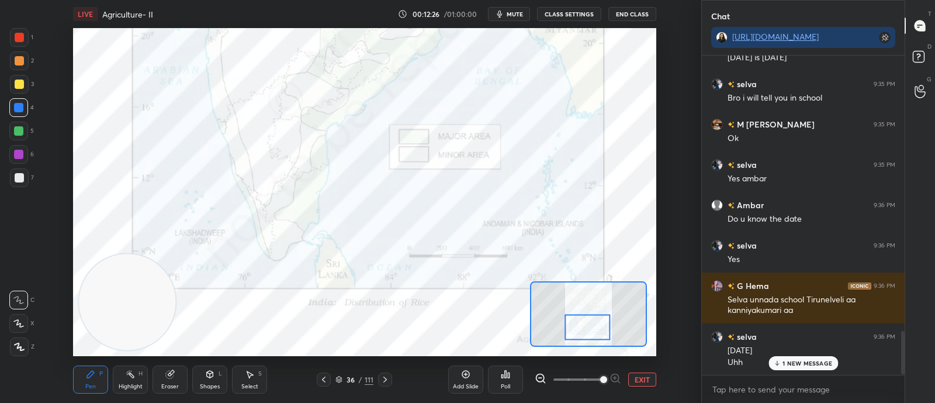
scroll to position [2054, 0]
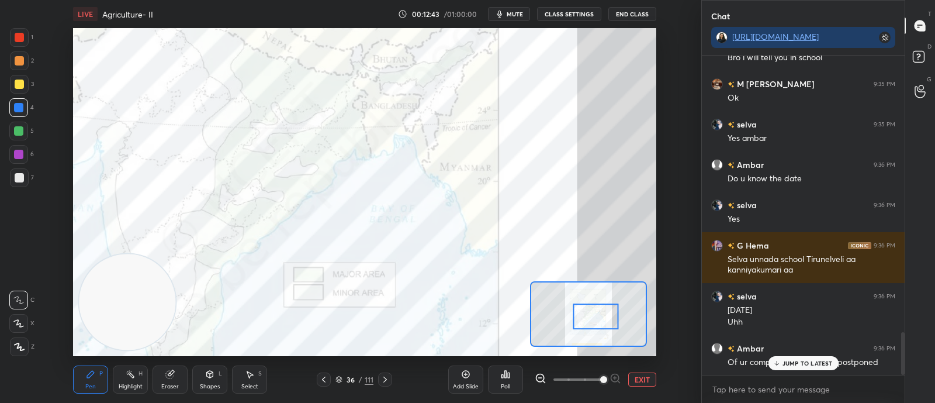
click at [593, 326] on div at bounding box center [596, 315] width 46 height 25
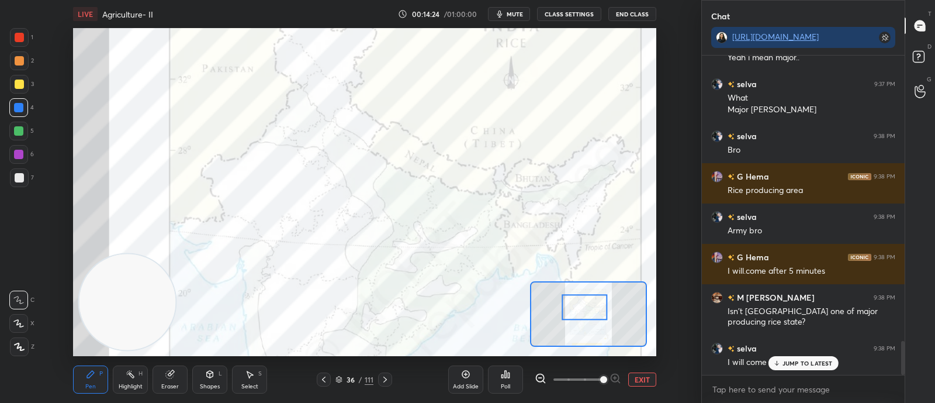
scroll to position [2750, 0]
click at [733, 318] on div "selva 9:36 PM 7th October 2025 Uhh Ambar 9:36 PM Of ur competition which was po…" at bounding box center [803, 215] width 203 height 319
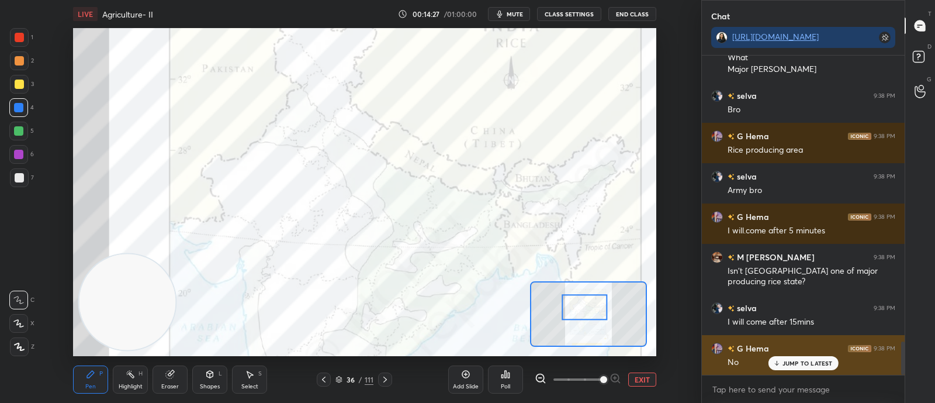
click at [784, 365] on p "JUMP TO LATEST" at bounding box center [808, 362] width 50 height 7
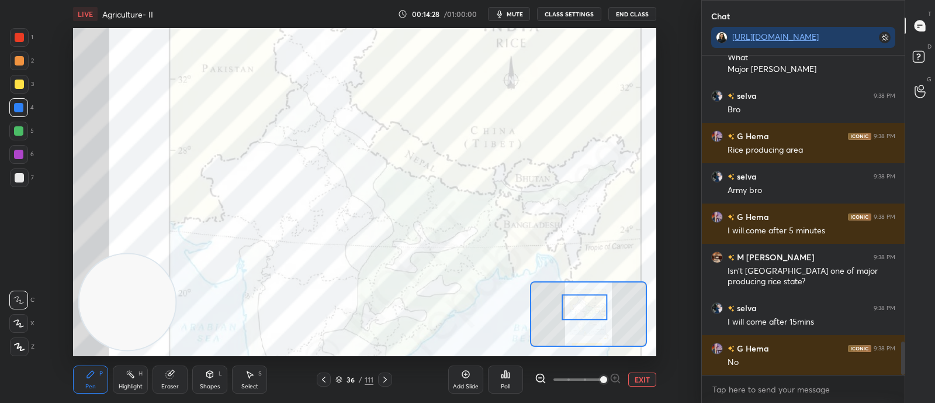
click at [604, 313] on div at bounding box center [585, 307] width 46 height 25
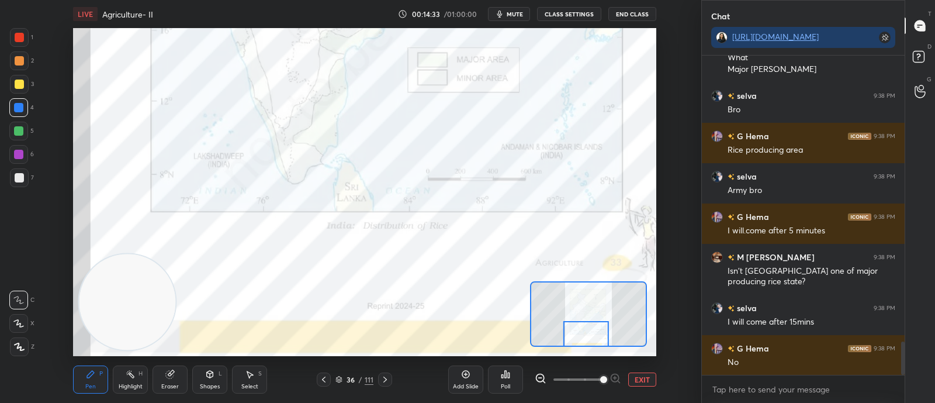
click at [168, 387] on div "Eraser" at bounding box center [170, 386] width 18 height 6
click at [23, 355] on div "Erase all" at bounding box center [18, 346] width 19 height 19
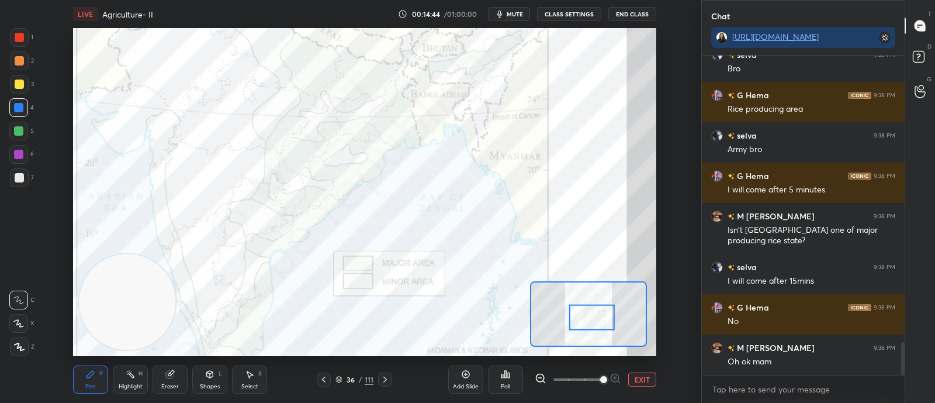
scroll to position [2831, 0]
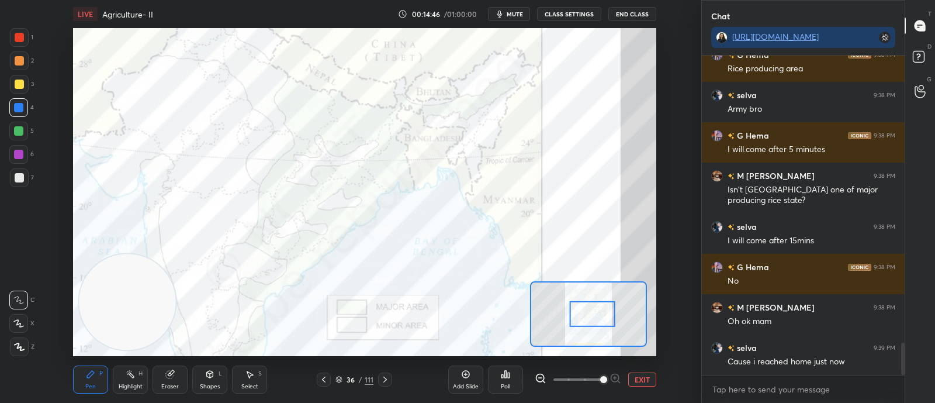
click at [381, 378] on icon at bounding box center [384, 379] width 9 height 9
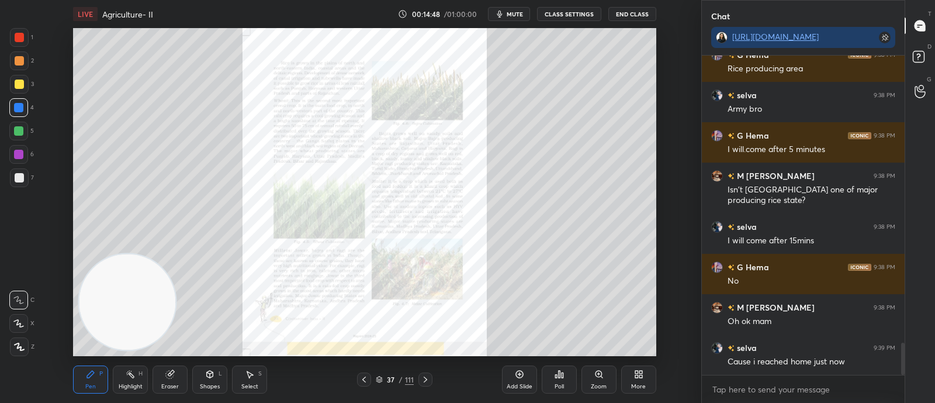
click at [602, 374] on icon at bounding box center [599, 374] width 6 height 6
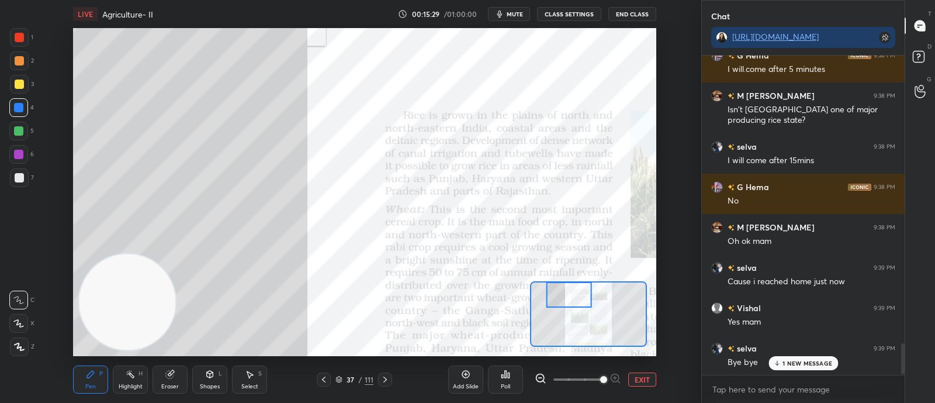
scroll to position [2951, 0]
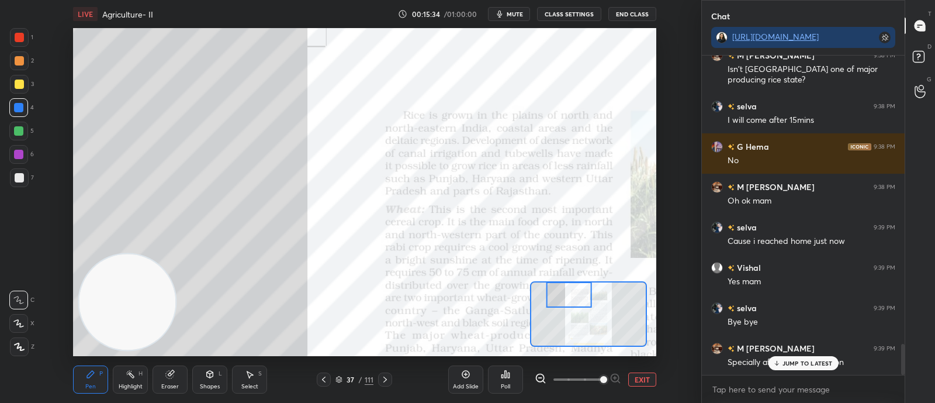
click at [827, 366] on p "JUMP TO LATEST" at bounding box center [808, 362] width 50 height 7
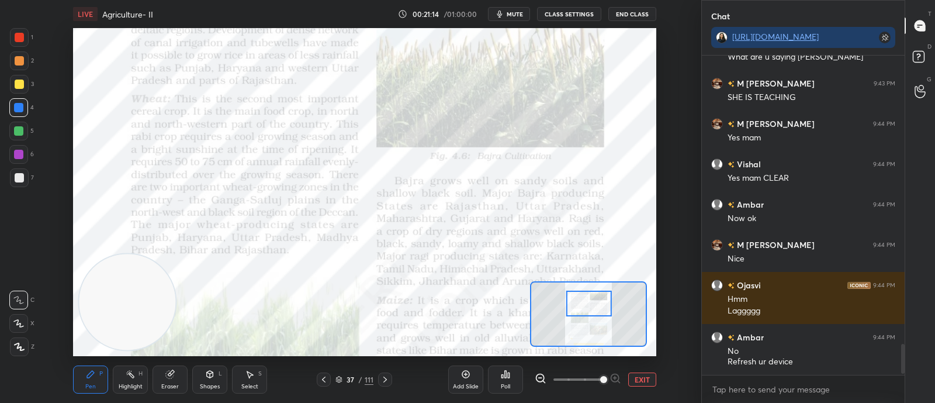
scroll to position [2980, 0]
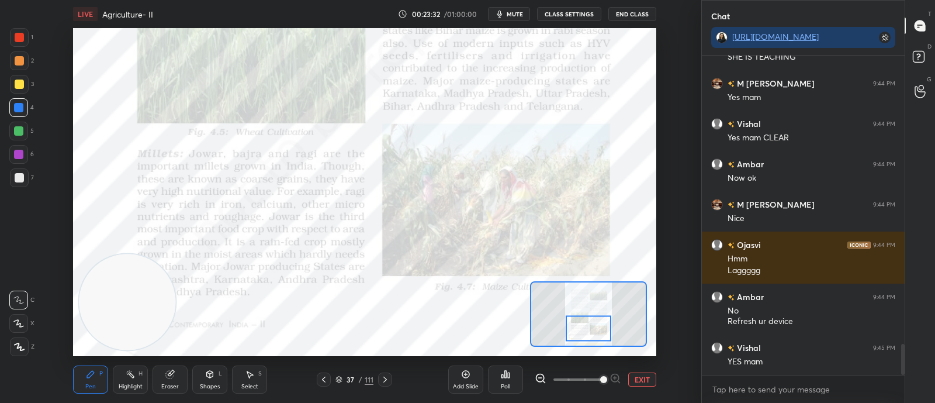
click at [143, 317] on video at bounding box center [127, 302] width 96 height 96
click at [172, 383] on div "Eraser" at bounding box center [170, 386] width 18 height 6
click at [19, 351] on div "Erase all" at bounding box center [18, 346] width 19 height 19
click at [98, 376] on div "Pen P" at bounding box center [90, 379] width 35 height 28
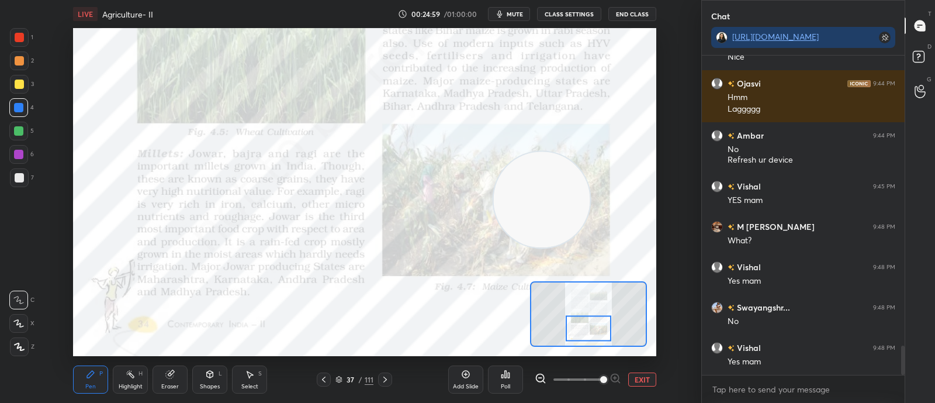
scroll to position [3192, 0]
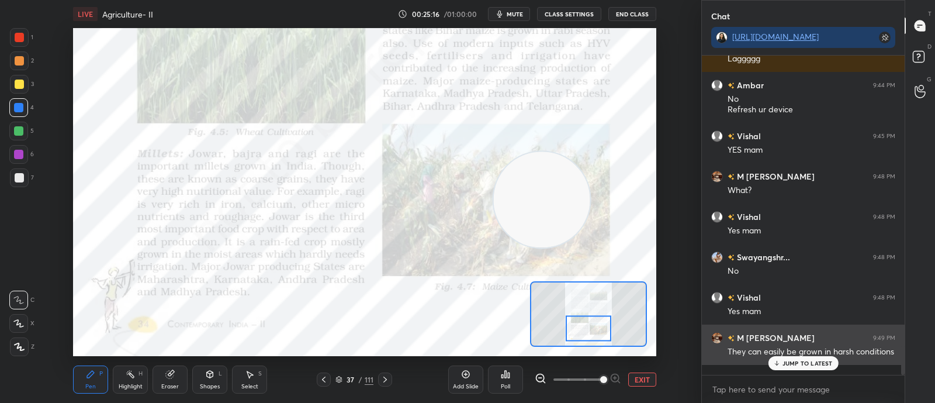
click at [830, 368] on div "JUMP TO LATEST" at bounding box center [803, 363] width 70 height 14
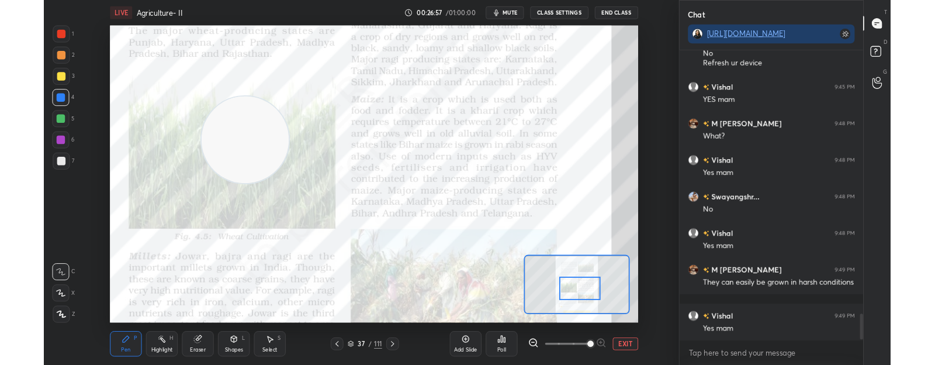
scroll to position [3273, 0]
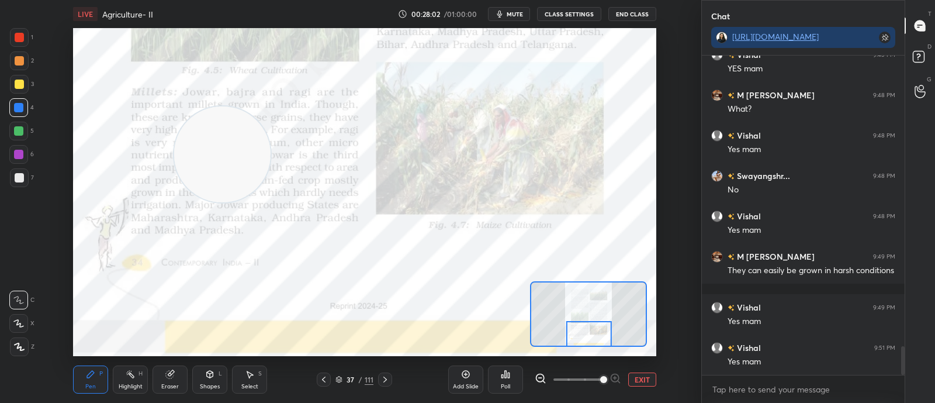
click at [648, 378] on button "EXIT" at bounding box center [642, 379] width 28 height 14
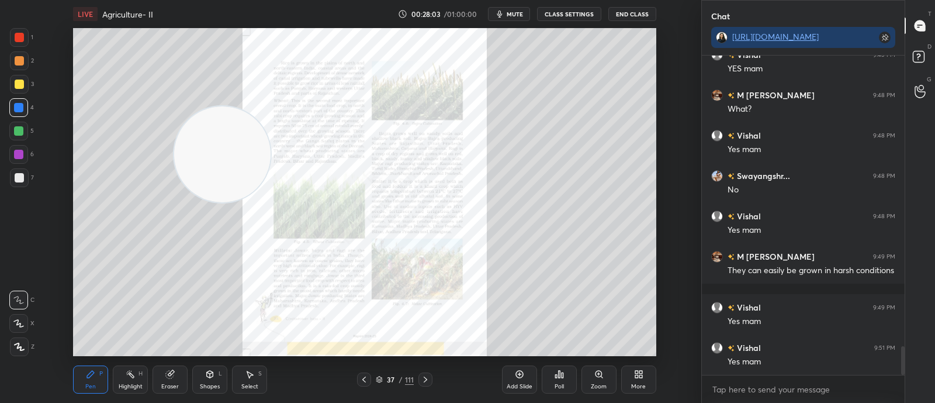
click at [525, 385] on div "Add Slide" at bounding box center [520, 386] width 26 height 6
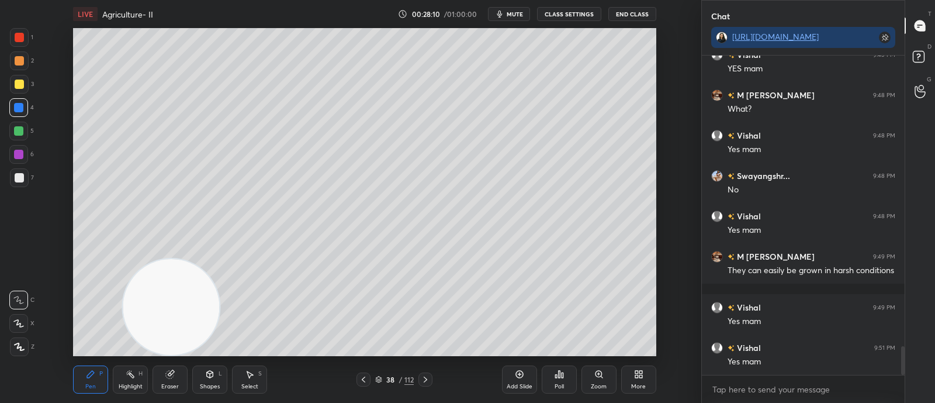
click at [207, 340] on video at bounding box center [171, 307] width 96 height 96
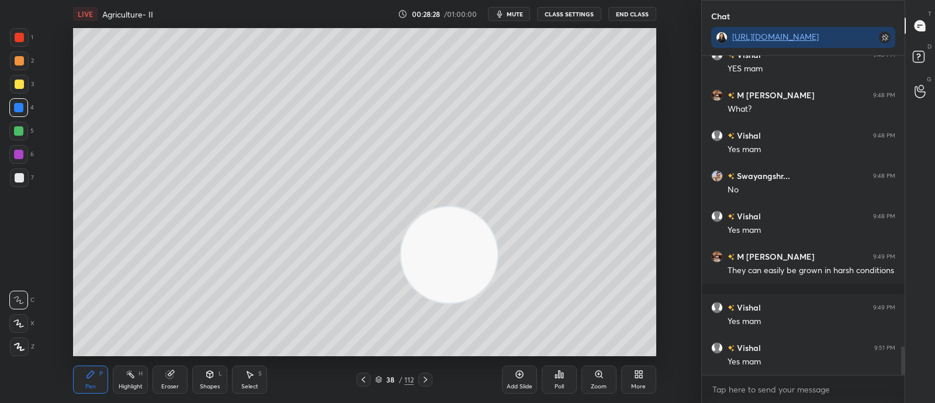
click at [502, 16] on icon "button" at bounding box center [499, 14] width 5 height 7
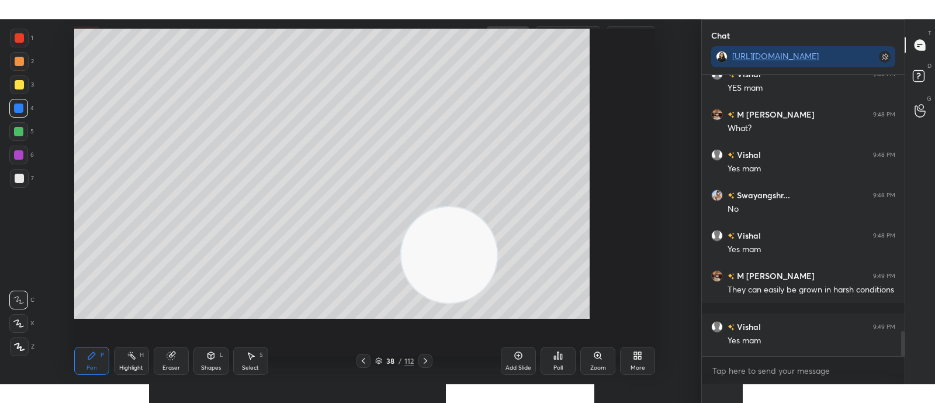
scroll to position [316, 199]
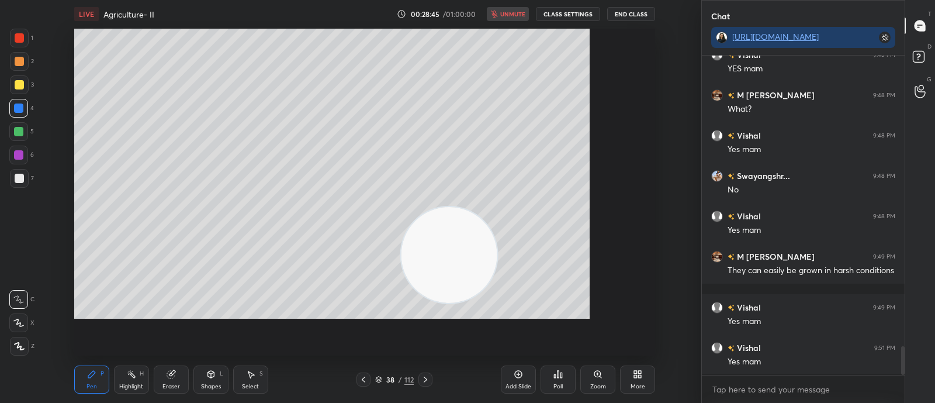
type textarea "x"
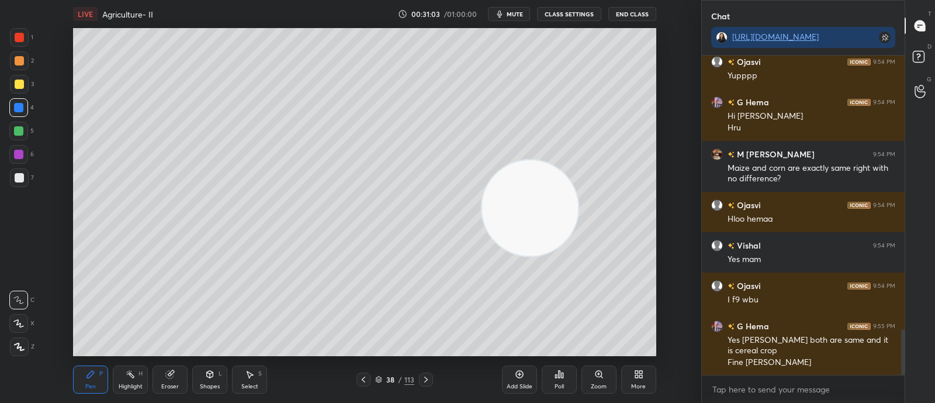
scroll to position [1905, 0]
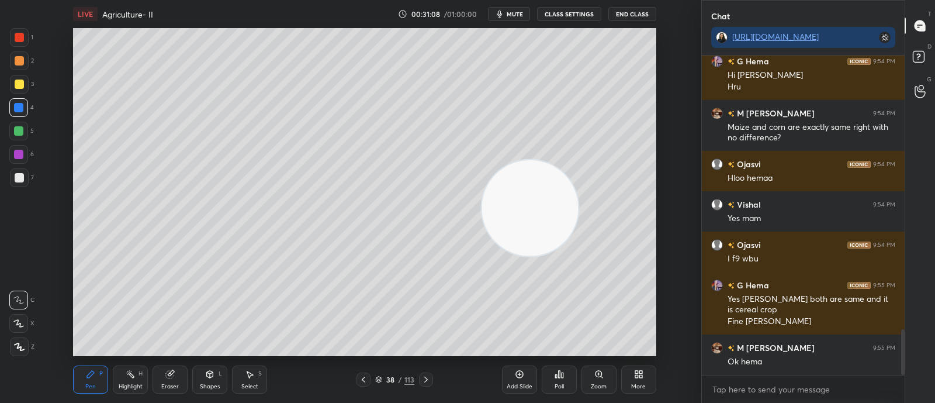
click at [379, 385] on div "38 / 113" at bounding box center [394, 379] width 77 height 14
click at [377, 378] on icon at bounding box center [379, 377] width 6 height 3
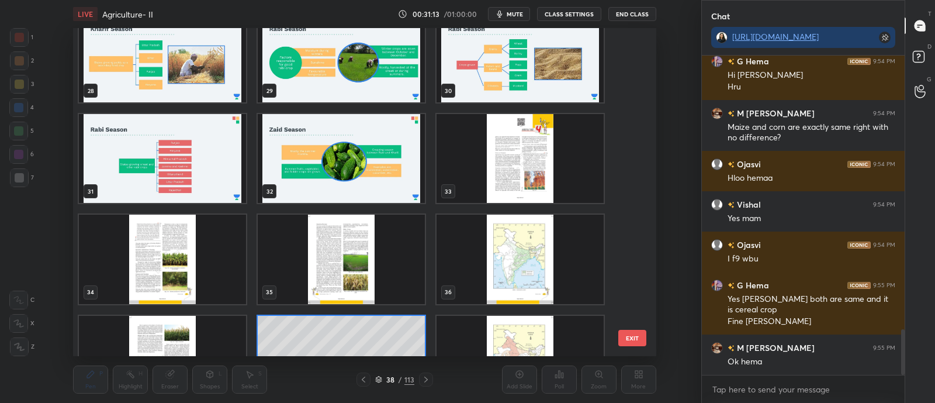
scroll to position [926, 0]
click at [475, 346] on img "grid" at bounding box center [520, 359] width 167 height 89
click at [479, 345] on img "grid" at bounding box center [520, 359] width 167 height 89
click at [481, 344] on img "grid" at bounding box center [520, 359] width 167 height 89
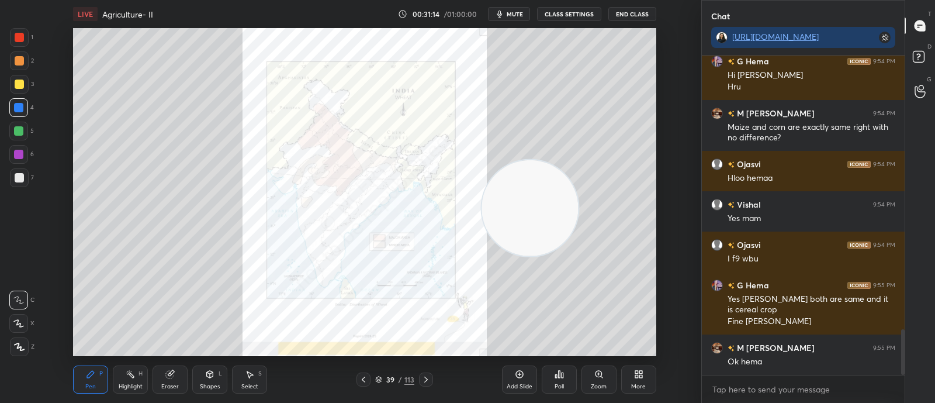
click at [481, 343] on img "grid" at bounding box center [520, 359] width 167 height 89
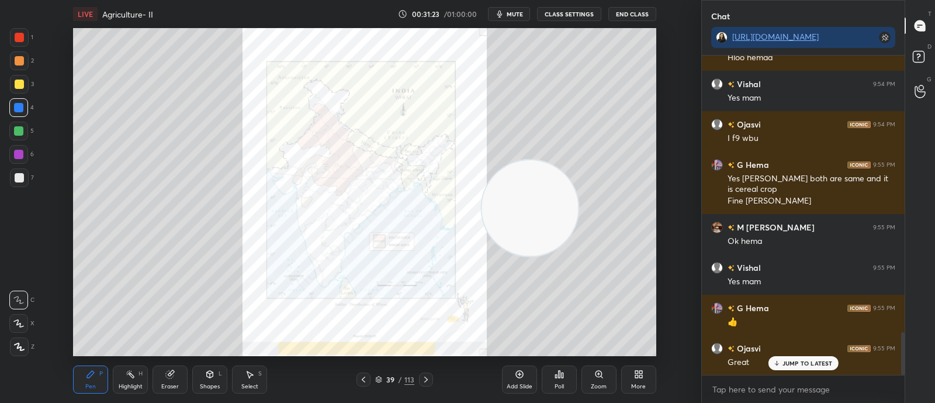
scroll to position [2065, 0]
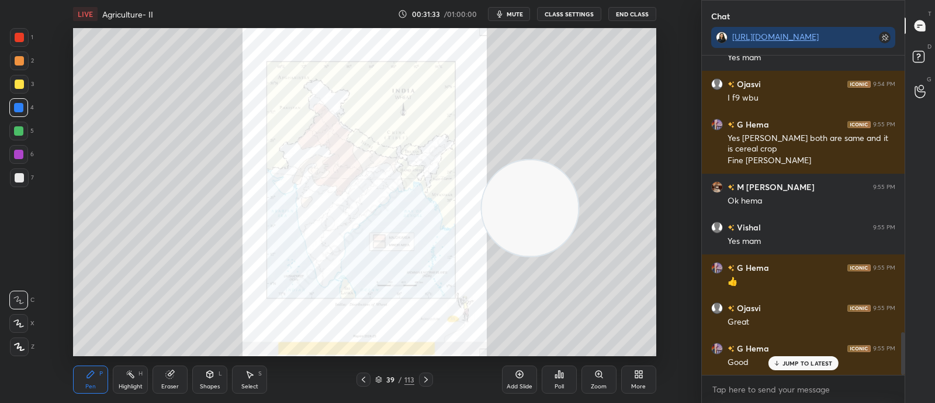
click at [384, 380] on div "39 / 113" at bounding box center [394, 379] width 39 height 11
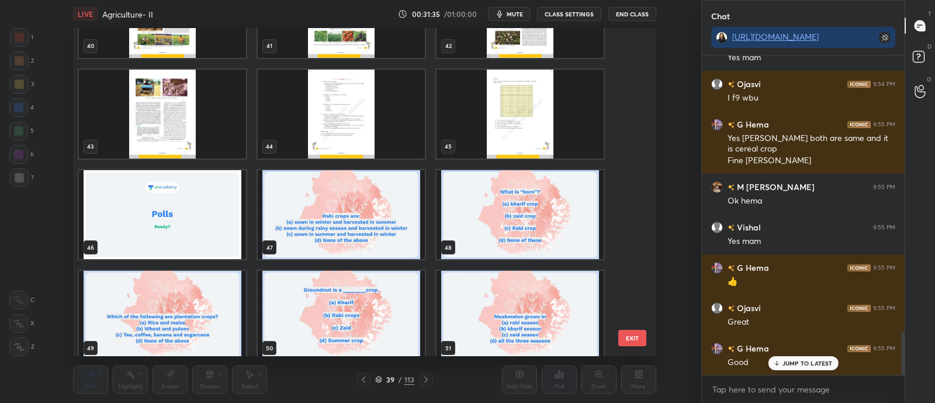
scroll to position [1376, 0]
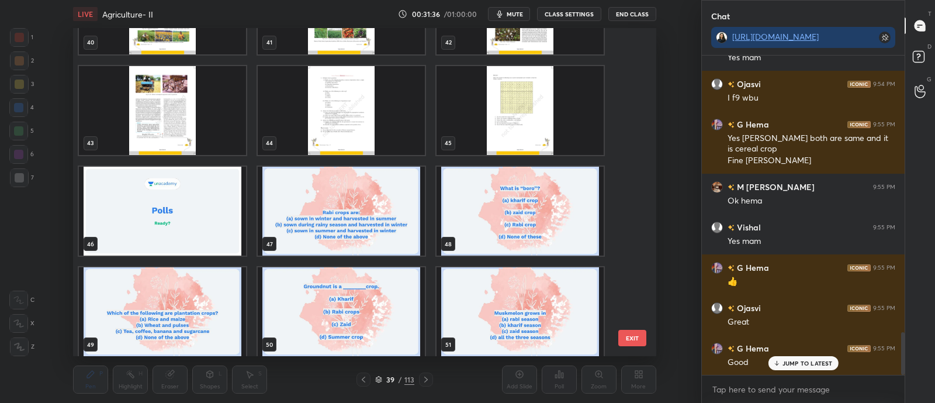
click at [203, 219] on img "grid" at bounding box center [162, 211] width 167 height 89
click at [205, 219] on img "grid" at bounding box center [162, 211] width 167 height 89
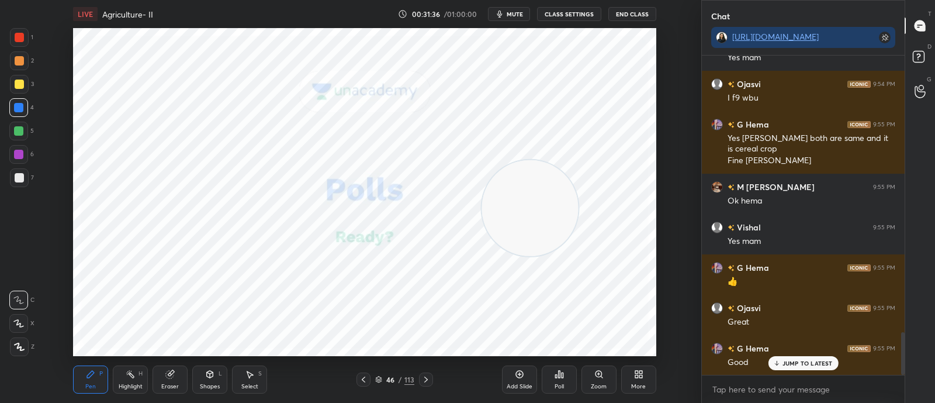
click at [206, 220] on img "grid" at bounding box center [162, 211] width 167 height 89
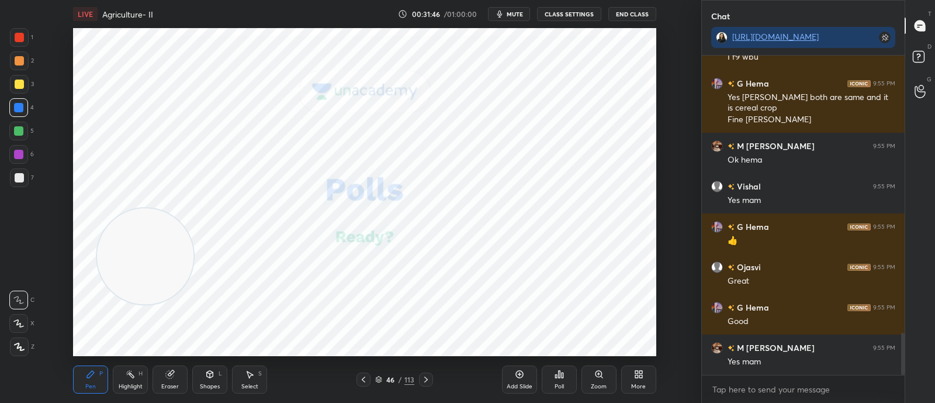
click at [430, 378] on icon at bounding box center [425, 379] width 9 height 9
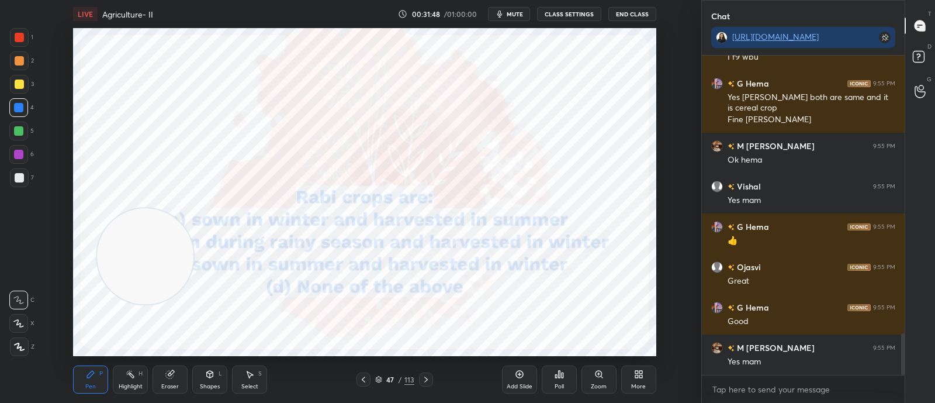
scroll to position [2147, 0]
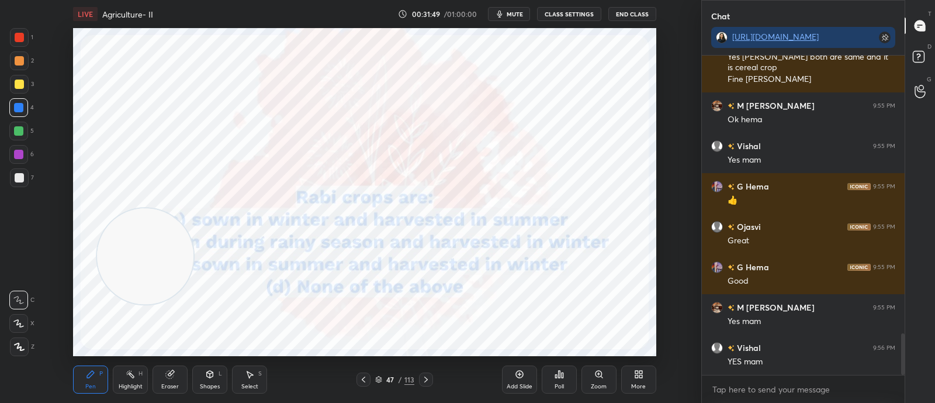
click at [513, 12] on span "mute" at bounding box center [515, 14] width 16 height 8
click at [505, 16] on span "unmute" at bounding box center [513, 14] width 25 height 8
click at [558, 373] on icon at bounding box center [559, 373] width 9 height 9
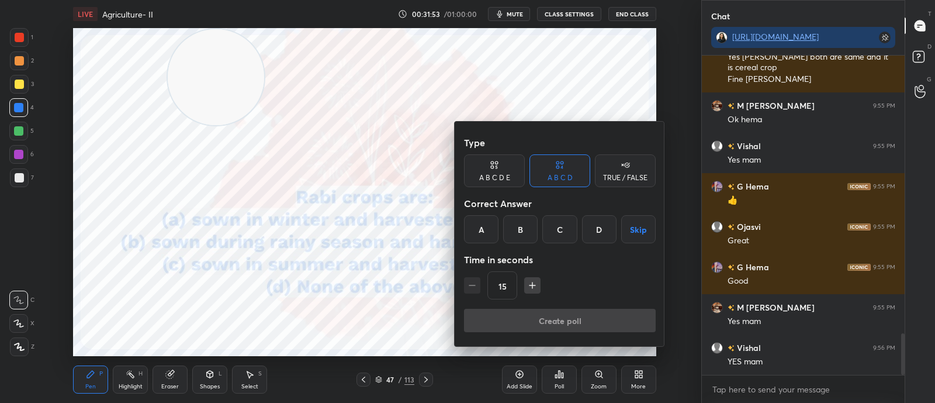
click at [491, 224] on div "A" at bounding box center [481, 229] width 34 height 28
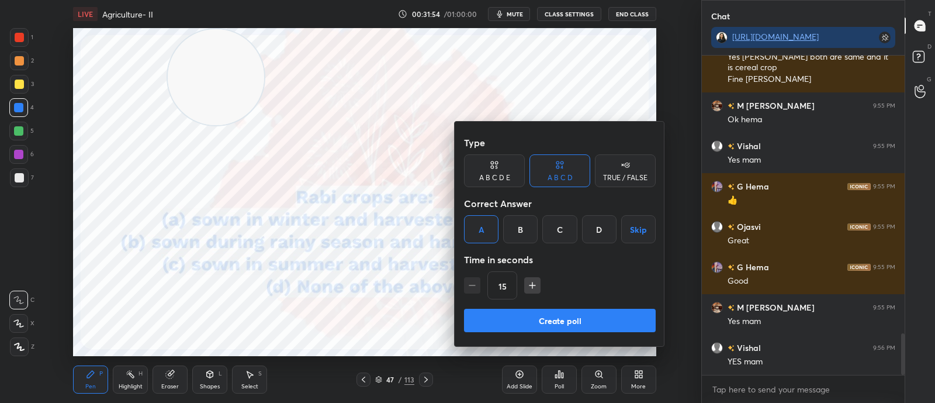
click at [524, 314] on button "Create poll" at bounding box center [560, 320] width 192 height 23
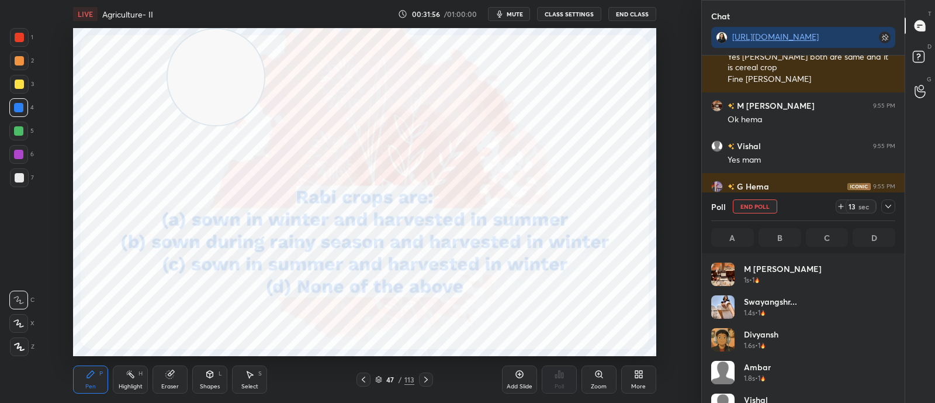
scroll to position [4, 4]
click at [897, 206] on div "Poll End Poll 13 sec A B C D" at bounding box center [803, 222] width 203 height 61
click at [887, 209] on icon at bounding box center [888, 206] width 9 height 9
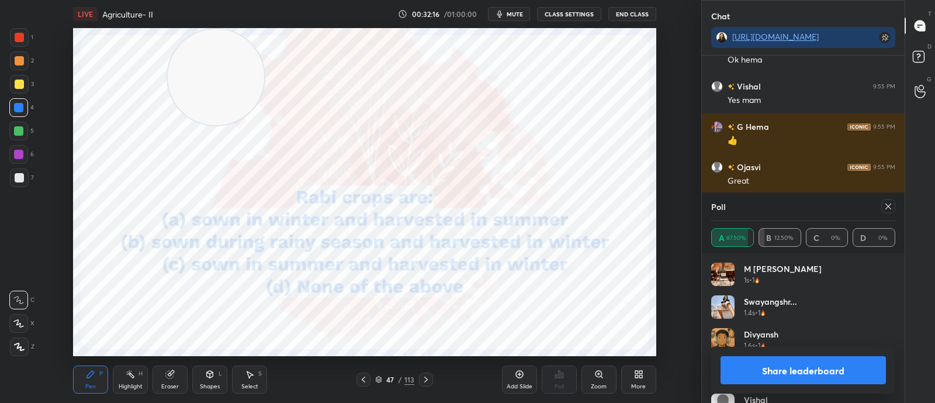
click at [885, 211] on icon at bounding box center [888, 206] width 9 height 9
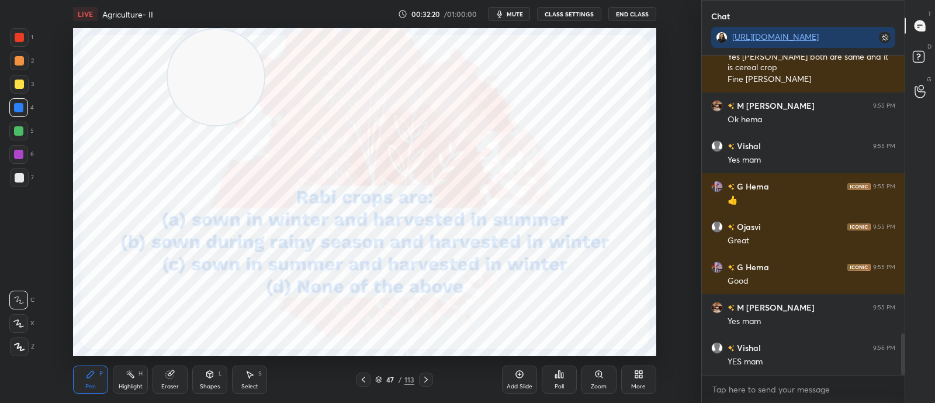
click at [434, 384] on div "47 / 113" at bounding box center [395, 379] width 214 height 14
click at [424, 378] on icon at bounding box center [426, 379] width 4 height 6
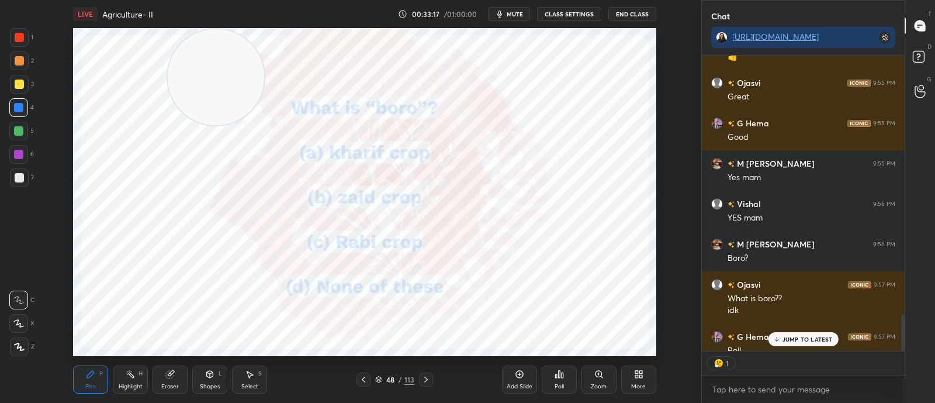
scroll to position [2314, 0]
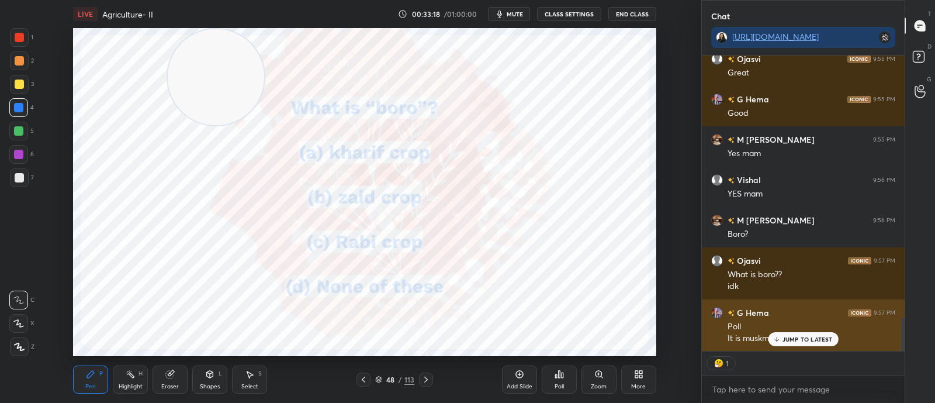
click at [783, 339] on p "JUMP TO LATEST" at bounding box center [808, 338] width 50 height 7
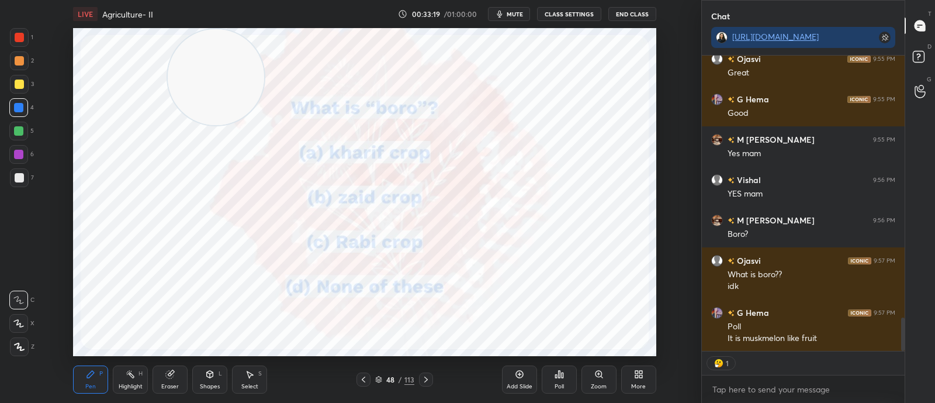
scroll to position [2355, 0]
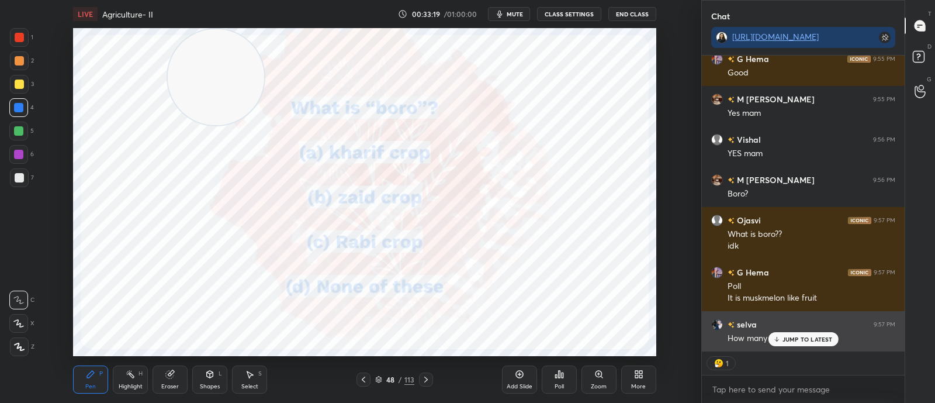
click at [791, 340] on p "JUMP TO LATEST" at bounding box center [808, 338] width 50 height 7
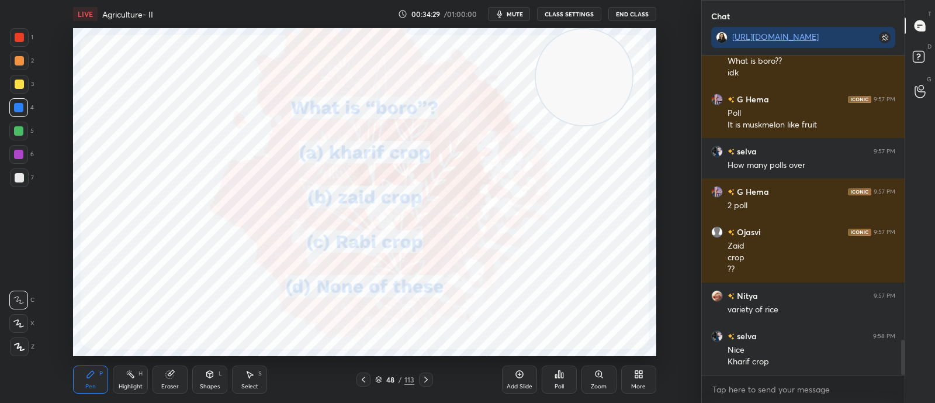
scroll to position [2568, 0]
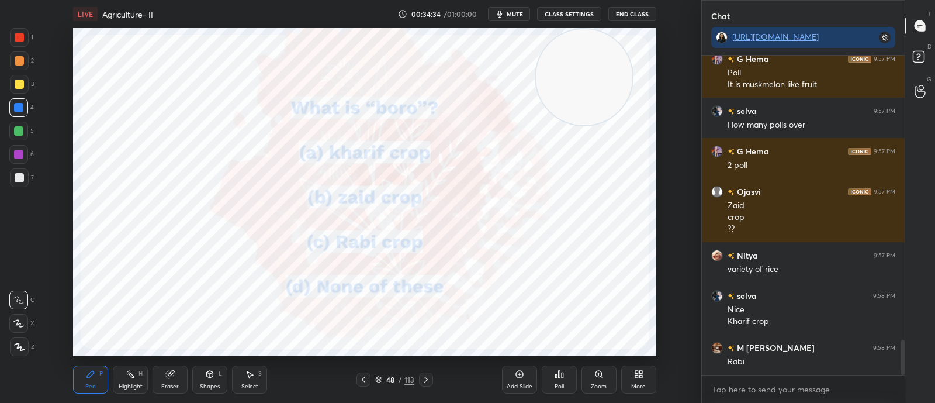
click at [561, 383] on div "Poll" at bounding box center [559, 386] width 9 height 6
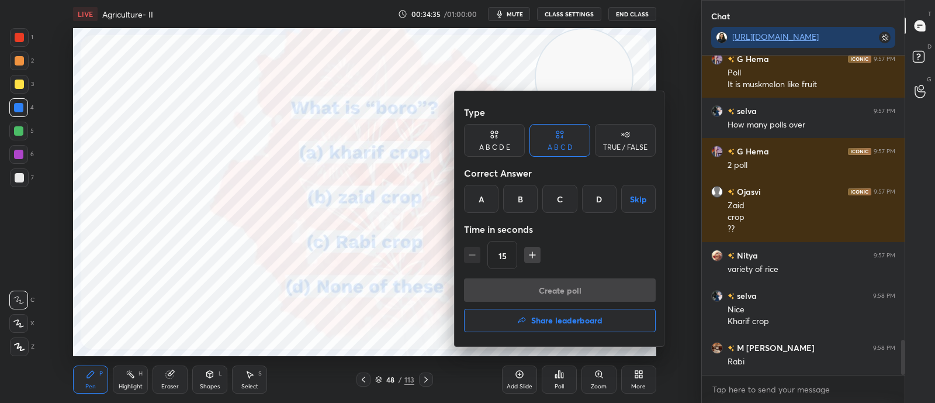
click at [561, 201] on div "C" at bounding box center [559, 199] width 34 height 28
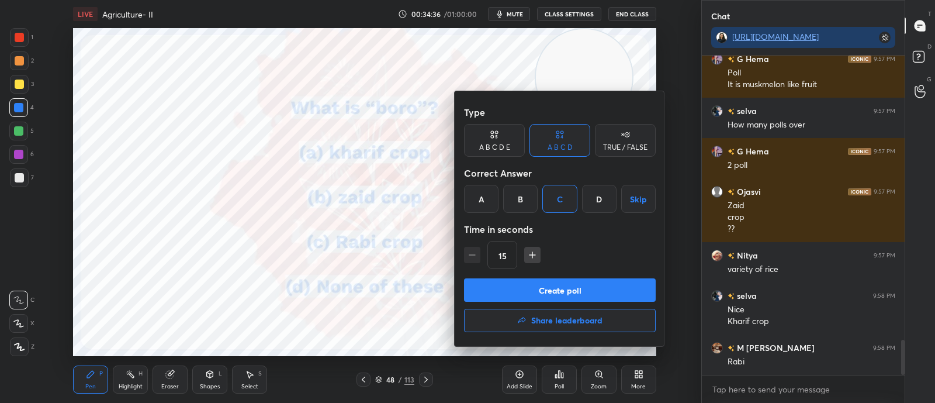
click at [562, 284] on button "Create poll" at bounding box center [560, 289] width 192 height 23
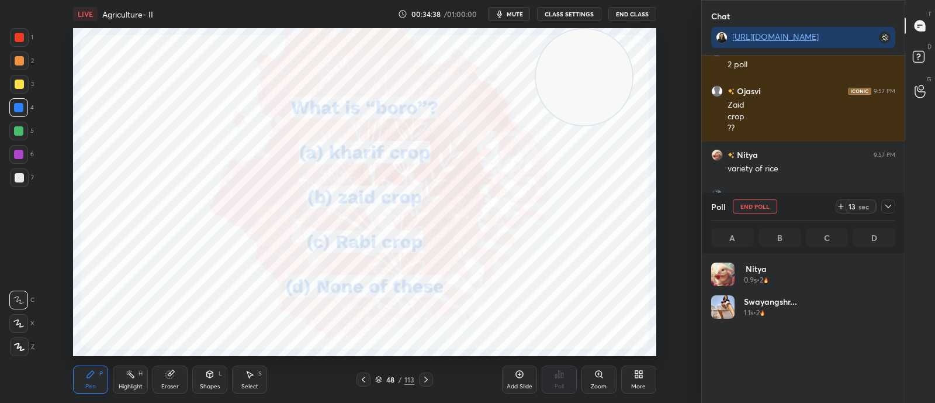
scroll to position [137, 181]
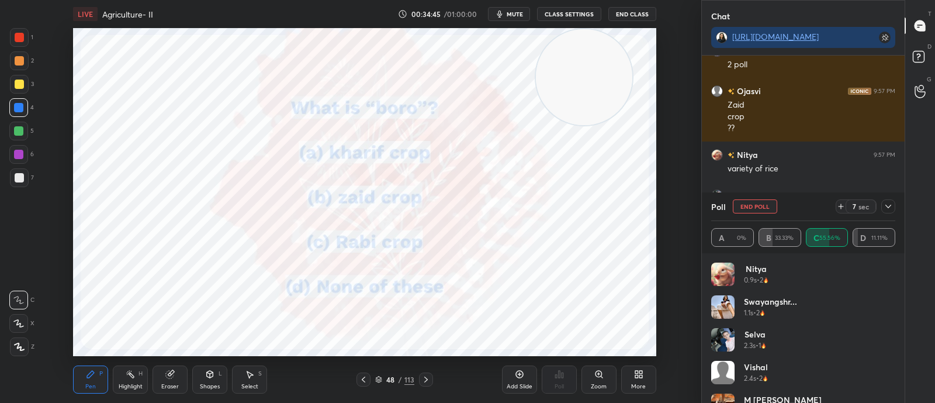
click at [887, 207] on icon at bounding box center [888, 206] width 9 height 9
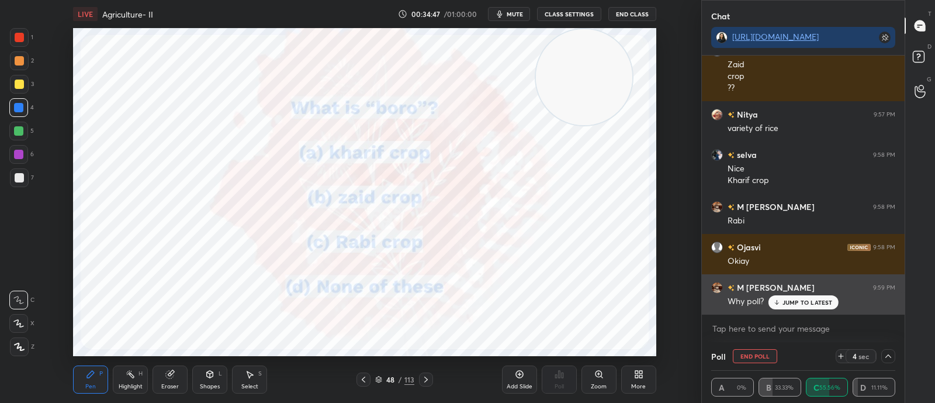
scroll to position [2709, 0]
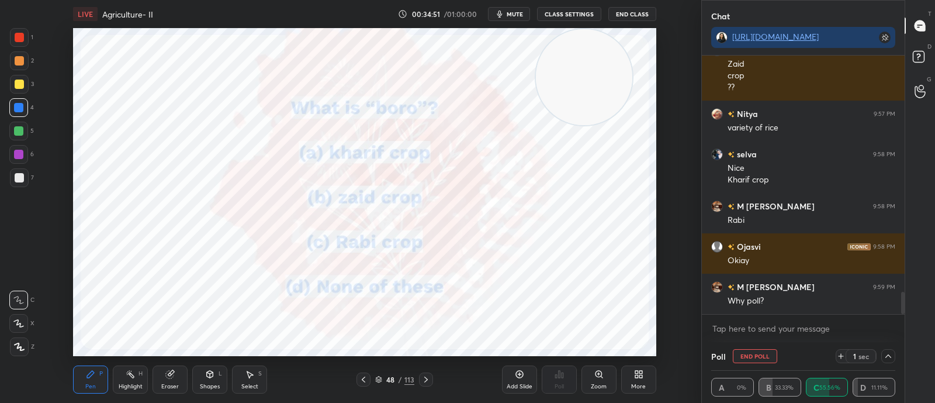
click at [884, 359] on icon at bounding box center [888, 355] width 9 height 9
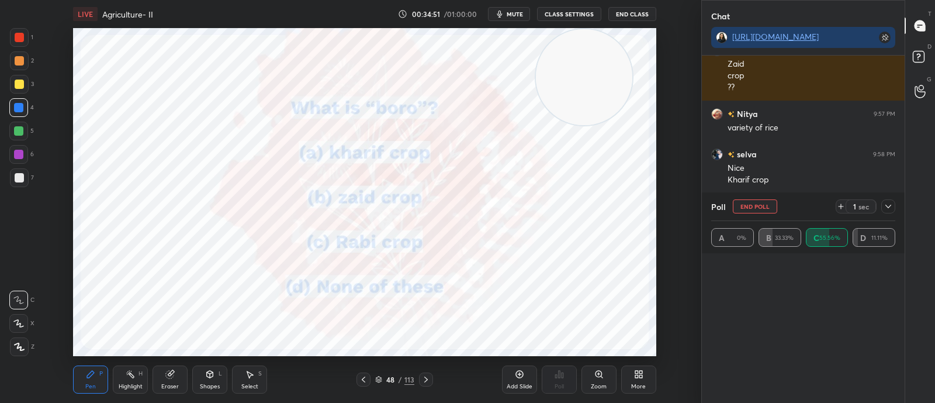
scroll to position [137, 181]
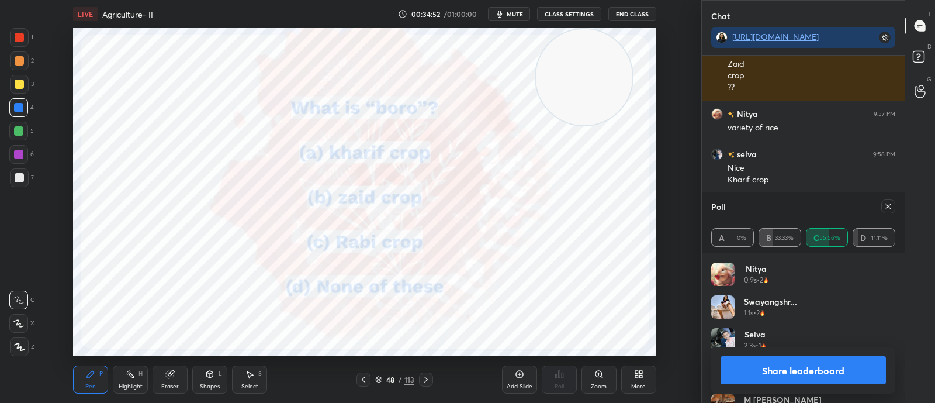
click at [882, 213] on div at bounding box center [886, 206] width 19 height 14
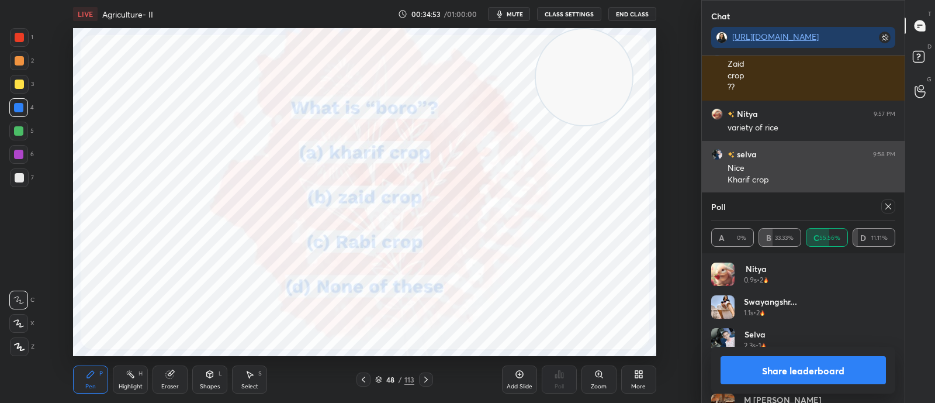
scroll to position [23, 0]
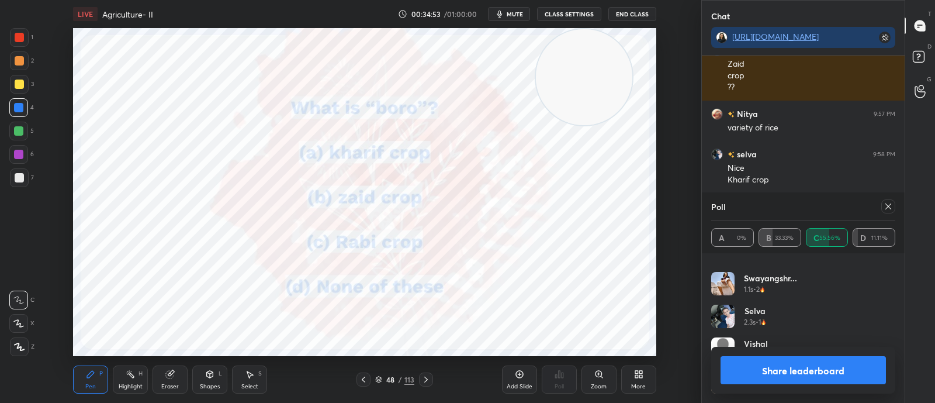
click at [885, 208] on icon at bounding box center [888, 206] width 9 height 9
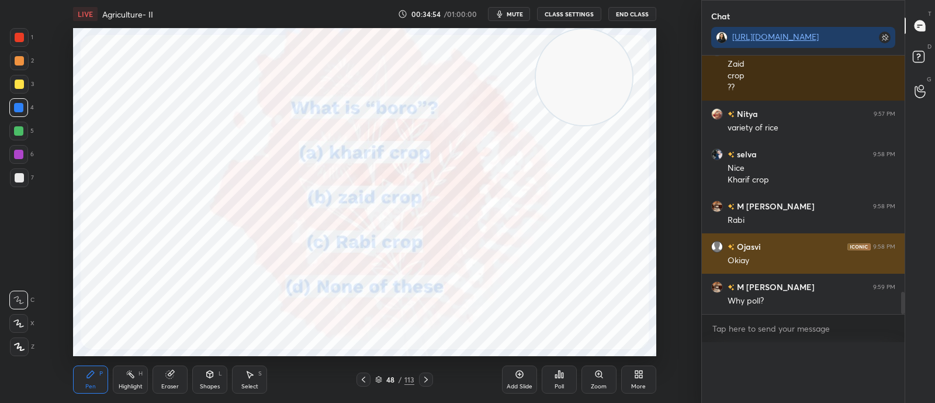
scroll to position [4, 4]
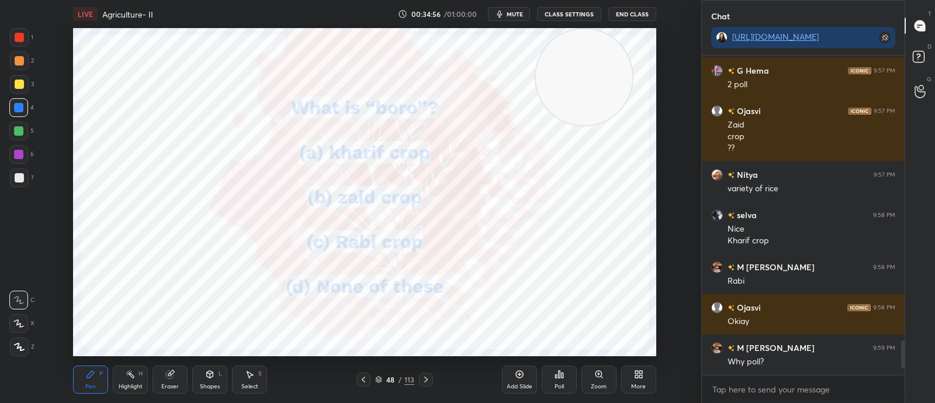
click at [431, 381] on div at bounding box center [426, 379] width 14 height 14
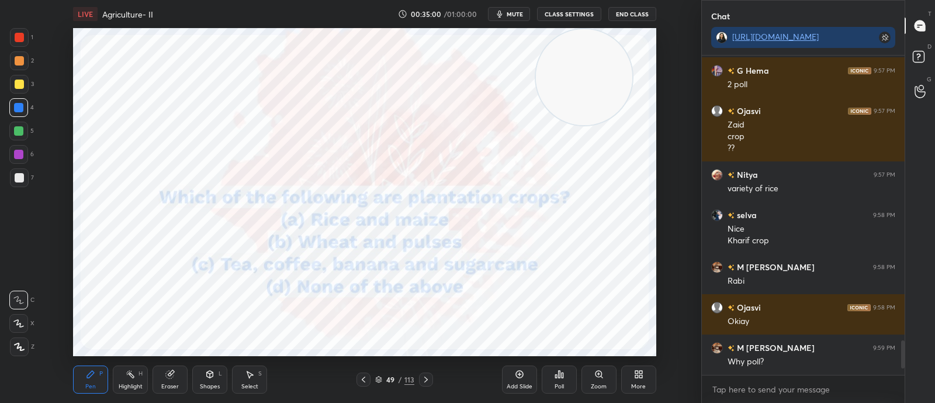
click at [555, 380] on div "Poll" at bounding box center [559, 379] width 35 height 28
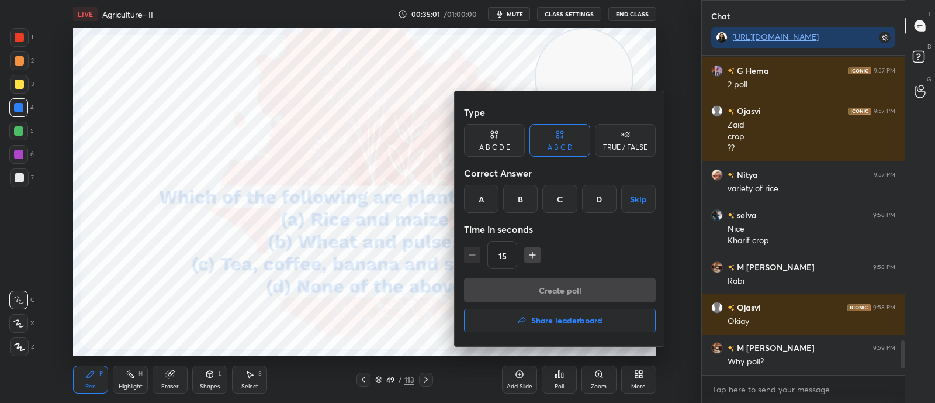
click at [563, 199] on div "C" at bounding box center [559, 199] width 34 height 28
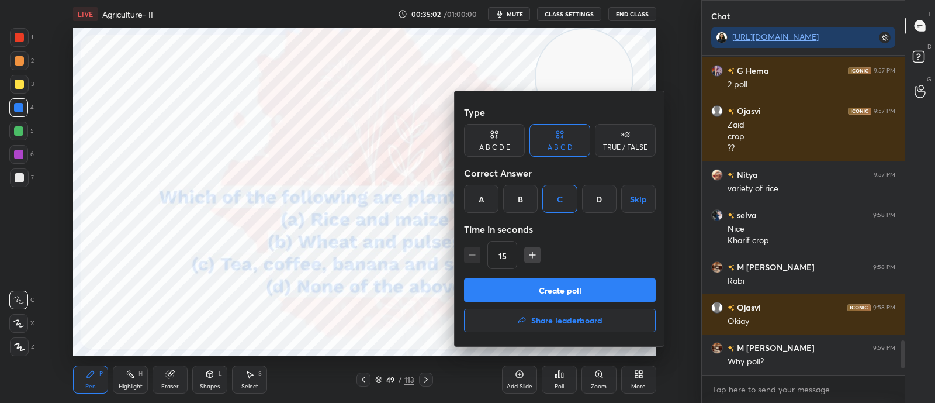
click at [541, 290] on button "Create poll" at bounding box center [560, 289] width 192 height 23
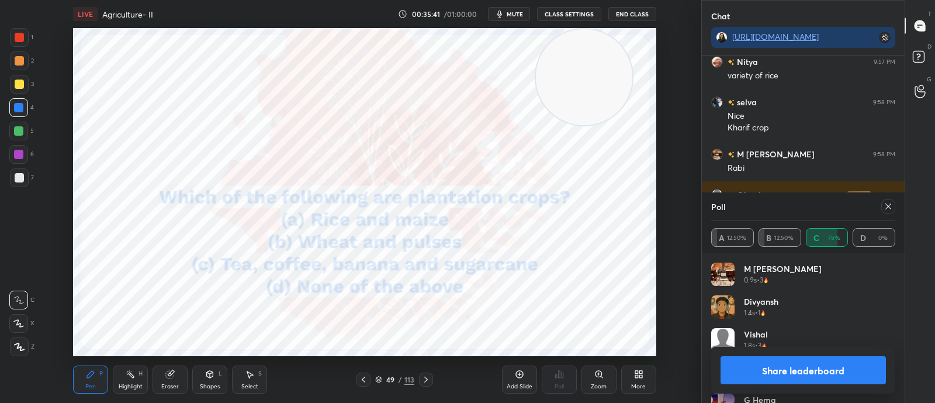
click at [427, 382] on icon at bounding box center [425, 379] width 9 height 9
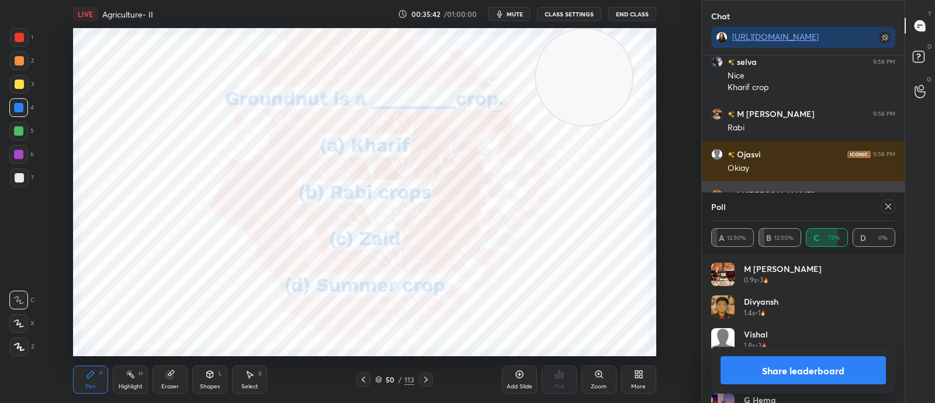
click at [886, 207] on icon at bounding box center [888, 206] width 9 height 9
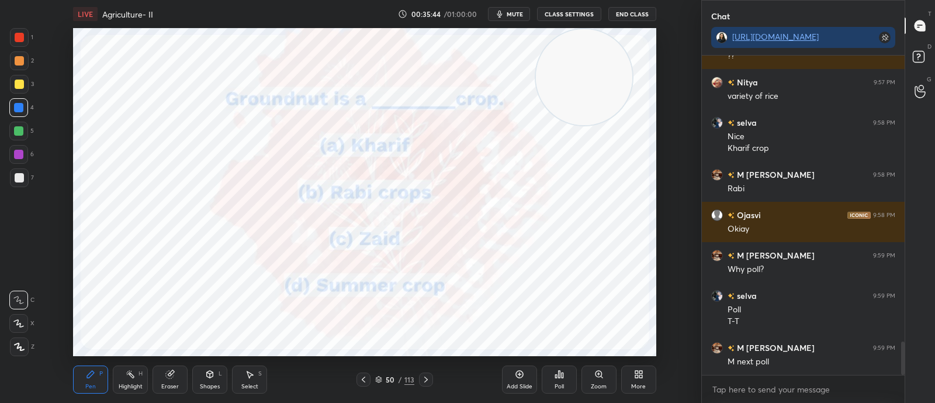
click at [565, 384] on div "Poll" at bounding box center [559, 379] width 35 height 28
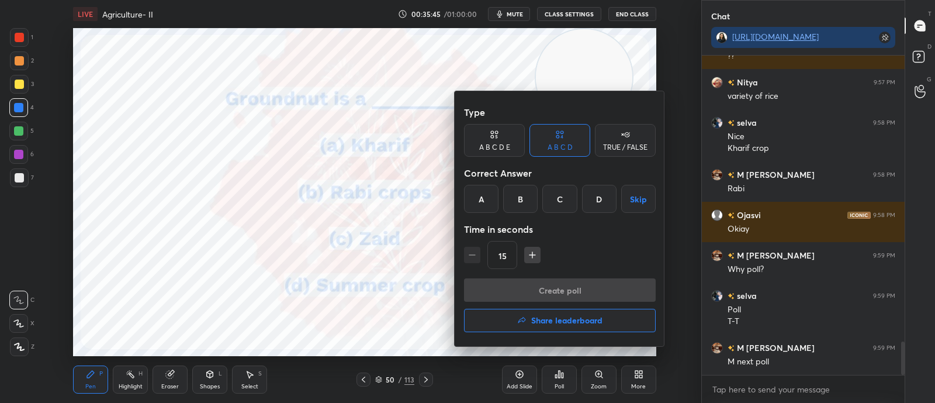
click at [477, 194] on div "A" at bounding box center [481, 199] width 34 height 28
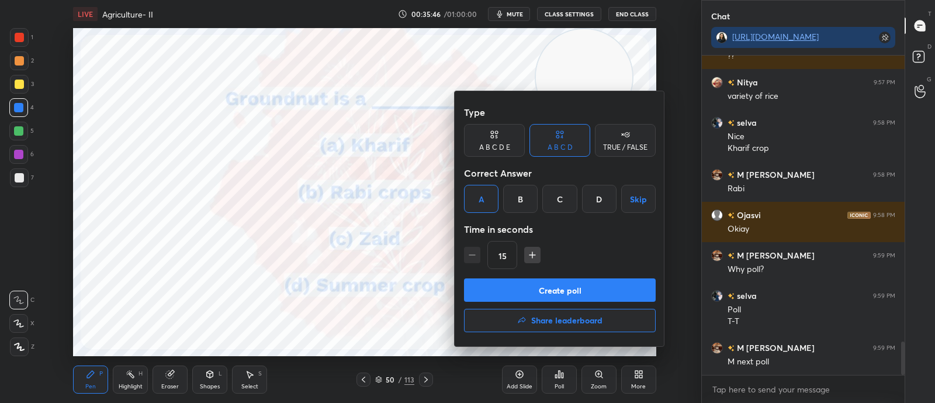
click at [517, 289] on button "Create poll" at bounding box center [560, 289] width 192 height 23
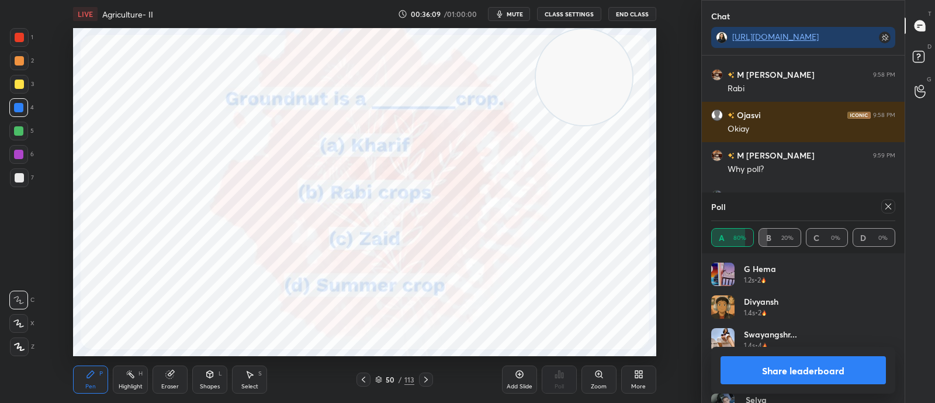
click at [919, 237] on div "T Messages (T) D Doubts (D) G Raise Hand (G)" at bounding box center [920, 201] width 30 height 403
click at [885, 207] on icon at bounding box center [888, 206] width 9 height 9
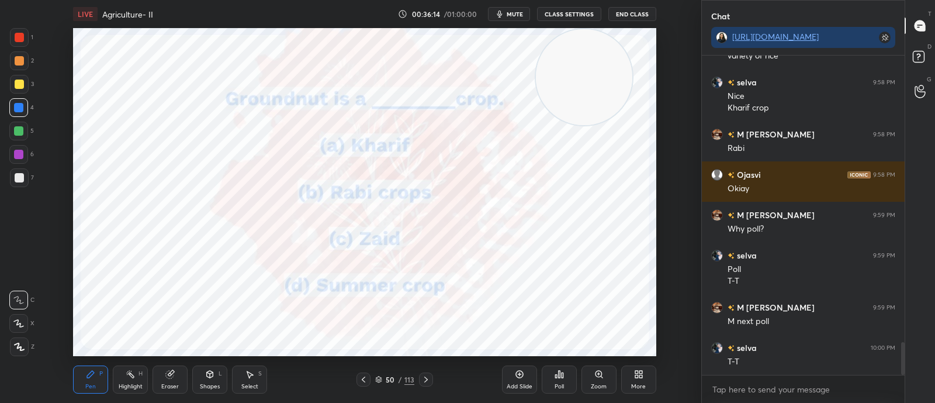
click at [423, 379] on icon at bounding box center [425, 379] width 9 height 9
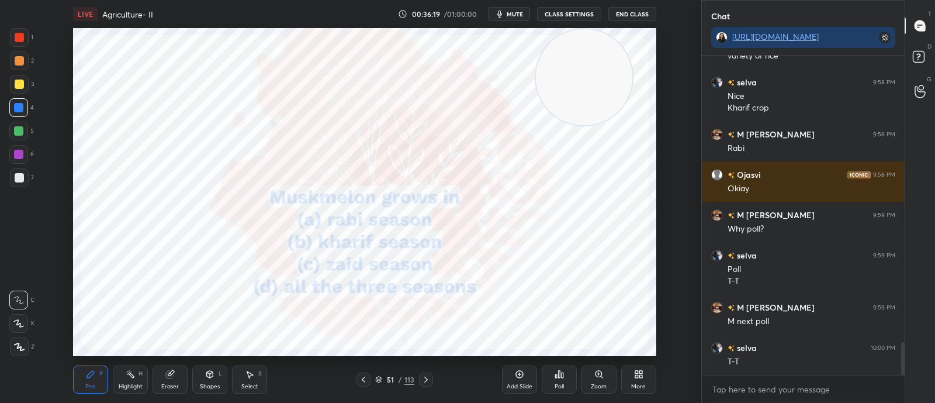
click at [560, 385] on div "Poll" at bounding box center [559, 386] width 9 height 6
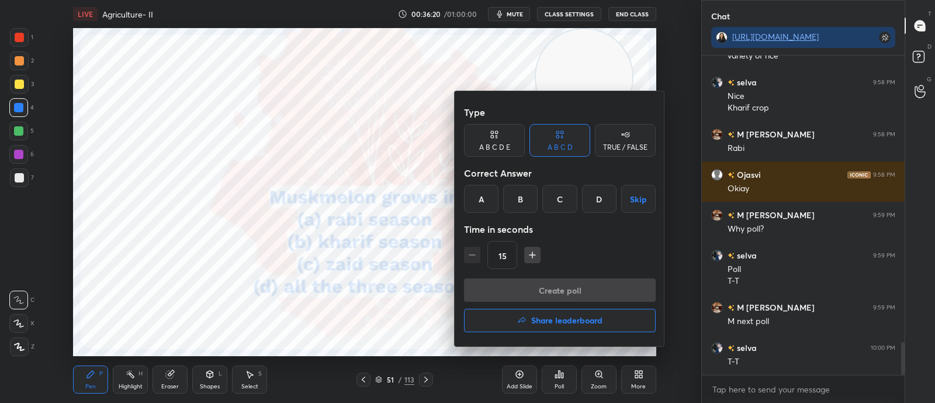
click at [552, 198] on div "C" at bounding box center [559, 199] width 34 height 28
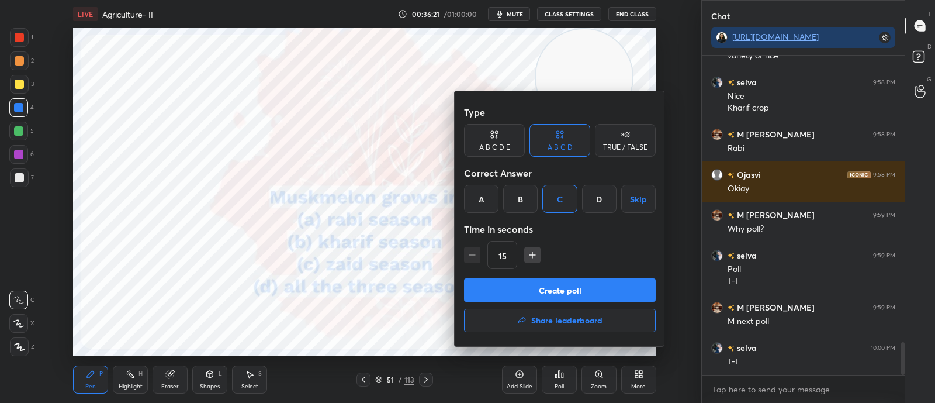
click at [552, 287] on button "Create poll" at bounding box center [560, 289] width 192 height 23
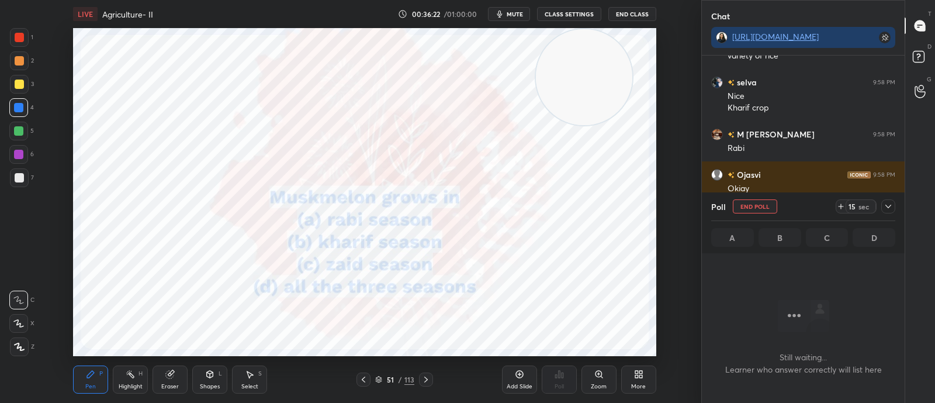
click at [377, 363] on div "Pen P Highlight H Eraser Shapes L Select S 51 / 113 Add Slide Poll Zoom More" at bounding box center [364, 379] width 583 height 47
click at [380, 380] on icon at bounding box center [379, 380] width 6 height 2
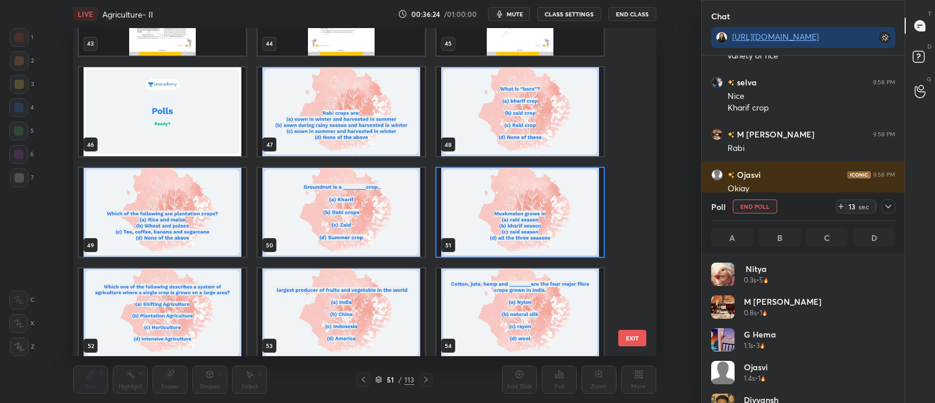
click at [531, 210] on img "grid" at bounding box center [520, 212] width 167 height 89
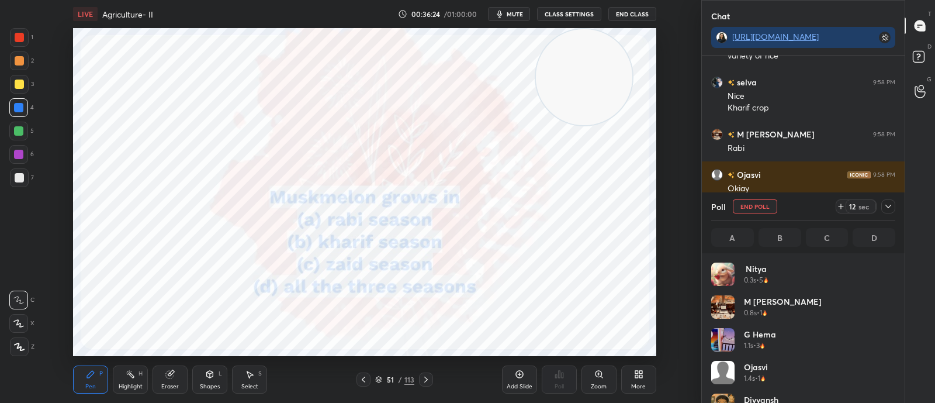
click at [533, 212] on img "grid" at bounding box center [520, 212] width 167 height 89
click at [892, 209] on icon at bounding box center [888, 206] width 9 height 9
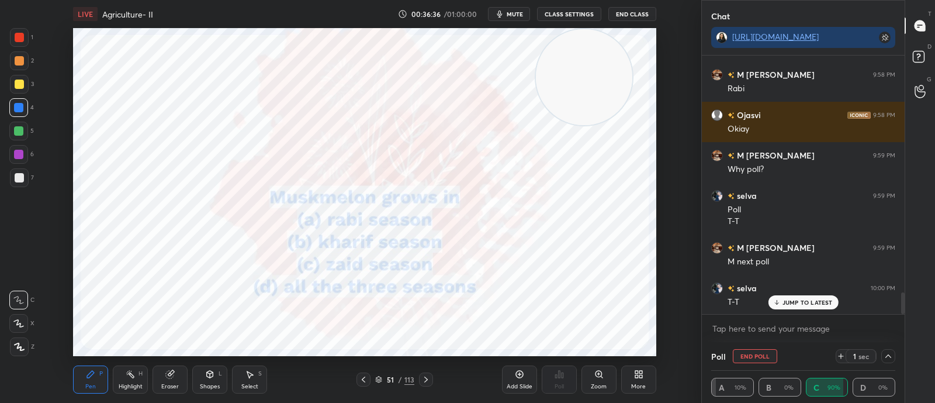
click at [424, 385] on div at bounding box center [426, 379] width 14 height 14
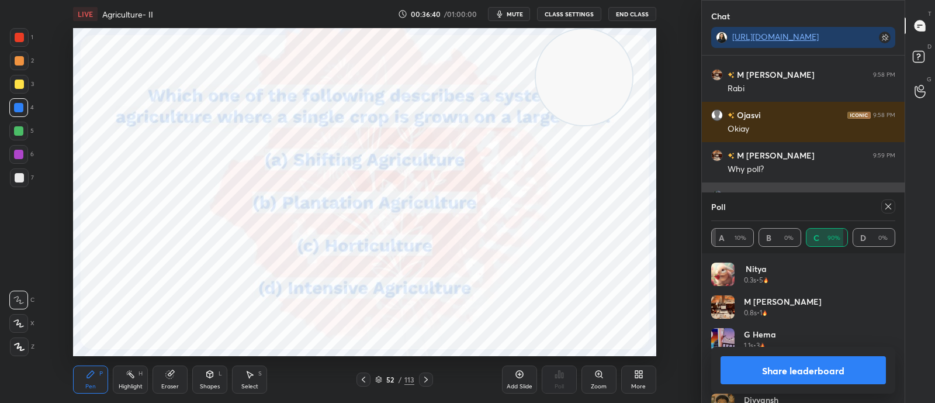
click at [884, 206] on icon at bounding box center [888, 206] width 9 height 9
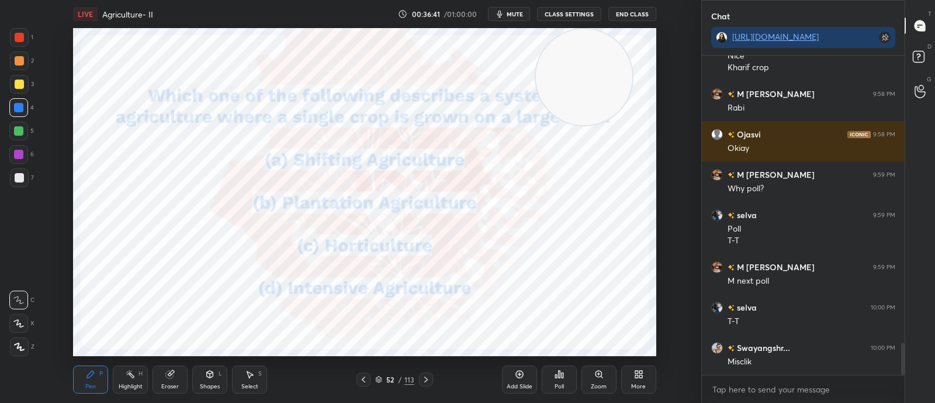
click at [561, 381] on div "Poll" at bounding box center [559, 379] width 35 height 28
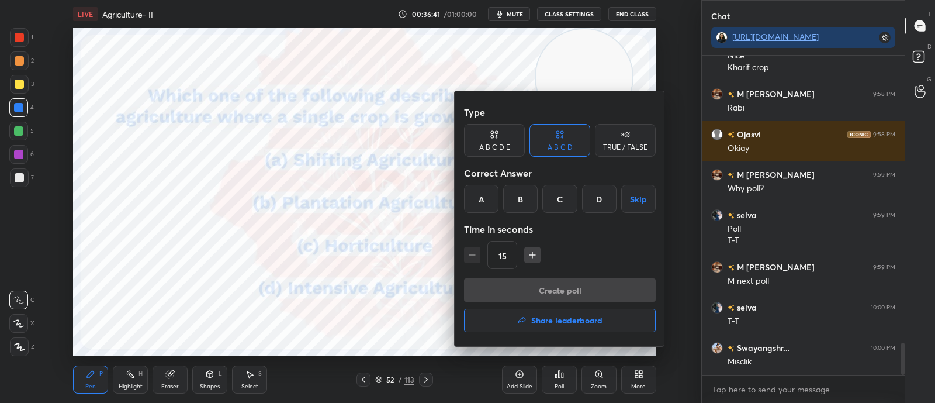
click at [519, 204] on div "B" at bounding box center [520, 199] width 34 height 28
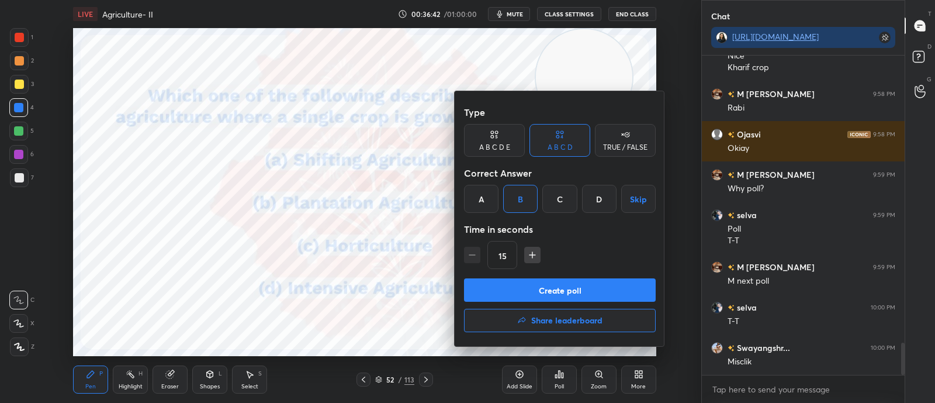
click at [524, 297] on button "Create poll" at bounding box center [560, 289] width 192 height 23
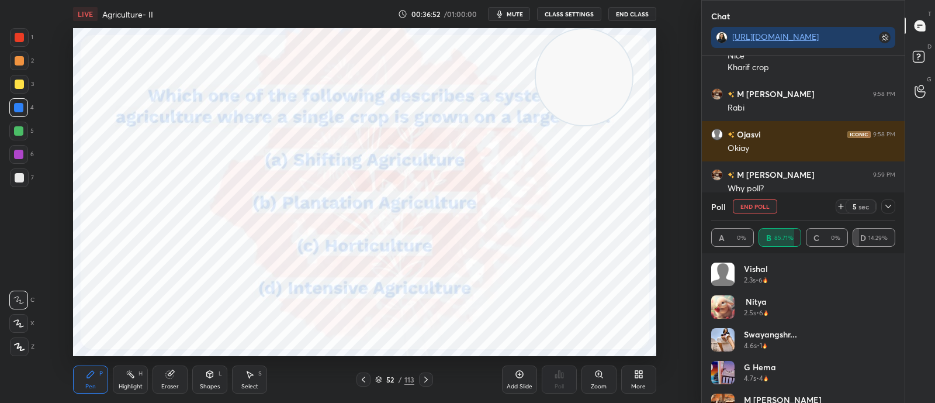
click at [891, 206] on icon at bounding box center [888, 206] width 9 height 9
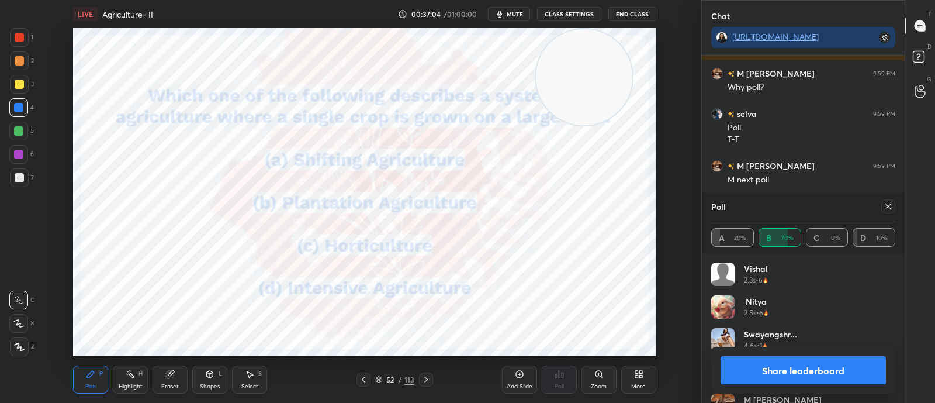
click at [888, 204] on icon at bounding box center [888, 206] width 9 height 9
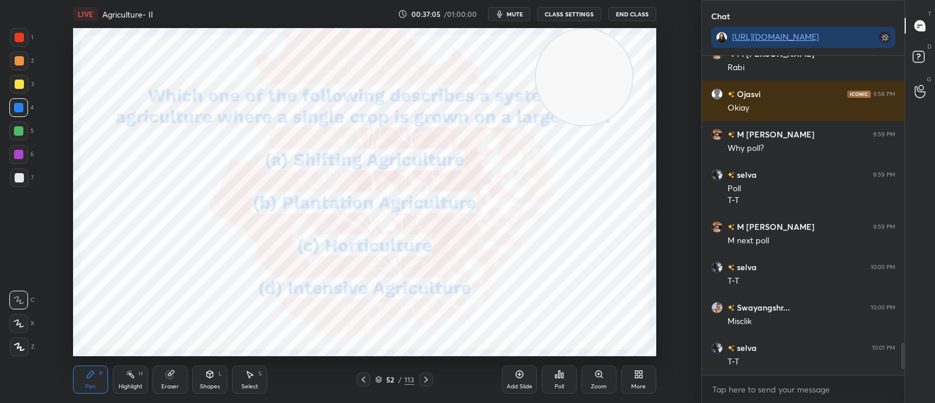
click at [378, 380] on icon at bounding box center [379, 380] width 6 height 2
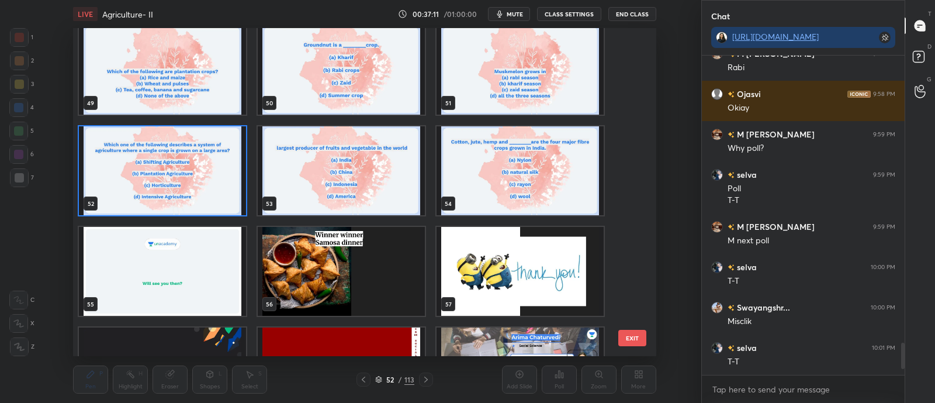
click at [358, 267] on img "grid" at bounding box center [341, 271] width 167 height 89
click at [367, 274] on img "grid" at bounding box center [341, 271] width 167 height 89
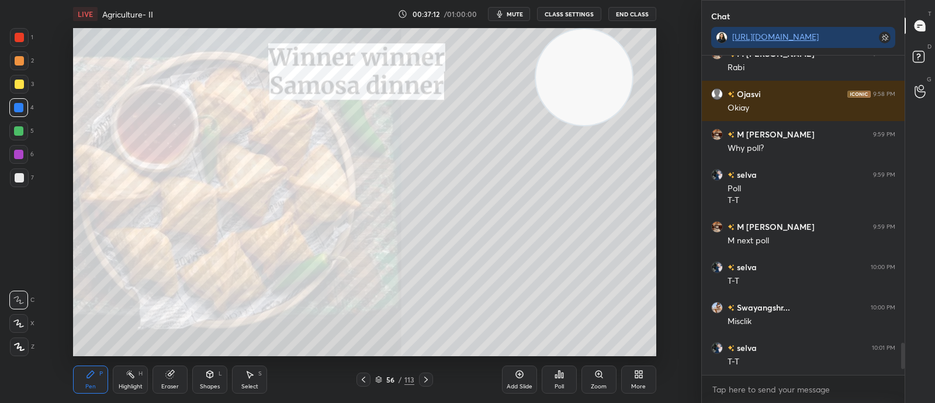
click at [371, 274] on img "grid" at bounding box center [341, 271] width 167 height 89
click at [566, 383] on div "Poll" at bounding box center [559, 379] width 35 height 28
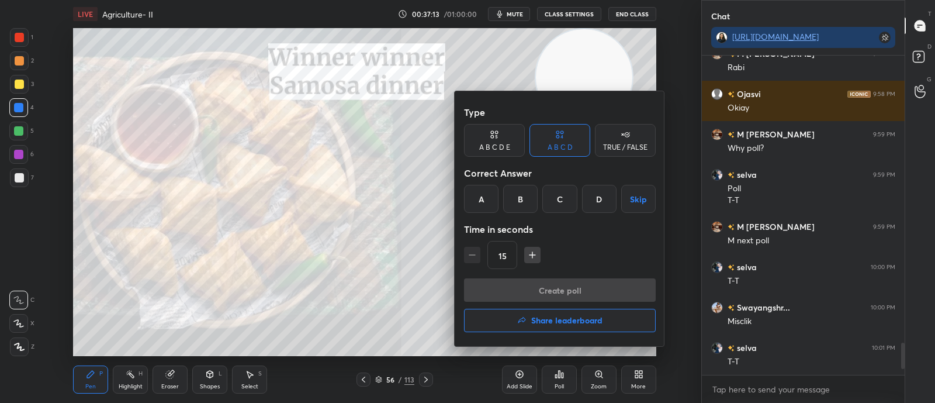
click at [541, 317] on h4 "Share leaderboard" at bounding box center [566, 320] width 71 height 8
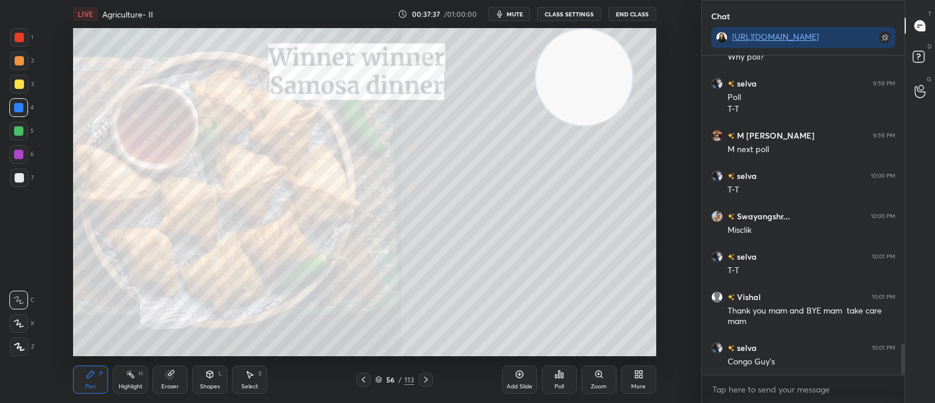
click at [430, 382] on icon at bounding box center [425, 379] width 9 height 9
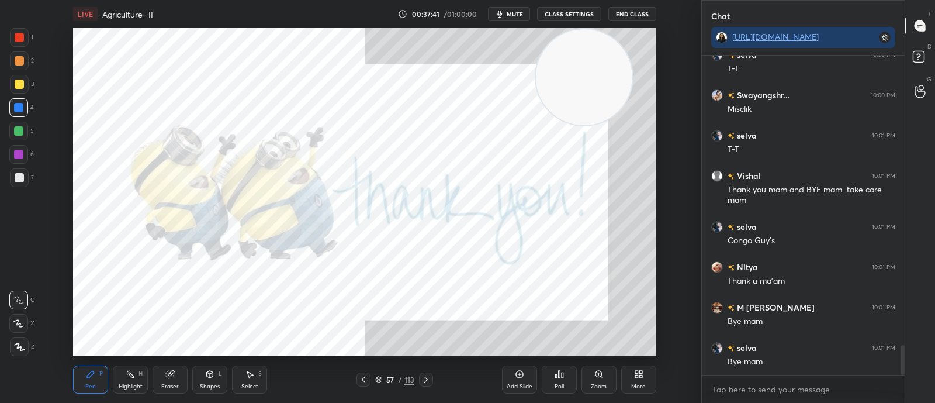
click at [425, 385] on div at bounding box center [426, 379] width 14 height 14
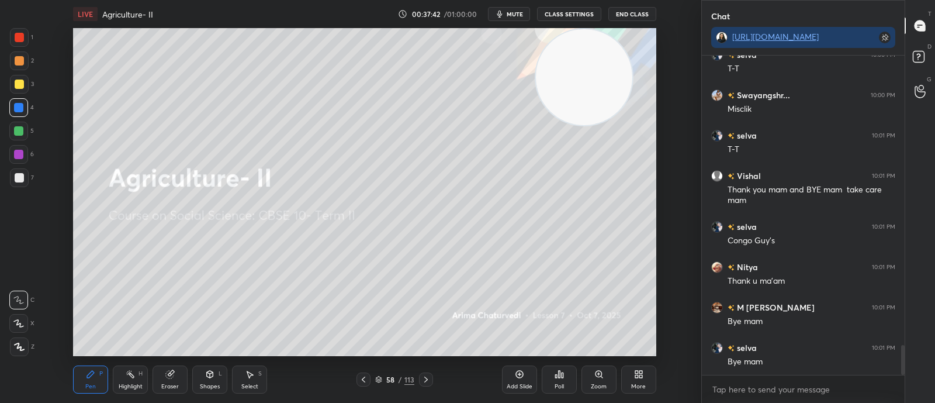
click at [361, 376] on icon at bounding box center [363, 379] width 9 height 9
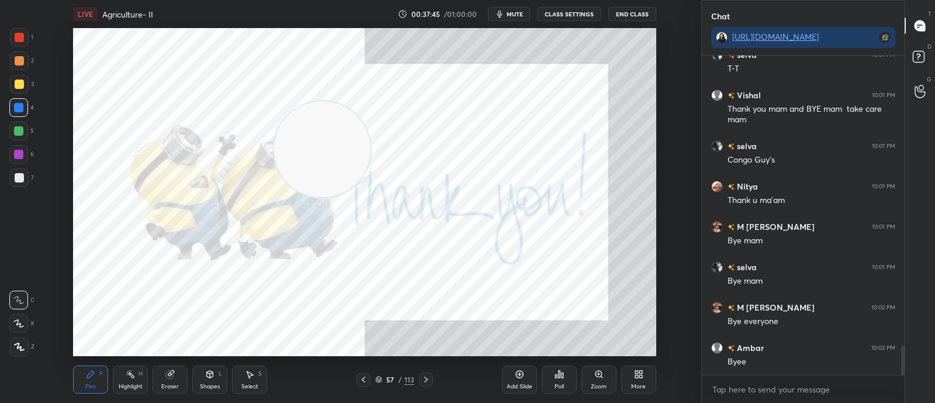
click at [631, 16] on button "End Class" at bounding box center [632, 14] width 48 height 14
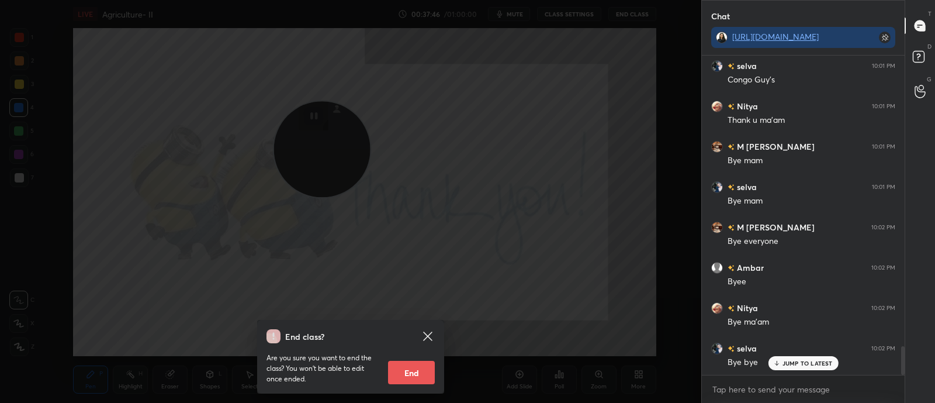
click at [425, 334] on icon at bounding box center [427, 335] width 9 height 9
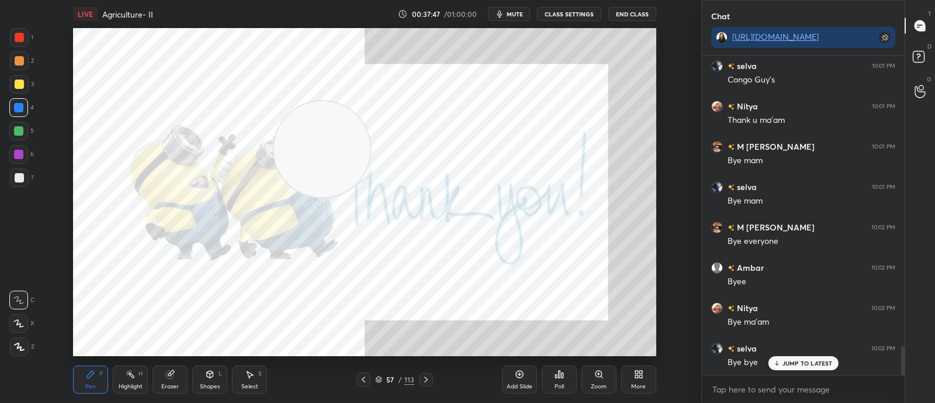
click at [509, 9] on button "mute" at bounding box center [509, 14] width 42 height 14
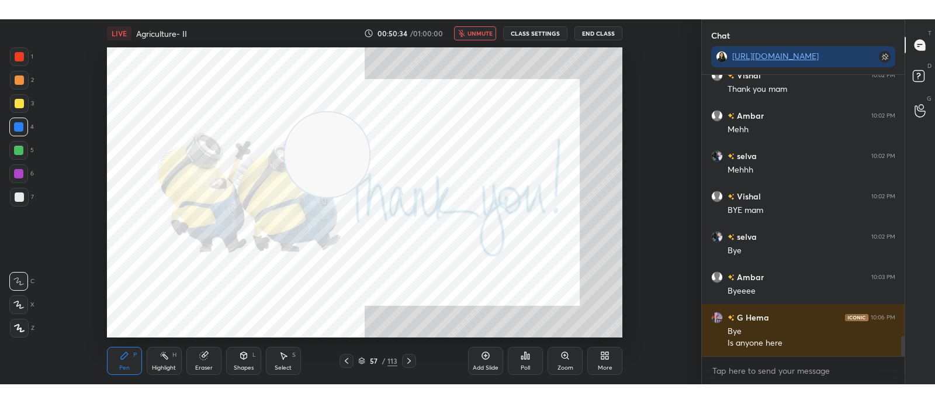
scroll to position [3659, 0]
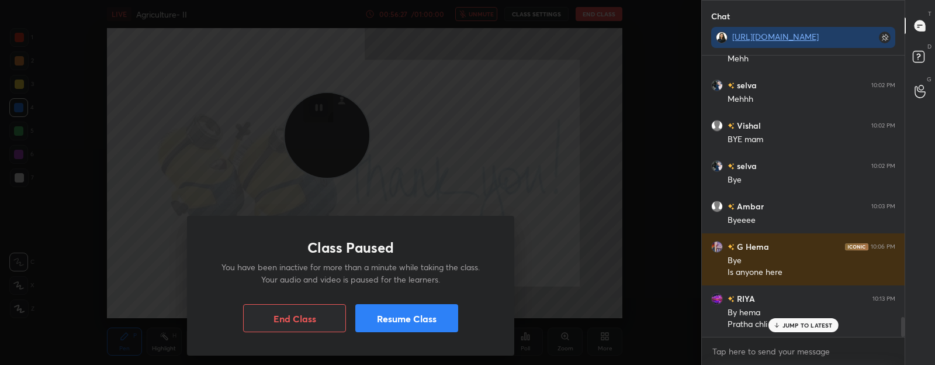
click at [392, 318] on button "Resume Class" at bounding box center [406, 318] width 103 height 28
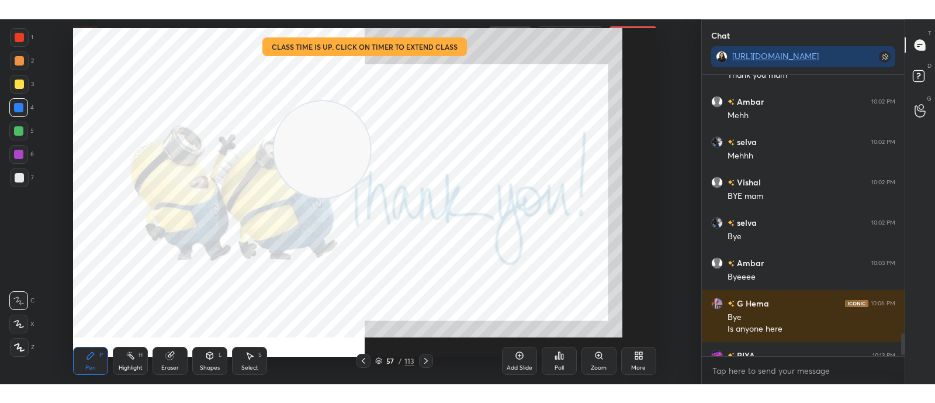
scroll to position [3622, 0]
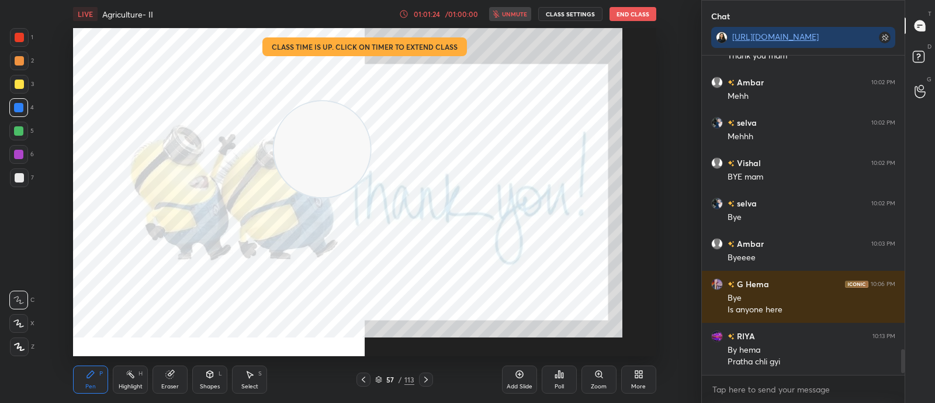
type textarea "x"
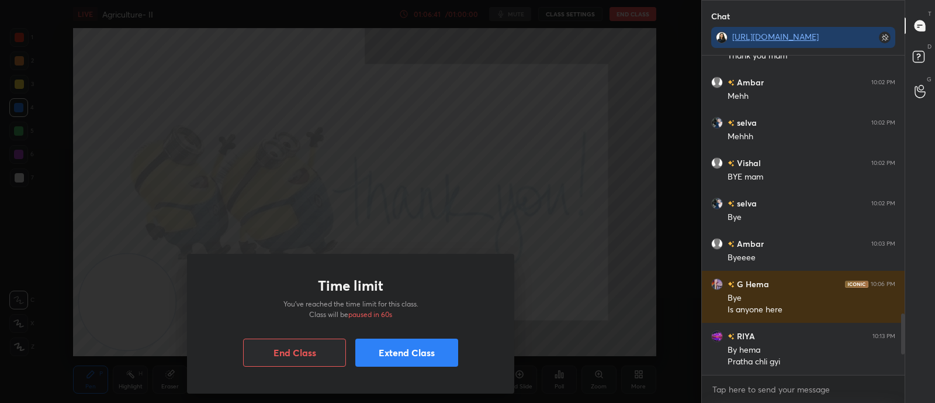
scroll to position [58115, 57787]
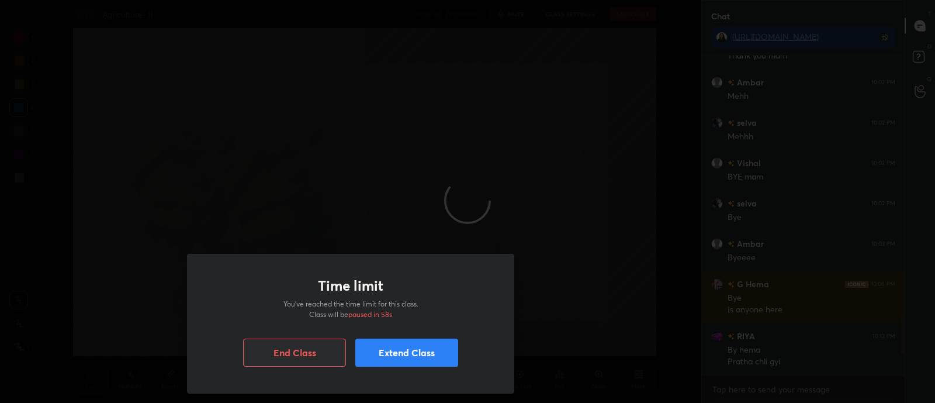
click at [321, 358] on button "End Class" at bounding box center [294, 352] width 103 height 28
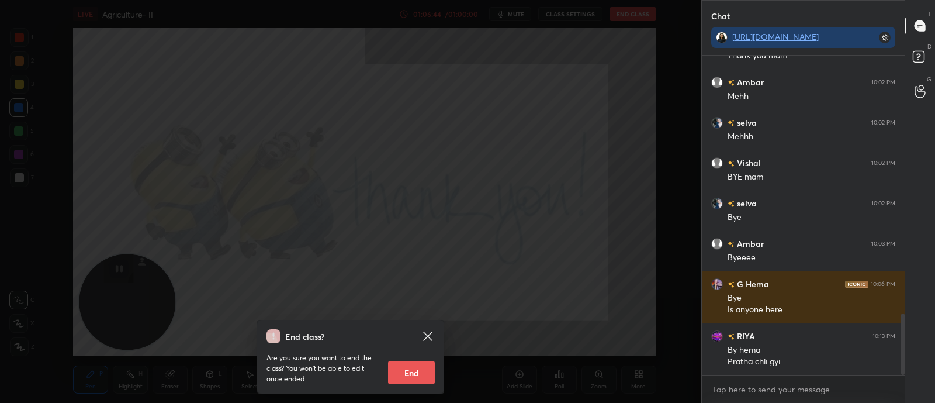
click at [428, 335] on icon at bounding box center [427, 335] width 9 height 9
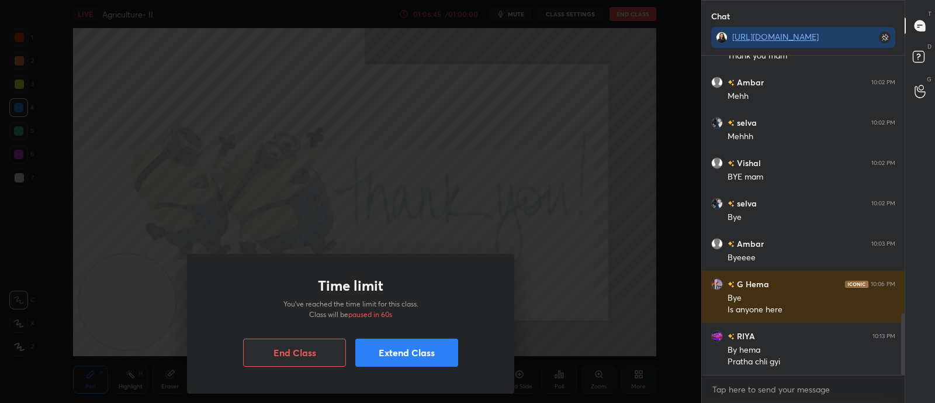
click at [413, 354] on button "Extend Class" at bounding box center [406, 352] width 103 height 28
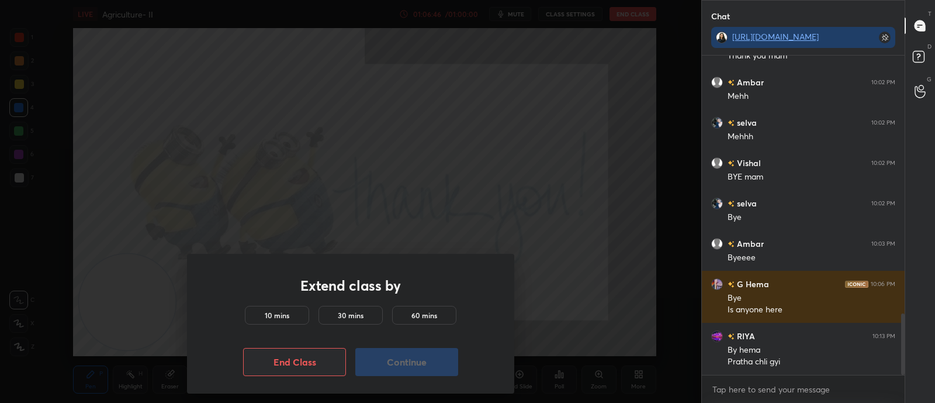
click at [279, 323] on div "10 mins" at bounding box center [277, 315] width 64 height 19
click at [387, 365] on button "Continue" at bounding box center [406, 362] width 103 height 28
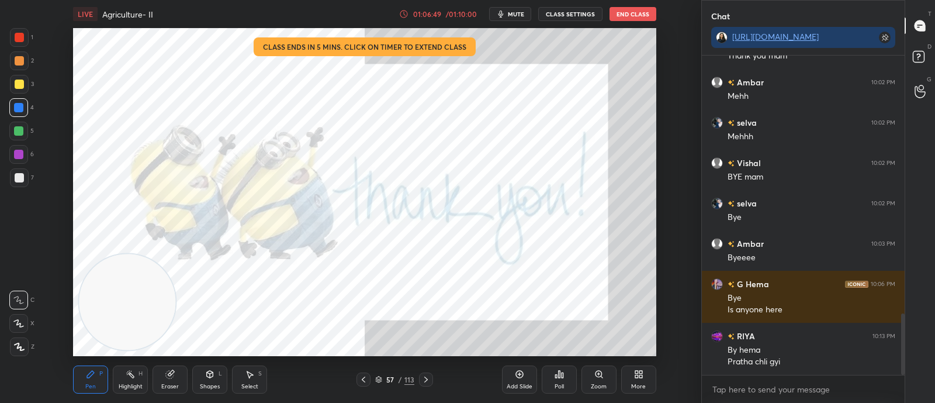
click at [621, 14] on button "End Class" at bounding box center [633, 14] width 47 height 14
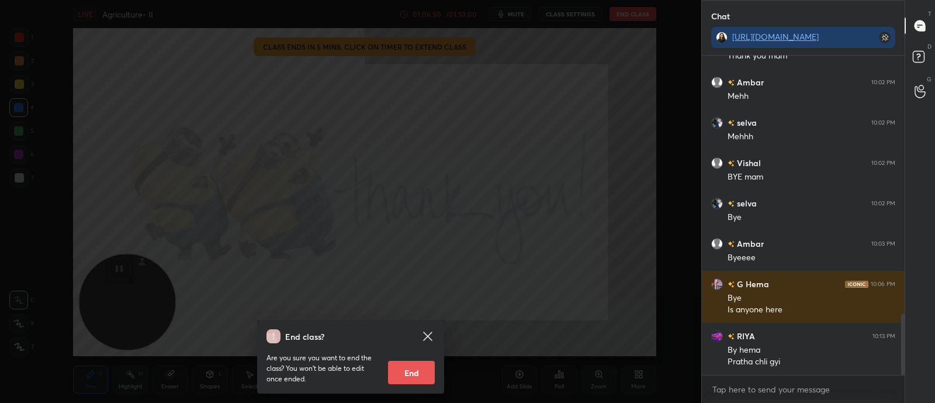
click at [405, 372] on button "End" at bounding box center [411, 372] width 47 height 23
type textarea "x"
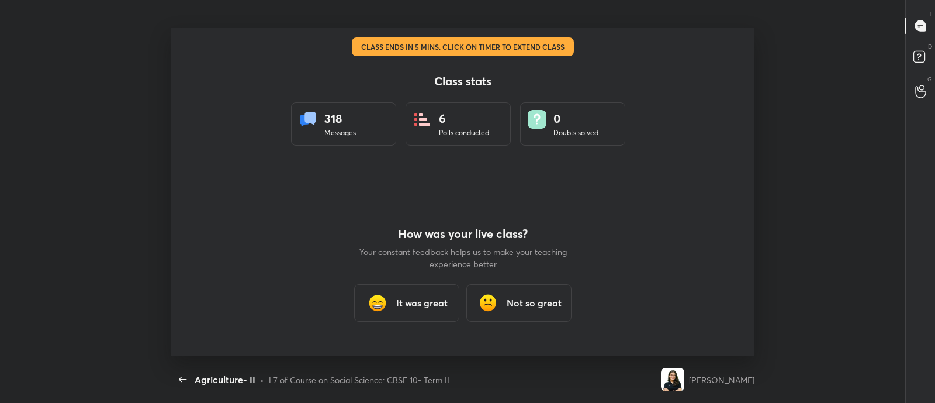
scroll to position [328, 926]
